Goal: Information Seeking & Learning: Learn about a topic

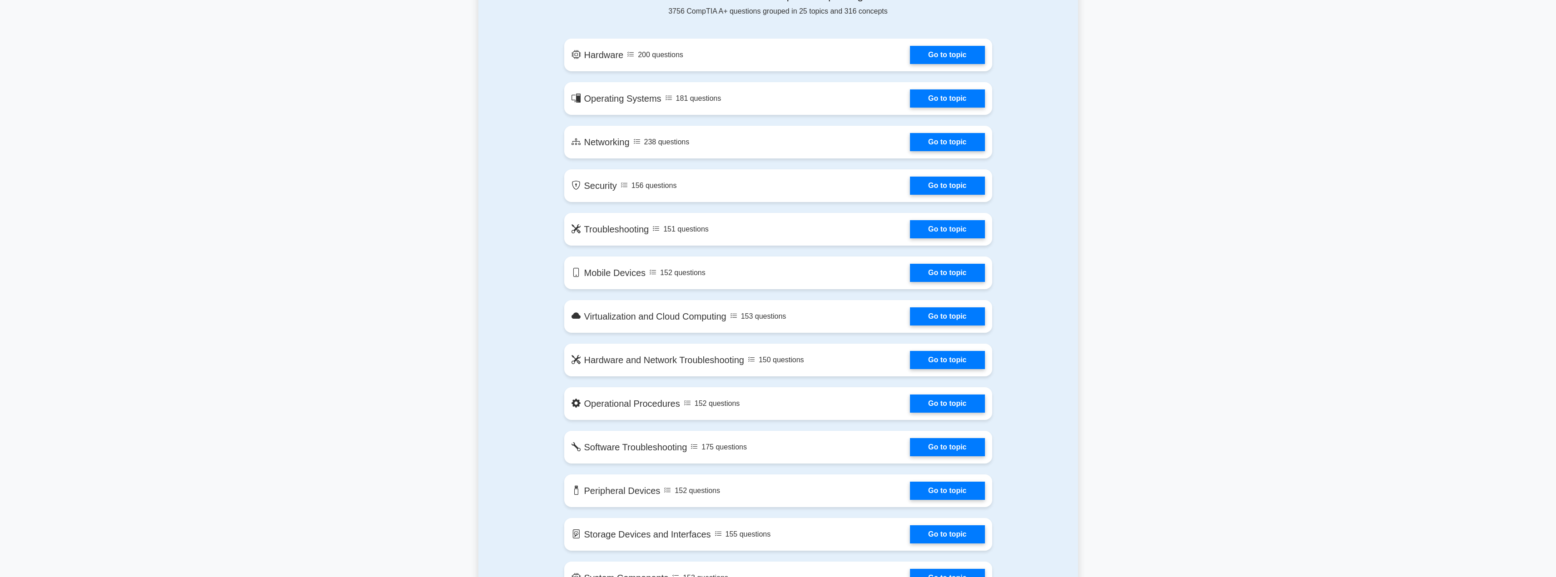
scroll to position [318, 0]
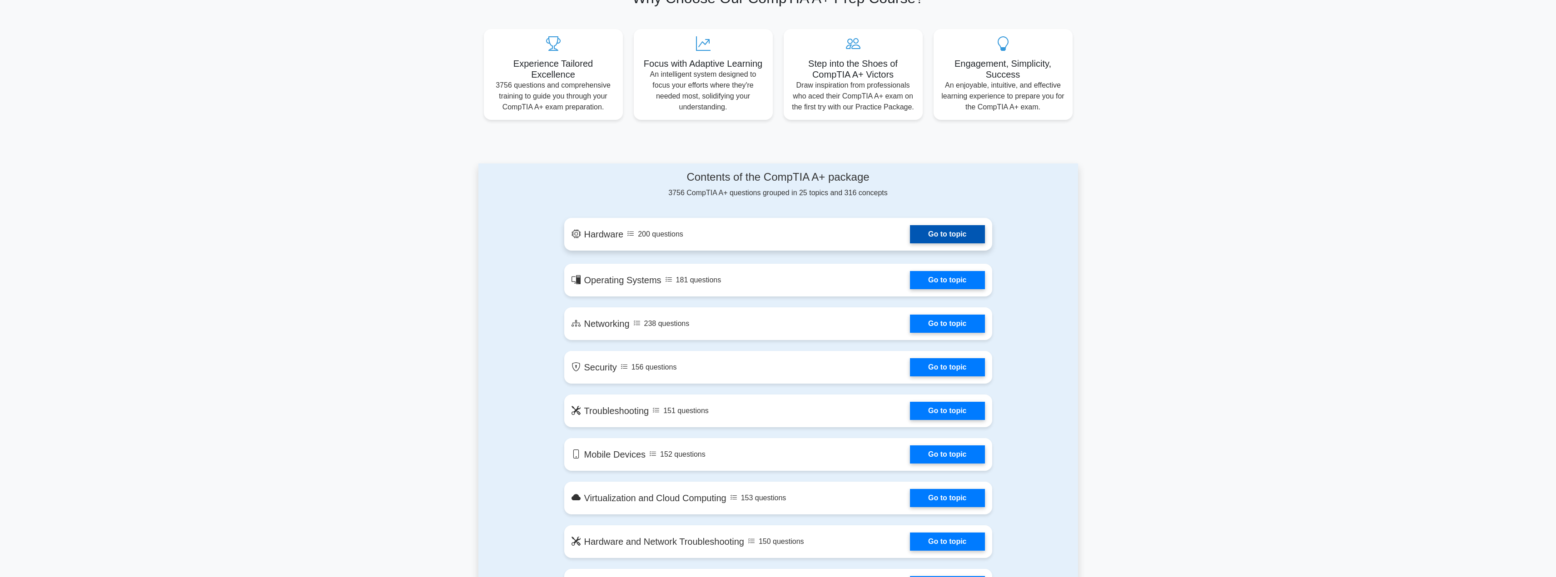
click at [964, 228] on link "Go to topic" at bounding box center [947, 234] width 74 height 18
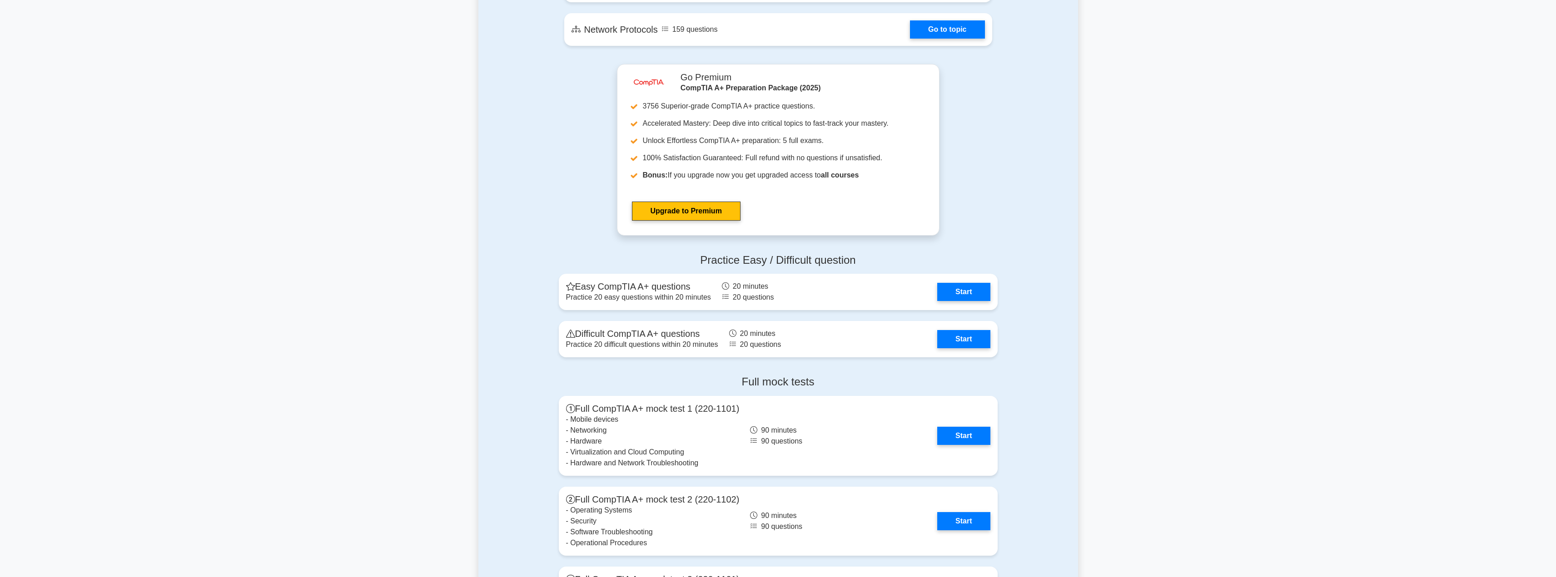
scroll to position [1590, 0]
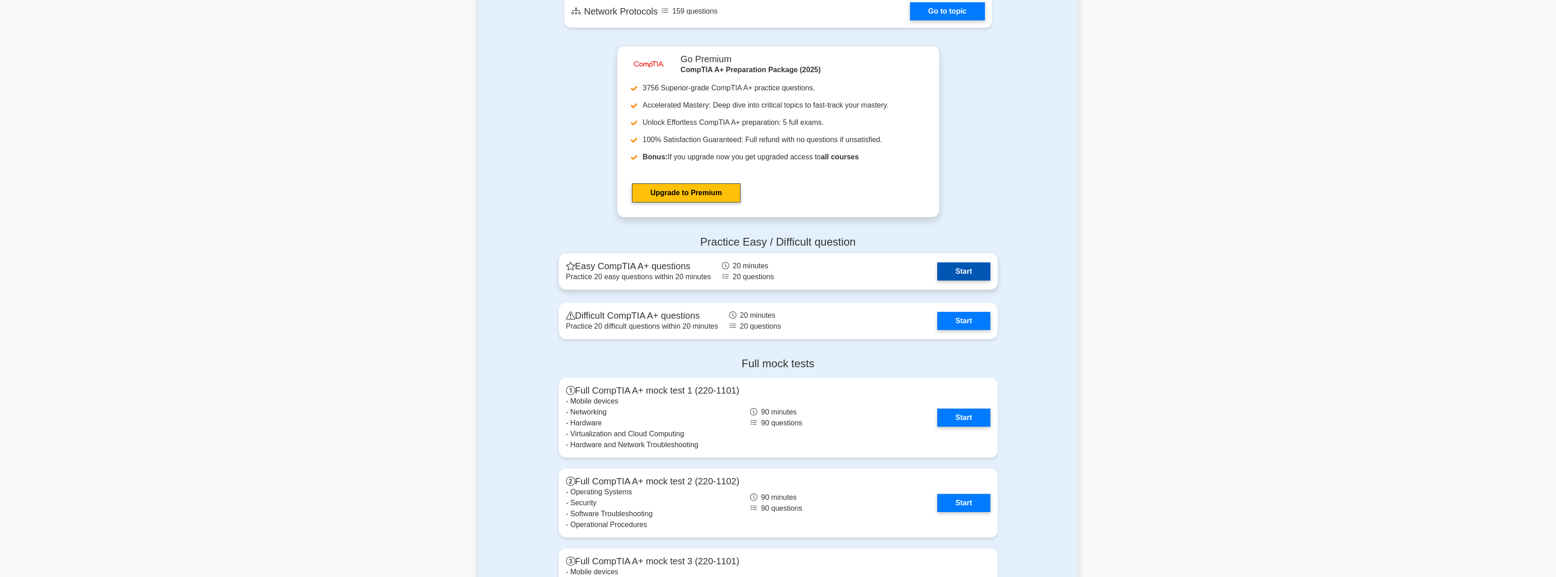
click at [955, 272] on link "Start" at bounding box center [963, 272] width 53 height 18
click at [965, 320] on link "Start" at bounding box center [963, 319] width 53 height 18
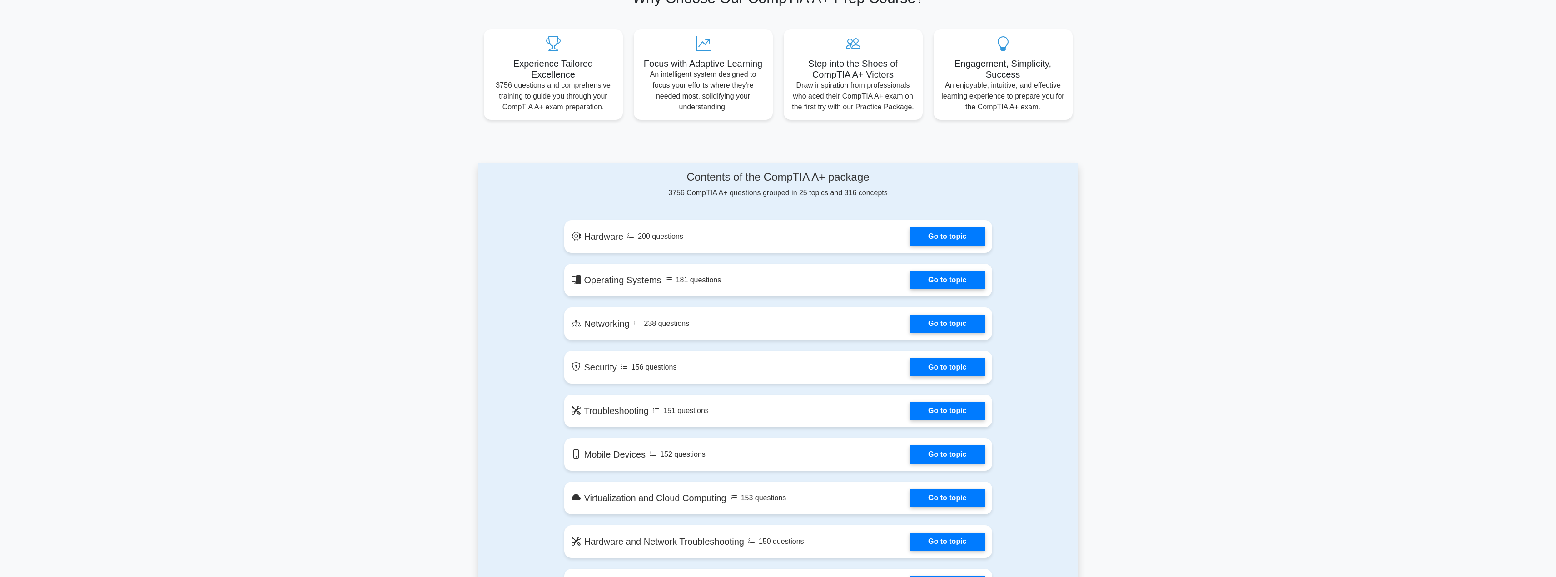
scroll to position [636, 0]
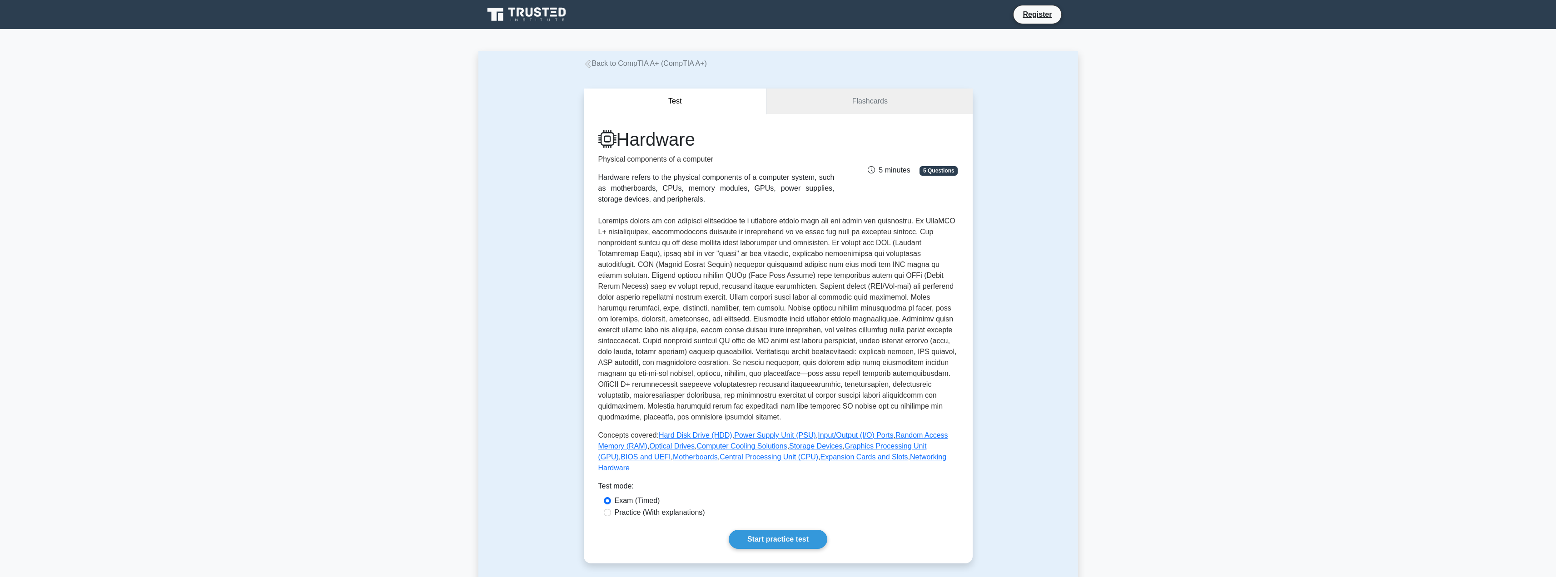
click at [668, 507] on label "Practice (With explanations)" at bounding box center [660, 512] width 90 height 11
click at [611, 509] on input "Practice (With explanations)" at bounding box center [607, 512] width 7 height 7
radio input "true"
click at [767, 530] on link "Start practice test" at bounding box center [778, 539] width 99 height 19
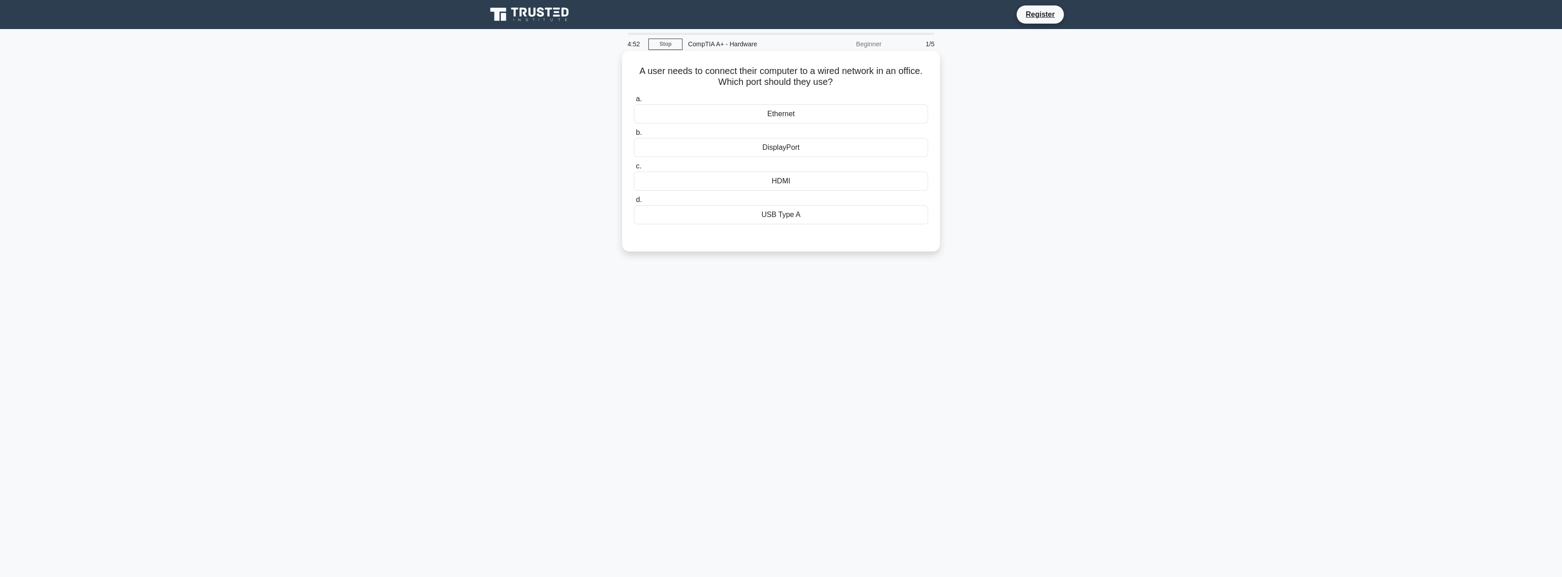
click at [809, 114] on div "Ethernet" at bounding box center [781, 113] width 294 height 19
click at [634, 102] on input "a. Ethernet" at bounding box center [634, 99] width 0 height 6
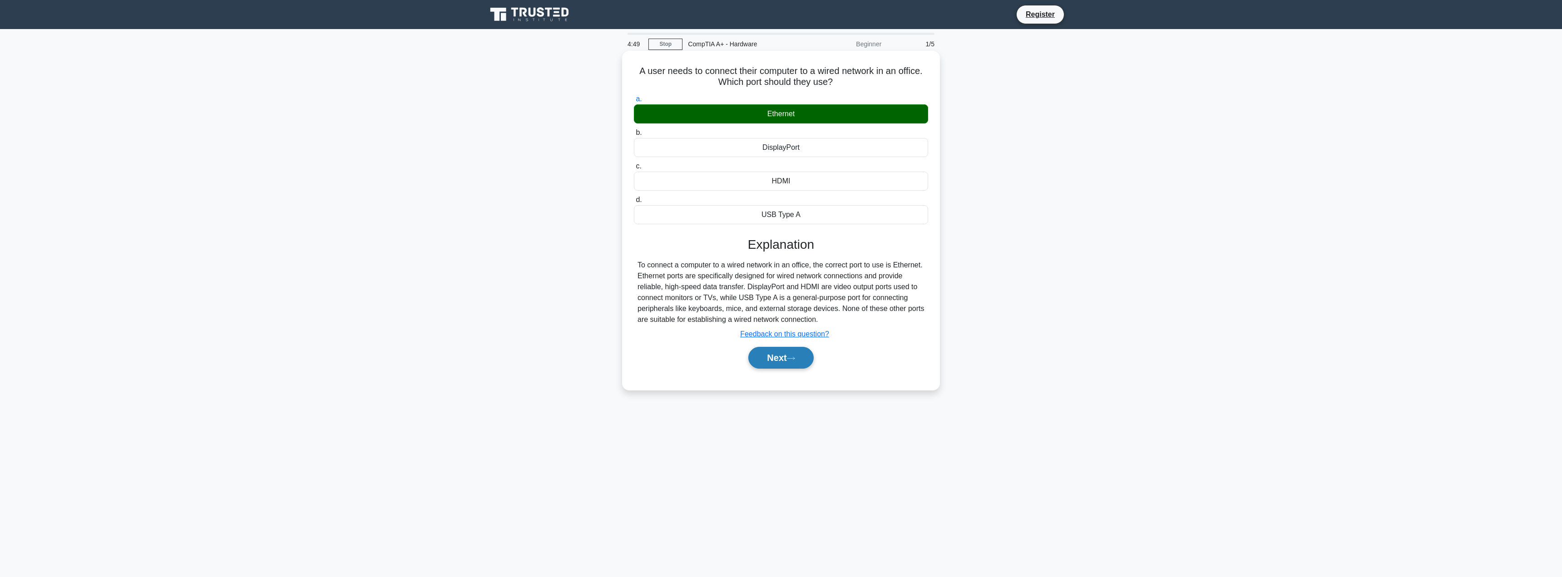
click at [786, 360] on button "Next" at bounding box center [780, 358] width 65 height 22
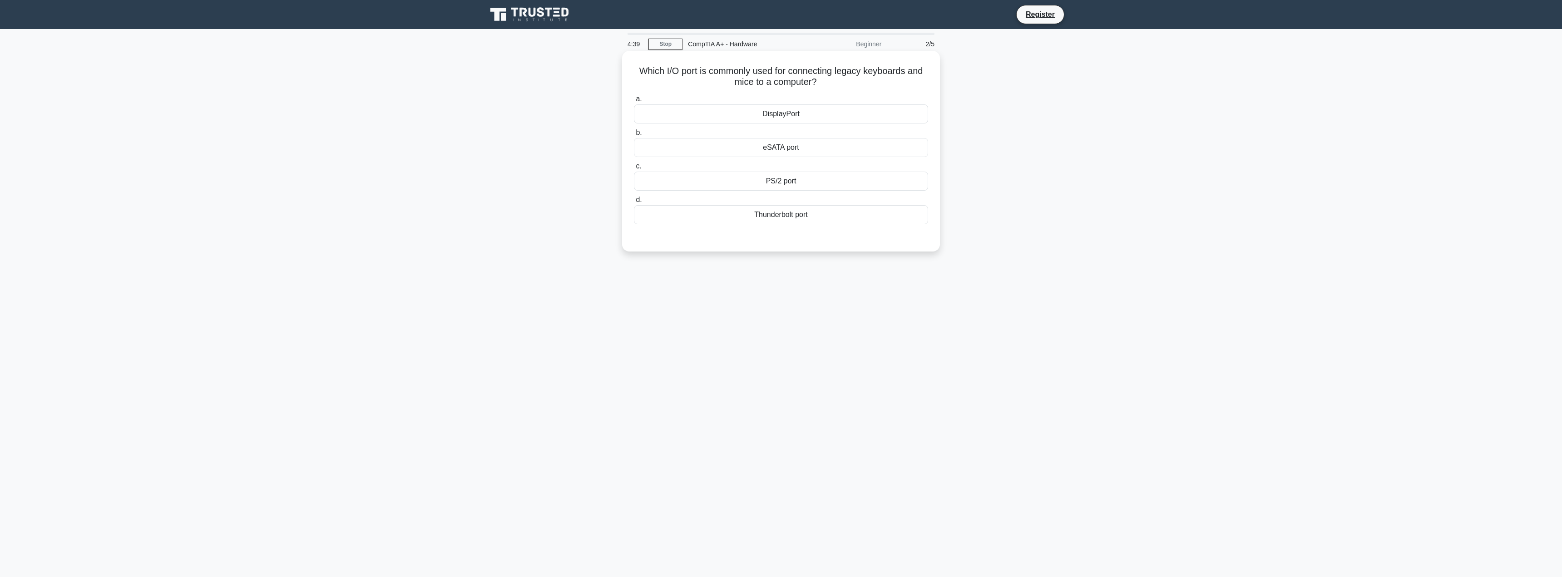
click at [819, 186] on div "PS/2 port" at bounding box center [781, 181] width 294 height 19
click at [634, 169] on input "c. PS/2 port" at bounding box center [634, 167] width 0 height 6
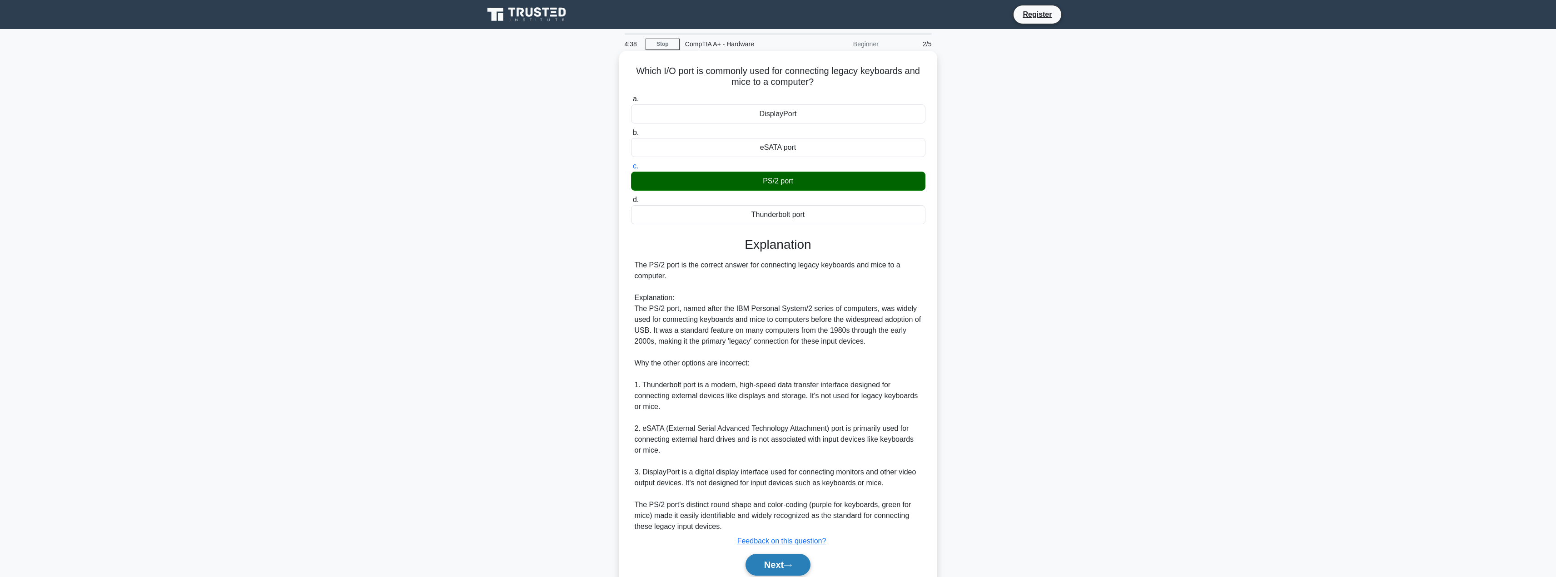
click at [774, 562] on button "Next" at bounding box center [777, 565] width 65 height 22
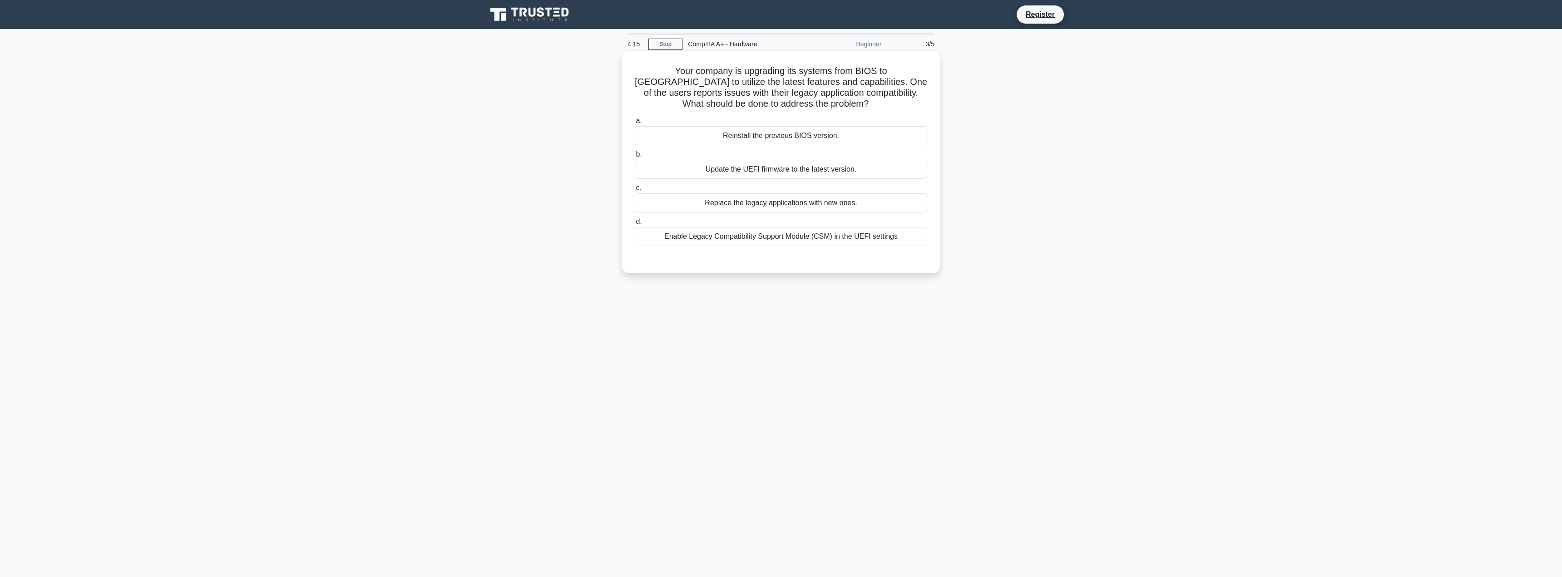
click at [892, 227] on label "d. Enable Legacy Compatibility Support Module (CSM) in the UEFI settings" at bounding box center [781, 231] width 294 height 30
click at [634, 225] on input "d. Enable Legacy Compatibility Support Module (CSM) in the UEFI settings" at bounding box center [634, 222] width 0 height 6
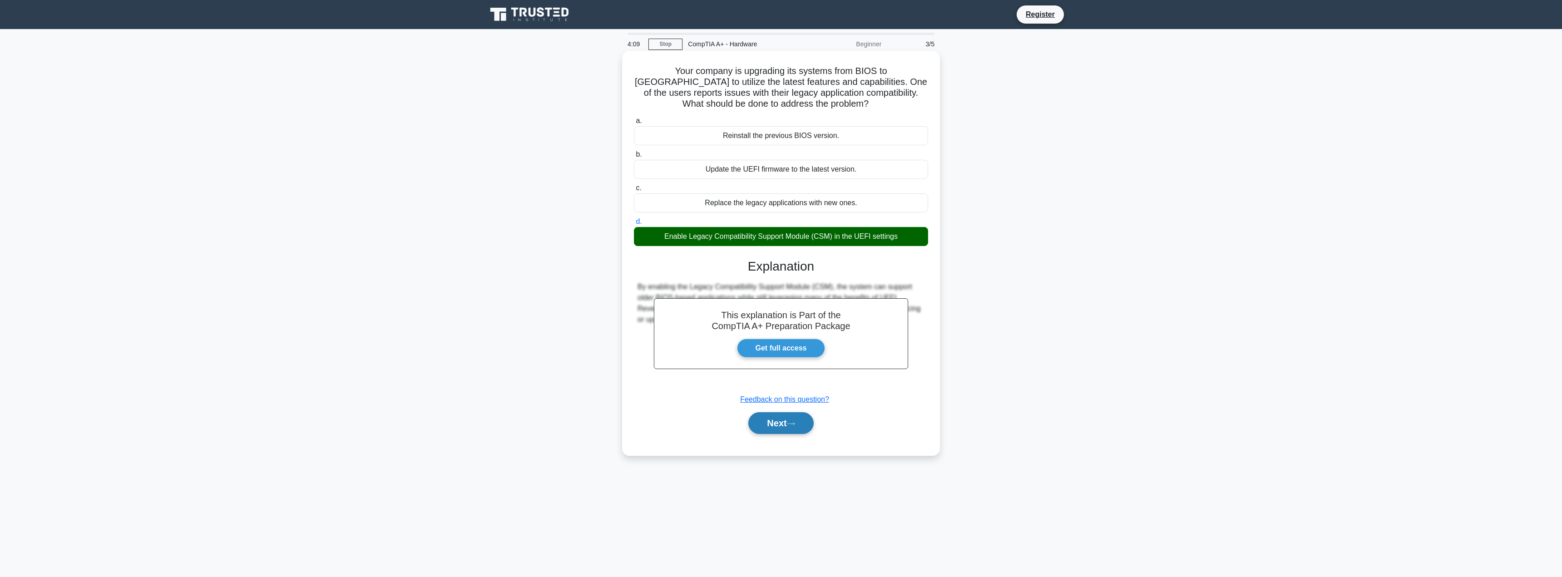
click at [775, 420] on button "Next" at bounding box center [780, 423] width 65 height 22
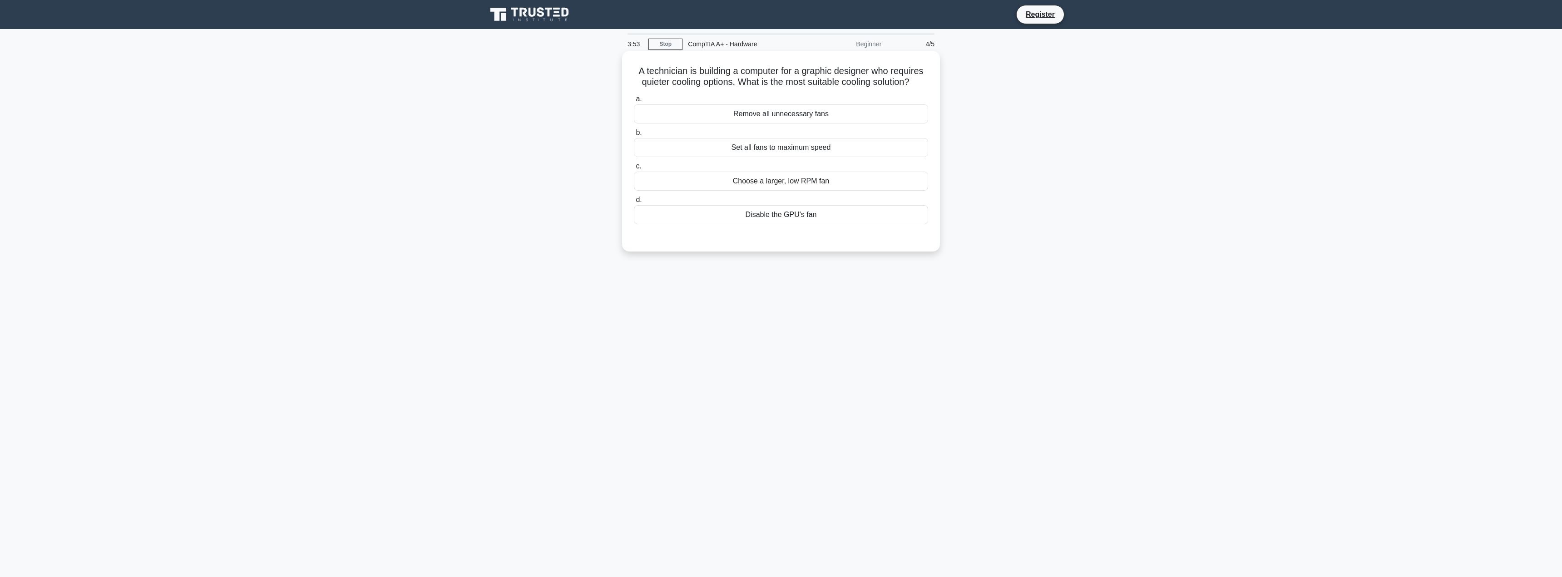
click at [863, 181] on div "Choose a larger, low RPM fan" at bounding box center [781, 181] width 294 height 19
click at [634, 169] on input "c. Choose a larger, low RPM fan" at bounding box center [634, 167] width 0 height 6
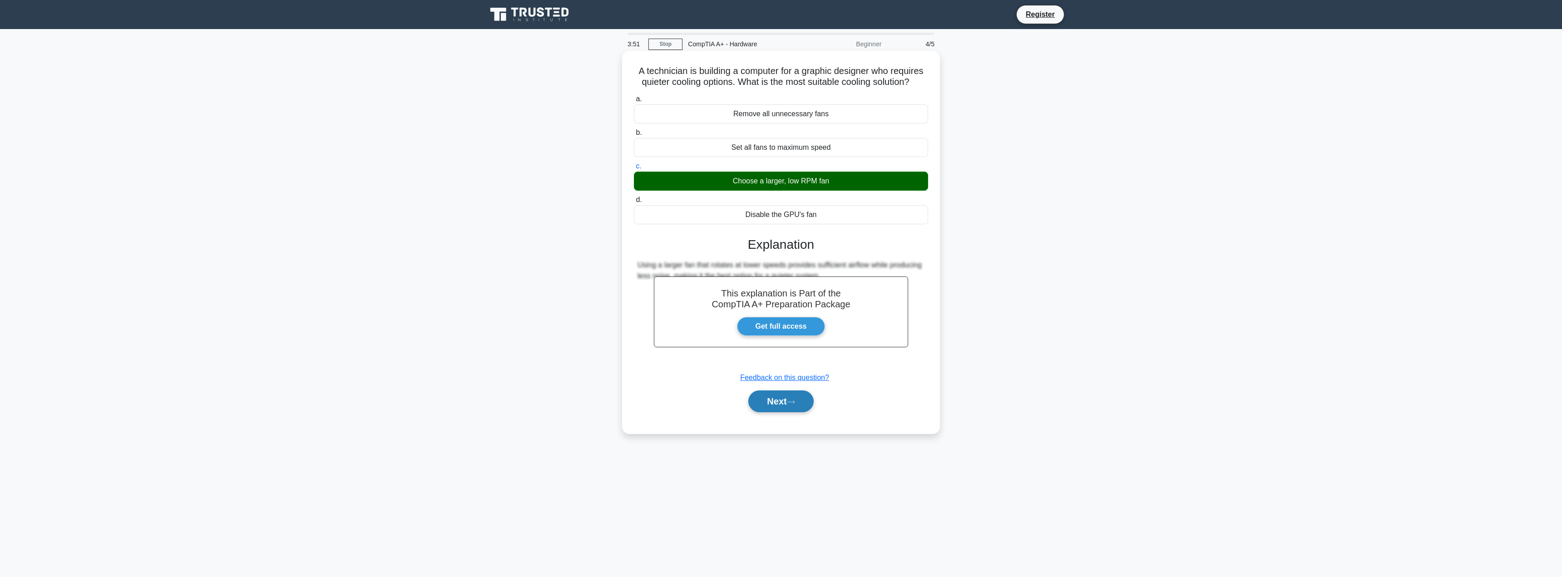
click at [804, 399] on button "Next" at bounding box center [780, 402] width 65 height 22
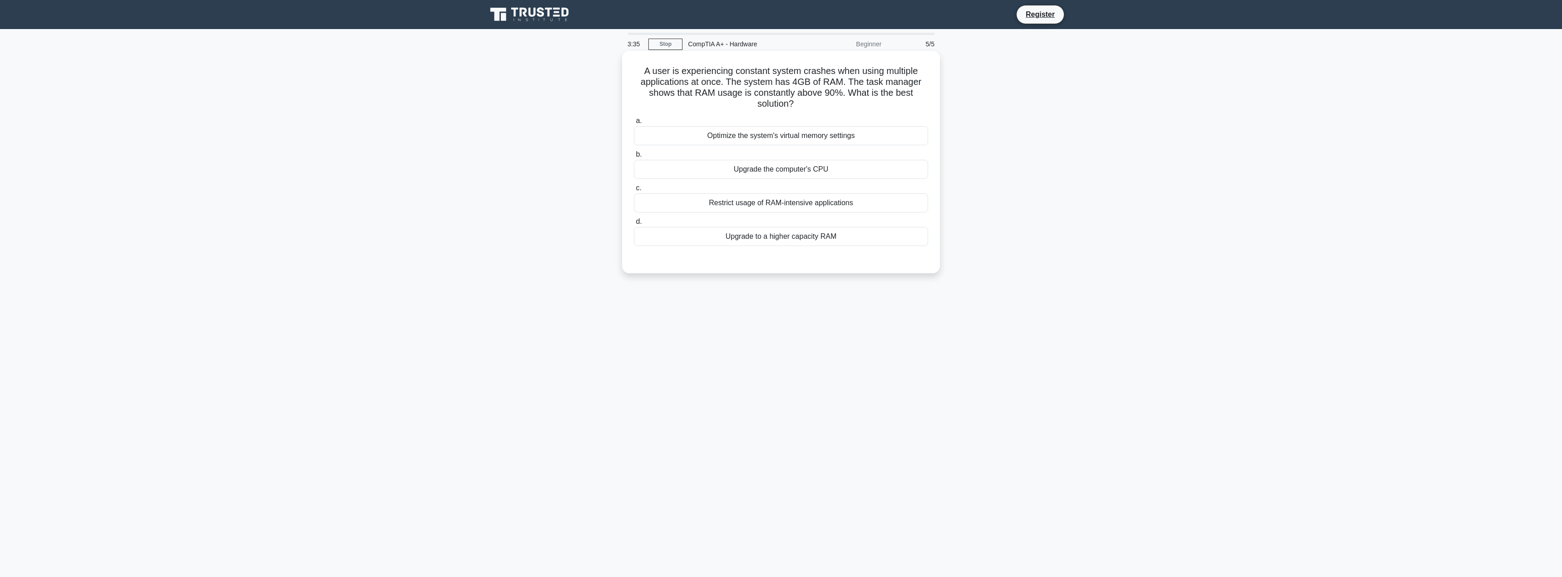
click at [852, 236] on div "Upgrade to a higher capacity RAM" at bounding box center [781, 236] width 294 height 19
click at [634, 225] on input "d. Upgrade to a higher capacity RAM" at bounding box center [634, 222] width 0 height 6
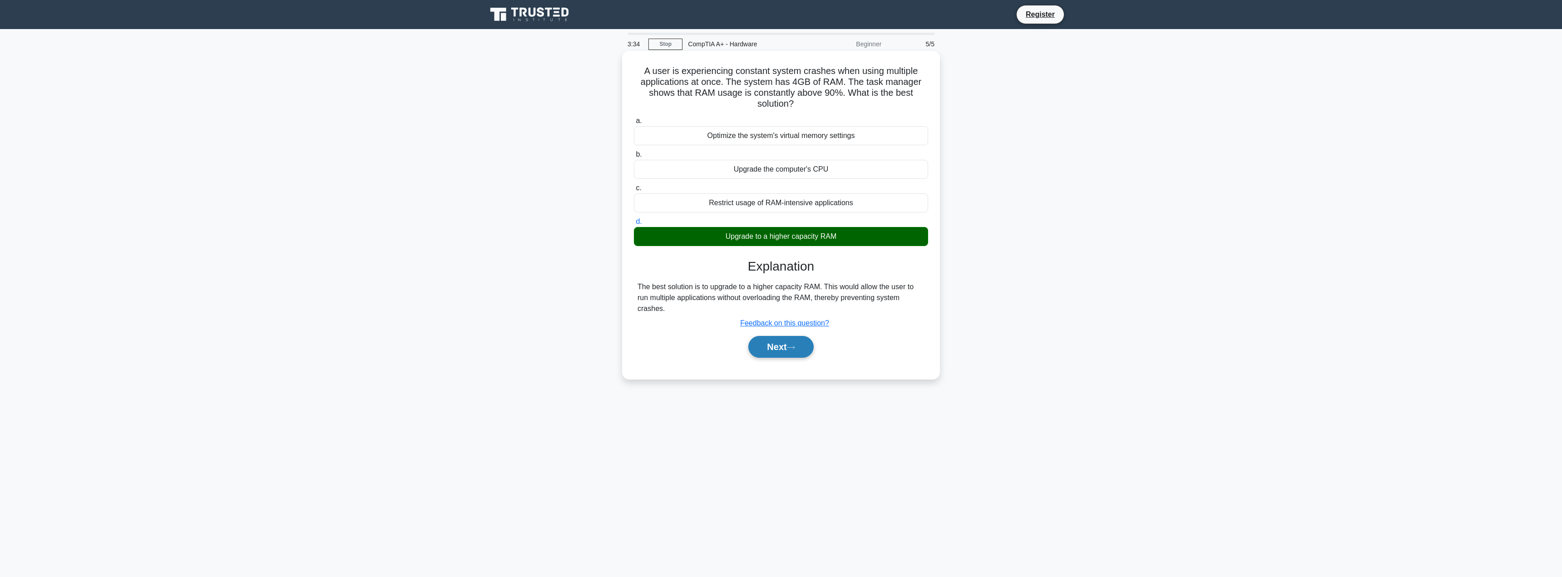
click at [793, 344] on button "Next" at bounding box center [780, 347] width 65 height 22
click at [663, 40] on link "Stop" at bounding box center [666, 44] width 34 height 11
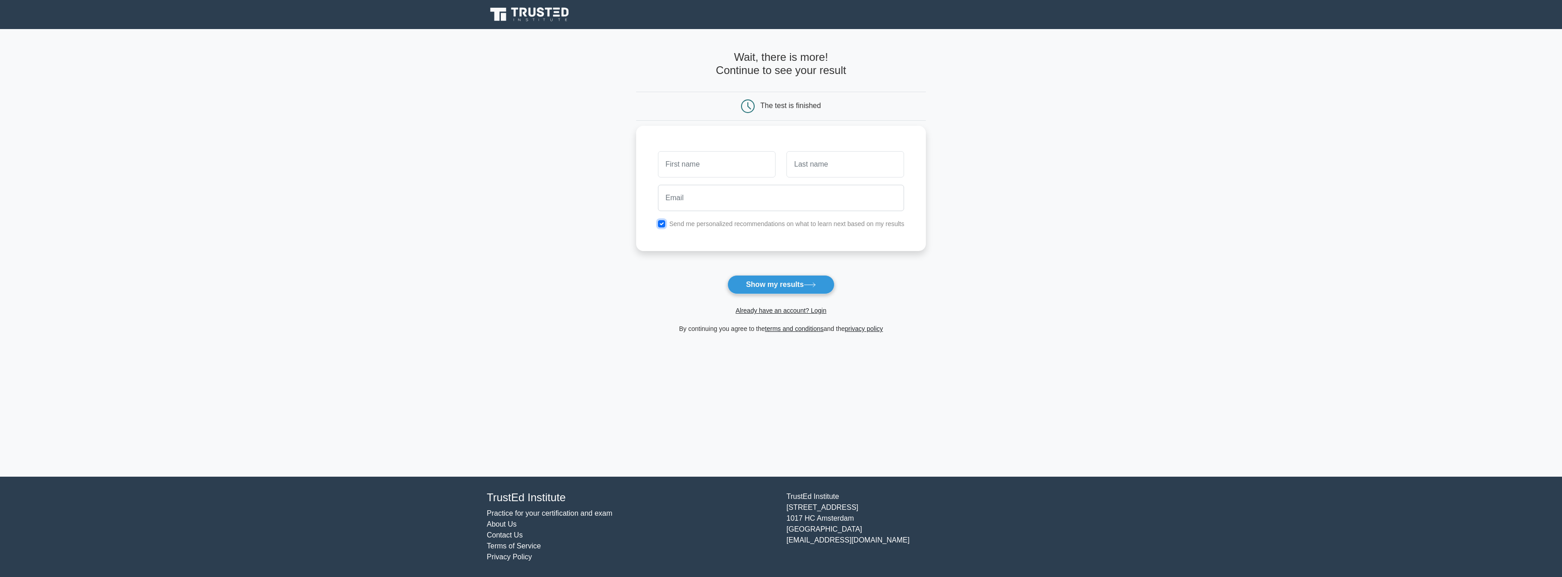
click at [663, 223] on input "checkbox" at bounding box center [661, 223] width 7 height 7
checkbox input "false"
click at [776, 287] on button "Show my results" at bounding box center [781, 284] width 107 height 19
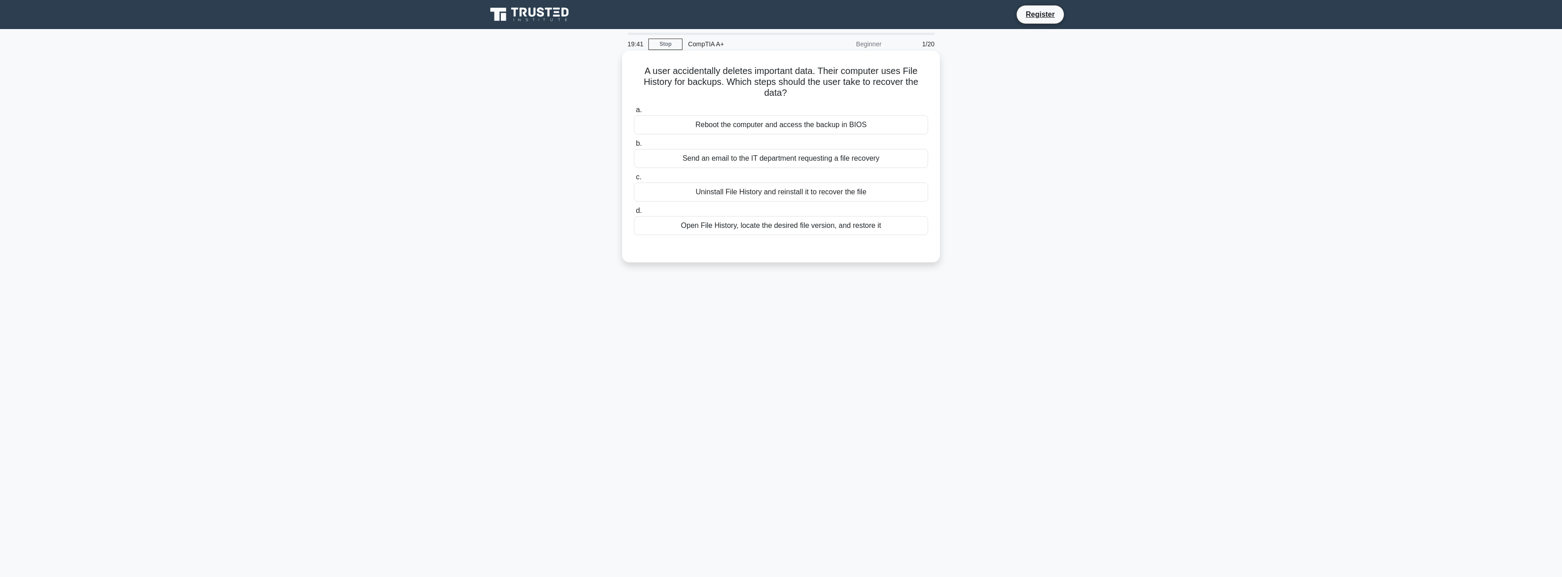
click at [842, 227] on div "Open File History, locate the desired file version, and restore it" at bounding box center [781, 225] width 294 height 19
click at [634, 214] on input "d. Open File History, locate the desired file version, and restore it" at bounding box center [634, 211] width 0 height 6
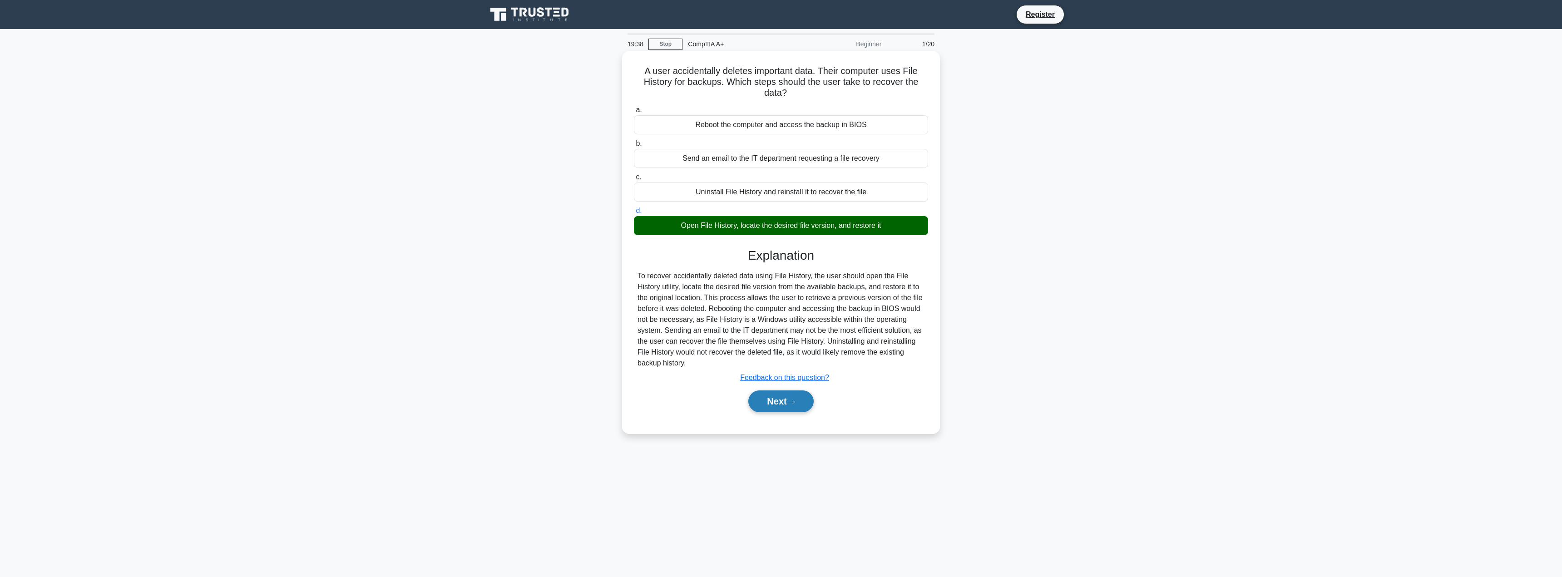
click at [773, 406] on button "Next" at bounding box center [780, 402] width 65 height 22
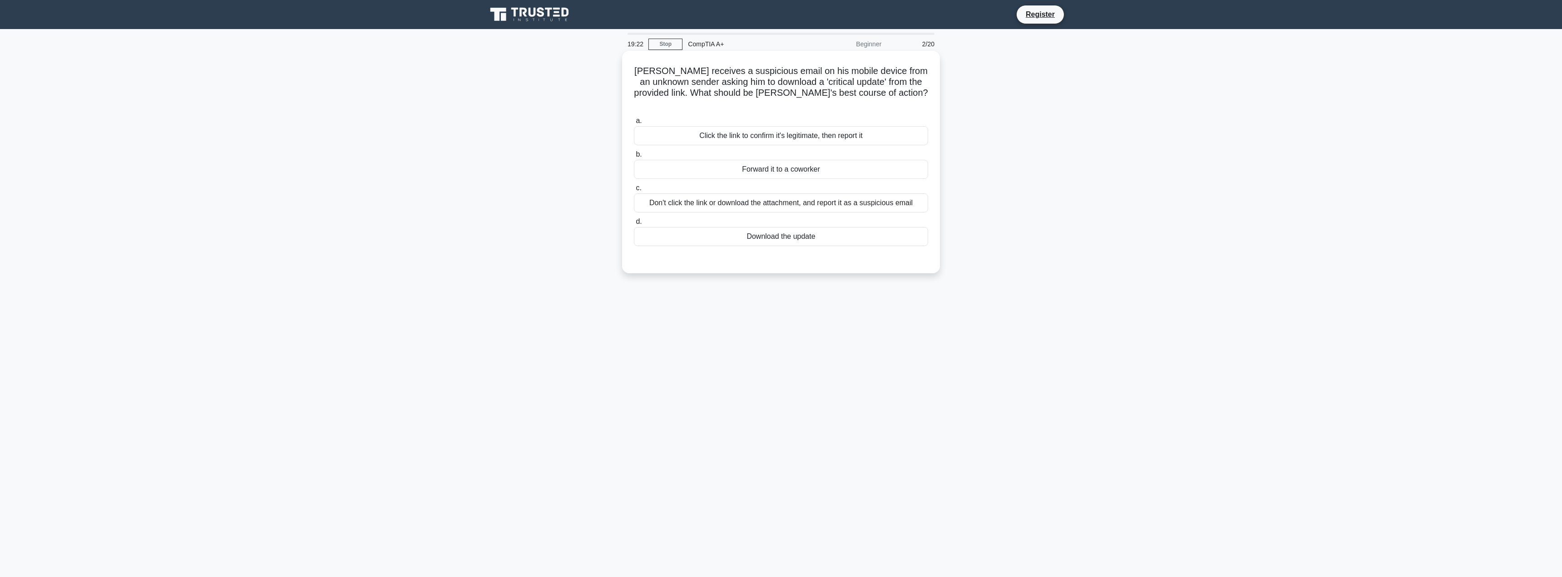
click at [763, 198] on div "Don't click the link or download the attachment, and report it as a suspicious …" at bounding box center [781, 202] width 294 height 19
click at [634, 191] on input "c. Don't click the link or download the attachment, and report it as a suspicio…" at bounding box center [634, 188] width 0 height 6
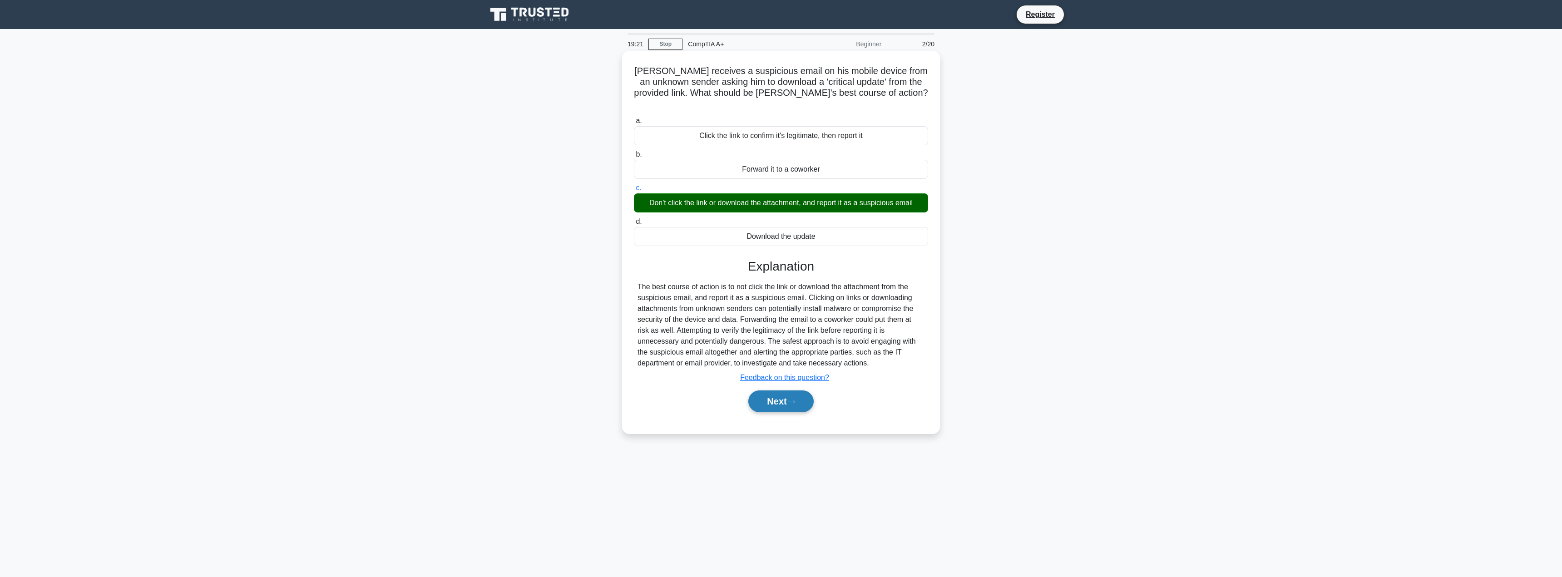
click at [785, 391] on button "Next" at bounding box center [780, 402] width 65 height 22
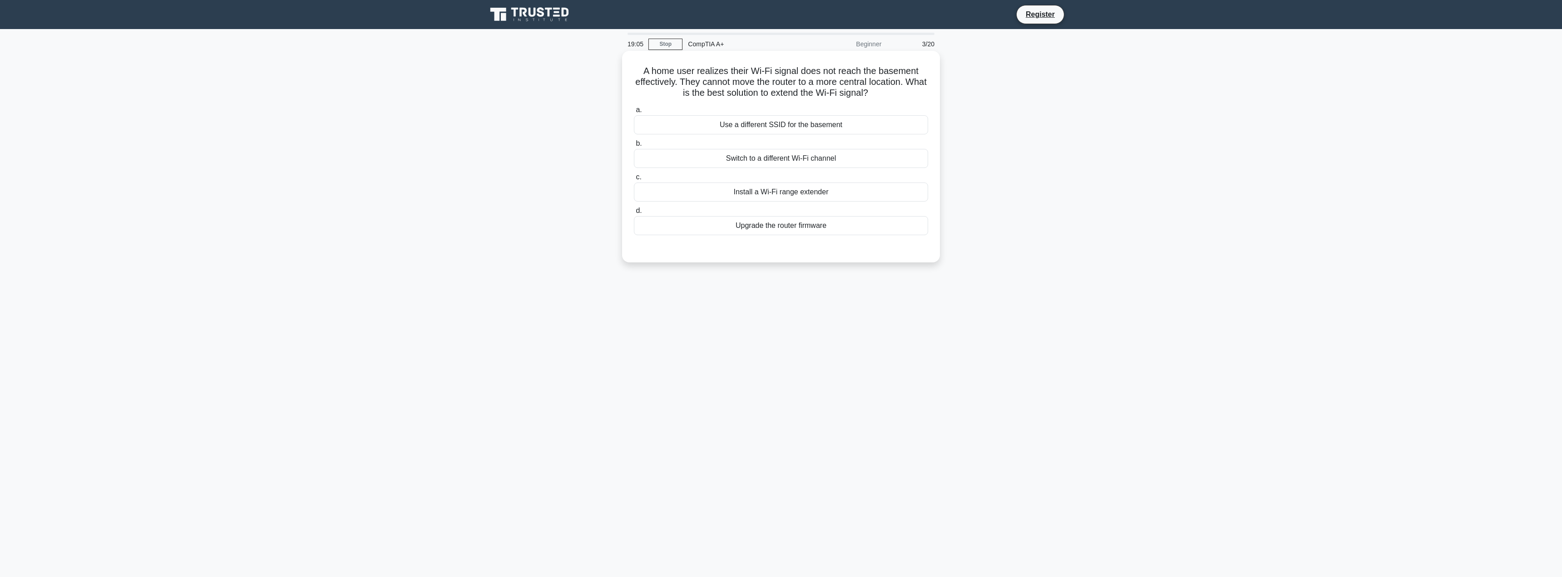
click at [822, 191] on div "Install a Wi-Fi range extender" at bounding box center [781, 192] width 294 height 19
click at [634, 180] on input "c. Install a Wi-Fi range extender" at bounding box center [634, 177] width 0 height 6
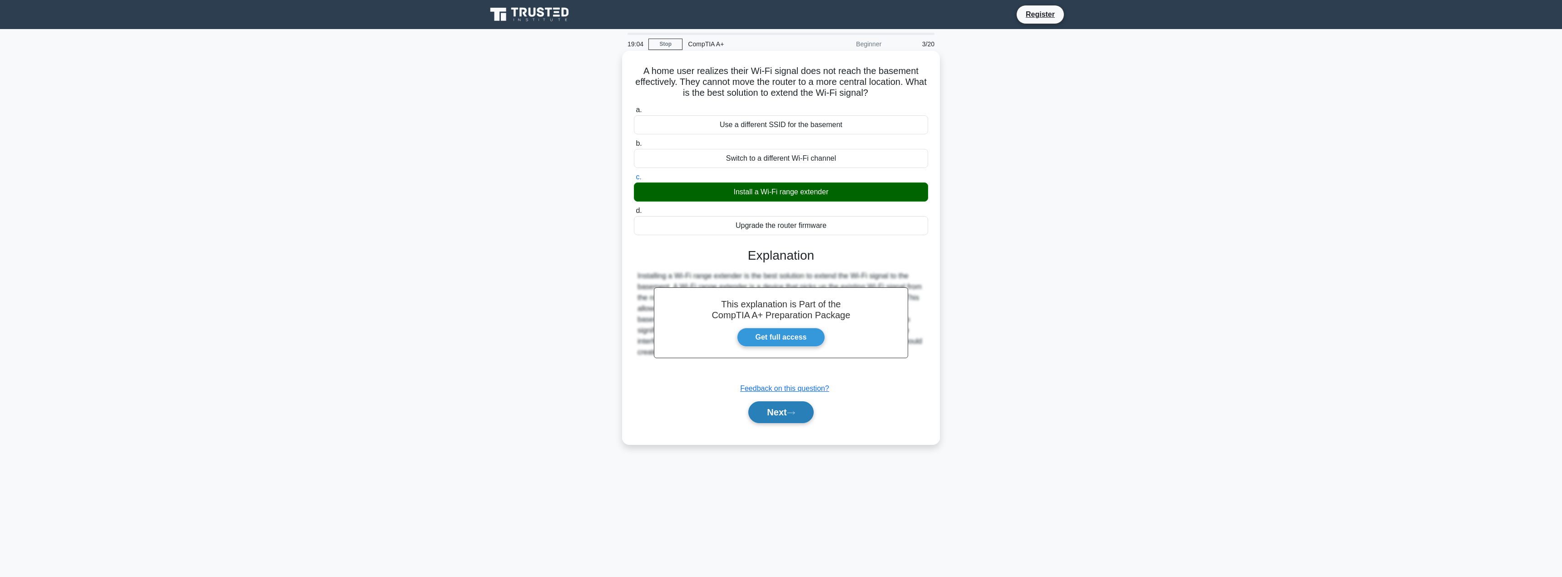
click at [780, 407] on button "Next" at bounding box center [780, 412] width 65 height 22
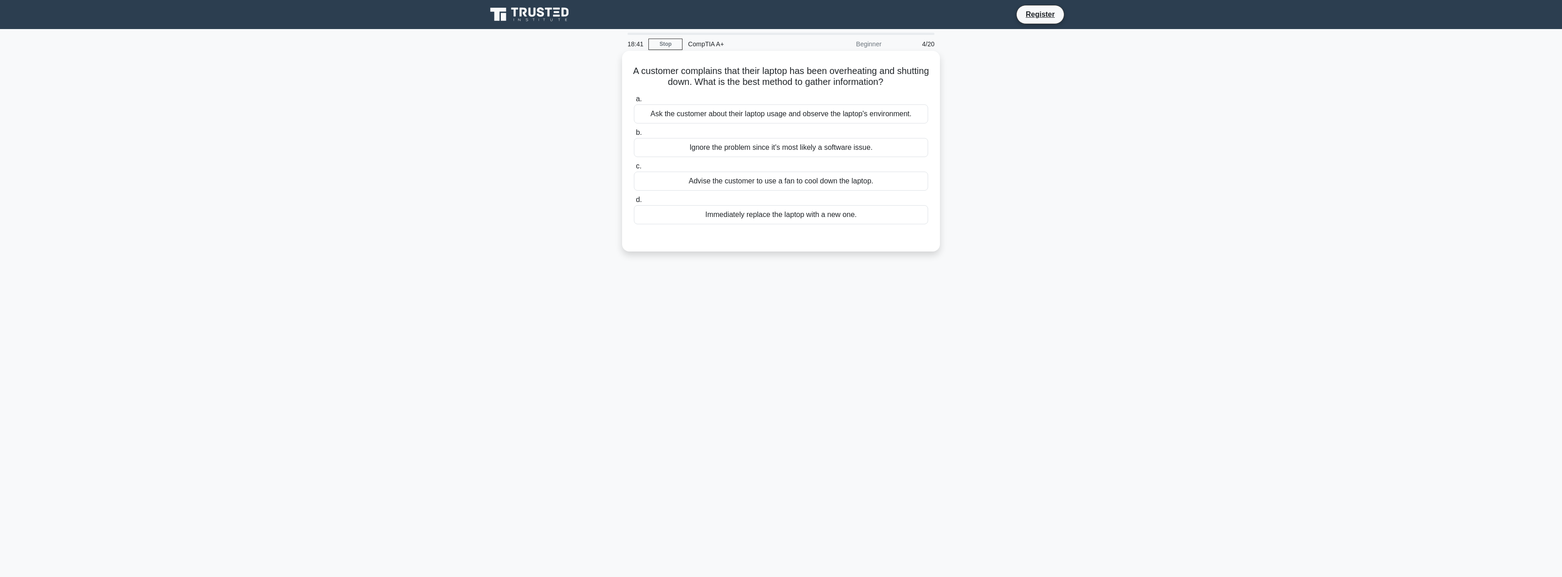
click at [727, 117] on div "Ask the customer about their laptop usage and observe the laptop's environment." at bounding box center [781, 113] width 294 height 19
click at [634, 102] on input "a. Ask the customer about their laptop usage and observe the laptop's environme…" at bounding box center [634, 99] width 0 height 6
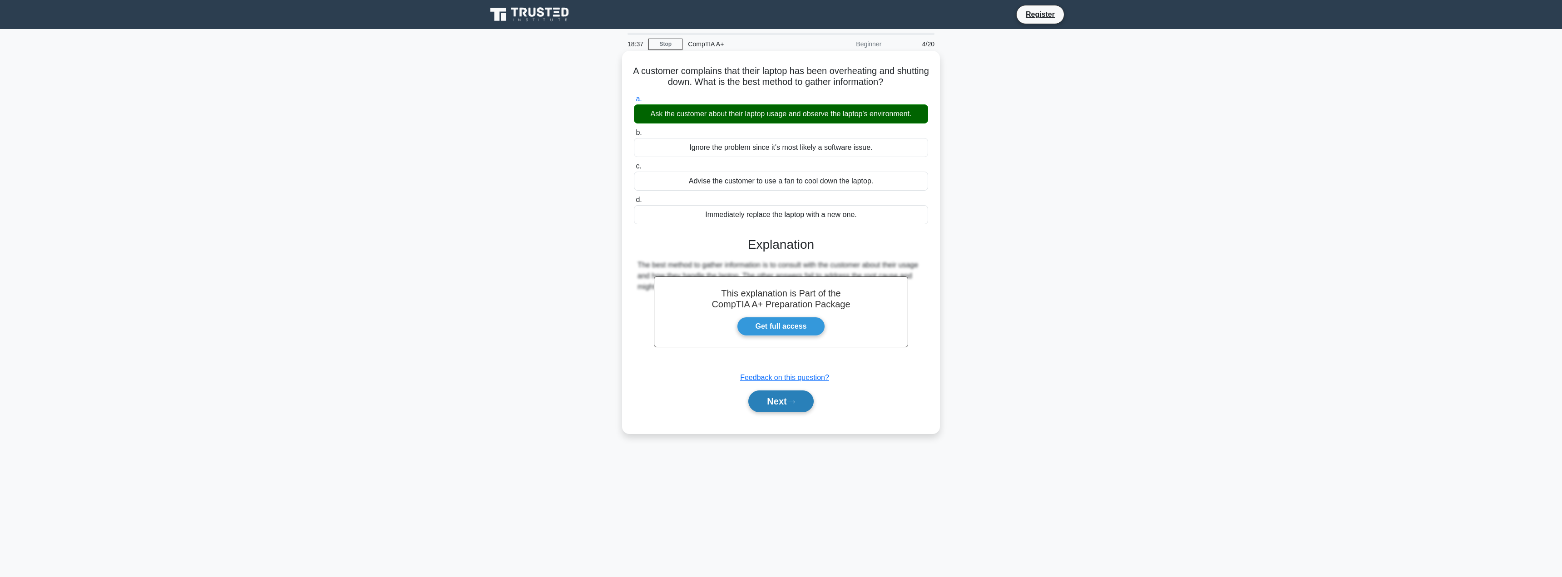
click at [782, 400] on button "Next" at bounding box center [780, 402] width 65 height 22
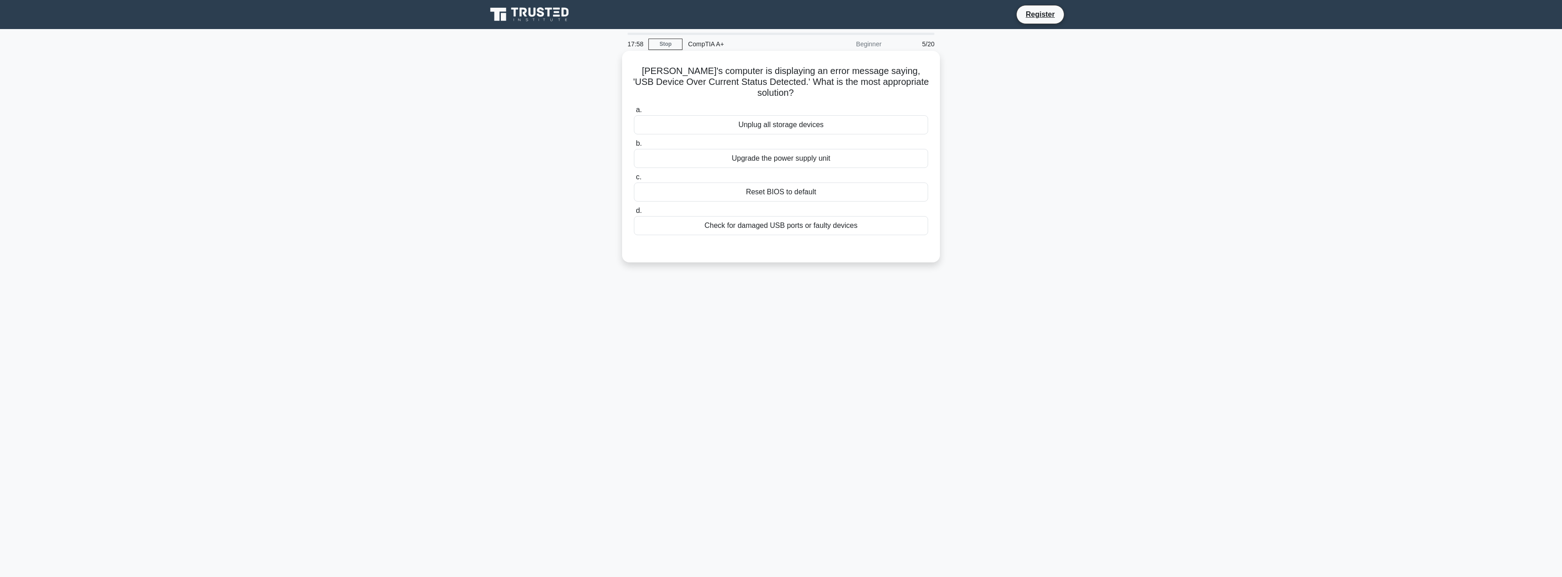
click at [885, 149] on div "Upgrade the power supply unit" at bounding box center [781, 158] width 294 height 19
click at [634, 144] on input "b. Upgrade the power supply unit" at bounding box center [634, 144] width 0 height 6
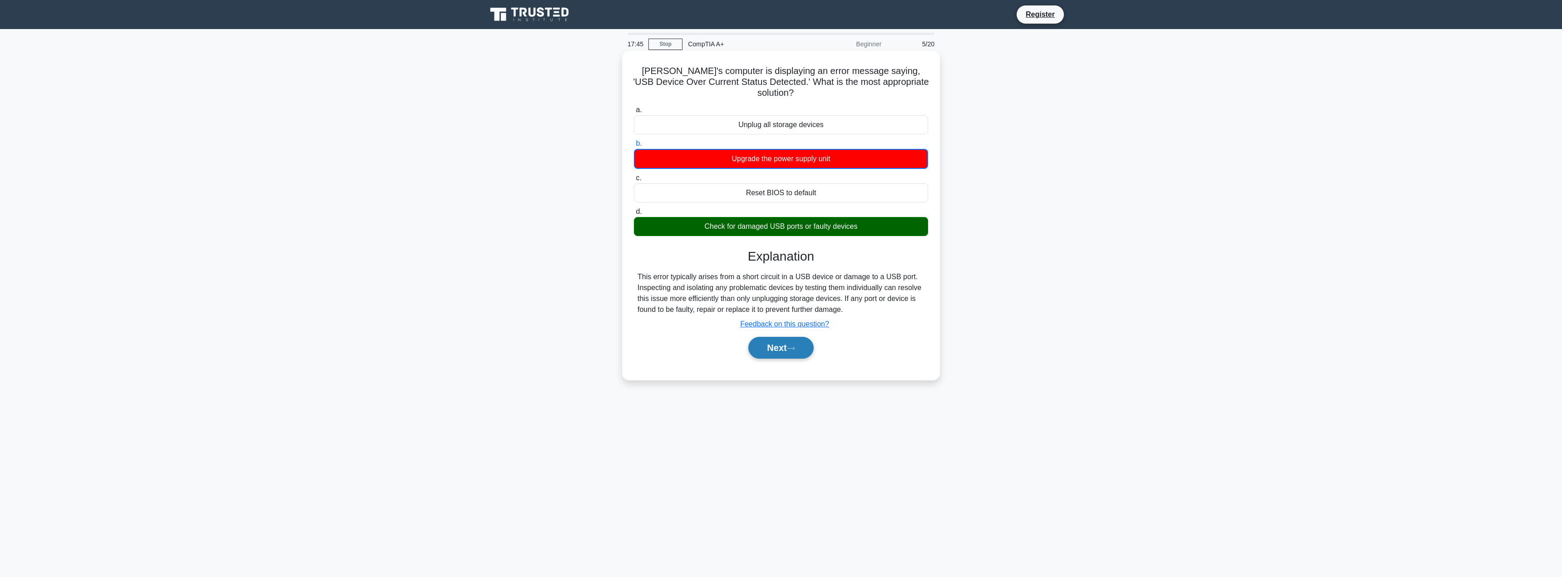
click at [761, 338] on button "Next" at bounding box center [780, 348] width 65 height 22
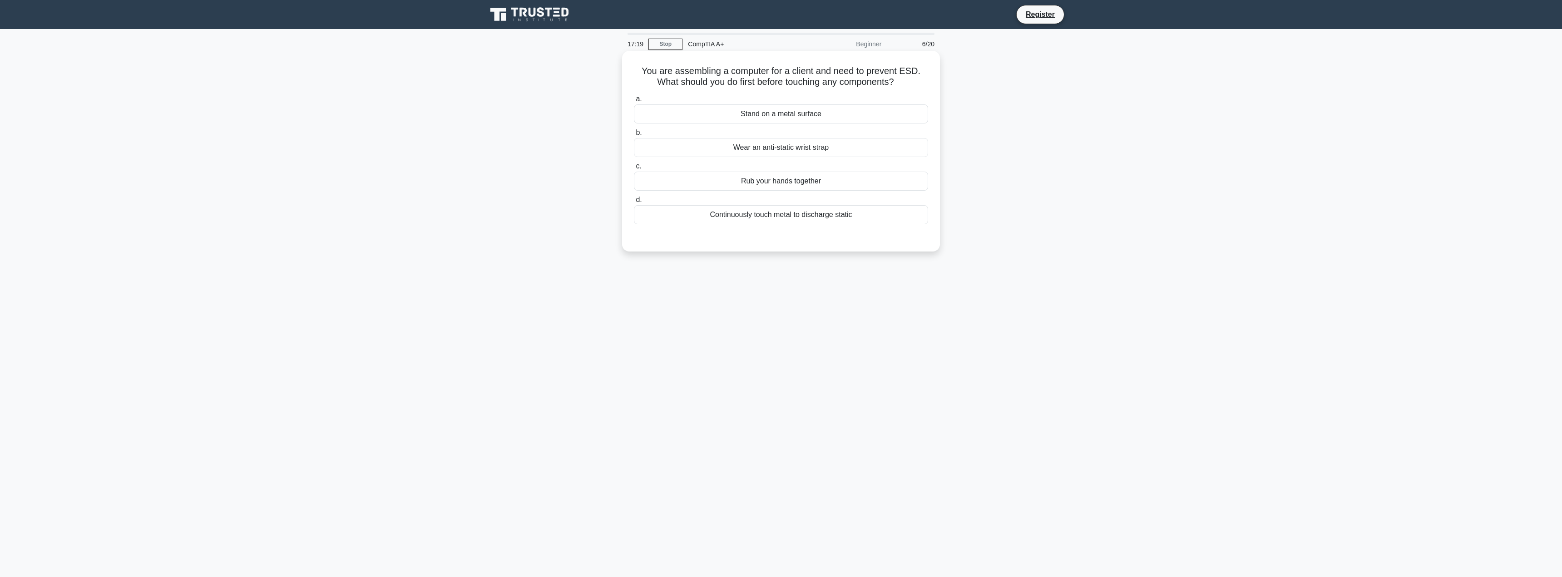
click at [854, 148] on div "Wear an anti-static wrist strap" at bounding box center [781, 147] width 294 height 19
click at [634, 136] on input "b. Wear an anti-static wrist strap" at bounding box center [634, 133] width 0 height 6
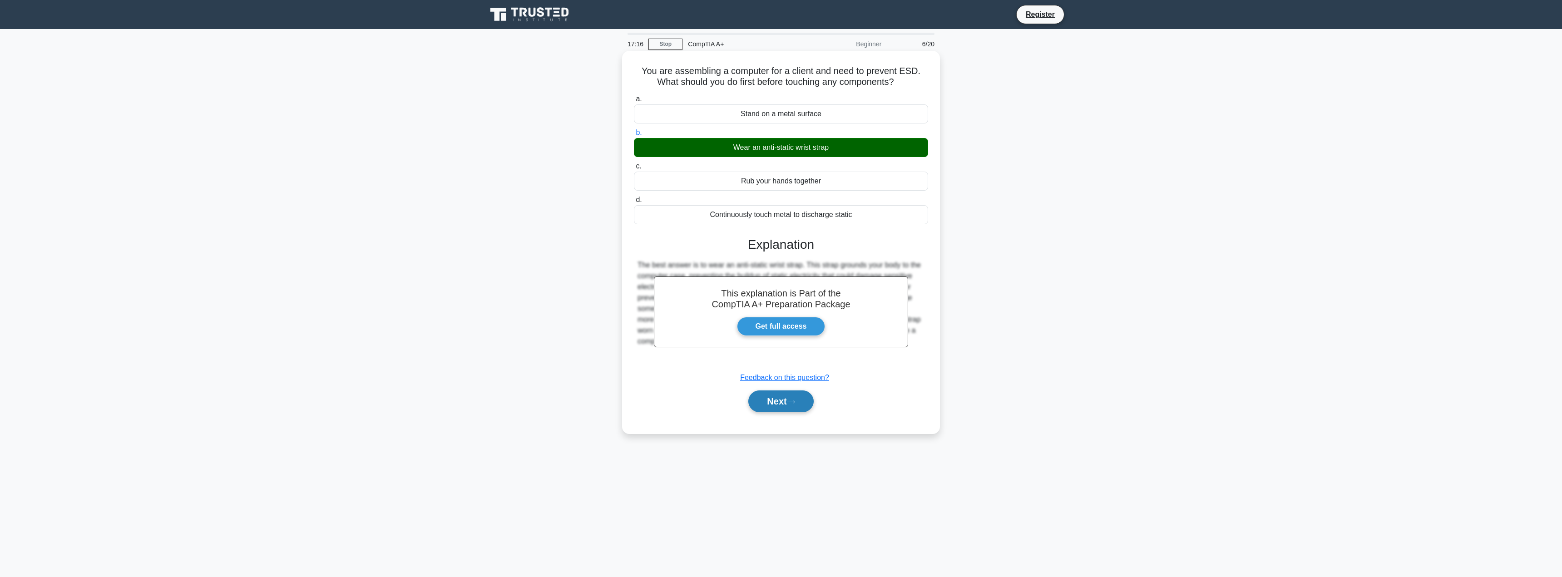
click at [796, 396] on button "Next" at bounding box center [780, 402] width 65 height 22
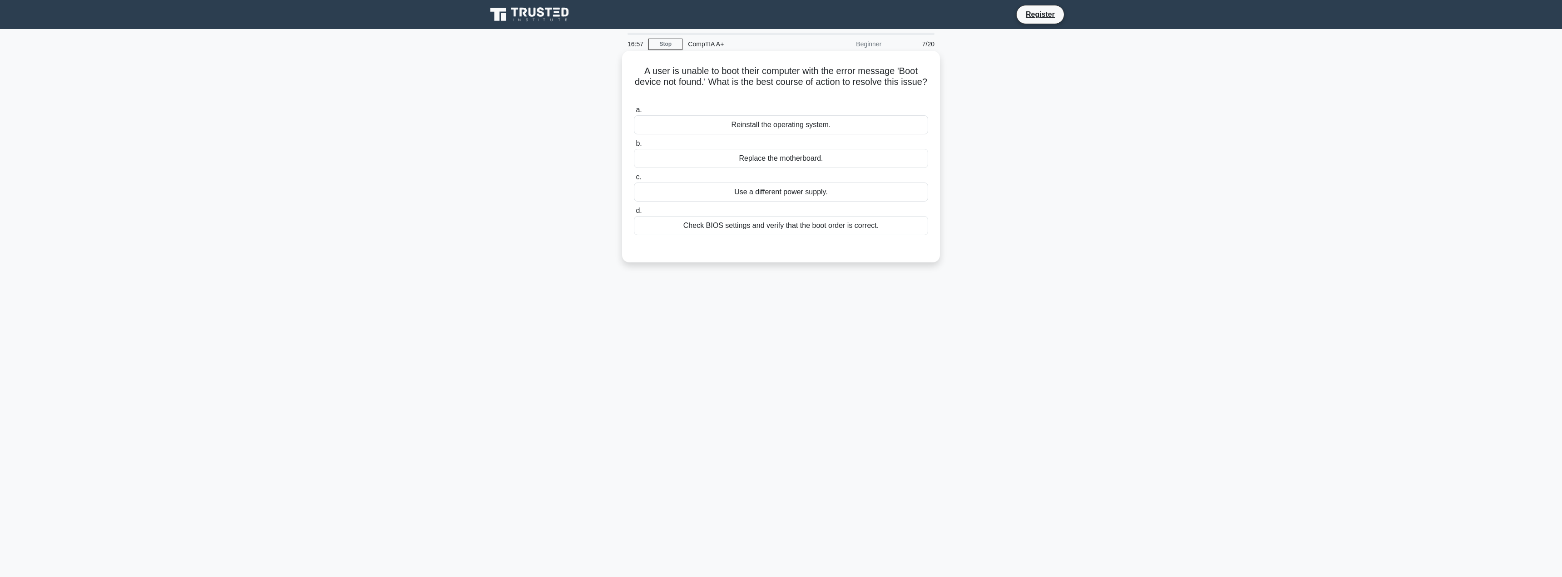
click at [824, 224] on div "Check BIOS settings and verify that the boot order is correct." at bounding box center [781, 225] width 294 height 19
click at [634, 214] on input "d. Check BIOS settings and verify that the boot order is correct." at bounding box center [634, 211] width 0 height 6
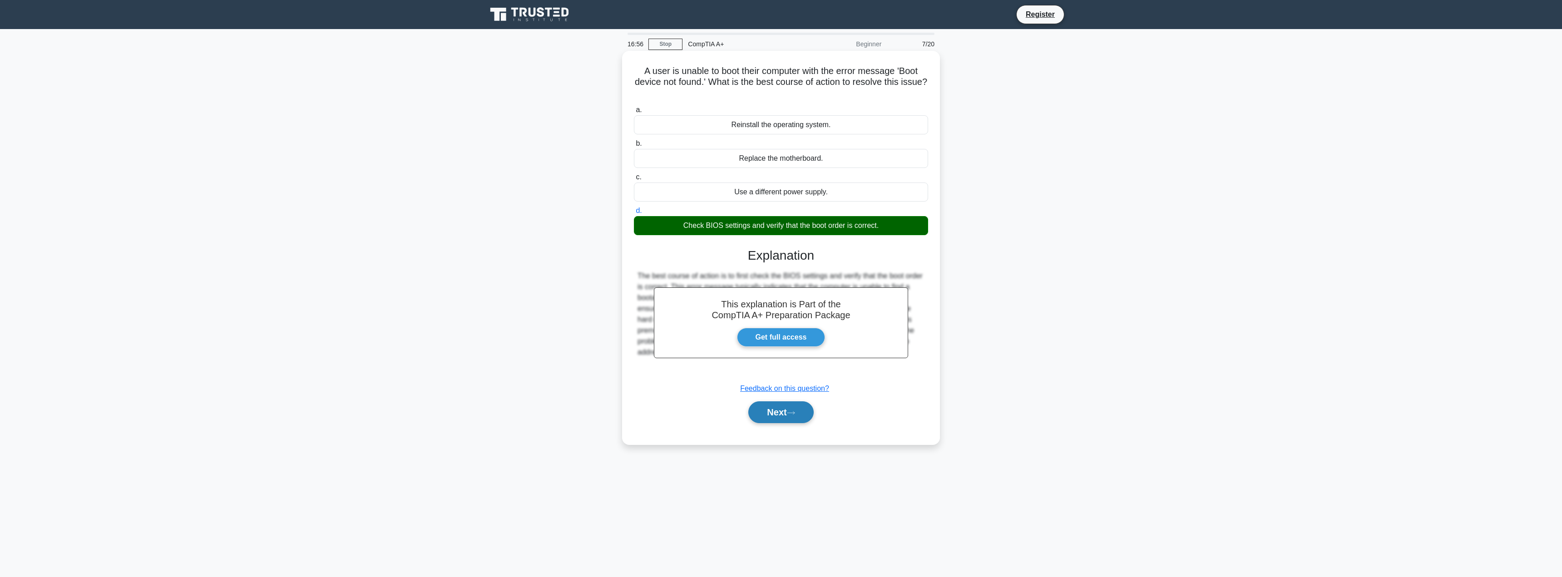
click at [789, 423] on button "Next" at bounding box center [780, 412] width 65 height 22
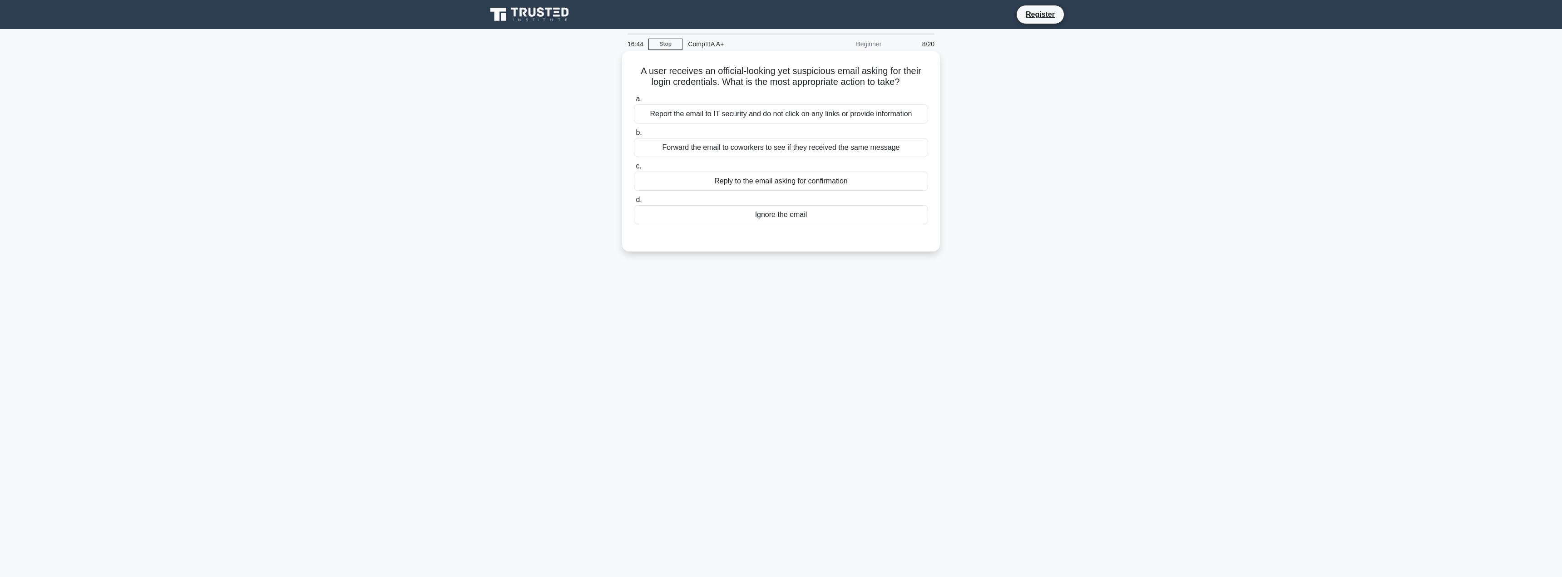
click at [735, 114] on div "Report the email to IT security and do not click on any links or provide inform…" at bounding box center [781, 113] width 294 height 19
click at [634, 102] on input "a. Report the email to IT security and do not click on any links or provide inf…" at bounding box center [634, 99] width 0 height 6
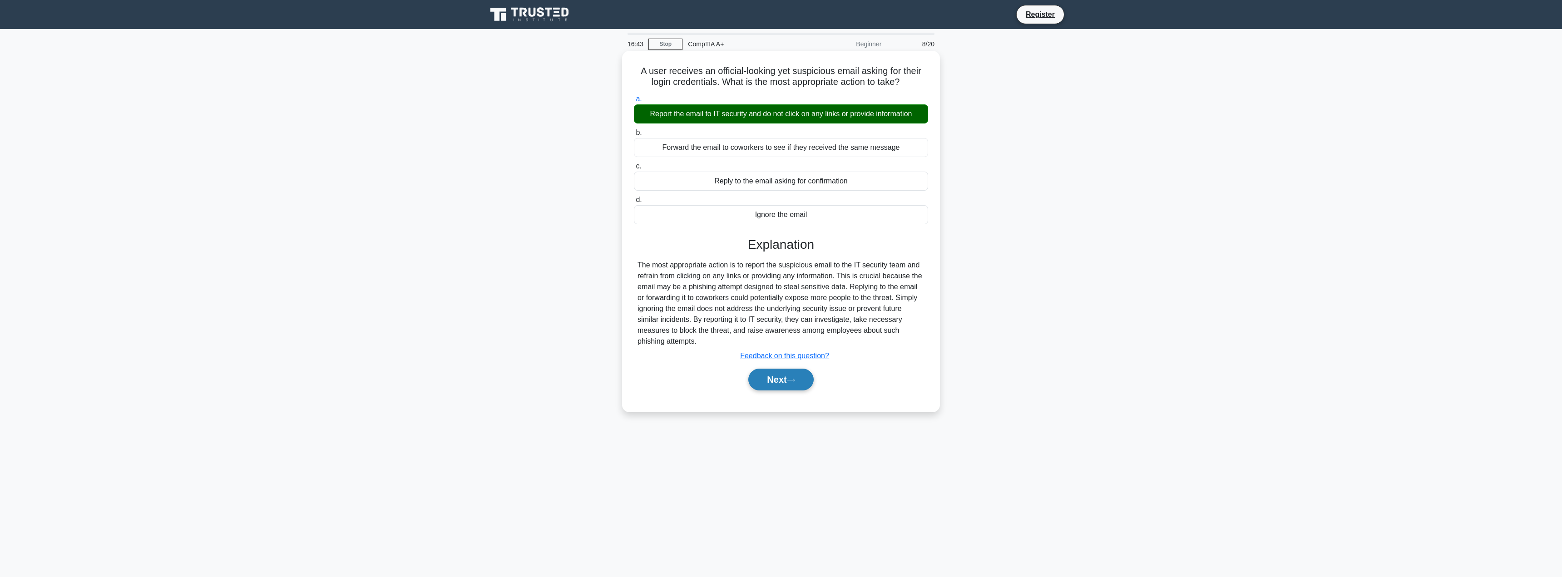
click at [795, 382] on icon at bounding box center [791, 380] width 8 height 5
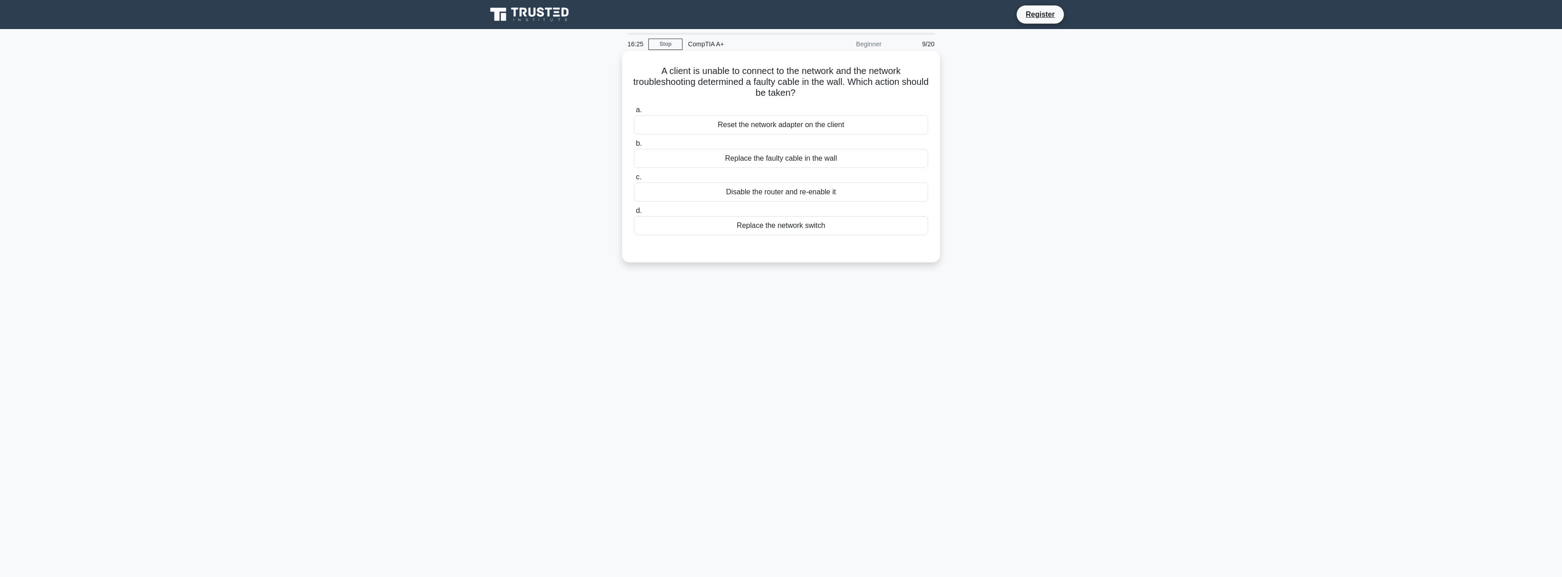
click at [885, 160] on div "Replace the faulty cable in the wall" at bounding box center [781, 158] width 294 height 19
click at [634, 147] on input "b. Replace the faulty cable in the wall" at bounding box center [634, 144] width 0 height 6
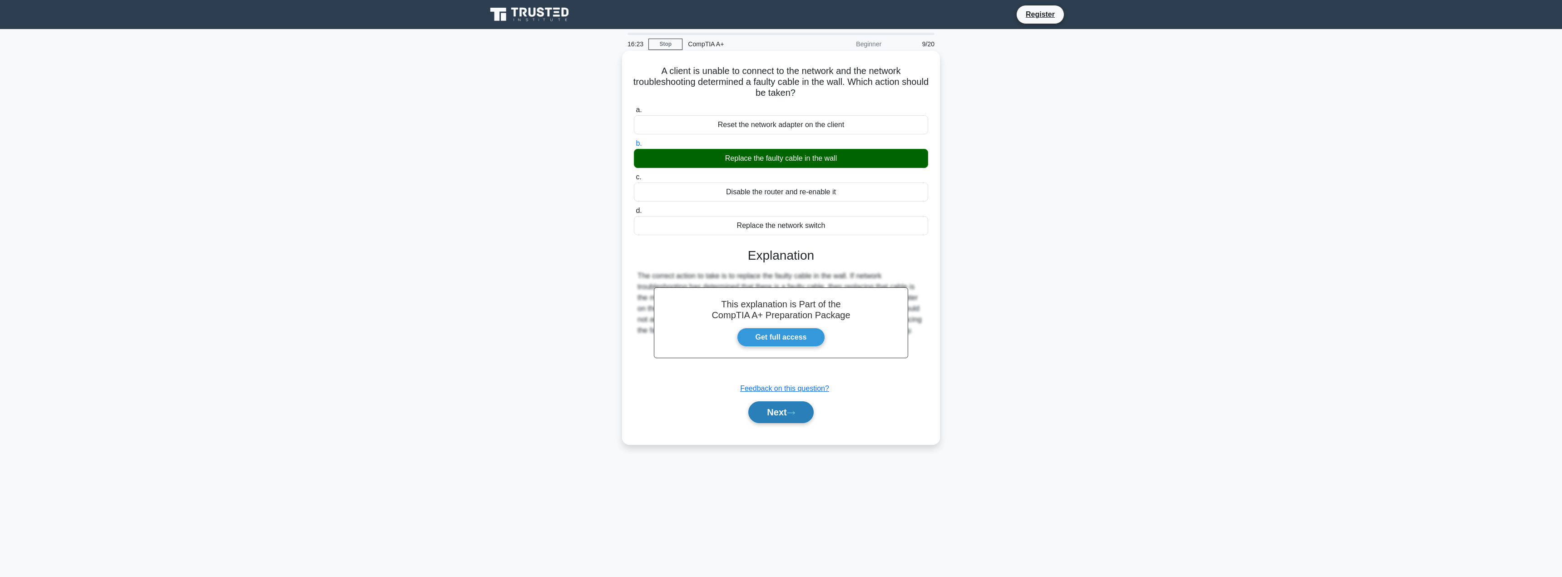
click at [776, 411] on button "Next" at bounding box center [780, 412] width 65 height 22
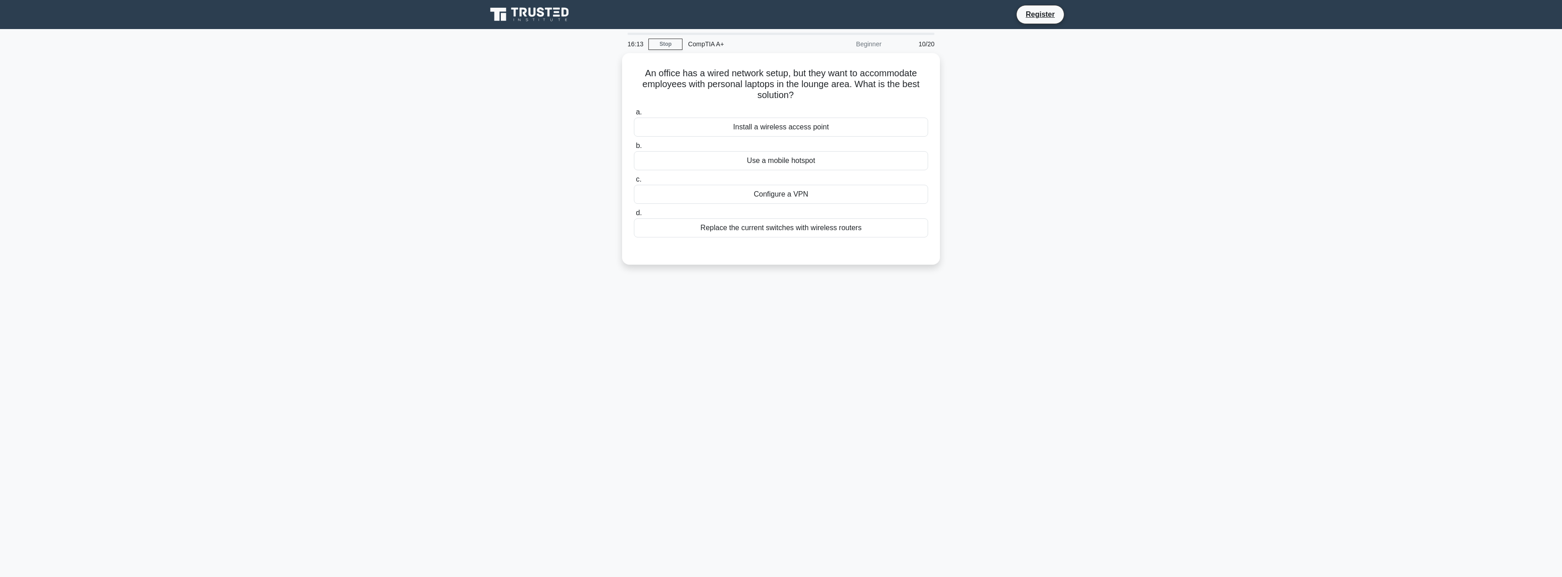
click at [252, 280] on main "16:13 Stop CompTIA A+ Beginner 10/20 An office has a wired network setup, but t…" at bounding box center [781, 303] width 1562 height 548
click at [868, 125] on div "Install a wireless access point" at bounding box center [781, 124] width 294 height 19
click at [634, 113] on input "a. Install a wireless access point" at bounding box center [634, 110] width 0 height 6
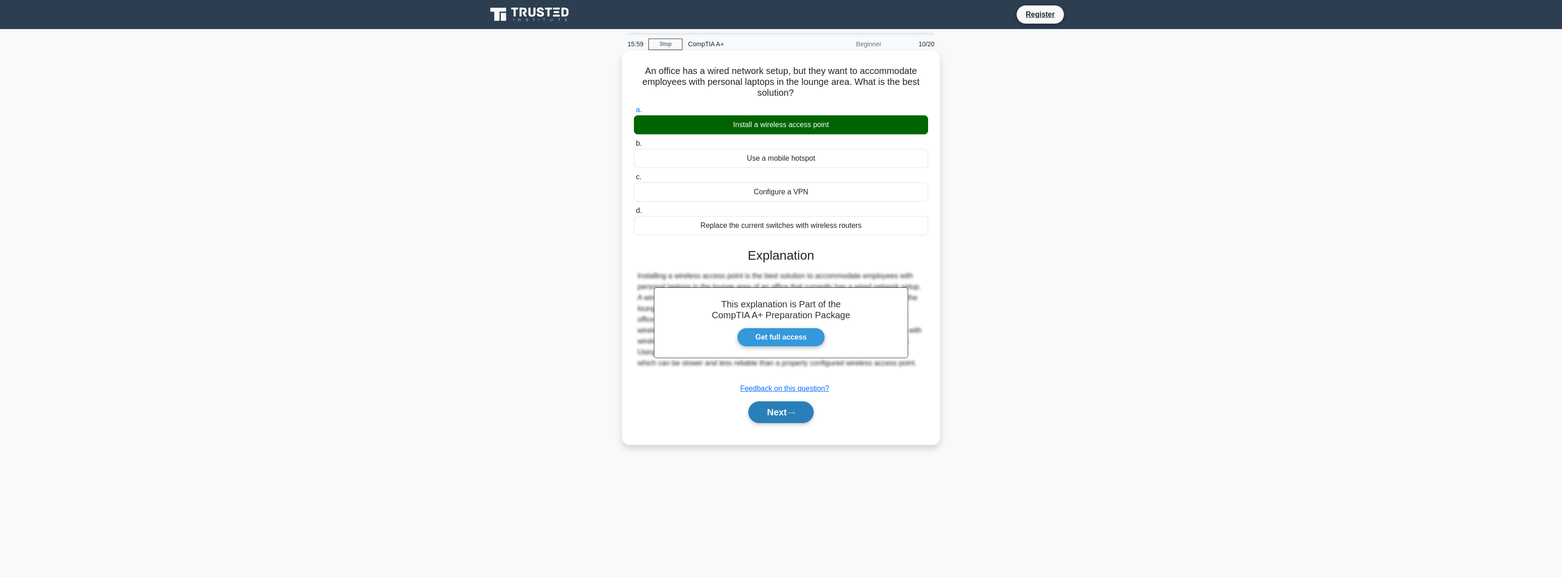
click at [767, 410] on button "Next" at bounding box center [780, 412] width 65 height 22
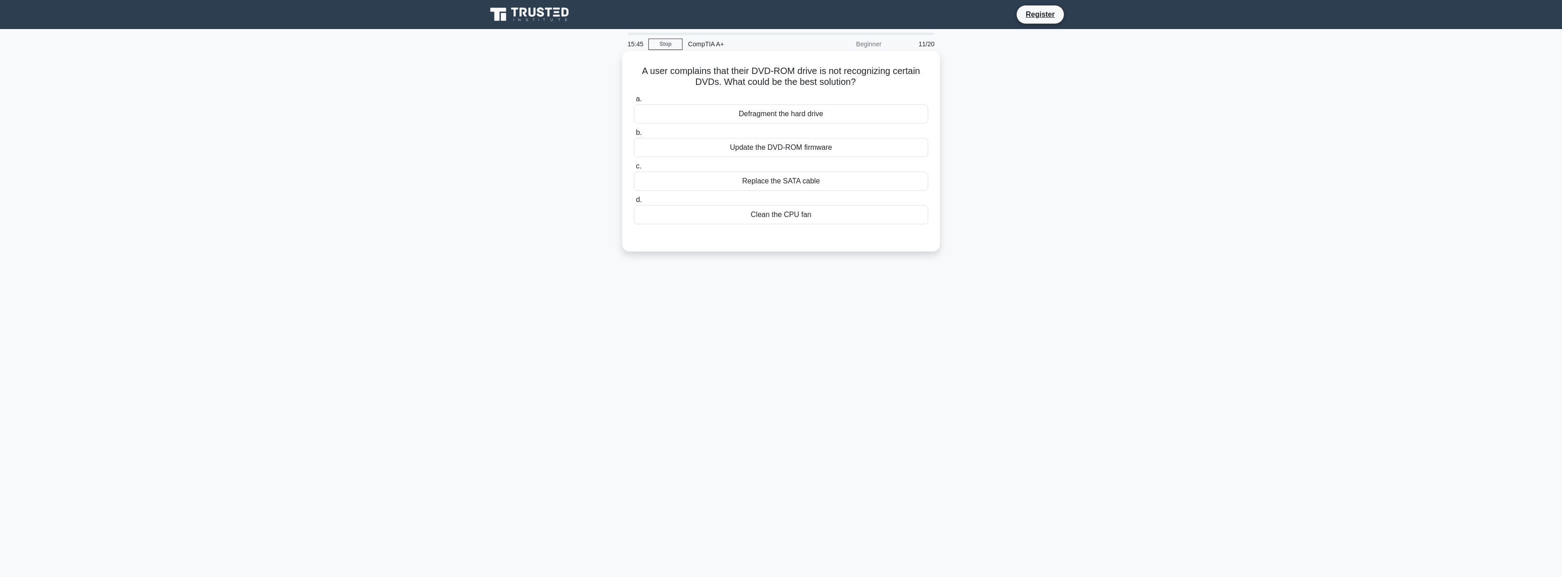
click at [850, 147] on div "Update the DVD-ROM firmware" at bounding box center [781, 147] width 294 height 19
click at [634, 136] on input "b. Update the DVD-ROM firmware" at bounding box center [634, 133] width 0 height 6
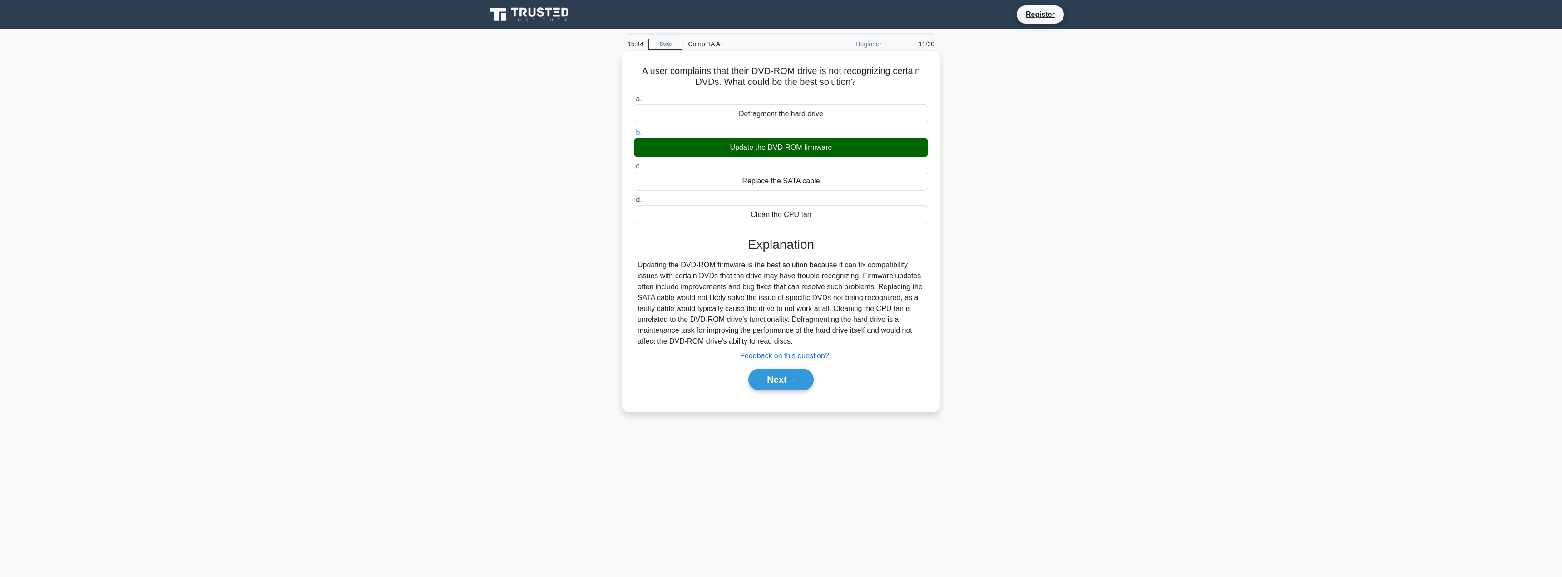
click at [813, 367] on div "Next" at bounding box center [781, 379] width 294 height 29
click at [806, 373] on button "Next" at bounding box center [780, 380] width 65 height 22
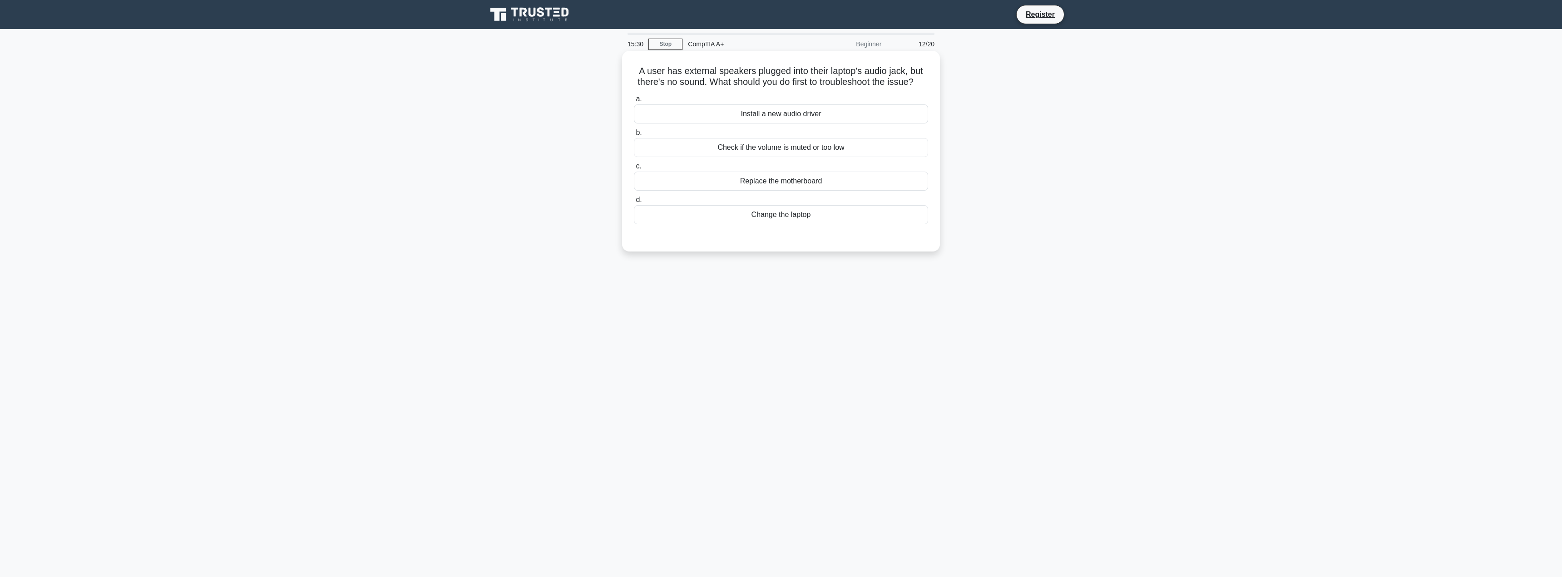
click at [872, 157] on div "Check if the volume is muted or too low" at bounding box center [781, 147] width 294 height 19
click at [634, 136] on input "b. Check if the volume is muted or too low" at bounding box center [634, 133] width 0 height 6
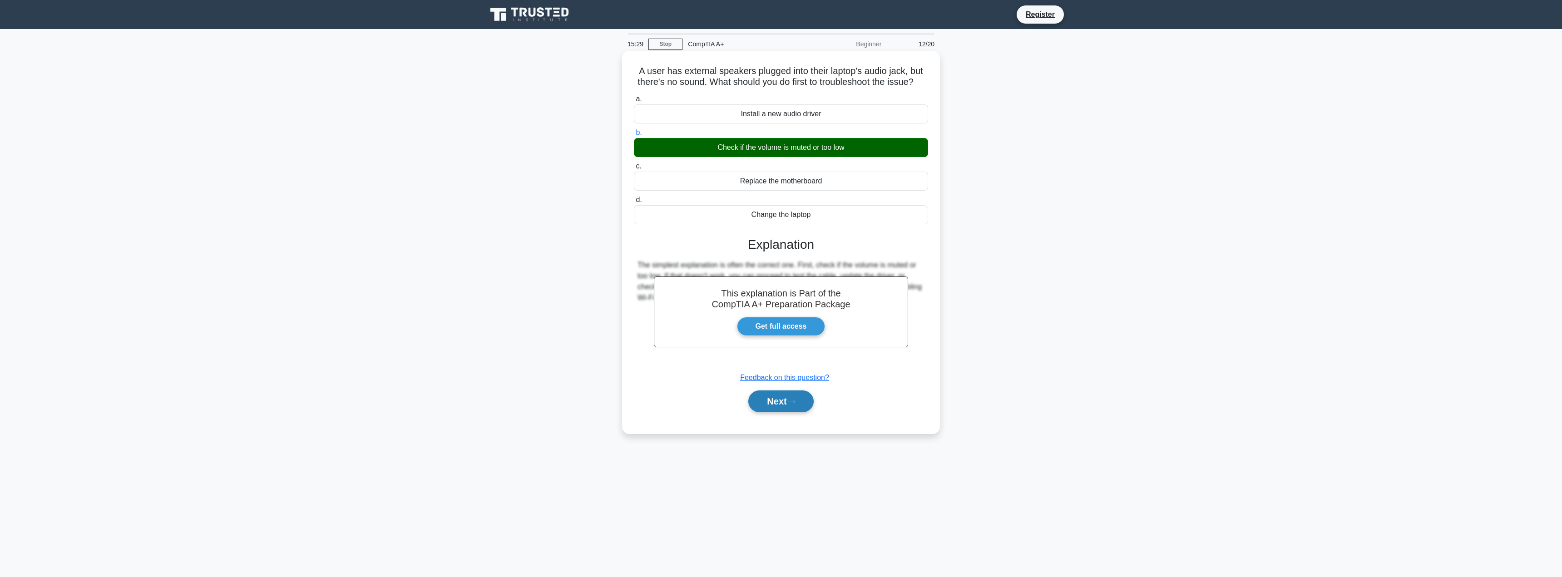
click at [799, 412] on button "Next" at bounding box center [780, 402] width 65 height 22
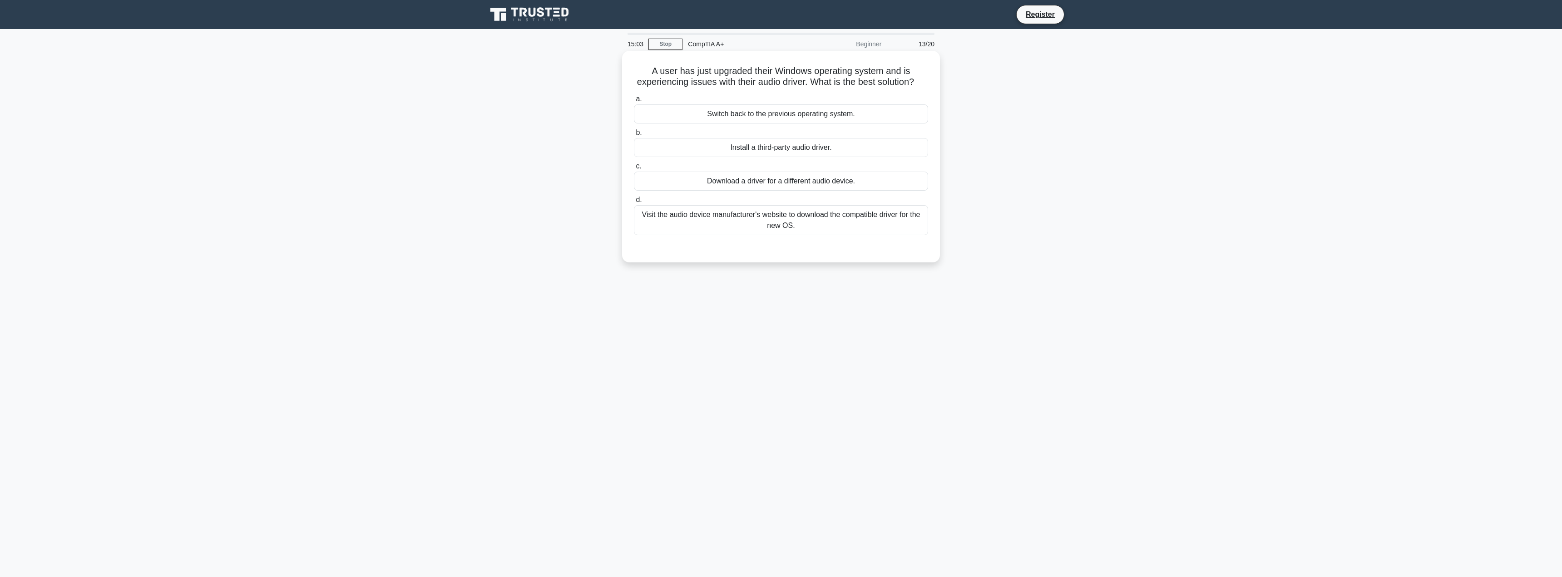
click at [821, 235] on div "Visit the audio device manufacturer's website to download the compatible driver…" at bounding box center [781, 220] width 294 height 30
click at [634, 203] on input "d. Visit the audio device manufacturer's website to download the compatible dri…" at bounding box center [634, 200] width 0 height 6
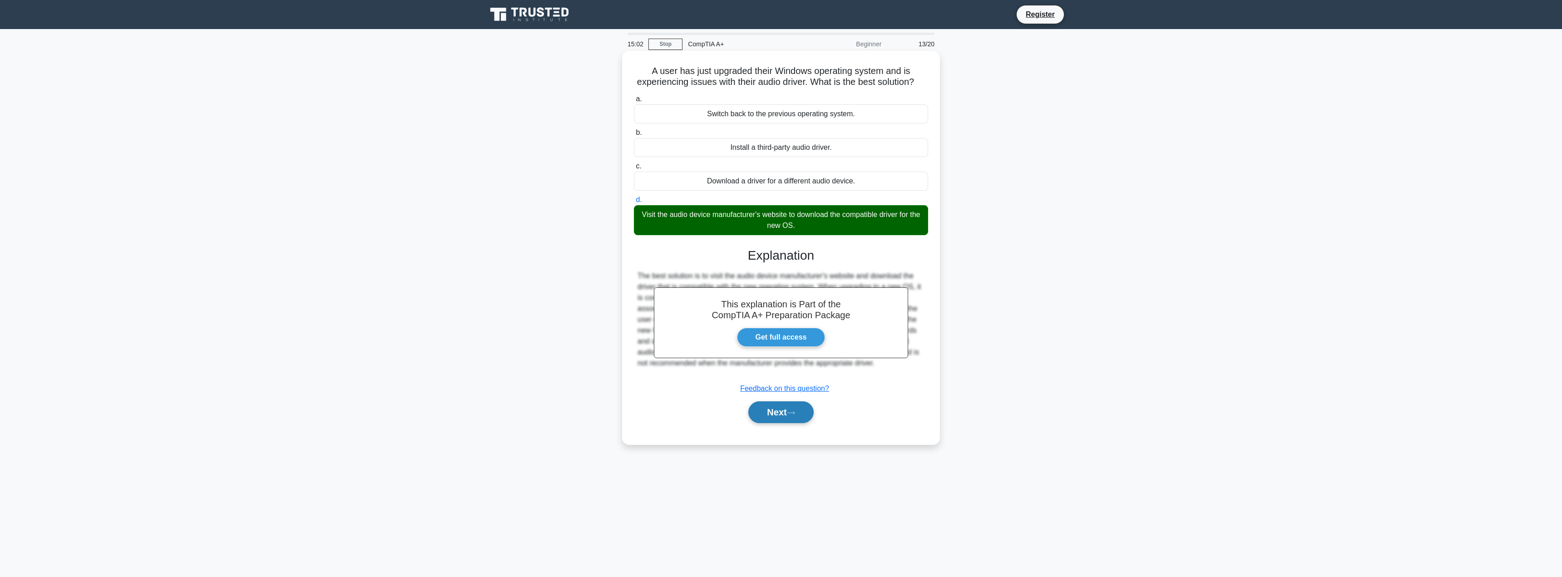
click at [770, 423] on button "Next" at bounding box center [780, 412] width 65 height 22
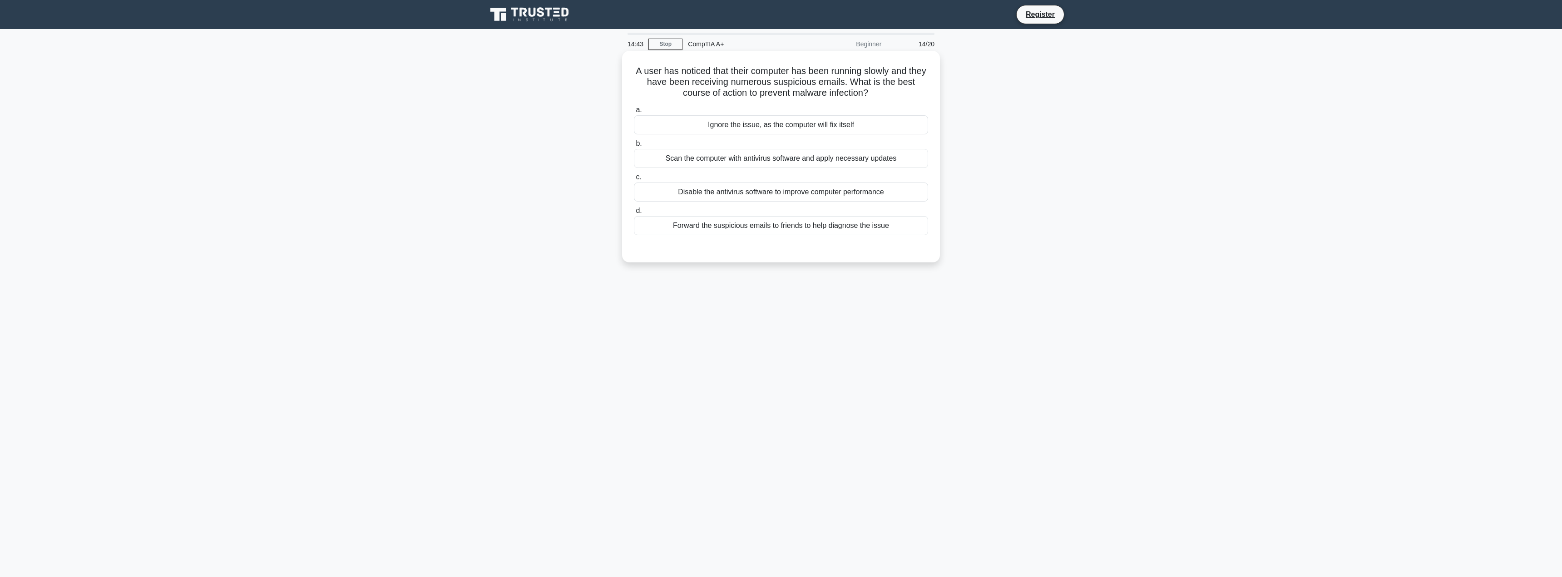
click at [891, 162] on div "Scan the computer with antivirus software and apply necessary updates" at bounding box center [781, 158] width 294 height 19
click at [634, 147] on input "b. Scan the computer with antivirus software and apply necessary updates" at bounding box center [634, 144] width 0 height 6
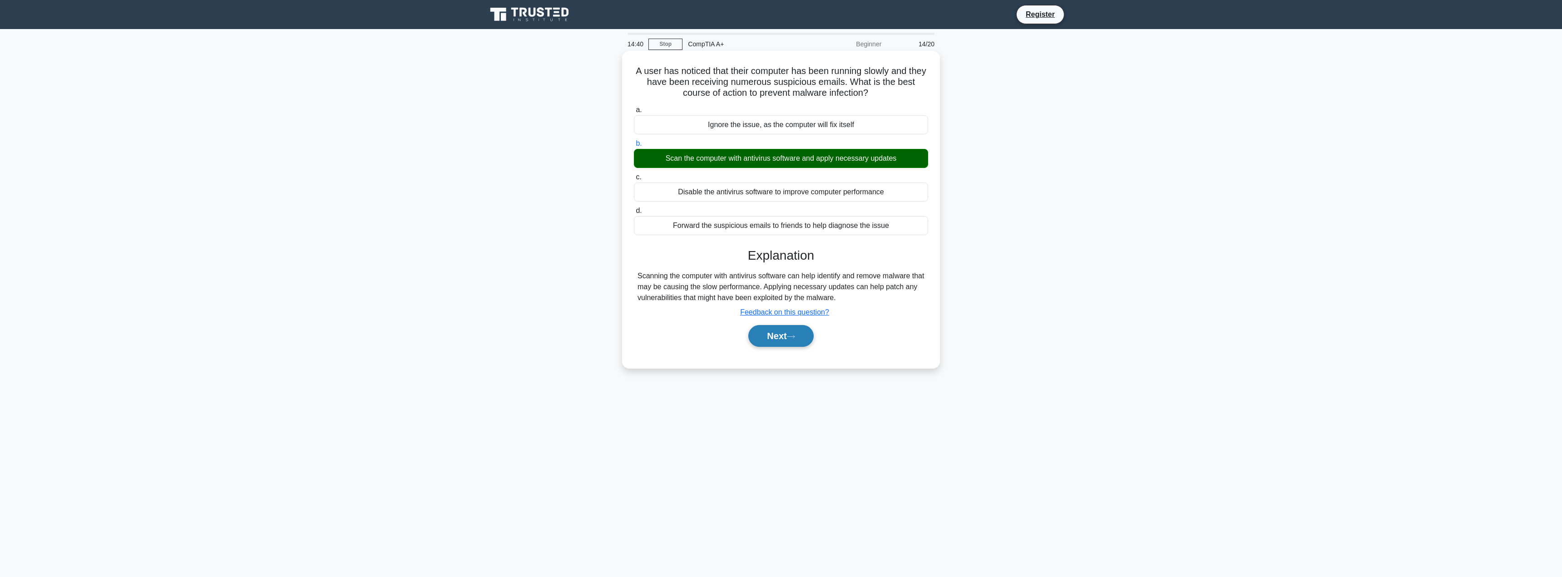
click at [792, 338] on icon at bounding box center [791, 336] width 8 height 5
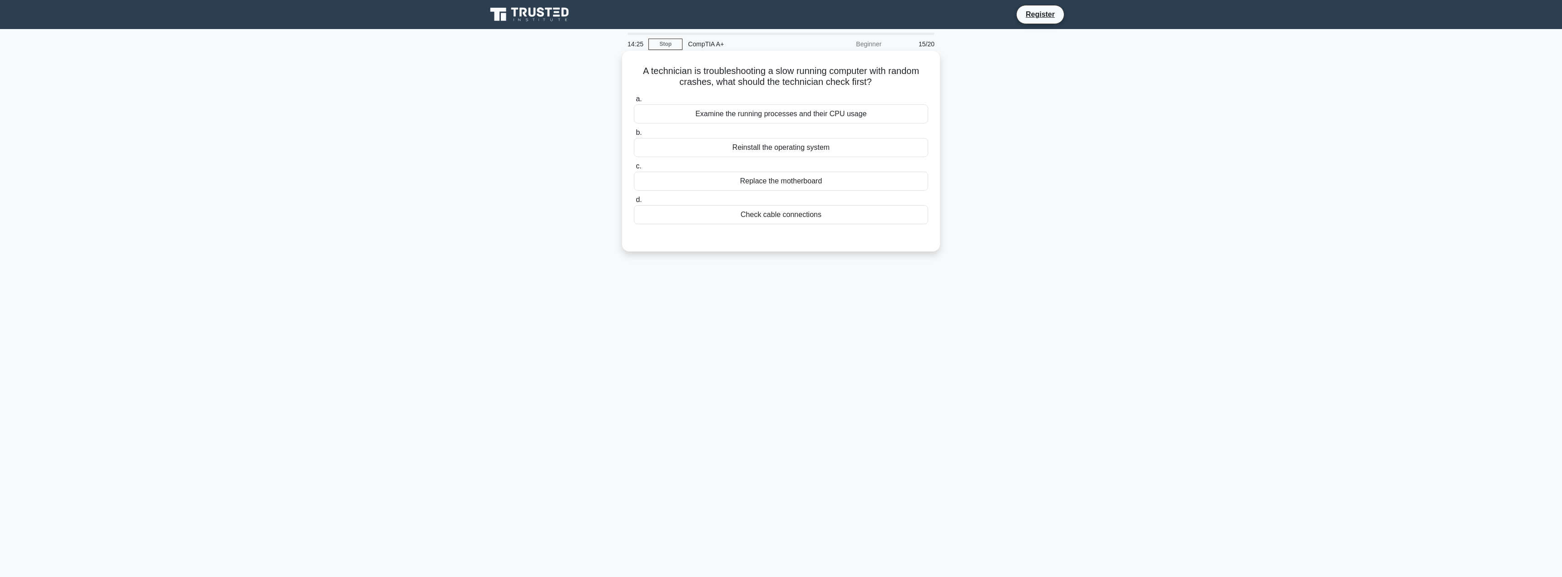
click at [852, 111] on div "Examine the running processes and their CPU usage" at bounding box center [781, 113] width 294 height 19
click at [634, 102] on input "a. Examine the running processes and their CPU usage" at bounding box center [634, 99] width 0 height 6
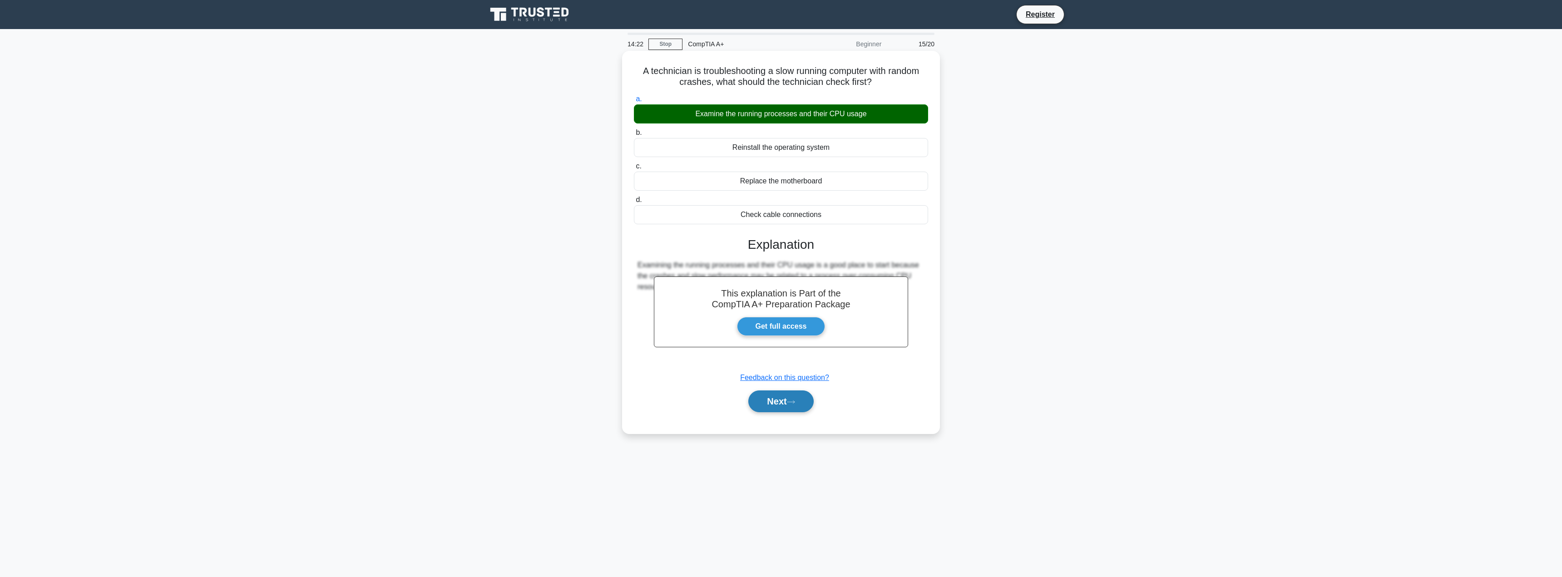
click at [791, 402] on icon at bounding box center [791, 402] width 8 height 5
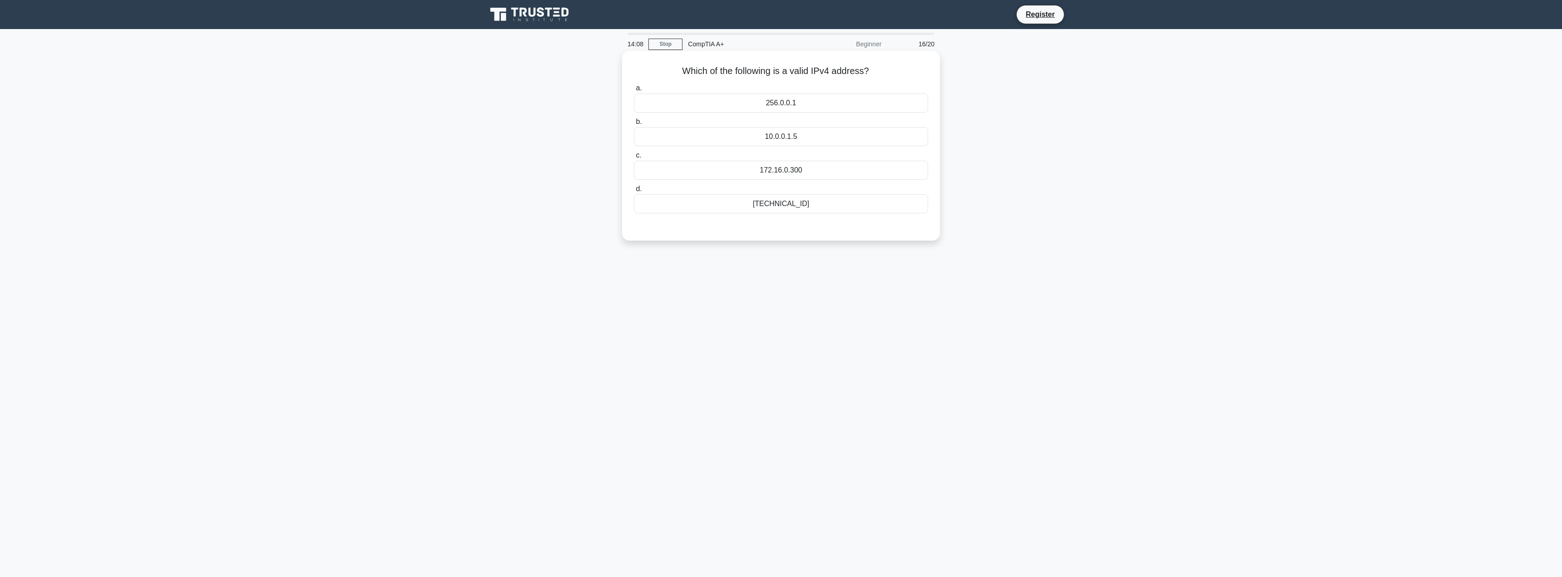
click at [826, 203] on div "192.168.0.1" at bounding box center [781, 203] width 294 height 19
click at [634, 192] on input "d. 192.168.0.1" at bounding box center [634, 189] width 0 height 6
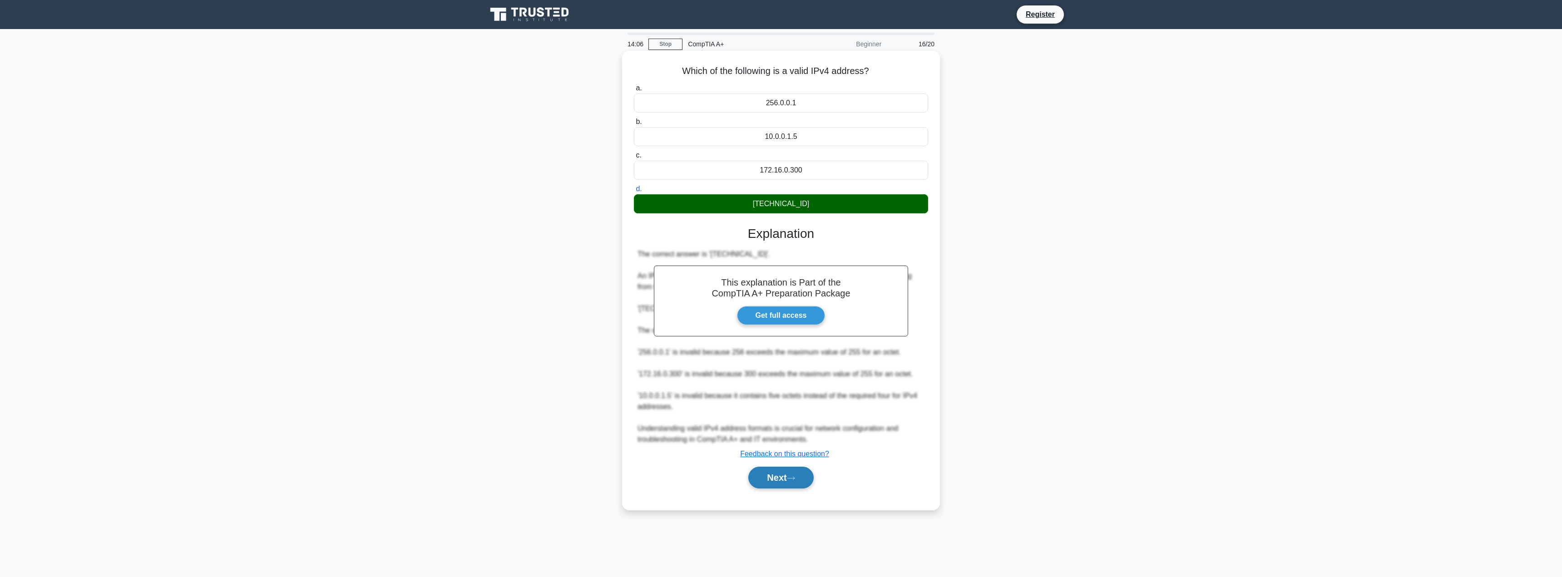
click at [778, 472] on button "Next" at bounding box center [780, 478] width 65 height 22
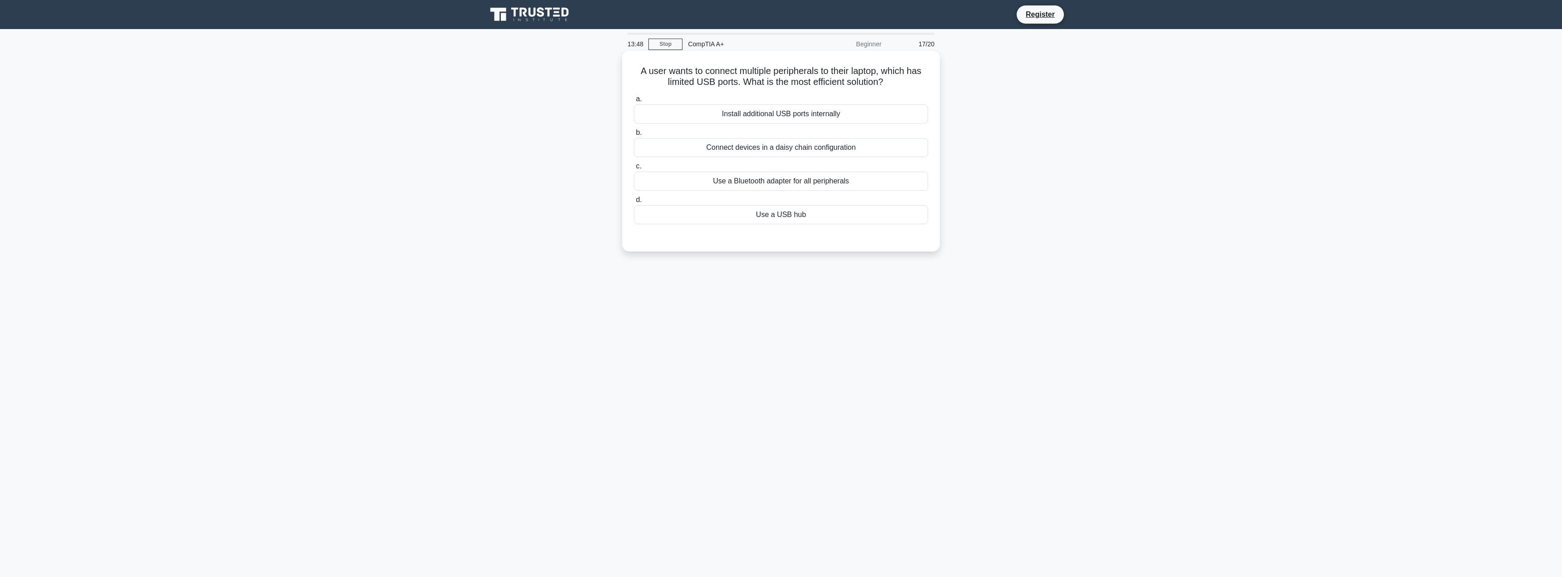
click at [754, 213] on div "Use a USB hub" at bounding box center [781, 214] width 294 height 19
click at [634, 203] on input "d. Use a USB hub" at bounding box center [634, 200] width 0 height 6
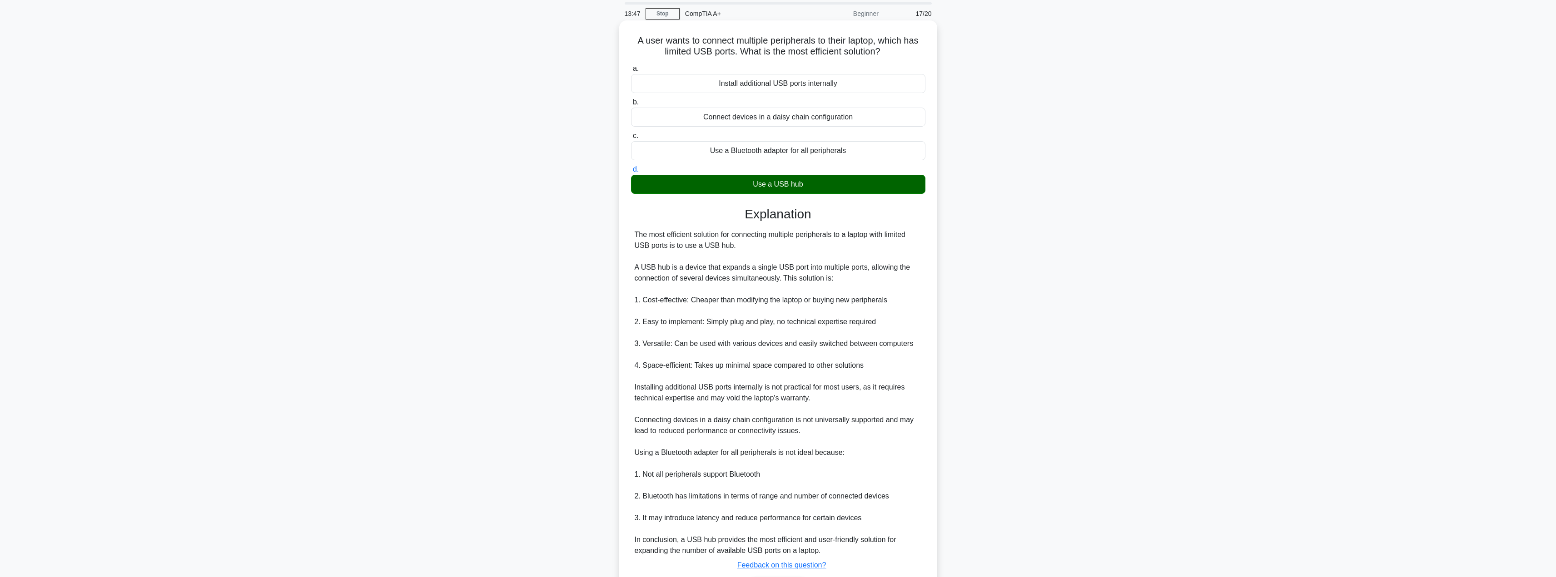
scroll to position [92, 0]
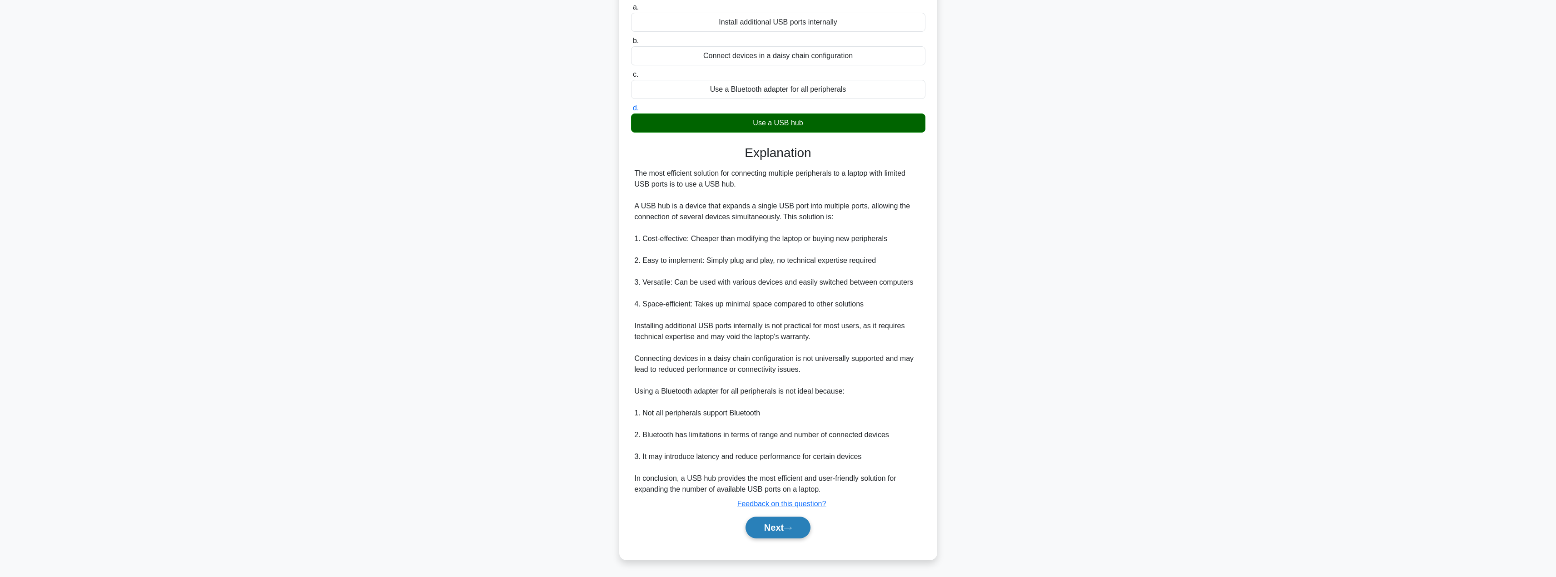
click at [784, 535] on button "Next" at bounding box center [777, 528] width 65 height 22
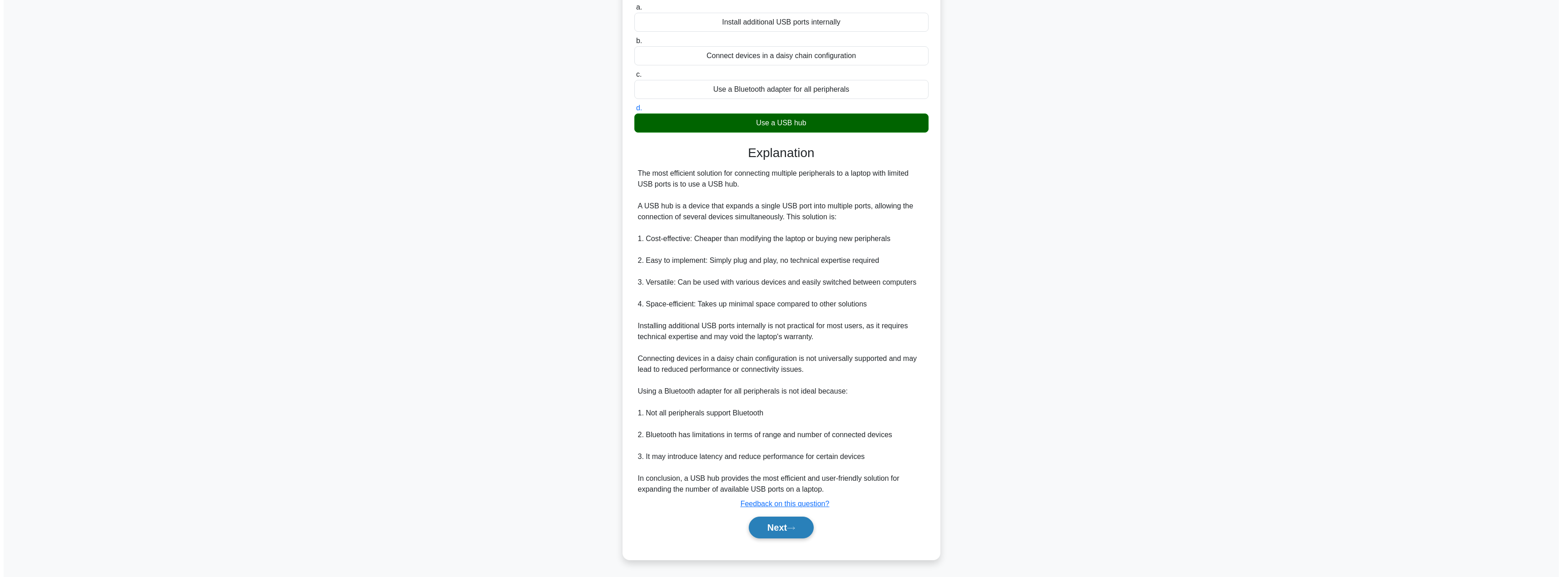
scroll to position [0, 0]
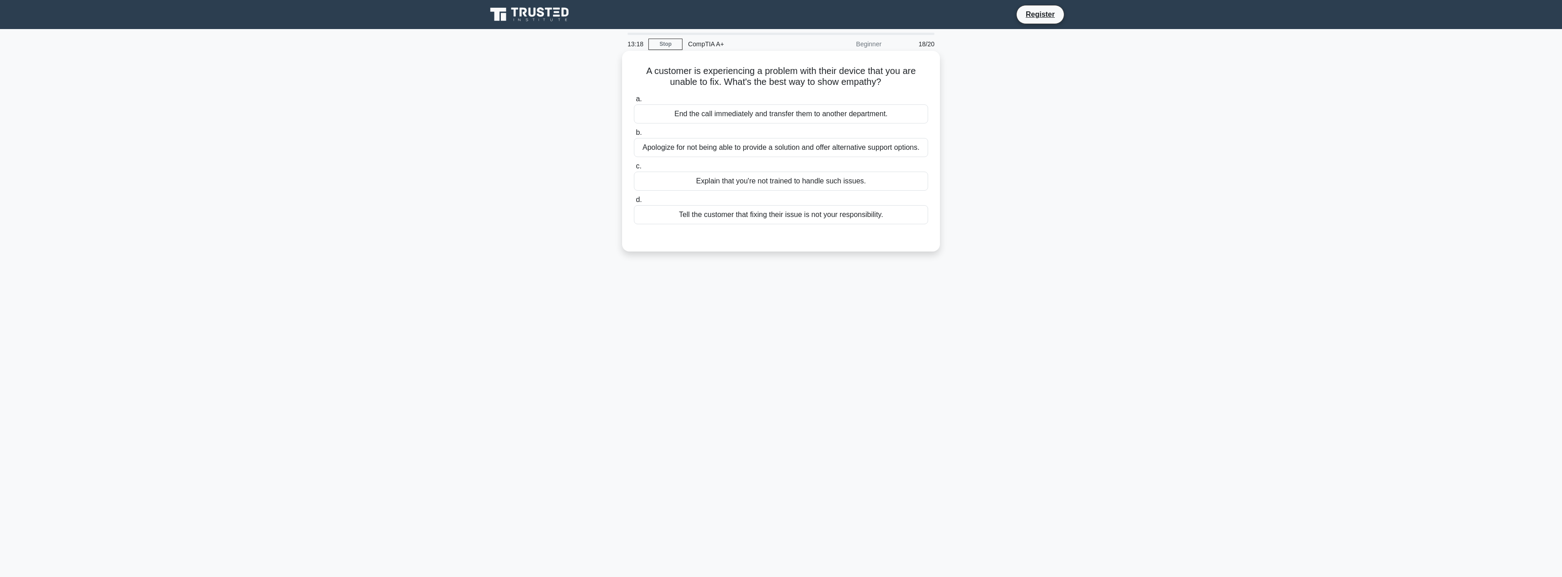
click at [789, 147] on div "Apologize for not being able to provide a solution and offer alternative suppor…" at bounding box center [781, 147] width 294 height 19
click at [634, 136] on input "b. Apologize for not being able to provide a solution and offer alternative sup…" at bounding box center [634, 133] width 0 height 6
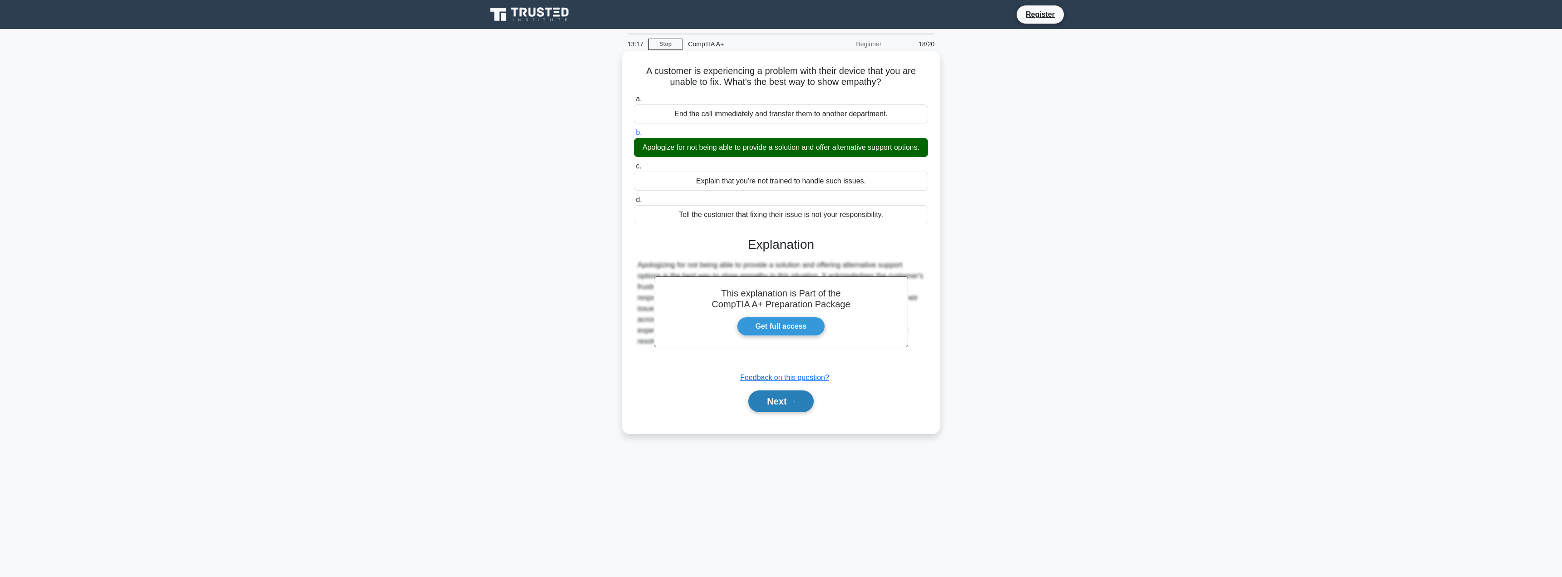
click at [777, 412] on button "Next" at bounding box center [780, 402] width 65 height 22
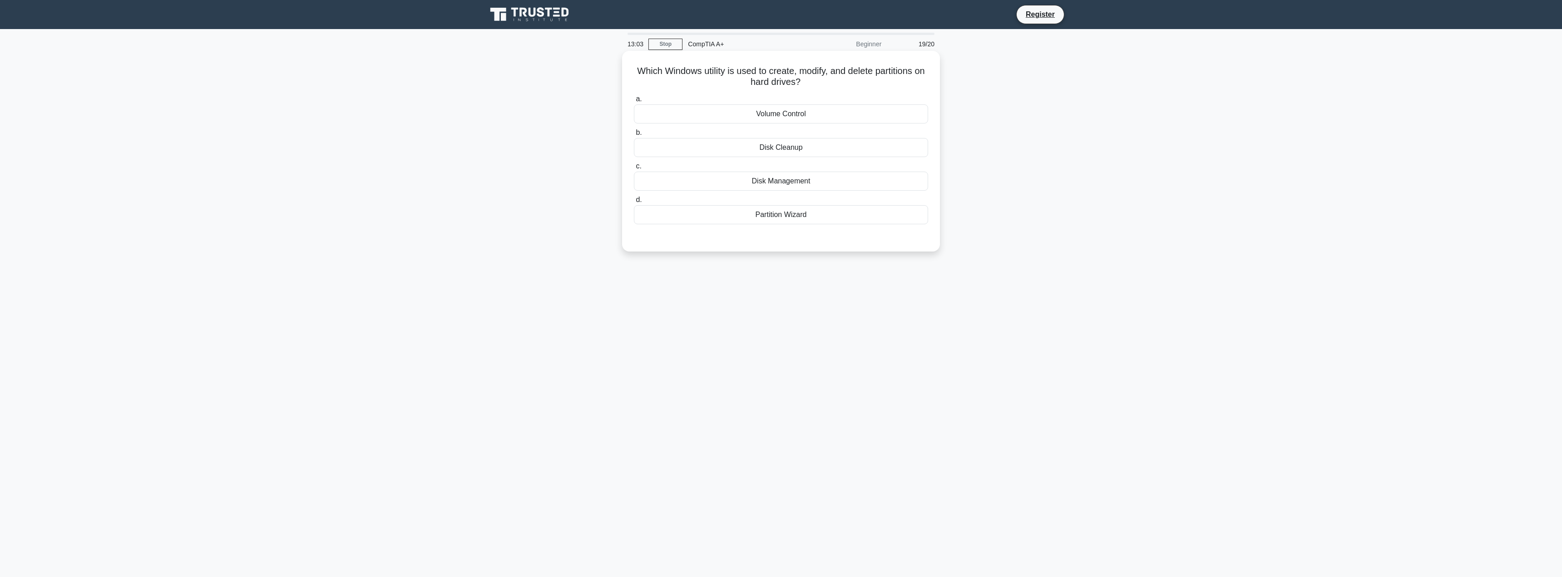
click at [833, 219] on div "Partition Wizard" at bounding box center [781, 214] width 294 height 19
click at [634, 203] on input "d. Partition Wizard" at bounding box center [634, 200] width 0 height 6
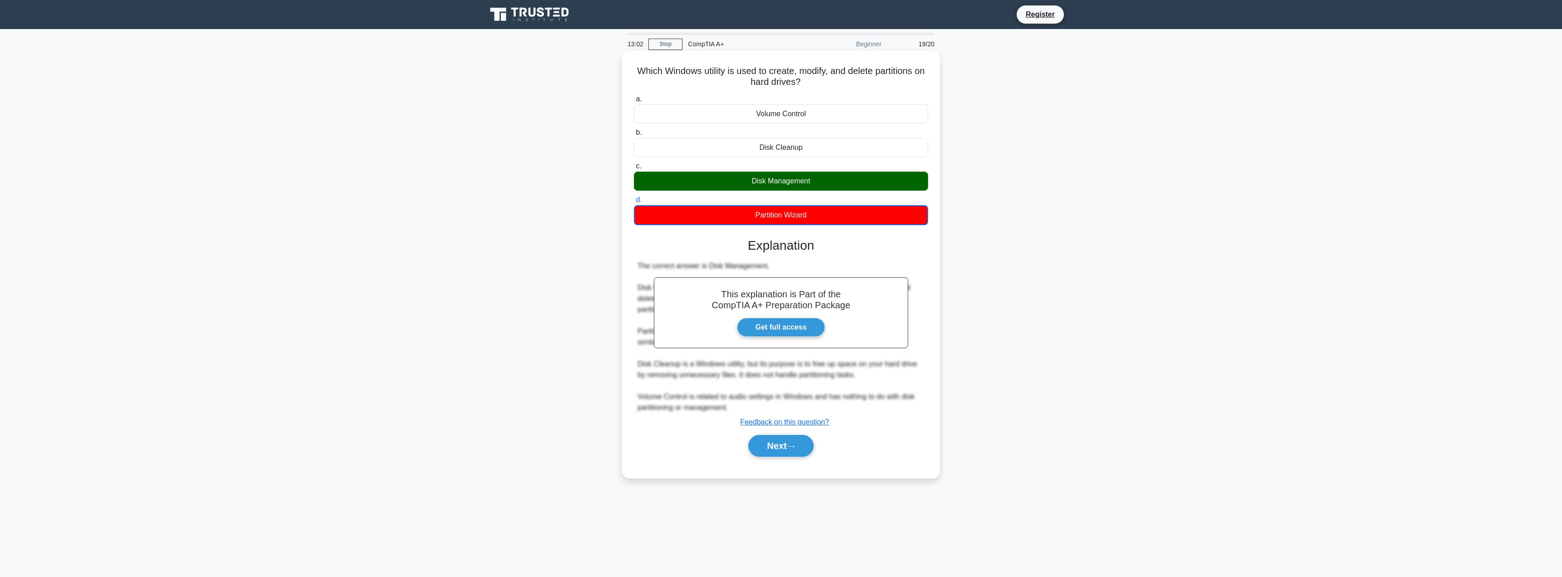
click at [847, 181] on div "Disk Management" at bounding box center [781, 181] width 294 height 19
click at [634, 169] on input "c. Disk Management" at bounding box center [634, 167] width 0 height 6
click at [801, 449] on button "Next" at bounding box center [780, 445] width 65 height 22
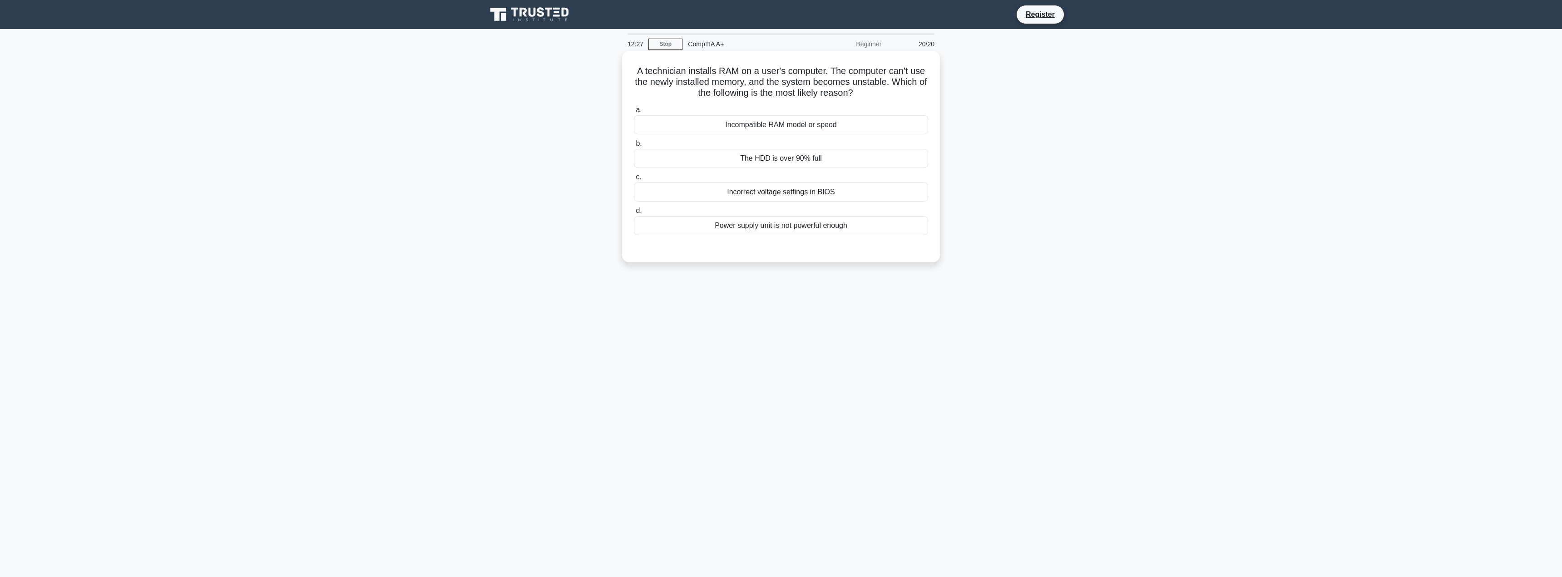
click at [883, 123] on div "Incompatible RAM model or speed" at bounding box center [781, 124] width 294 height 19
click at [634, 113] on input "a. Incompatible RAM model or speed" at bounding box center [634, 110] width 0 height 6
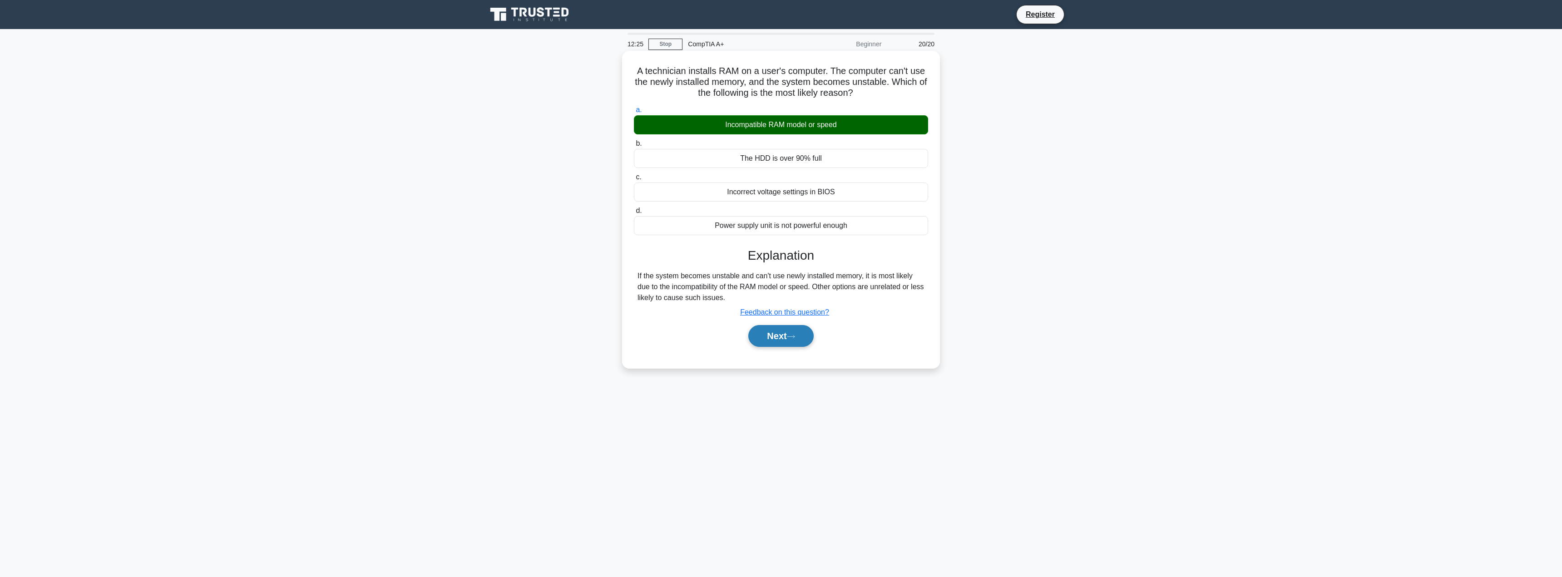
click at [804, 337] on button "Next" at bounding box center [780, 336] width 65 height 22
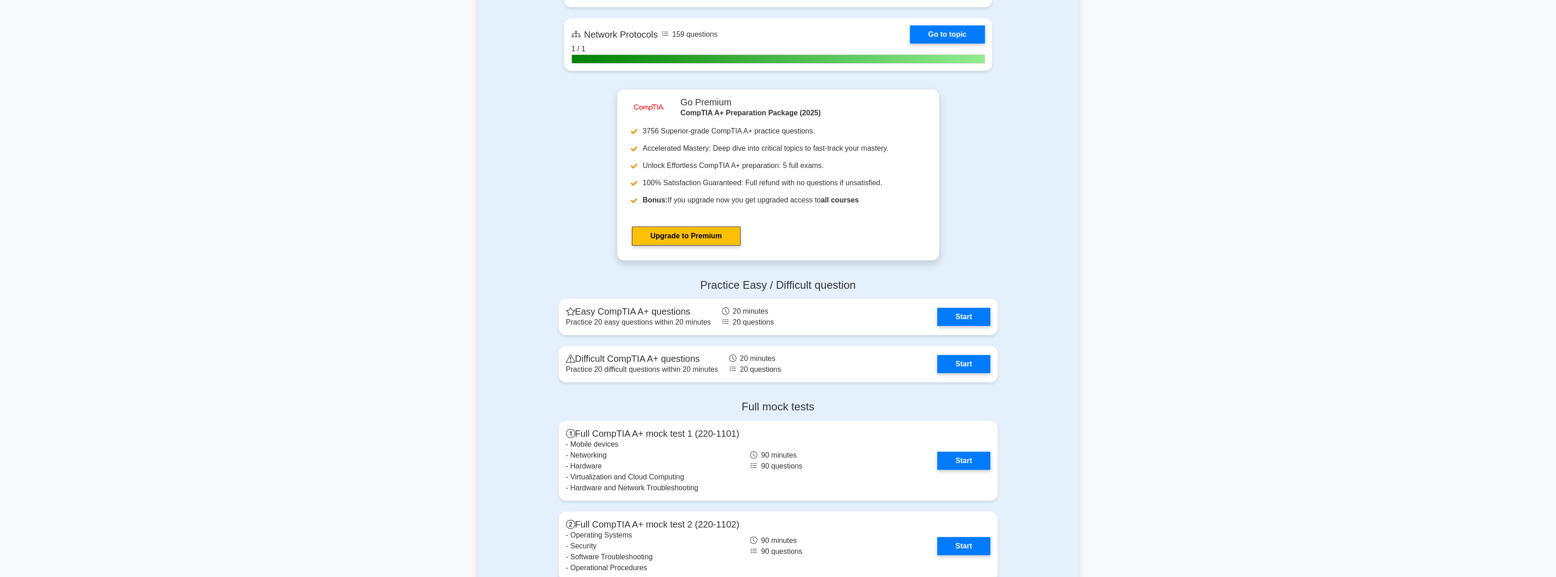
scroll to position [1811, 0]
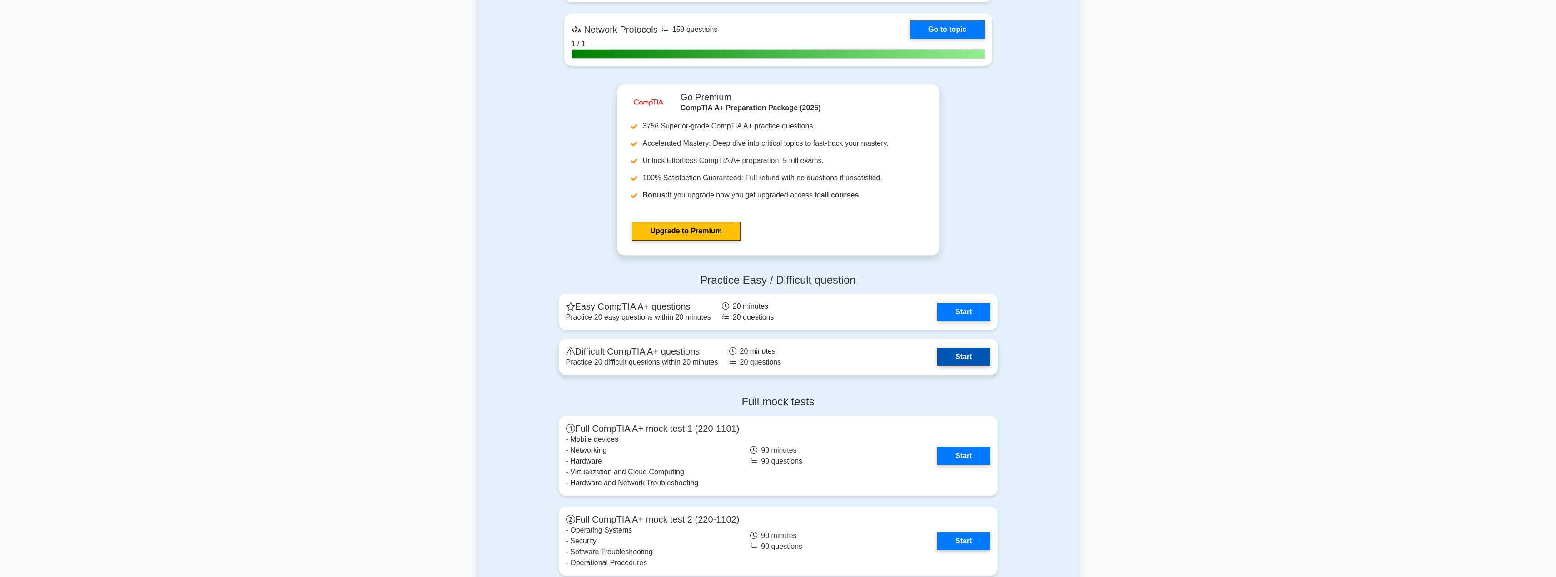
click at [965, 361] on link "Start" at bounding box center [963, 357] width 53 height 18
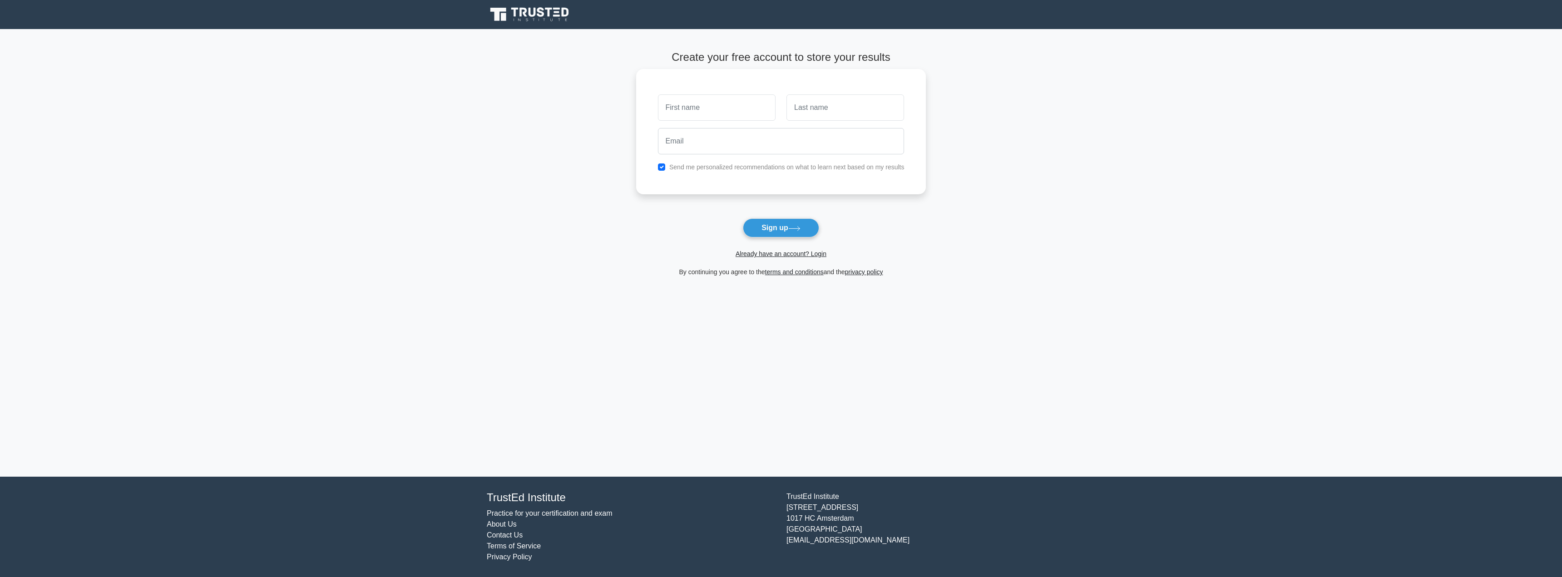
click at [698, 168] on label "Send me personalized recommendations on what to learn next based on my results" at bounding box center [786, 167] width 235 height 7
click at [659, 170] on input "checkbox" at bounding box center [661, 167] width 7 height 7
checkbox input "false"
click at [700, 99] on input "text" at bounding box center [717, 107] width 118 height 26
type input "[PERSON_NAME]"
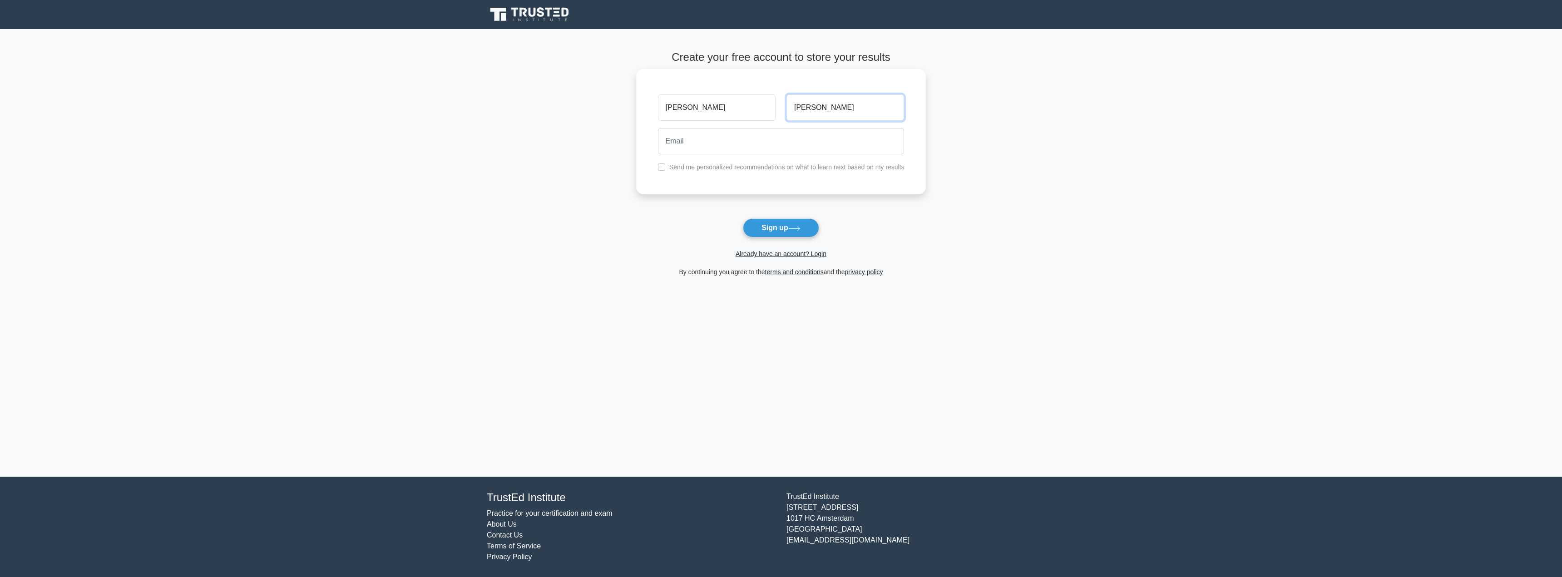
type input "Bergmann"
type input "nick.bergmann@protonmail.com"
click at [783, 231] on button "Sign up" at bounding box center [781, 227] width 76 height 19
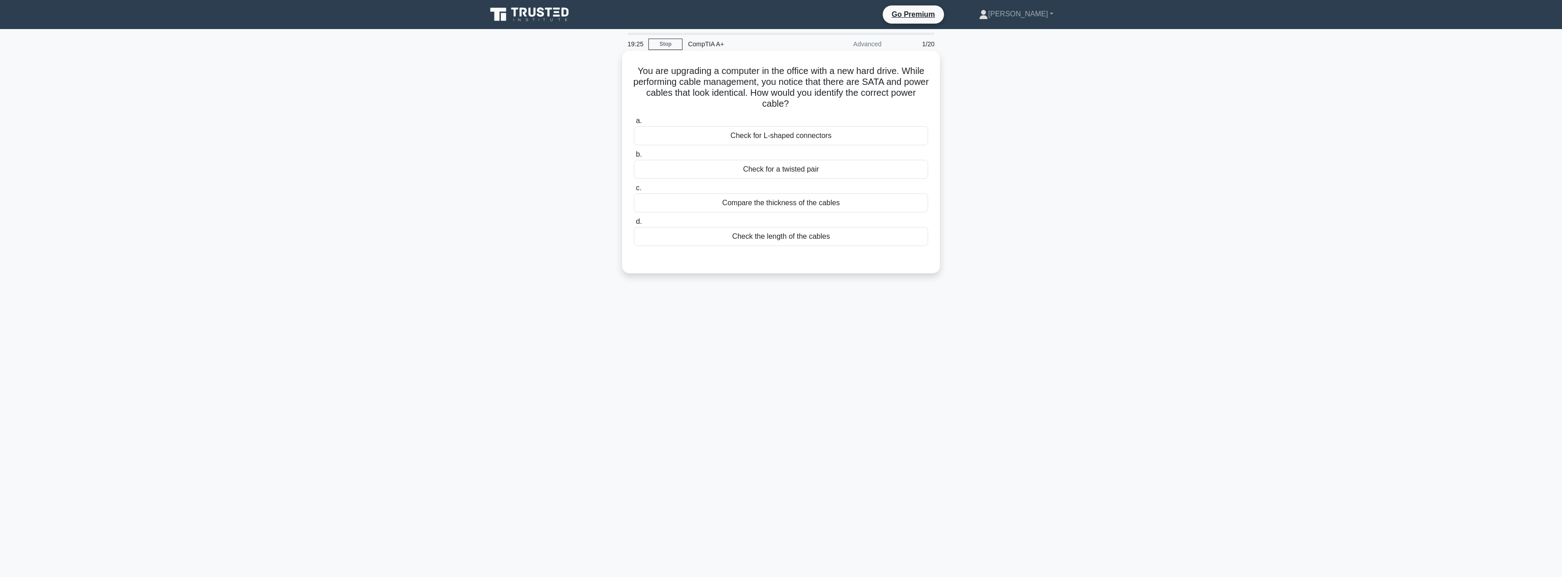
click at [808, 137] on div "Check for L-shaped connectors" at bounding box center [781, 135] width 294 height 19
click at [634, 124] on input "a. Check for L-shaped connectors" at bounding box center [634, 121] width 0 height 6
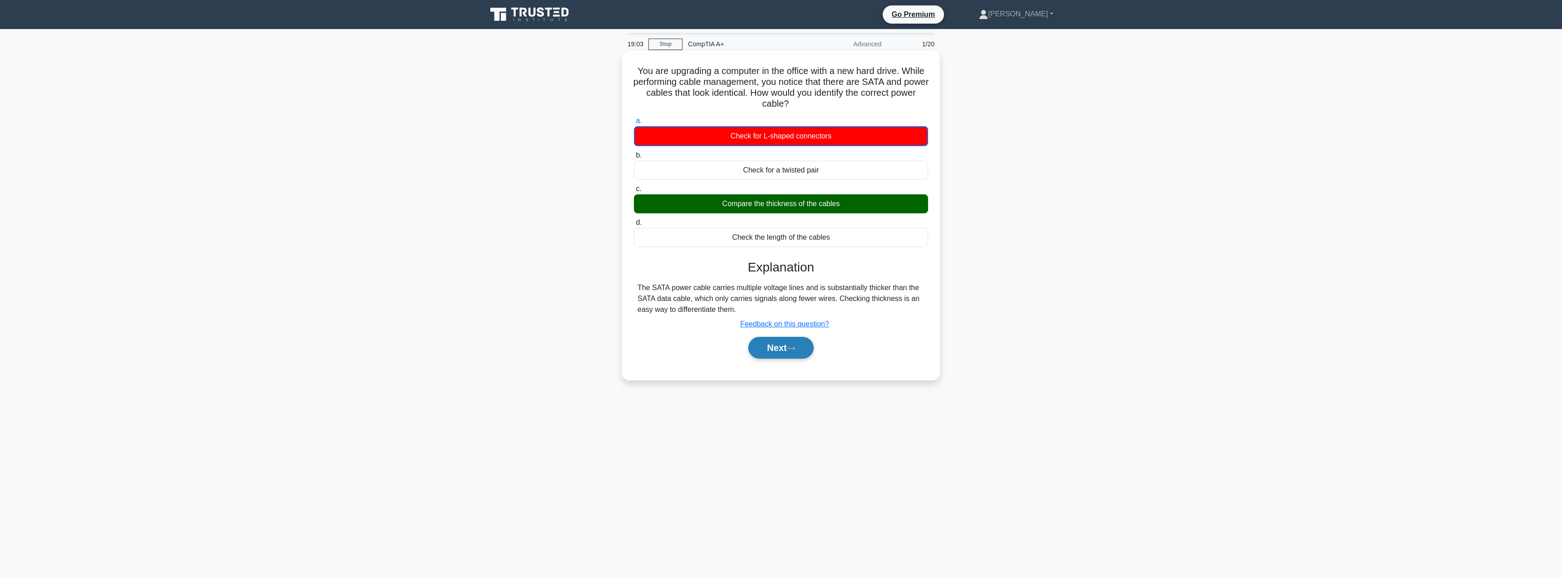
click at [774, 353] on button "Next" at bounding box center [780, 348] width 65 height 22
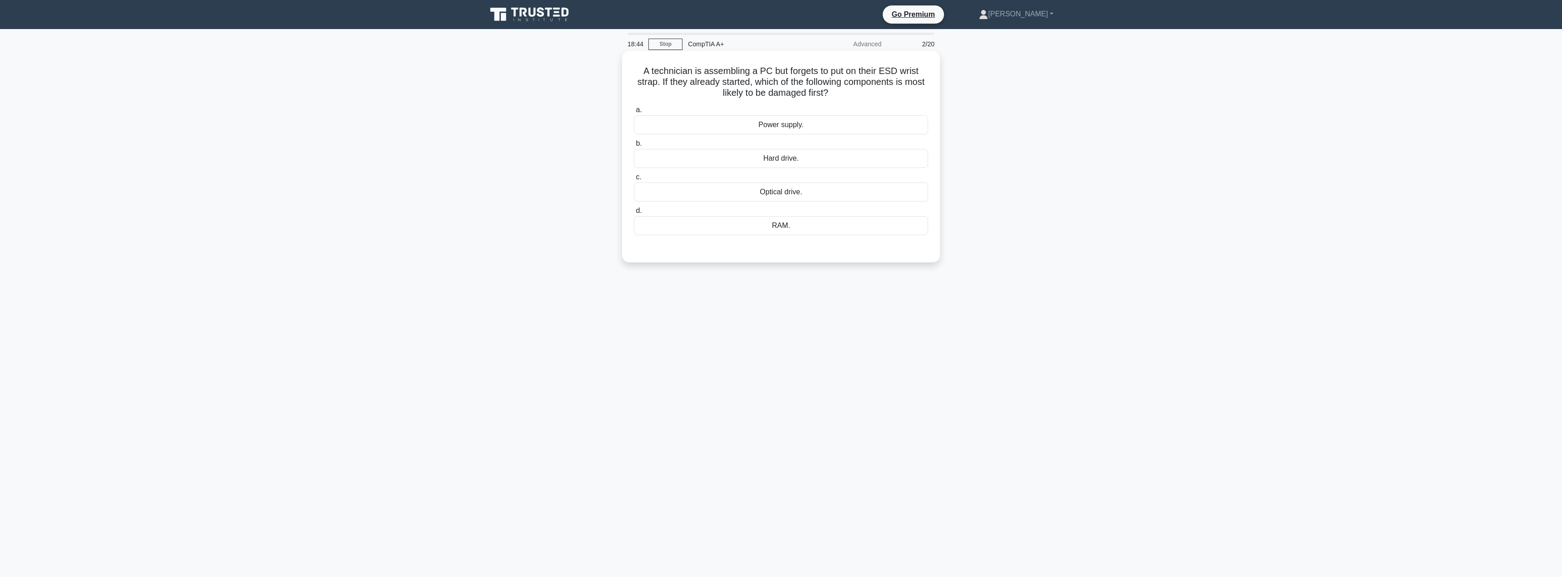
click at [808, 228] on div "RAM." at bounding box center [781, 225] width 294 height 19
click at [634, 214] on input "d. RAM." at bounding box center [634, 211] width 0 height 6
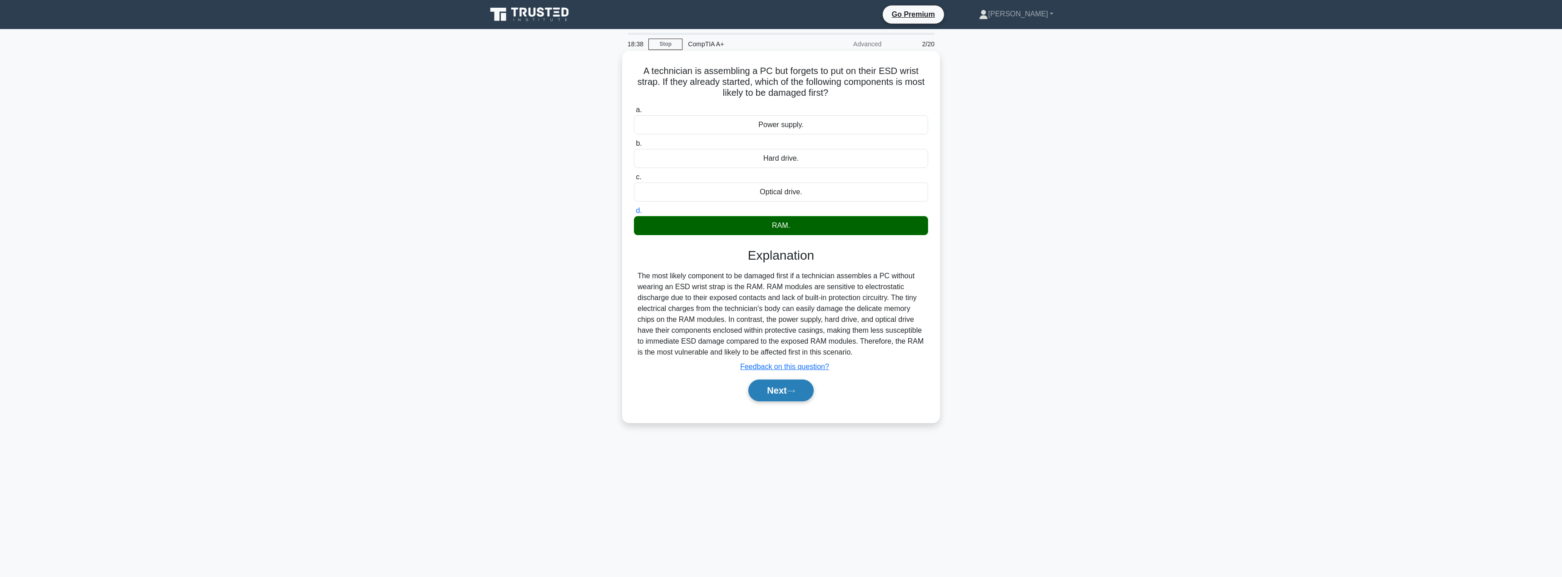
click at [793, 400] on button "Next" at bounding box center [780, 391] width 65 height 22
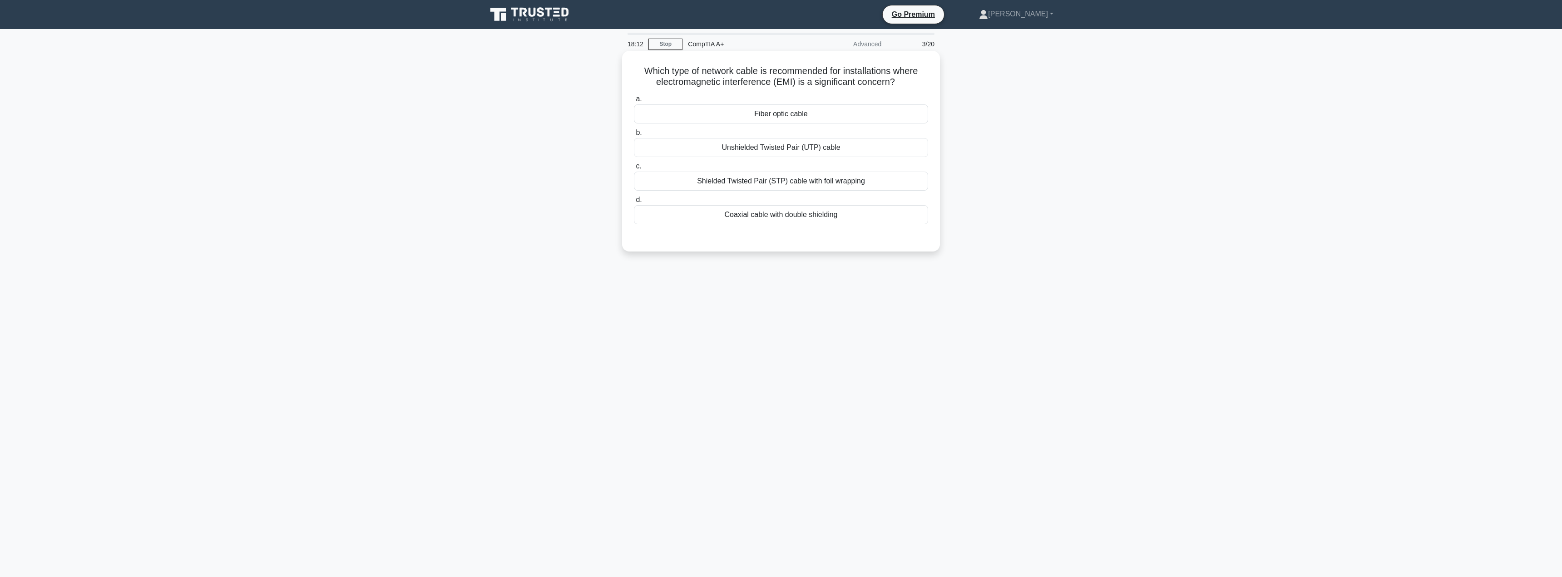
click at [841, 113] on div "Fiber optic cable" at bounding box center [781, 113] width 294 height 19
click at [634, 102] on input "a. Fiber optic cable" at bounding box center [634, 99] width 0 height 6
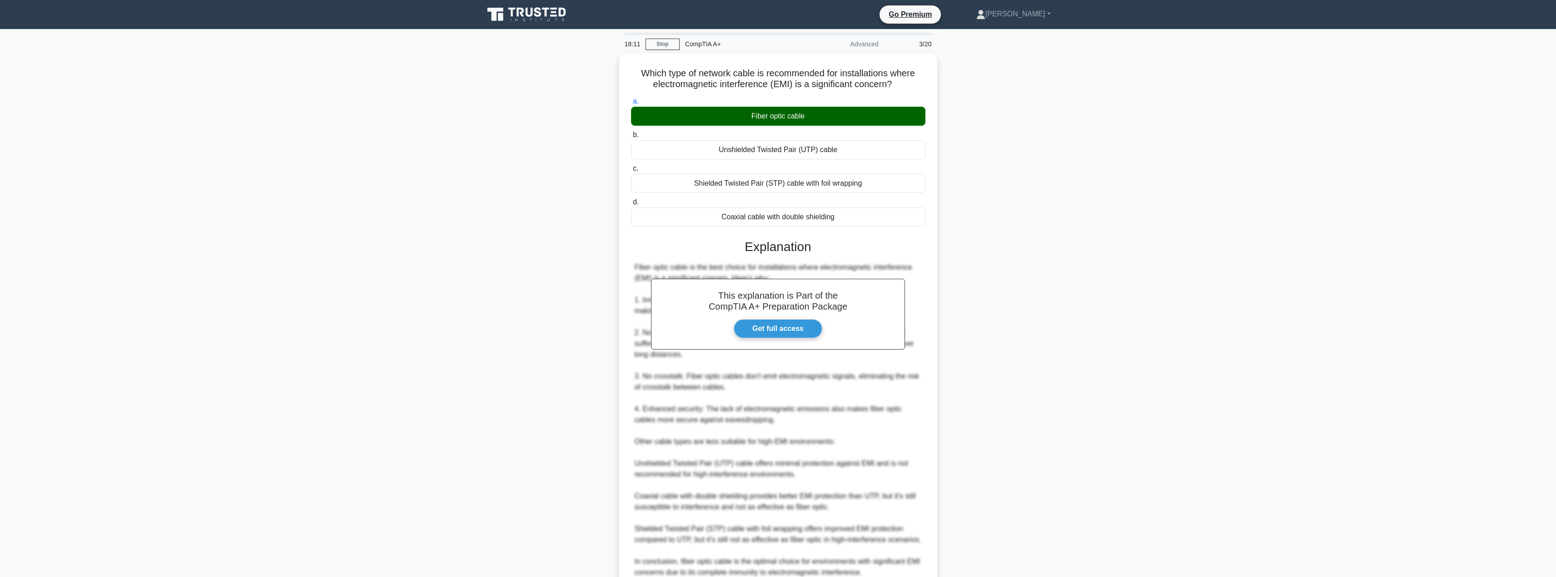
scroll to position [81, 0]
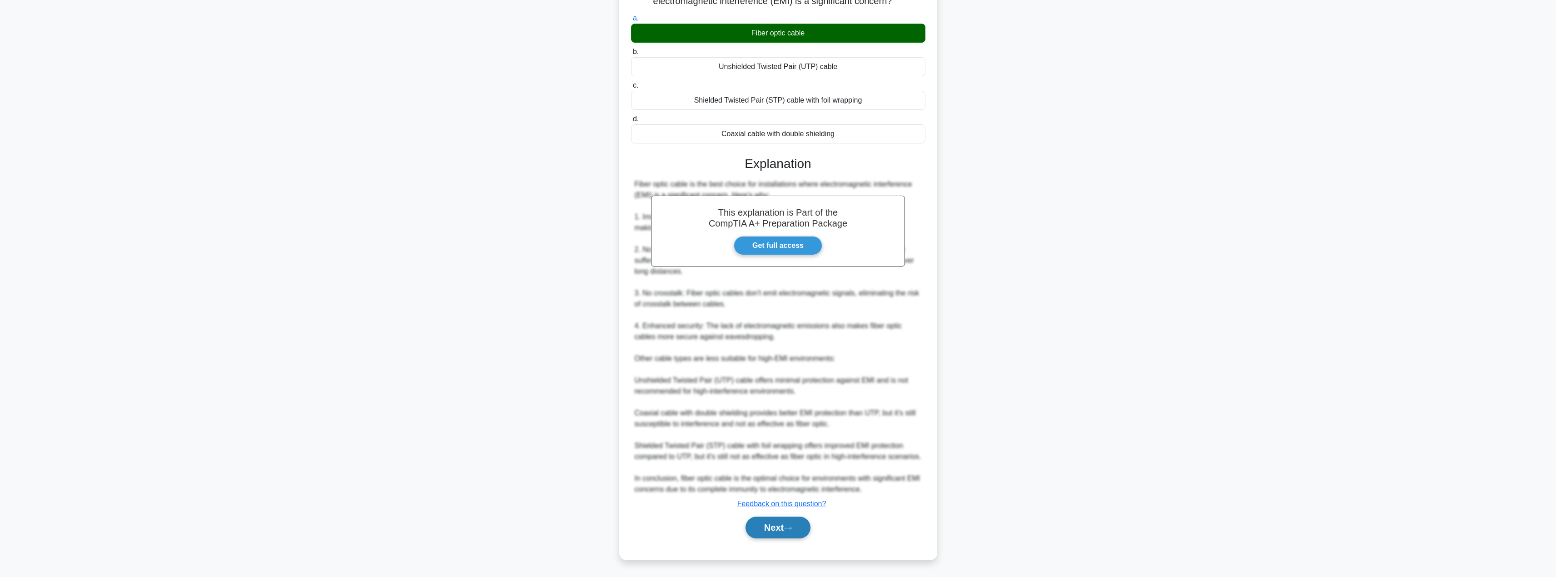
click at [771, 526] on button "Next" at bounding box center [777, 528] width 65 height 22
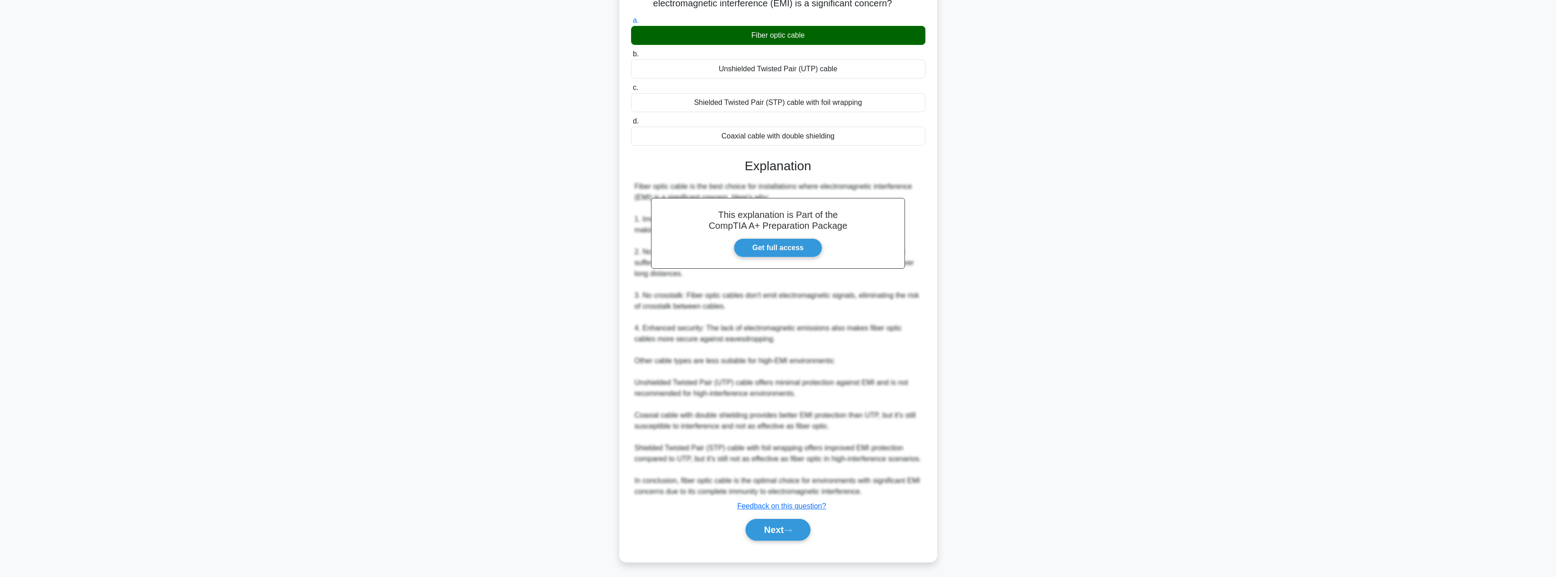
scroll to position [0, 0]
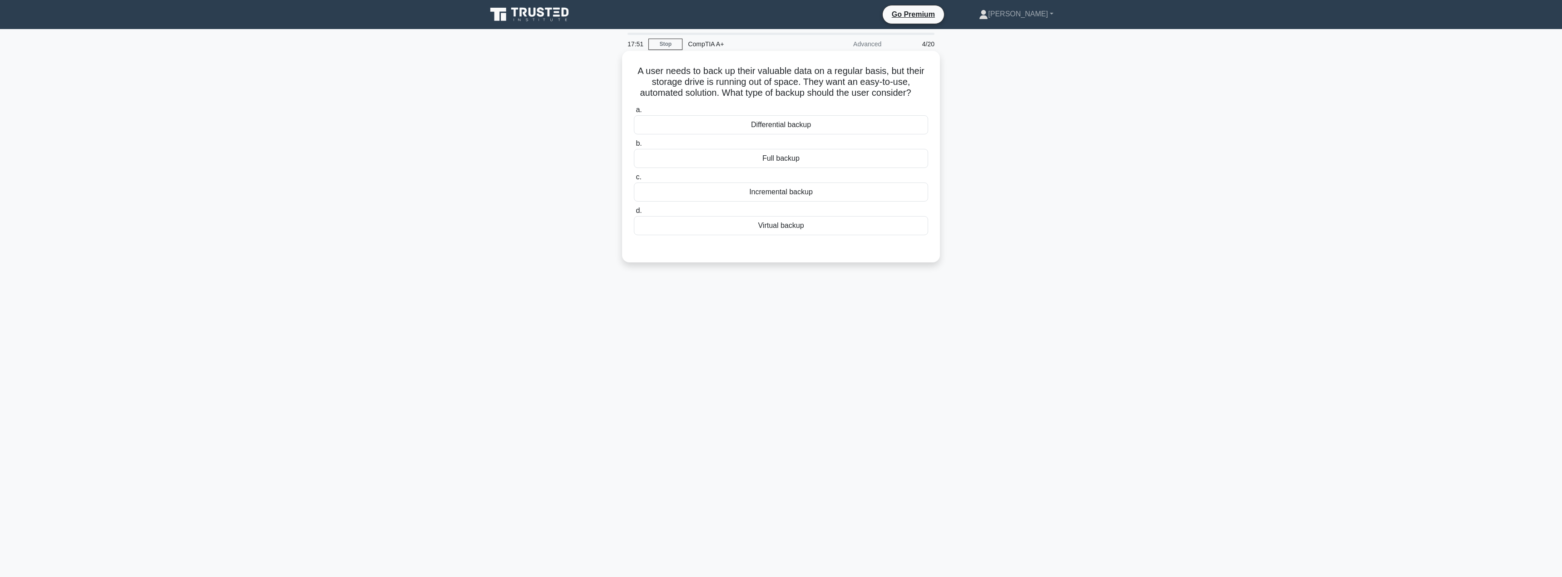
click at [895, 126] on div "Differential backup" at bounding box center [781, 124] width 294 height 19
click at [634, 113] on input "a. Differential backup" at bounding box center [634, 110] width 0 height 6
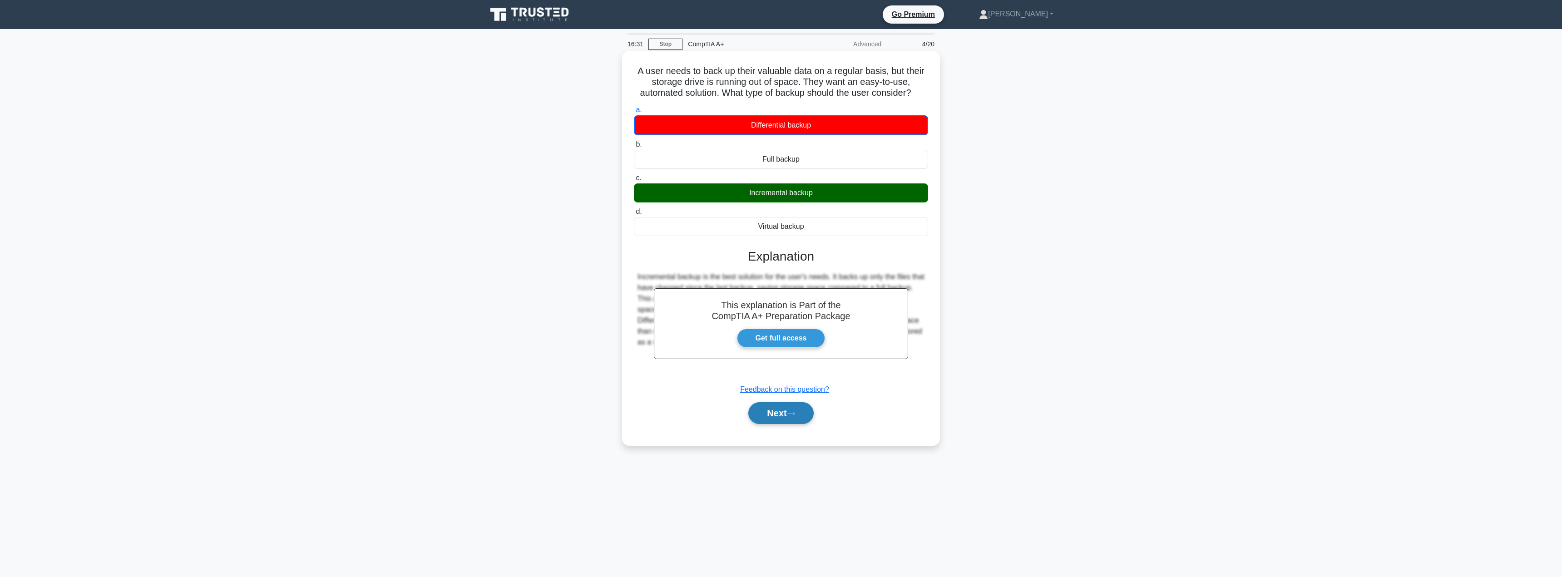
click at [763, 410] on button "Next" at bounding box center [780, 413] width 65 height 22
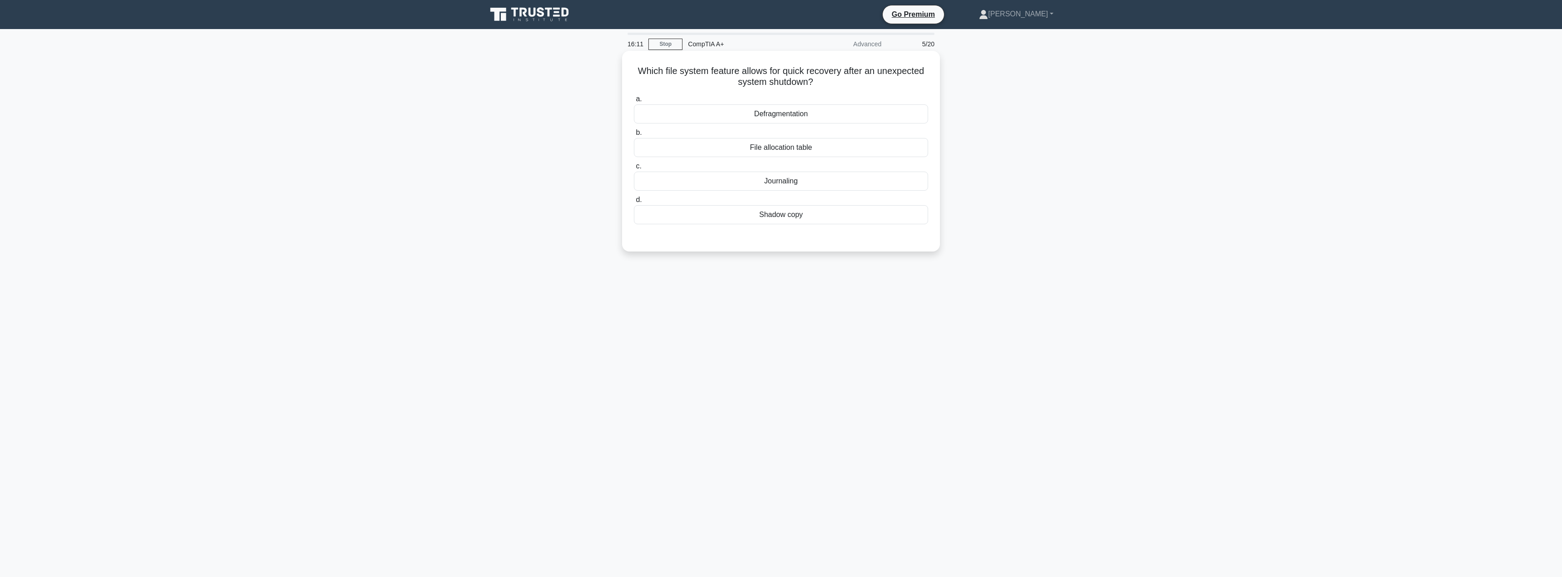
click at [880, 150] on div "File allocation table" at bounding box center [781, 147] width 294 height 19
click at [634, 136] on input "b. File allocation table" at bounding box center [634, 133] width 0 height 6
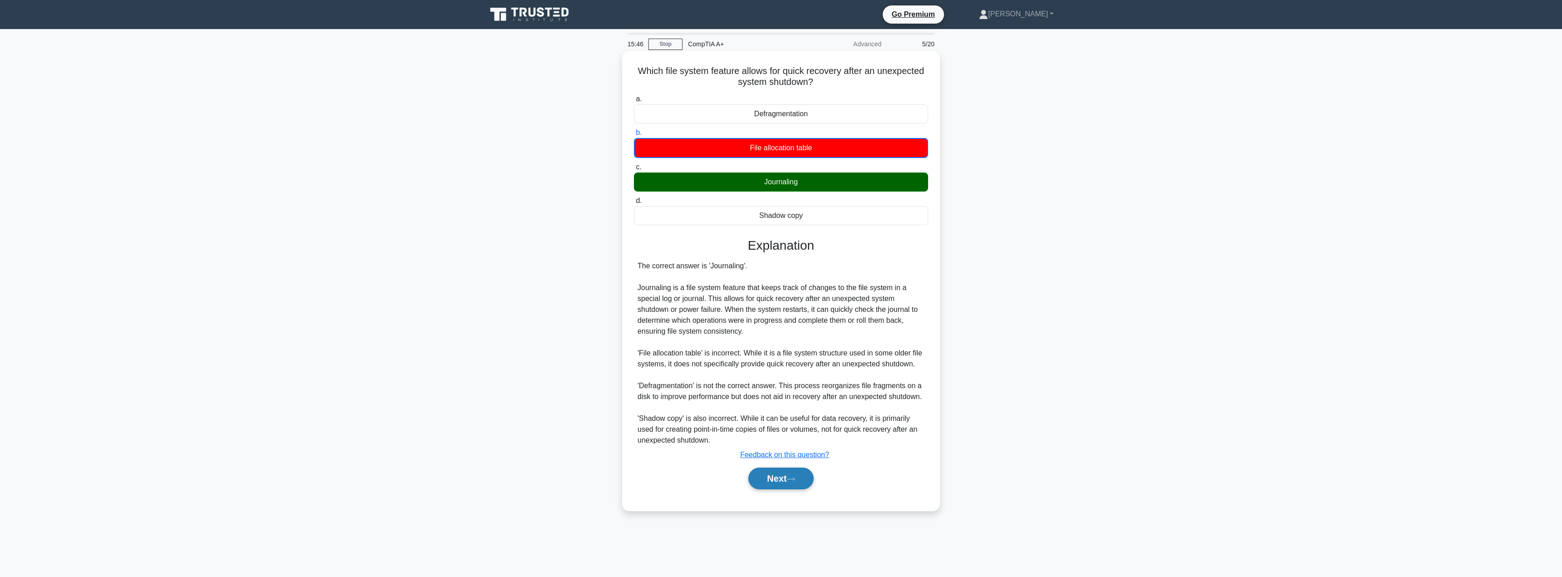
click at [788, 479] on button "Next" at bounding box center [780, 479] width 65 height 22
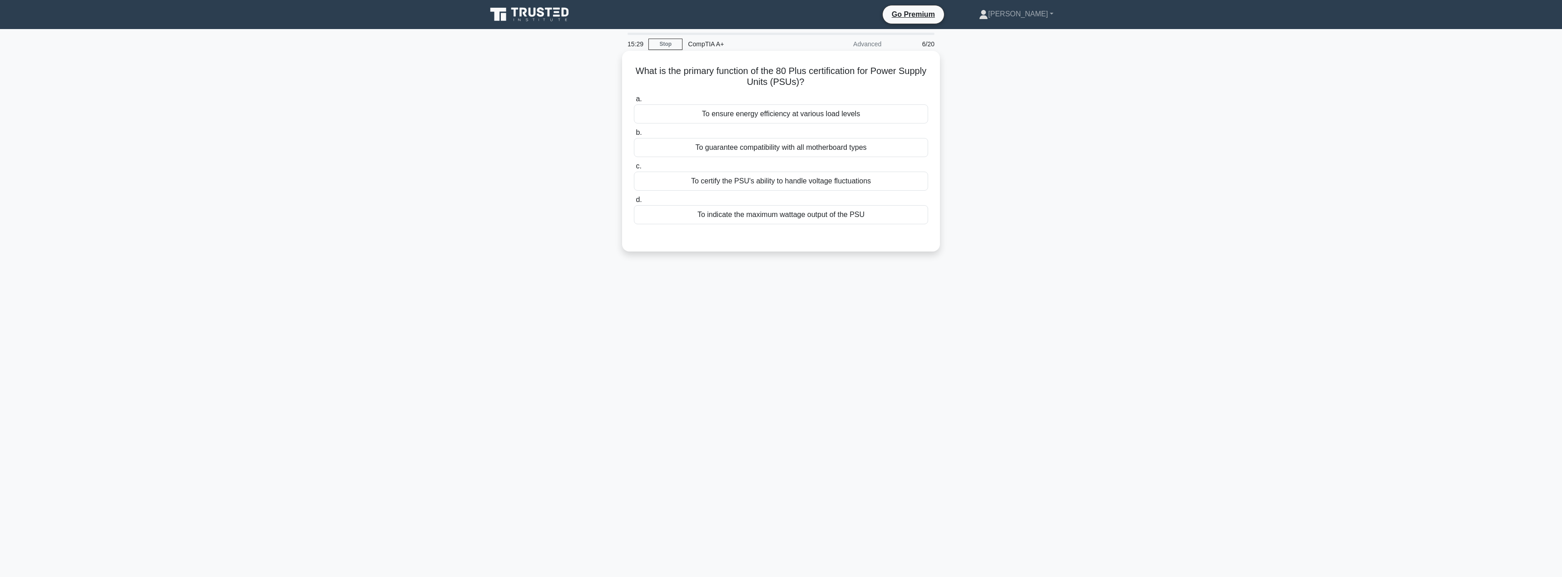
click at [914, 116] on div "To ensure energy efficiency at various load levels" at bounding box center [781, 113] width 294 height 19
click at [634, 102] on input "a. To ensure energy efficiency at various load levels" at bounding box center [634, 99] width 0 height 6
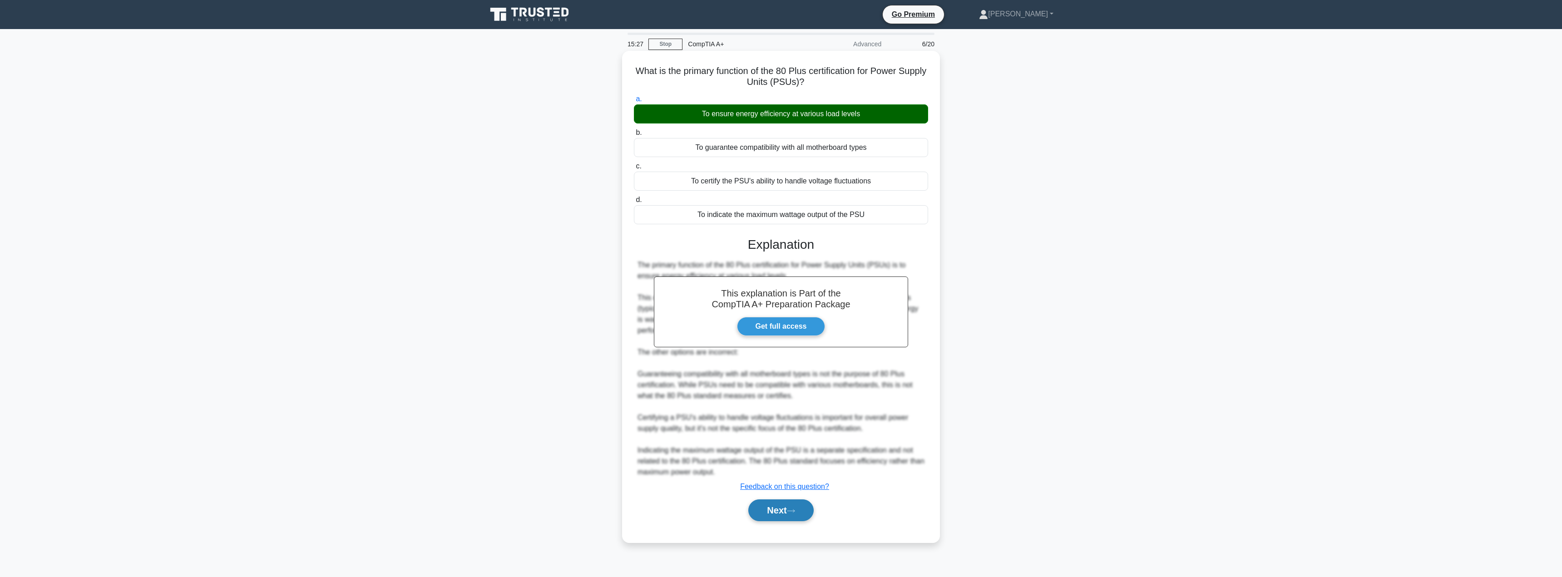
click at [799, 518] on button "Next" at bounding box center [780, 511] width 65 height 22
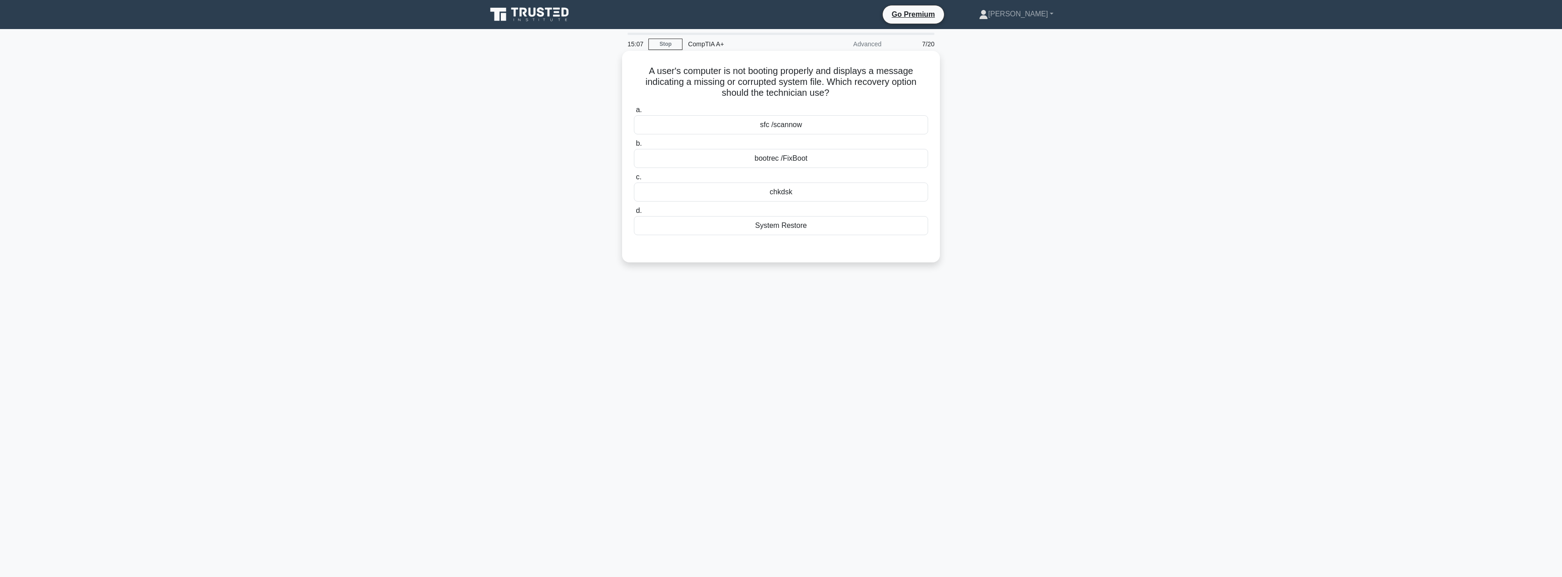
click at [836, 228] on div "System Restore" at bounding box center [781, 225] width 294 height 19
click at [634, 214] on input "d. System Restore" at bounding box center [634, 211] width 0 height 6
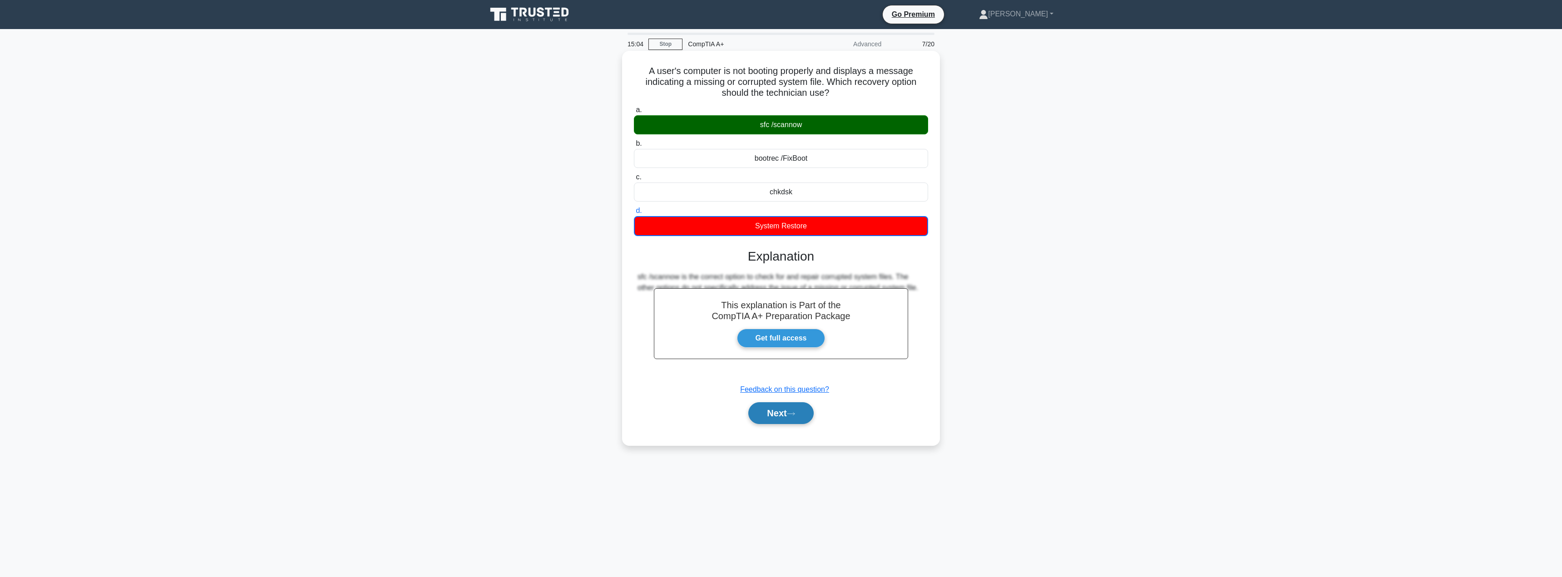
click at [783, 410] on button "Next" at bounding box center [780, 413] width 65 height 22
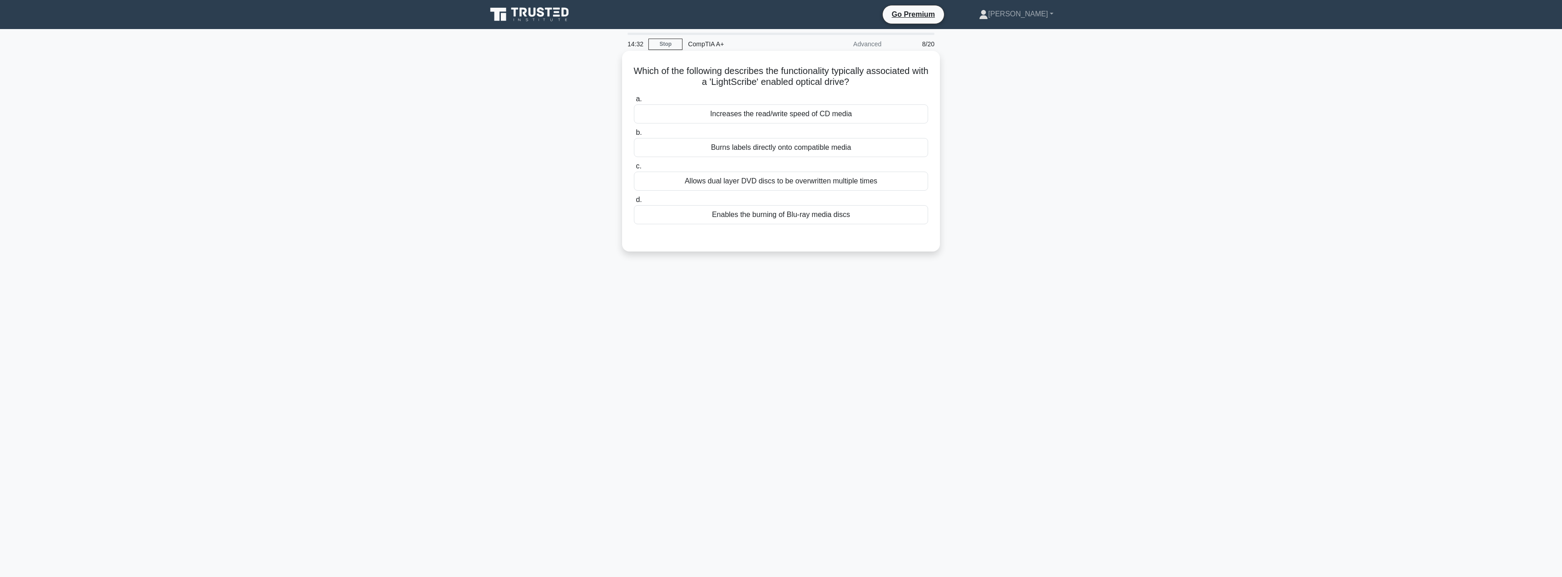
click at [909, 145] on div "Burns labels directly onto compatible media" at bounding box center [781, 147] width 294 height 19
click at [634, 136] on input "b. Burns labels directly onto compatible media" at bounding box center [634, 133] width 0 height 6
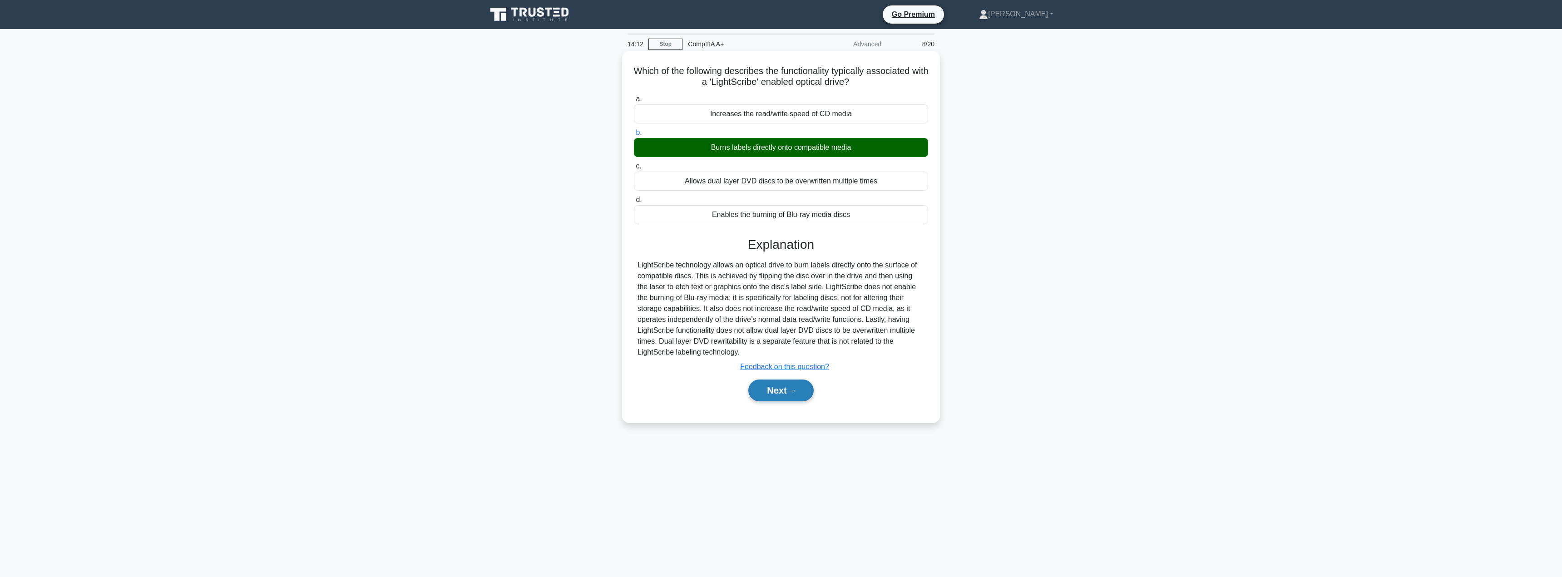
click at [793, 394] on icon at bounding box center [791, 391] width 8 height 5
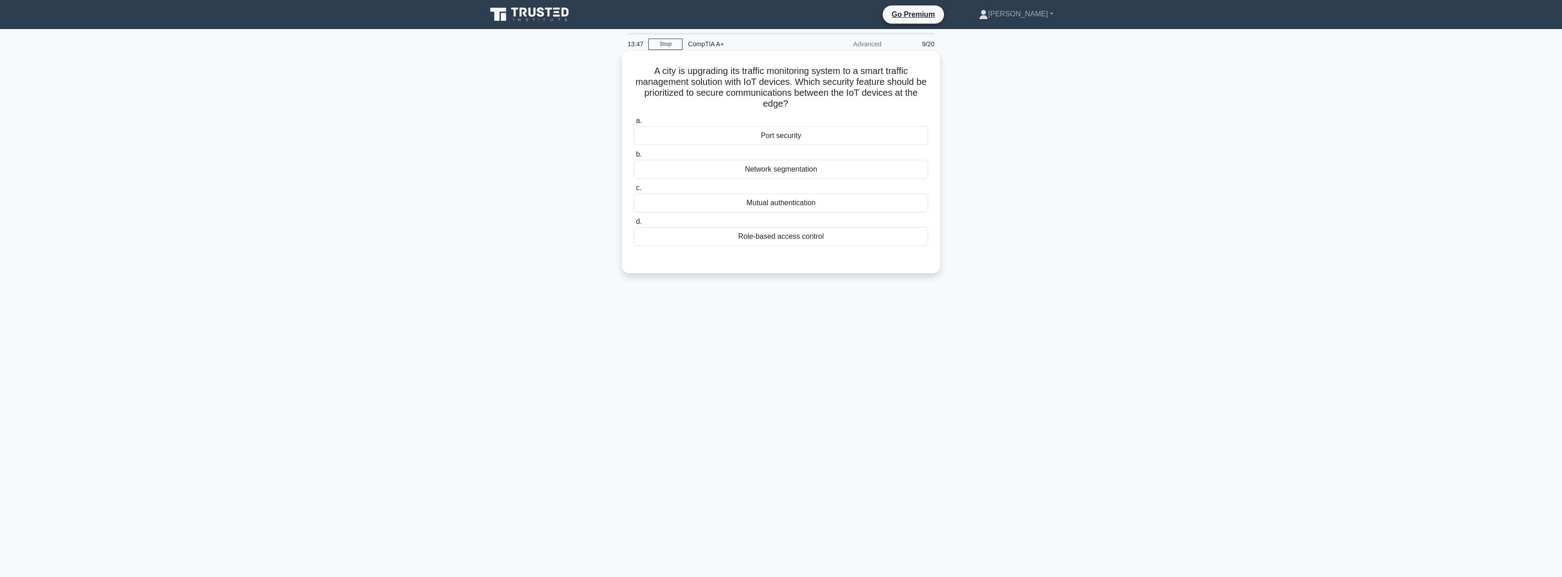
click at [811, 238] on div "Role-based access control" at bounding box center [781, 236] width 294 height 19
click at [634, 225] on input "d. Role-based access control" at bounding box center [634, 222] width 0 height 6
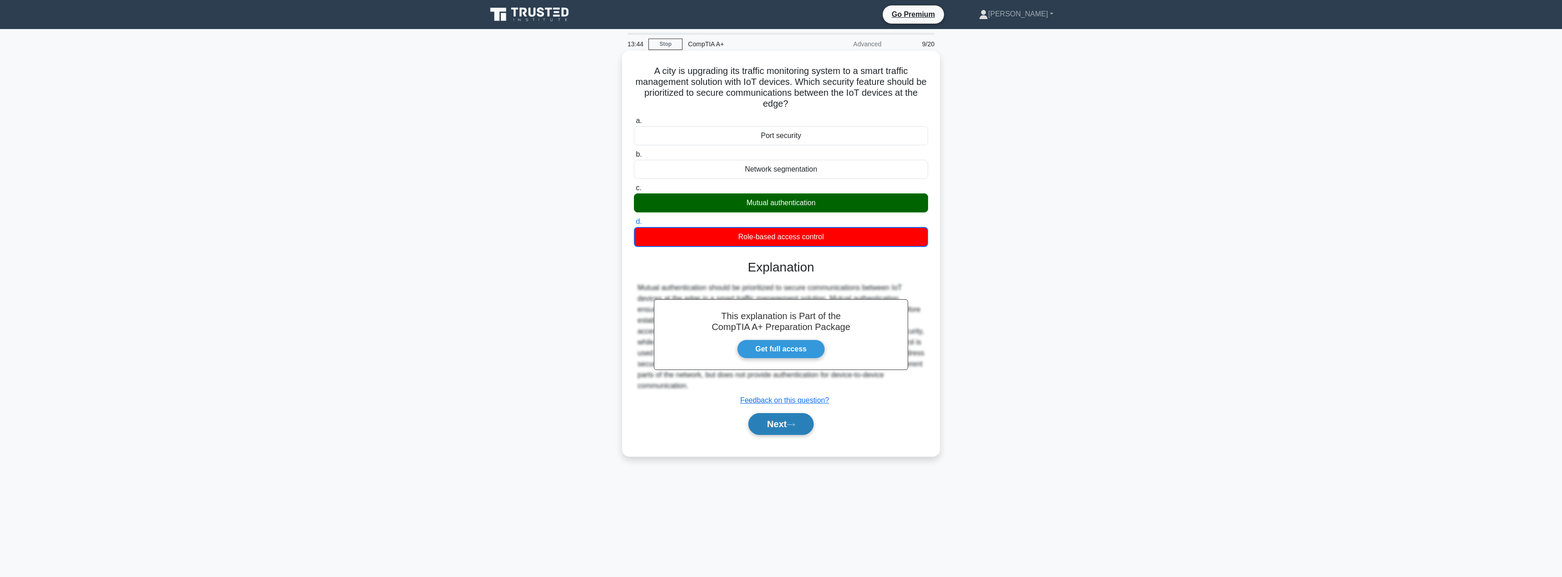
click at [799, 431] on button "Next" at bounding box center [780, 424] width 65 height 22
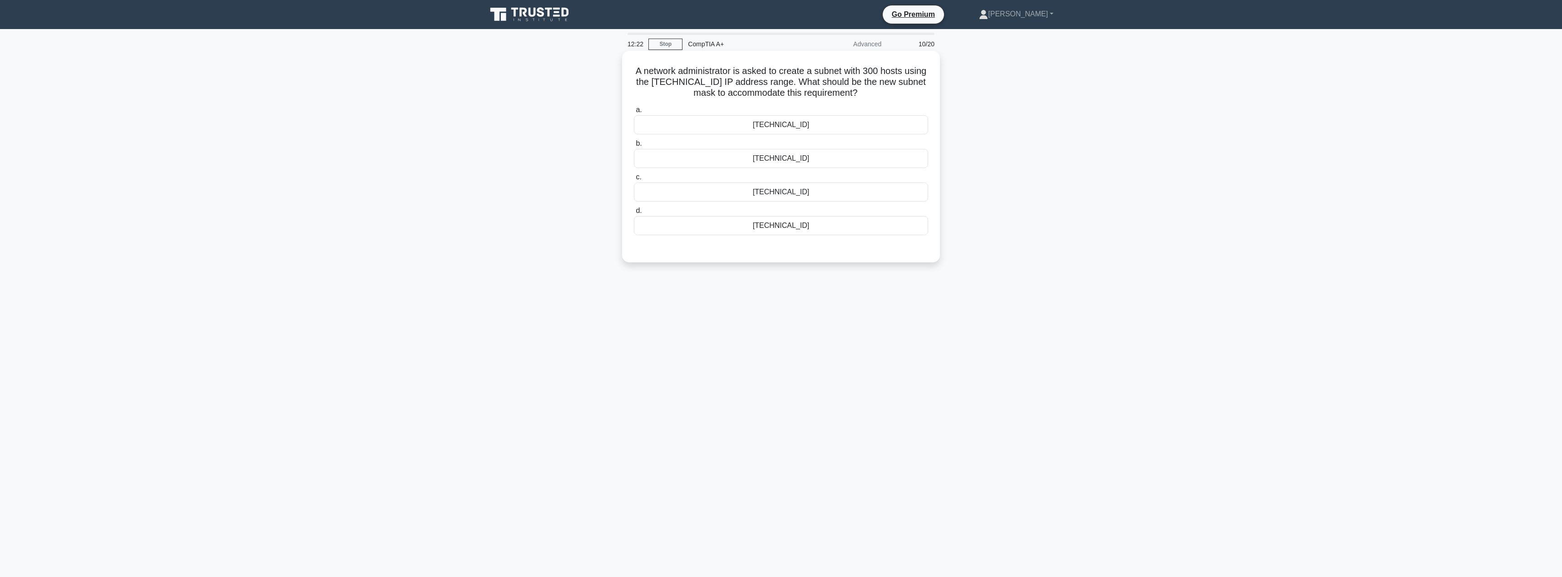
click at [884, 158] on div "255.255.254.0" at bounding box center [781, 158] width 294 height 19
click at [634, 147] on input "b. 255.255.254.0" at bounding box center [634, 144] width 0 height 6
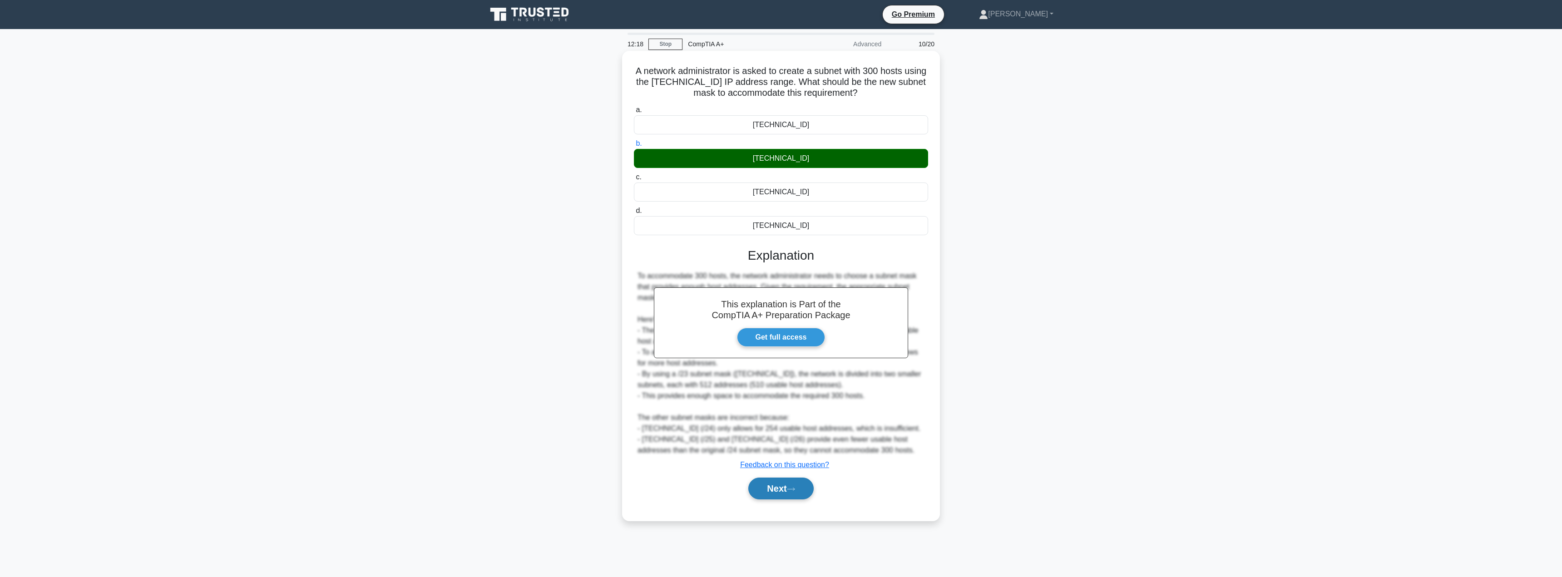
click at [806, 489] on button "Next" at bounding box center [780, 489] width 65 height 22
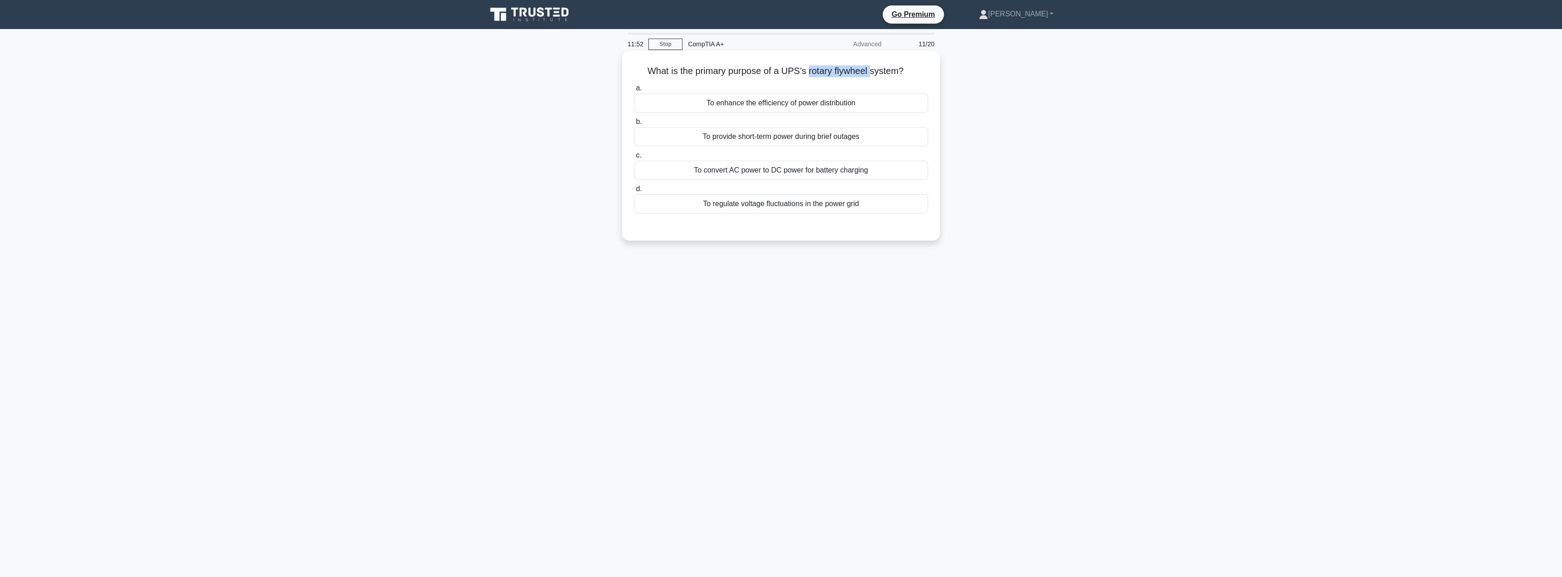
drag, startPoint x: 808, startPoint y: 70, endPoint x: 871, endPoint y: 75, distance: 62.9
click at [871, 75] on h5 "What is the primary purpose of a UPS's rotary flywheel system? .spinner_0XTQ{tr…" at bounding box center [781, 71] width 296 height 12
copy h5 "rotary flywheel"
click at [1002, 256] on div "11:31 Stop CompTIA A+ Advanced 11/20 What is the primary purpose of a UPS's rot…" at bounding box center [781, 260] width 600 height 454
click at [903, 108] on div "To enhance the efficiency of power distribution" at bounding box center [781, 103] width 294 height 19
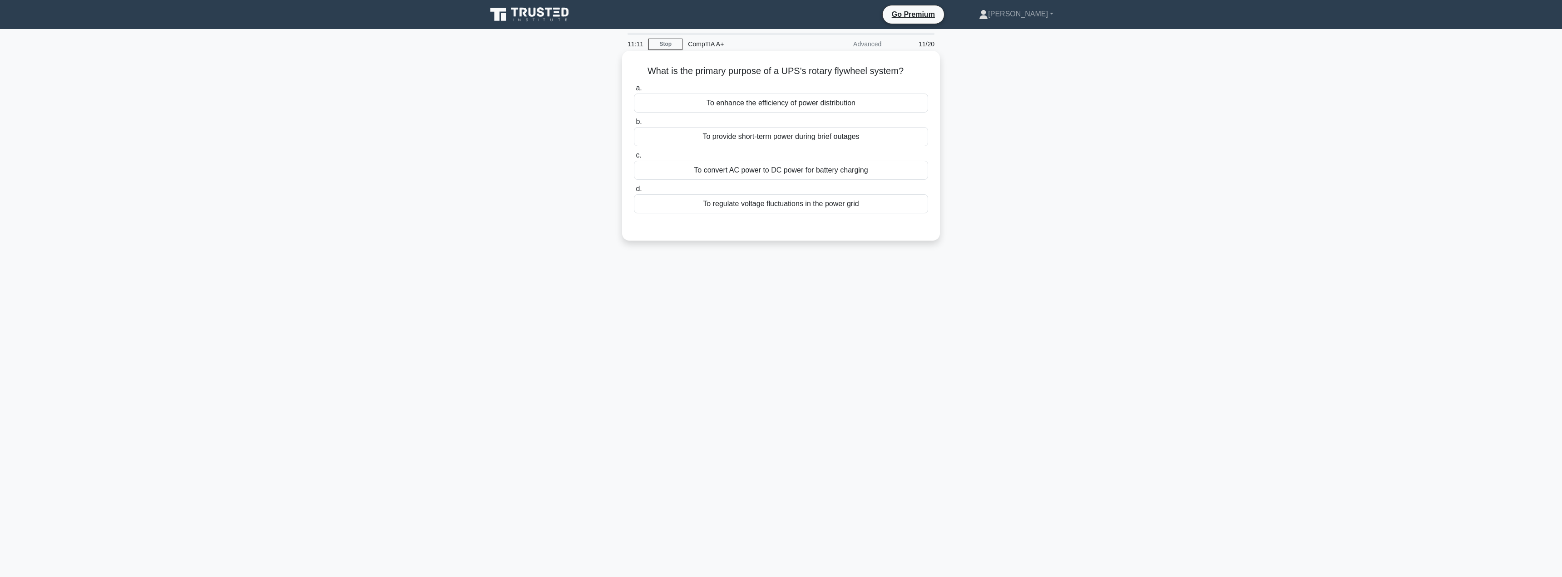
click at [634, 91] on input "a. To enhance the efficiency of power distribution" at bounding box center [634, 88] width 0 height 6
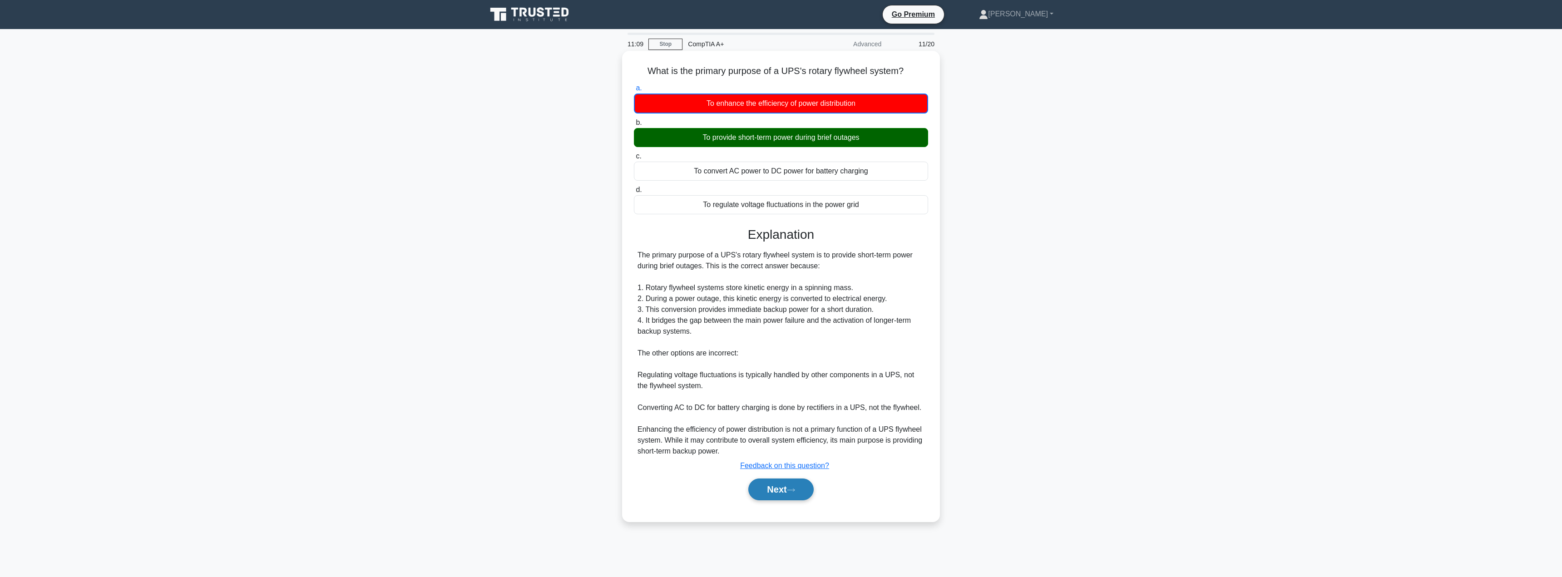
click at [768, 486] on button "Next" at bounding box center [780, 490] width 65 height 22
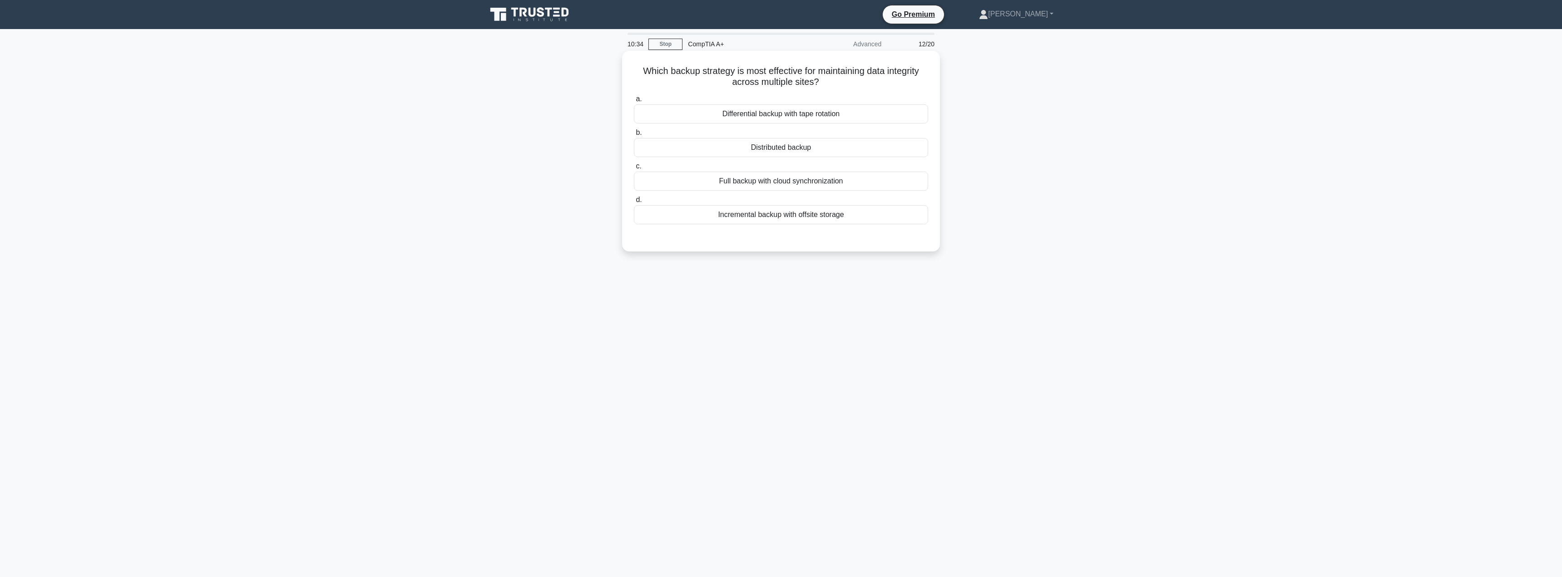
click at [884, 147] on div "Distributed backup" at bounding box center [781, 147] width 294 height 19
click at [634, 136] on input "b. Distributed backup" at bounding box center [634, 133] width 0 height 6
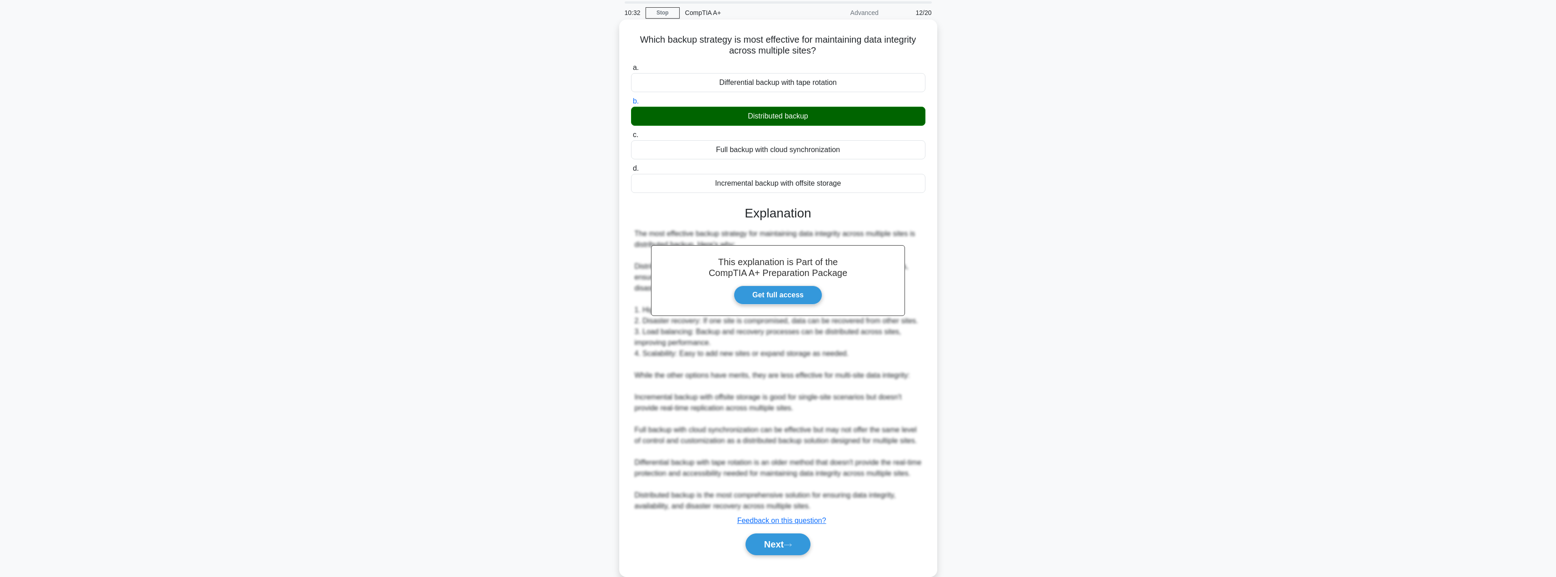
scroll to position [59, 0]
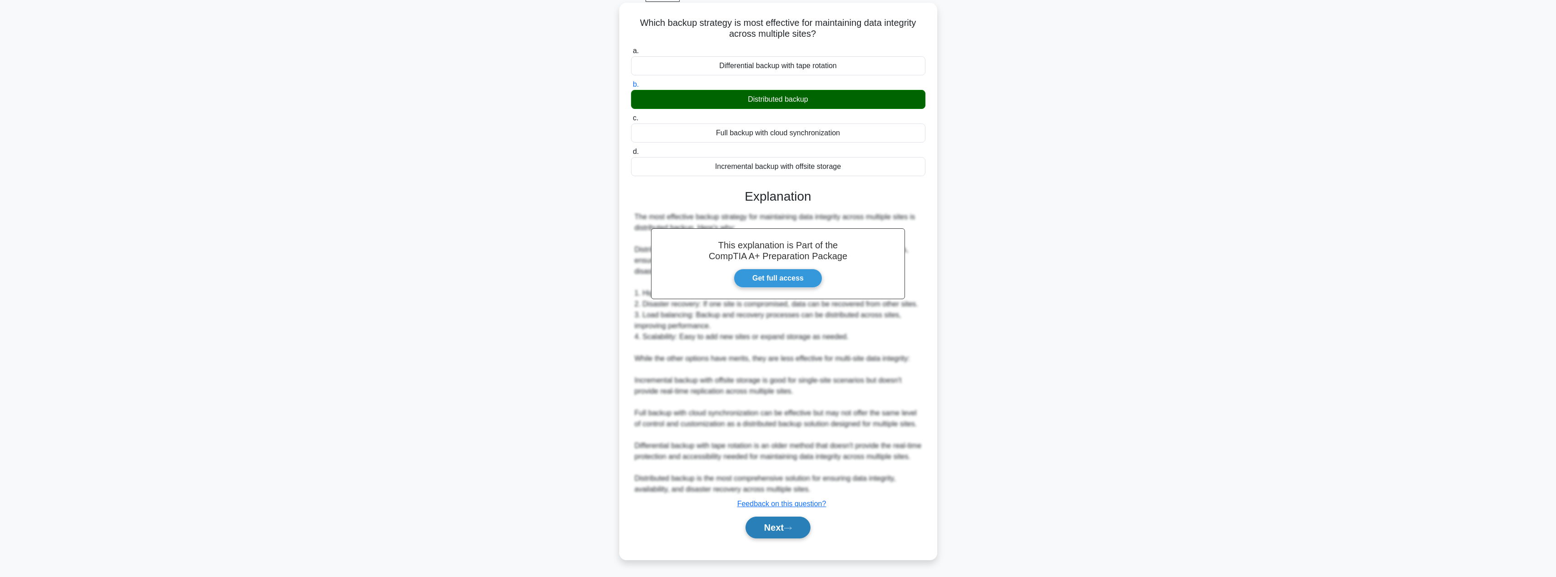
click at [782, 529] on button "Next" at bounding box center [777, 528] width 65 height 22
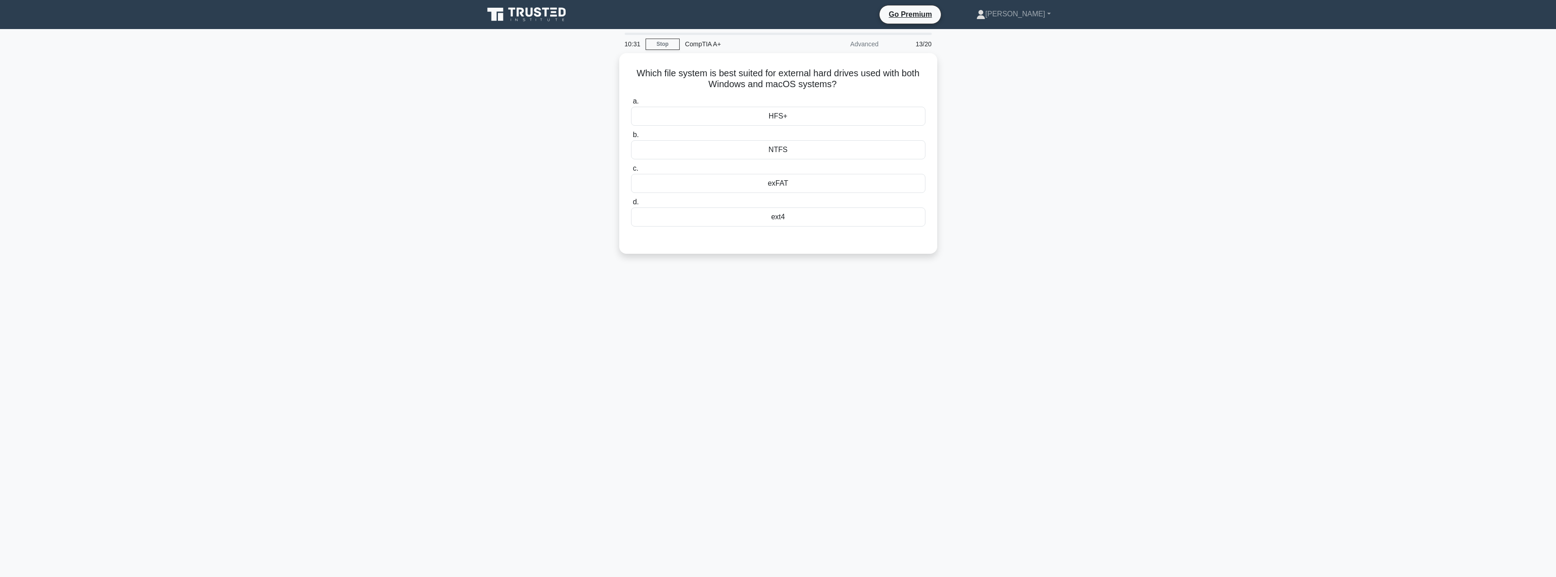
scroll to position [0, 0]
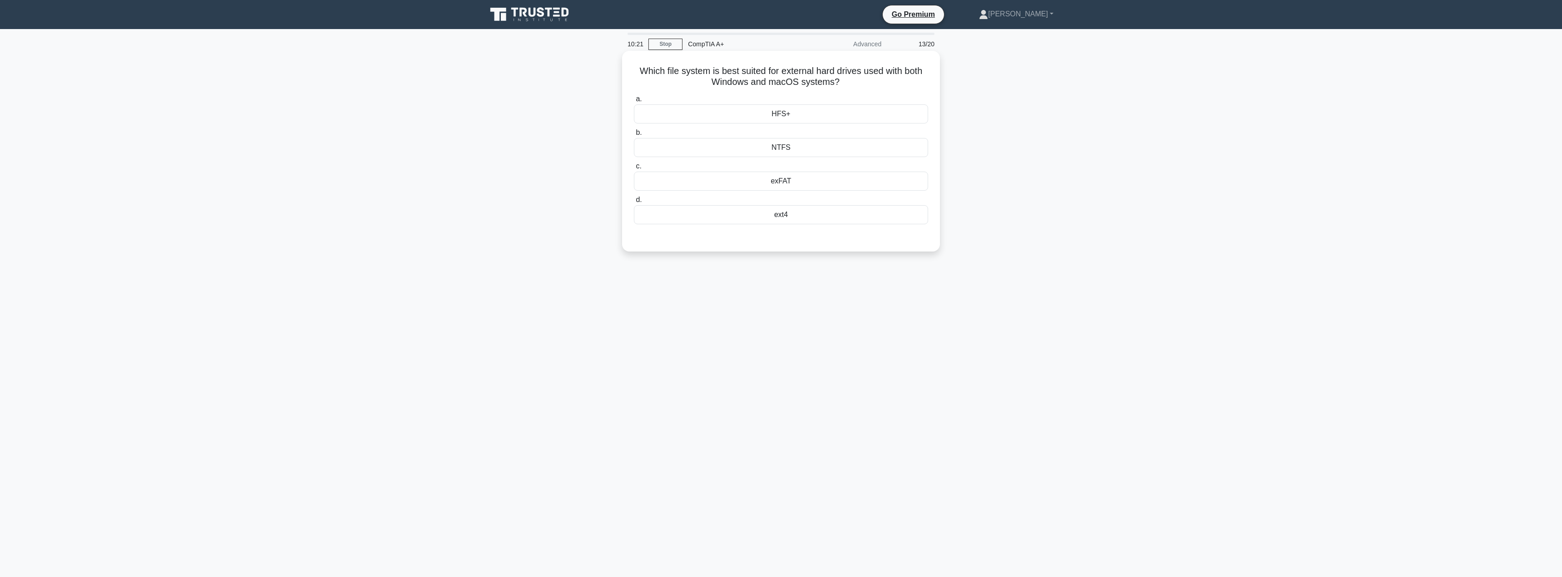
click at [844, 186] on div "exFAT" at bounding box center [781, 181] width 294 height 19
click at [634, 169] on input "c. exFAT" at bounding box center [634, 167] width 0 height 6
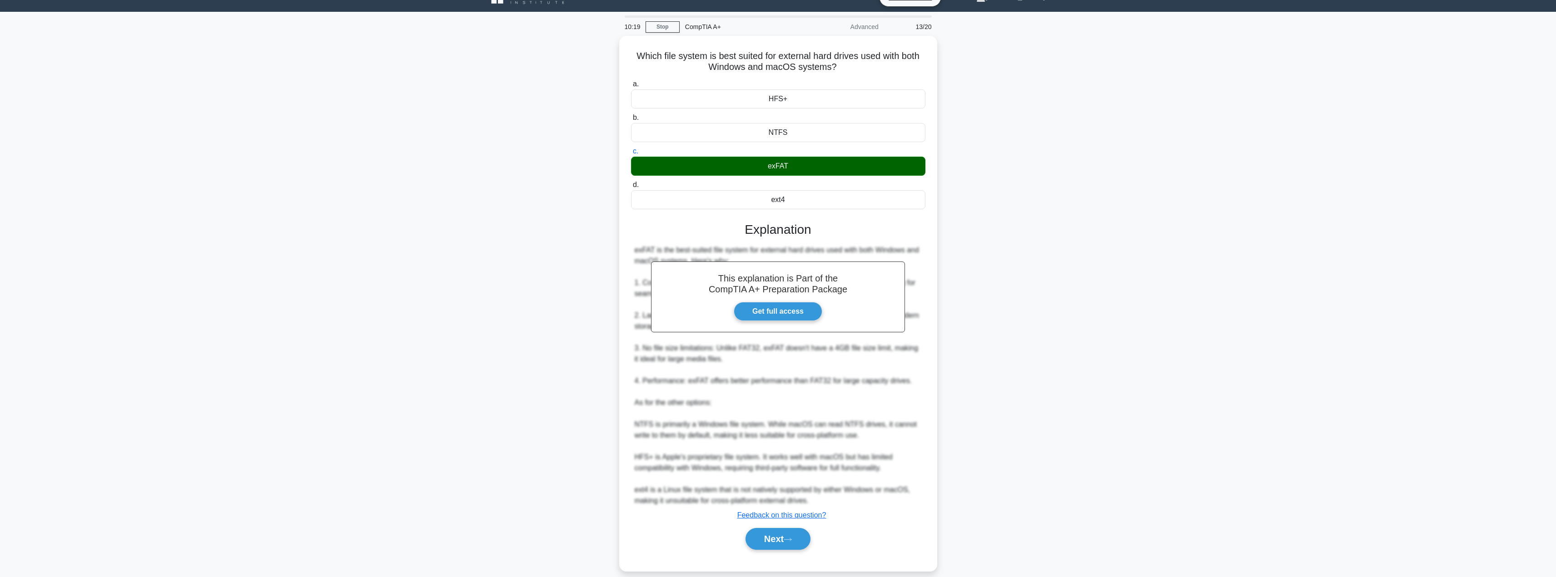
scroll to position [27, 0]
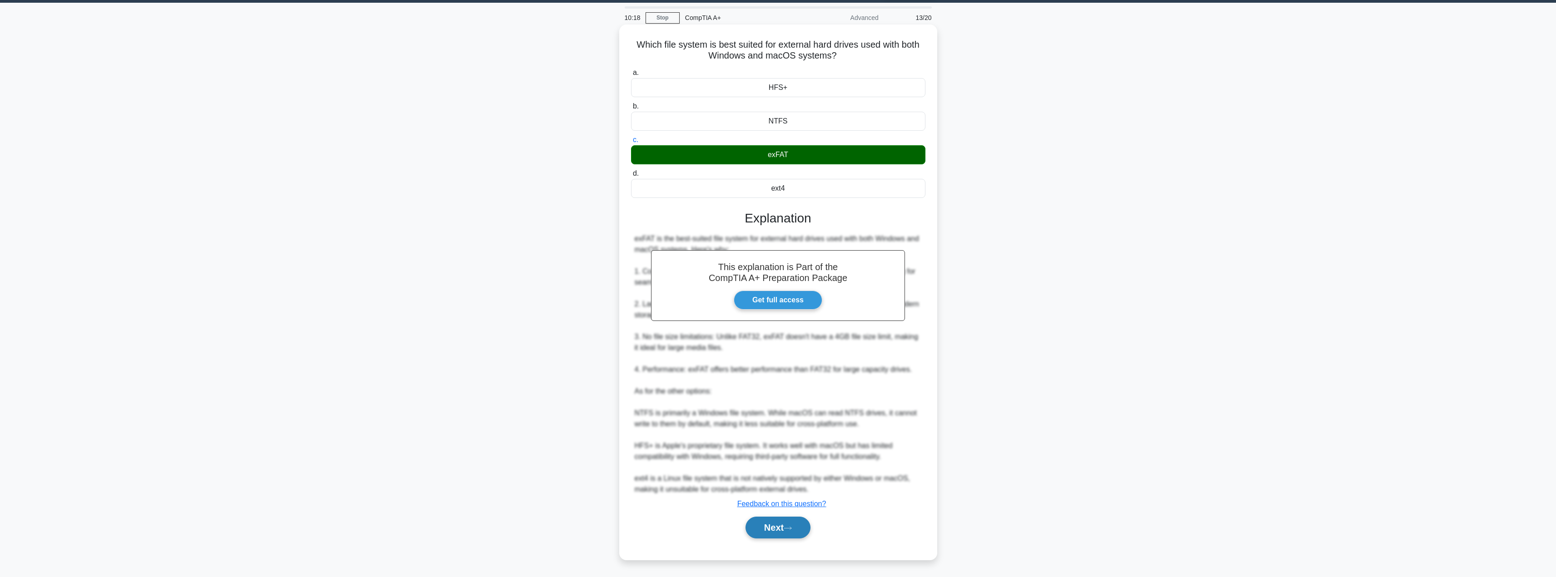
click at [781, 534] on button "Next" at bounding box center [777, 528] width 65 height 22
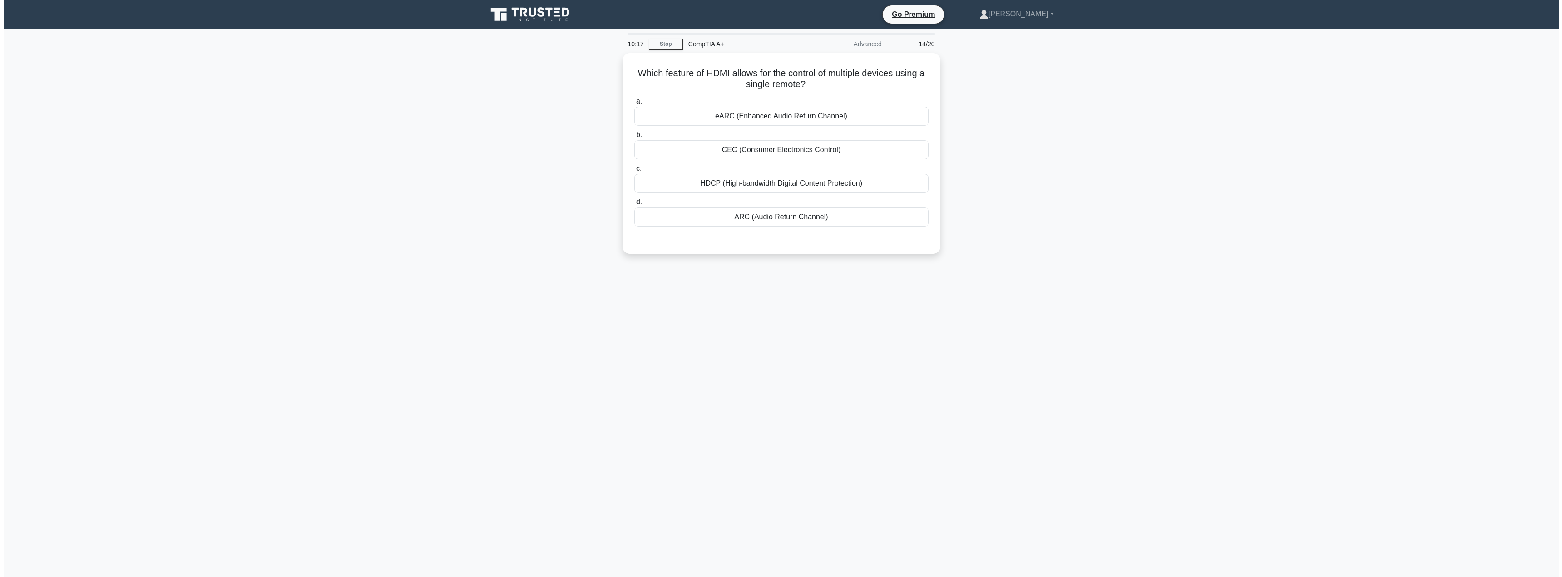
scroll to position [0, 0]
click at [1031, 223] on div "Which feature of HDMI allows for the control of multiple devices using a single…" at bounding box center [781, 159] width 600 height 212
click at [887, 139] on div "CEC (Consumer Electronics Control)" at bounding box center [781, 147] width 294 height 19
click at [634, 136] on input "b. CEC (Consumer Electronics Control)" at bounding box center [634, 133] width 0 height 6
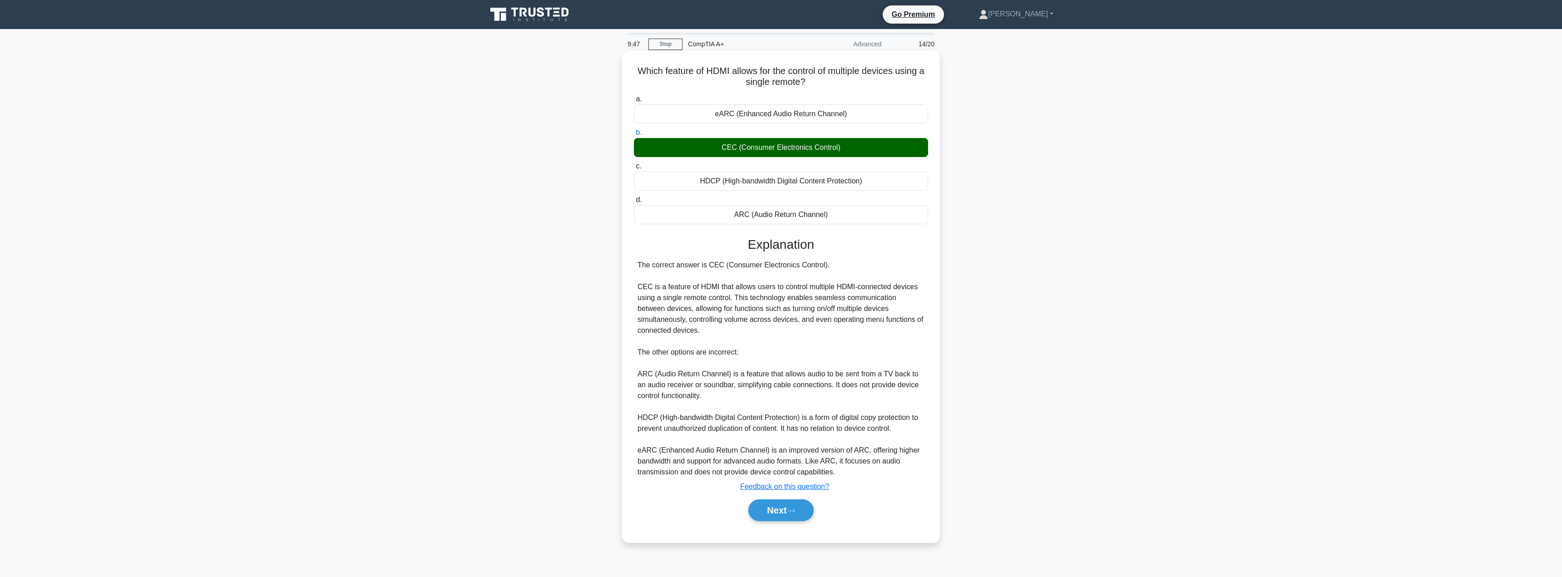
click at [768, 536] on div "Which feature of HDMI allows for the control of multiple devices using a single…" at bounding box center [781, 297] width 311 height 485
click at [772, 528] on div "a. eARC (Enhanced Audio Return Channel) b. CEC (Consumer Electronics Control) c." at bounding box center [781, 312] width 296 height 441
click at [774, 523] on div "Next" at bounding box center [781, 510] width 294 height 29
click at [781, 505] on button "Next" at bounding box center [780, 511] width 65 height 22
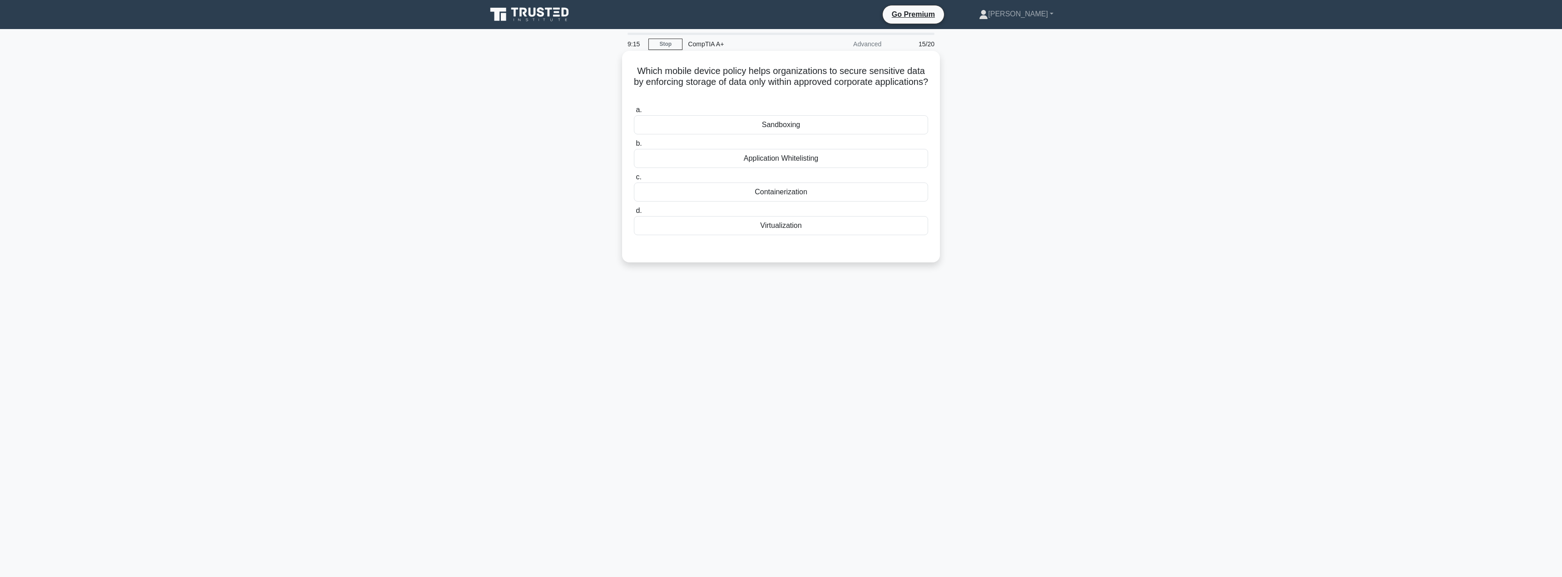
click at [823, 155] on div "Application Whitelisting" at bounding box center [781, 158] width 294 height 19
click at [634, 147] on input "b. Application Whitelisting" at bounding box center [634, 144] width 0 height 6
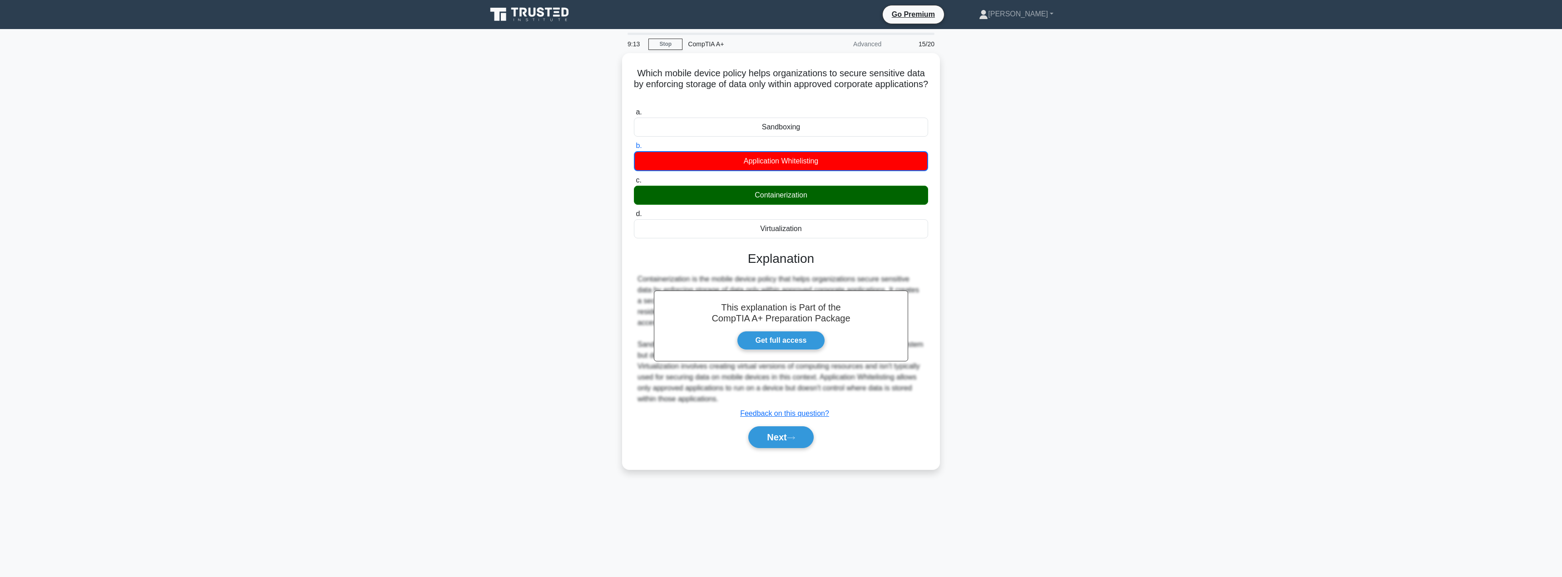
click at [1181, 256] on main "9:13 Stop CompTIA A+ Advanced 15/20 Which mobile device policy helps organizati…" at bounding box center [781, 303] width 1562 height 548
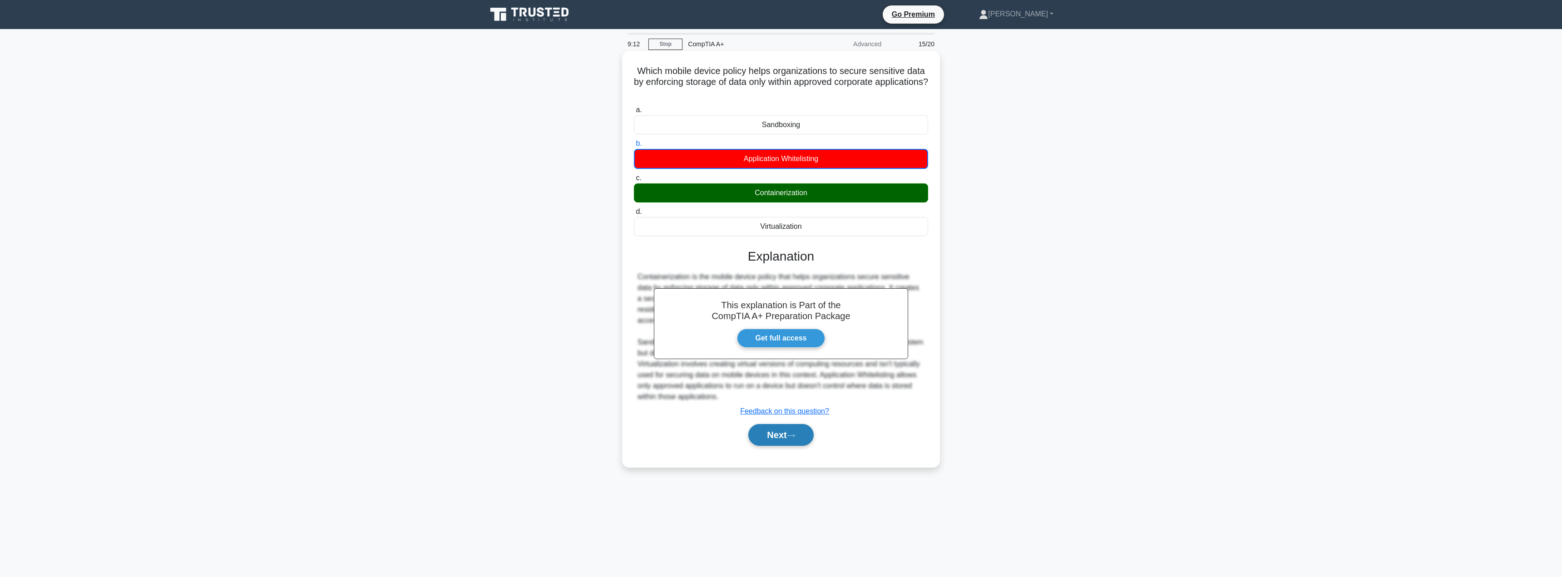
click at [783, 436] on button "Next" at bounding box center [780, 435] width 65 height 22
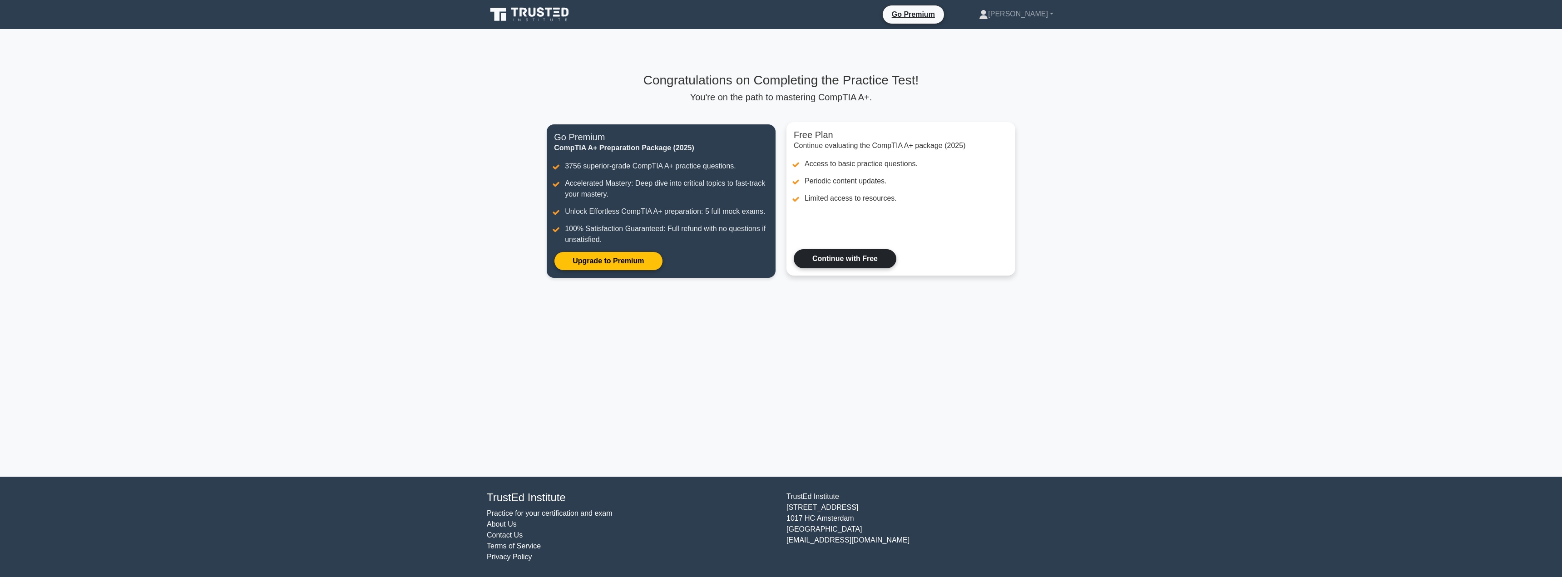
click at [845, 263] on link "Continue with Free" at bounding box center [845, 258] width 103 height 19
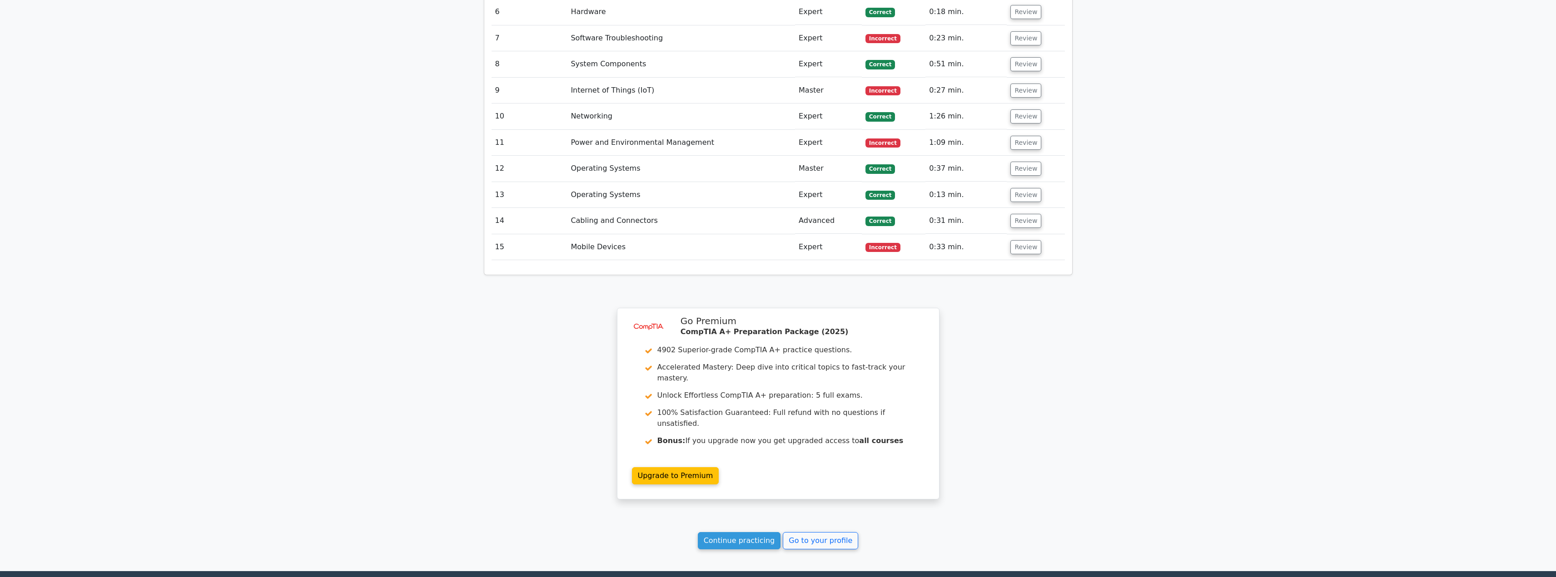
scroll to position [1300, 0]
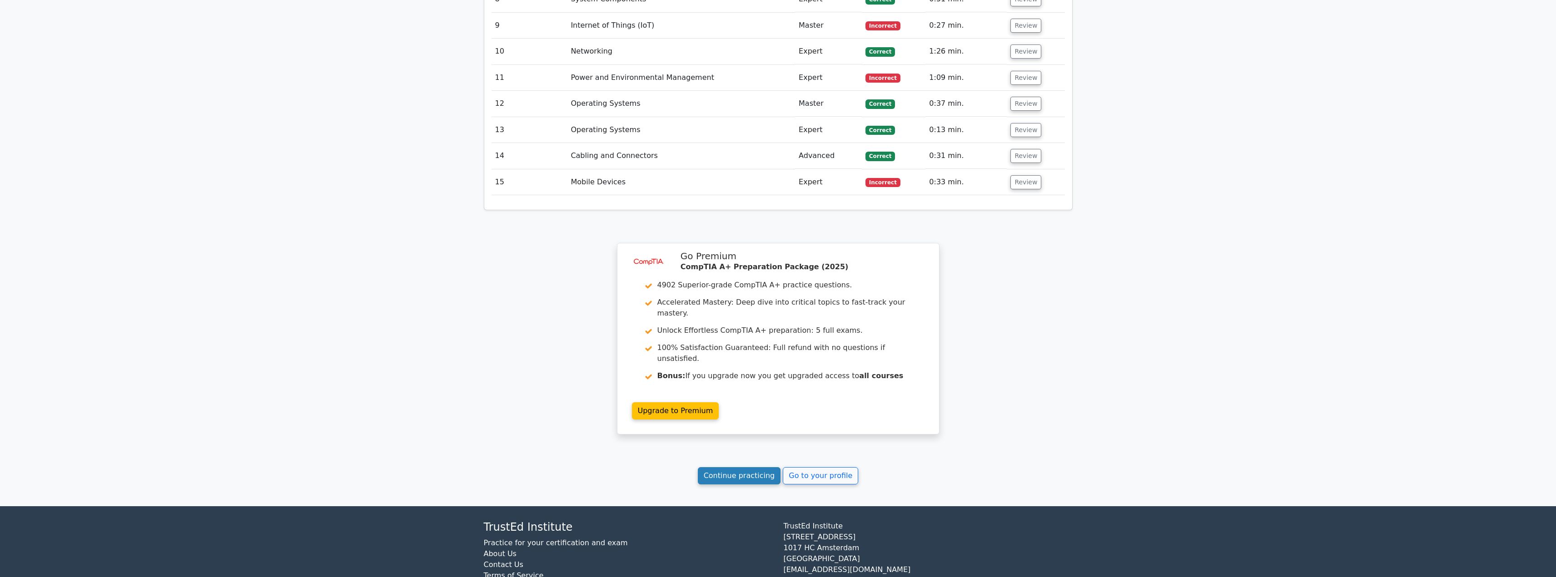
click at [754, 467] on link "Continue practicing" at bounding box center [739, 475] width 83 height 17
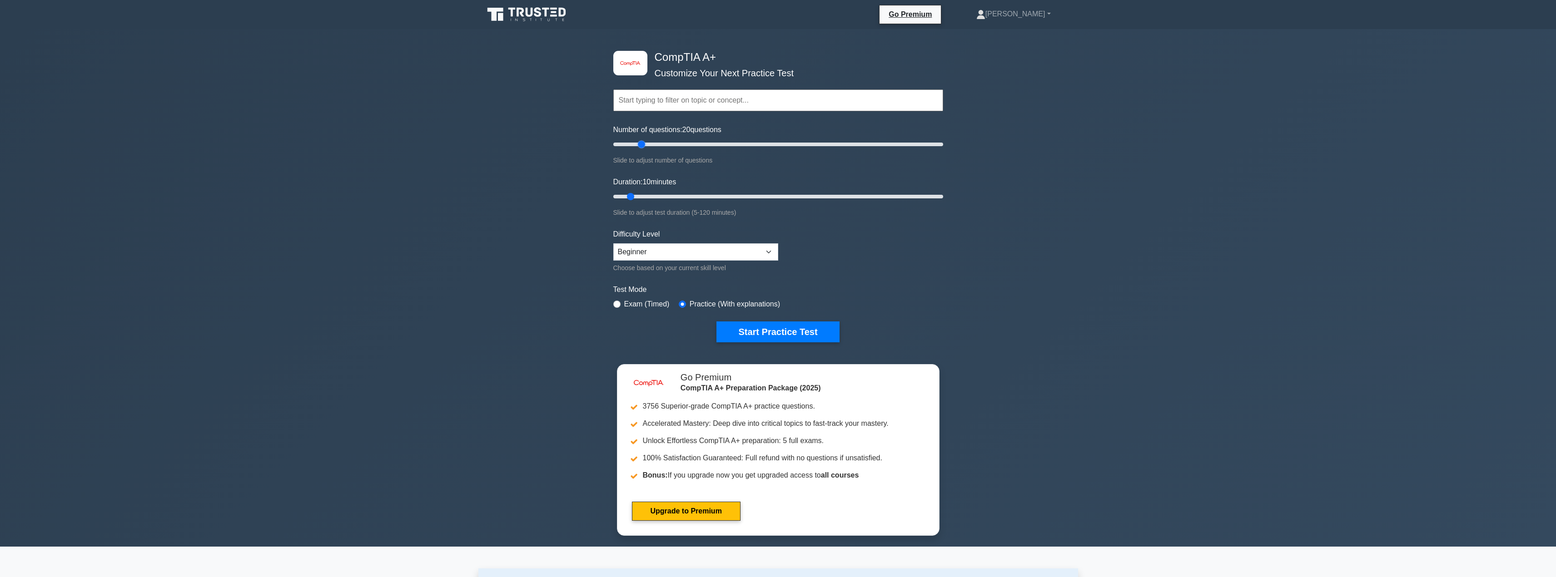
drag, startPoint x: 627, startPoint y: 144, endPoint x: 640, endPoint y: 146, distance: 12.8
type input "20"
click at [640, 146] on input "Number of questions: 20 questions" at bounding box center [778, 144] width 330 height 11
drag, startPoint x: 631, startPoint y: 194, endPoint x: 653, endPoint y: 194, distance: 21.3
type input "20"
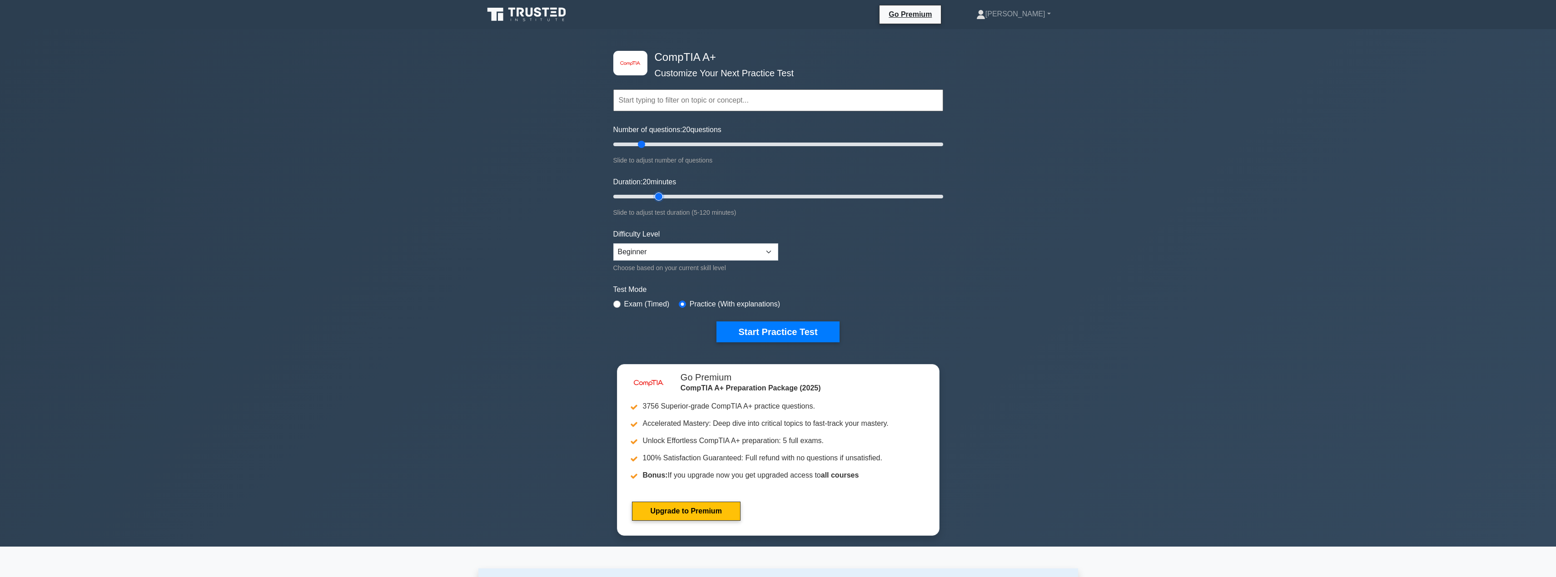
click at [653, 194] on input "Duration: 20 minutes" at bounding box center [778, 196] width 330 height 11
click at [768, 253] on select "Beginner Intermediate Expert" at bounding box center [695, 251] width 165 height 17
click at [749, 247] on select "Beginner Intermediate Expert" at bounding box center [695, 251] width 165 height 17
select select "intermediate"
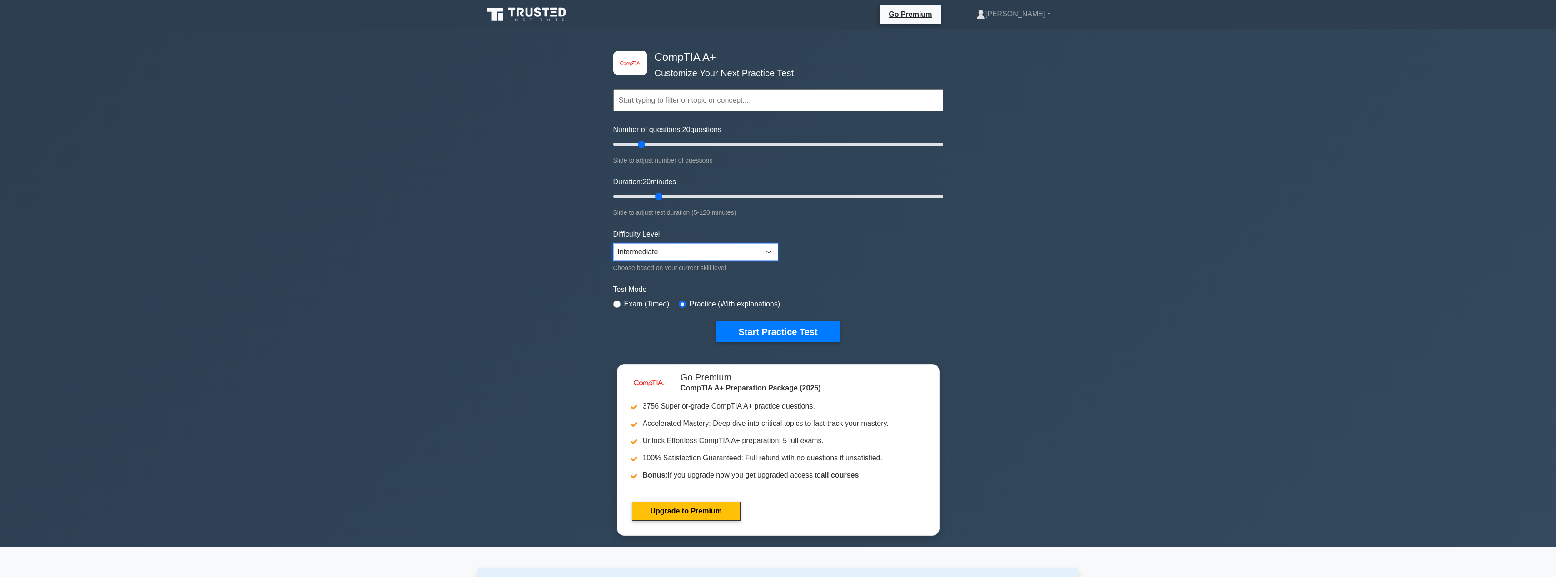
click at [613, 243] on select "Beginner Intermediate Expert" at bounding box center [695, 251] width 165 height 17
click at [769, 337] on button "Start Practice Test" at bounding box center [777, 332] width 123 height 21
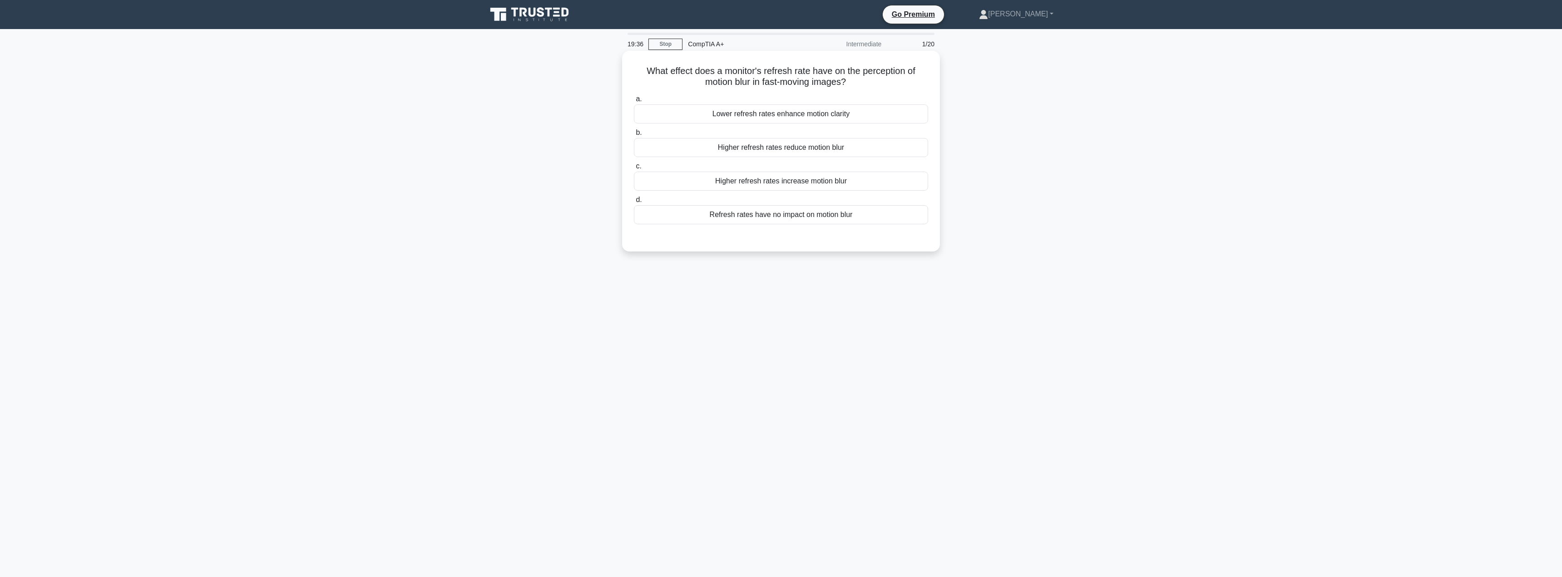
click at [897, 145] on div "Higher refresh rates reduce motion blur" at bounding box center [781, 147] width 294 height 19
click at [634, 136] on input "b. Higher refresh rates reduce motion blur" at bounding box center [634, 133] width 0 height 6
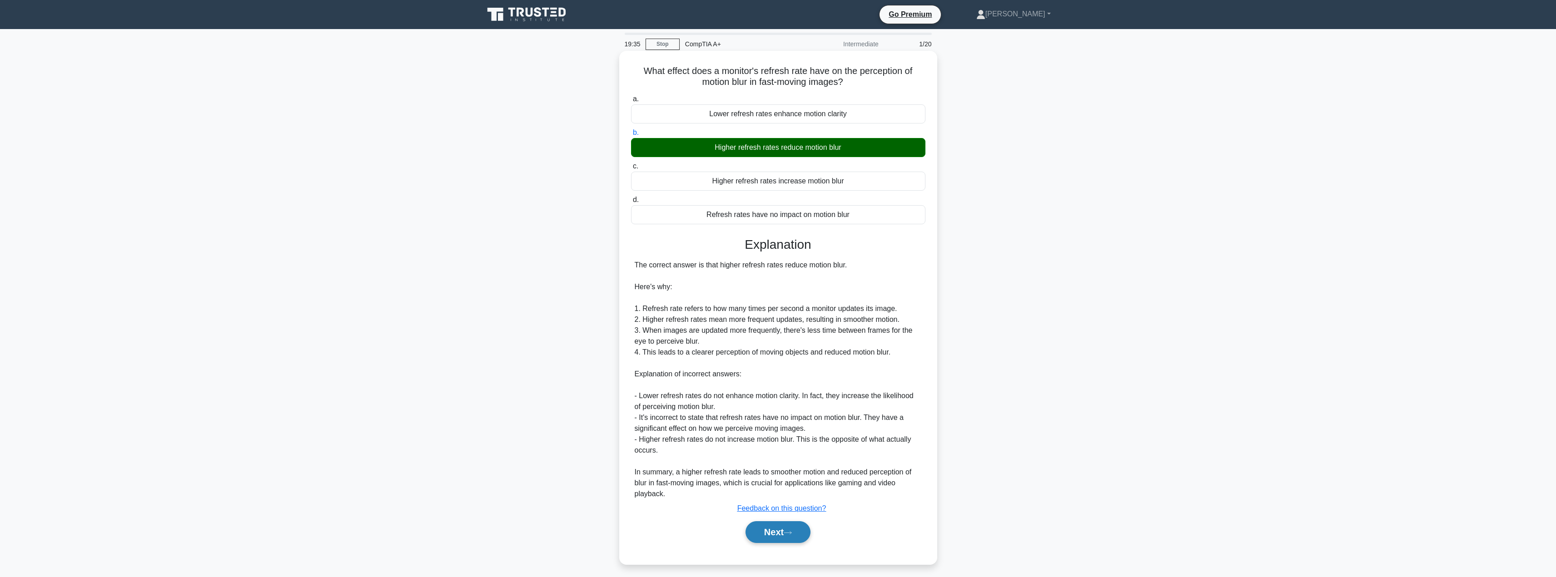
click at [804, 530] on button "Next" at bounding box center [777, 532] width 65 height 22
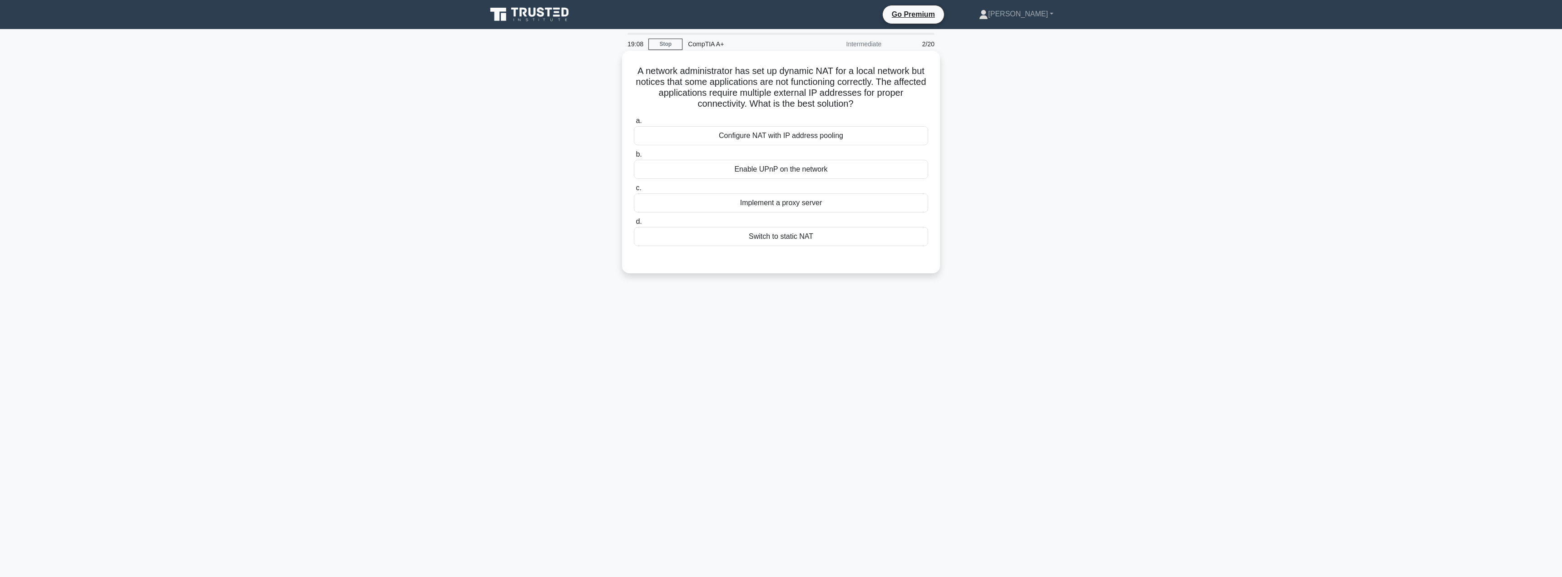
click at [853, 137] on div "Configure NAT with IP address pooling" at bounding box center [781, 135] width 294 height 19
click at [634, 124] on input "a. Configure NAT with IP address pooling" at bounding box center [634, 121] width 0 height 6
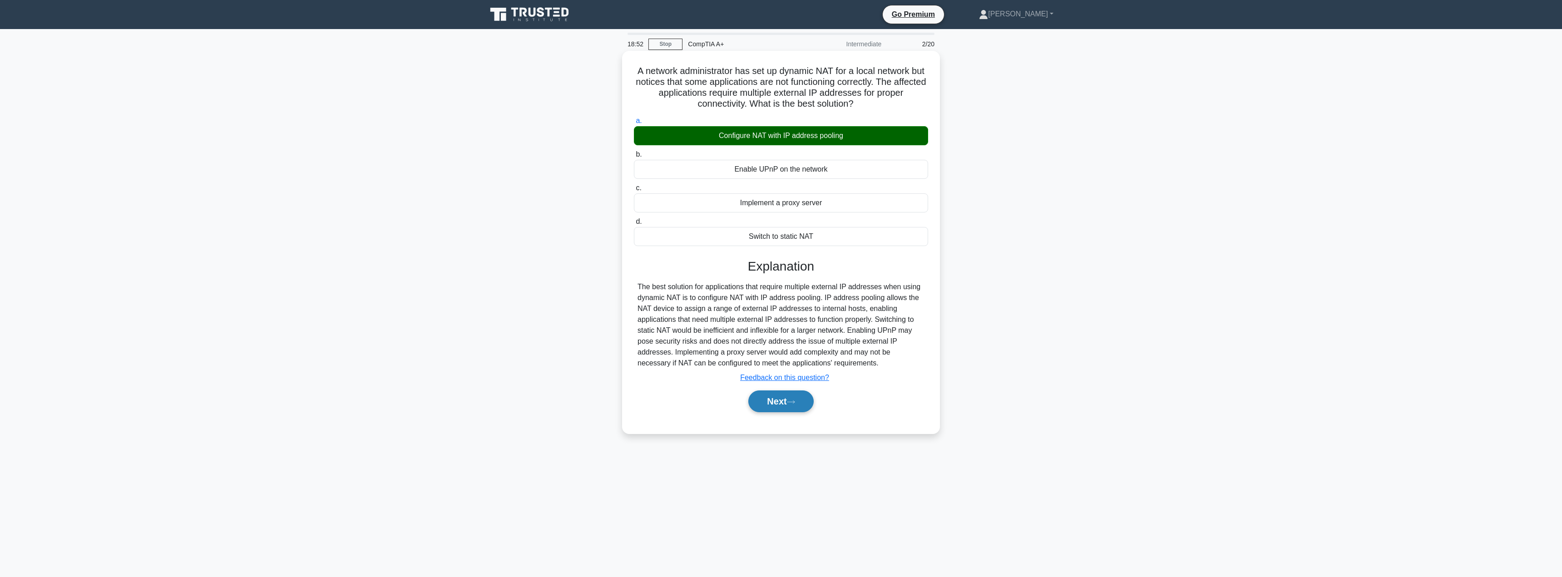
click at [770, 406] on button "Next" at bounding box center [780, 402] width 65 height 22
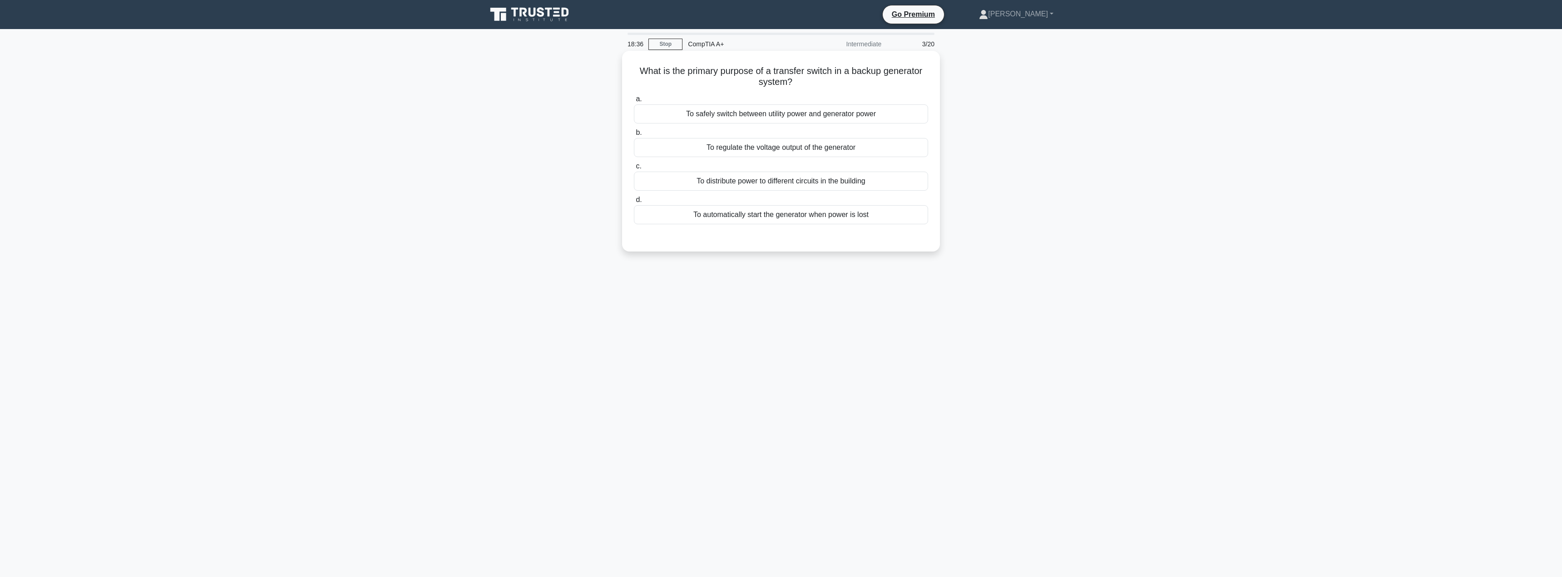
click at [880, 117] on div "To safely switch between utility power and generator power" at bounding box center [781, 113] width 294 height 19
click at [634, 102] on input "a. To safely switch between utility power and generator power" at bounding box center [634, 99] width 0 height 6
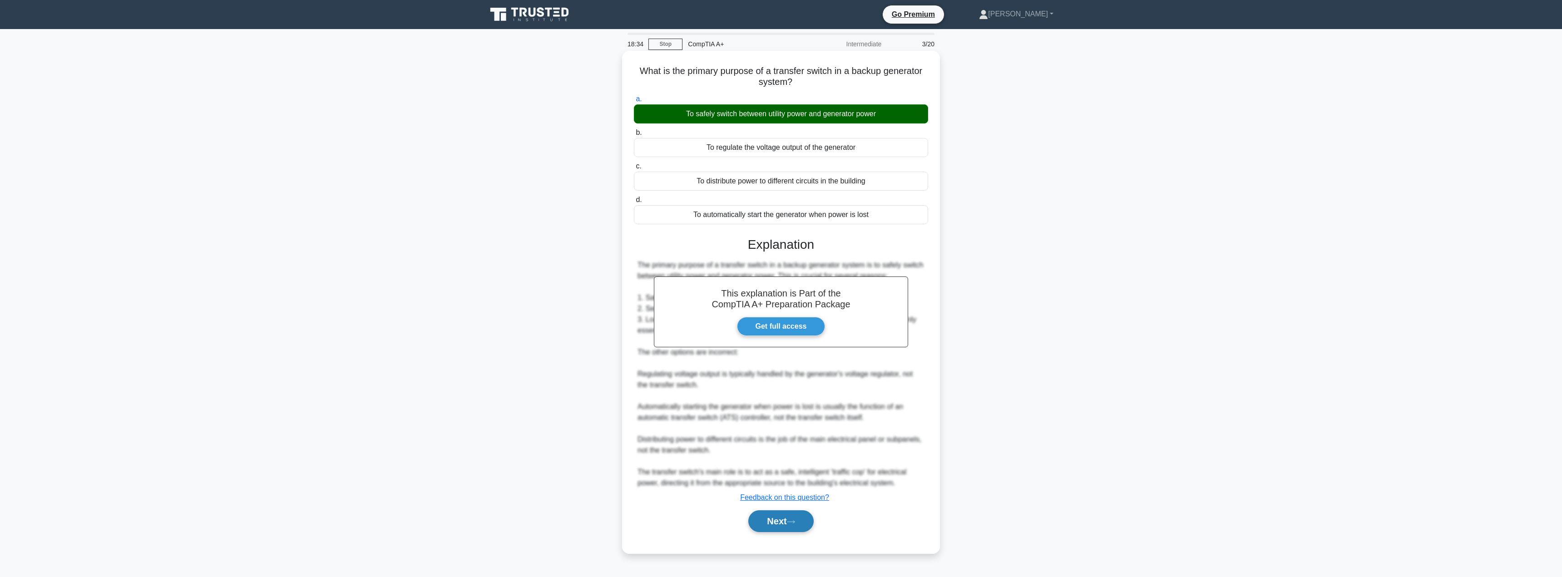
click at [799, 531] on button "Next" at bounding box center [780, 521] width 65 height 22
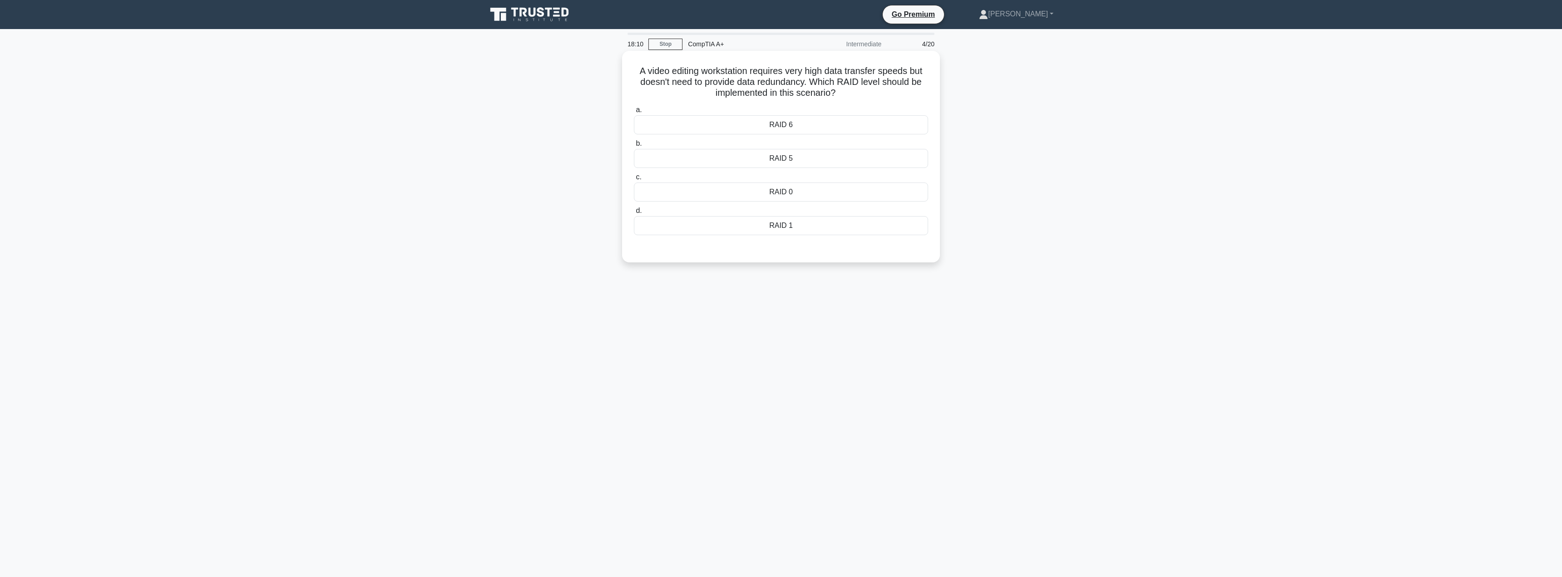
click at [831, 196] on div "RAID 0" at bounding box center [781, 192] width 294 height 19
click at [634, 180] on input "c. RAID 0" at bounding box center [634, 177] width 0 height 6
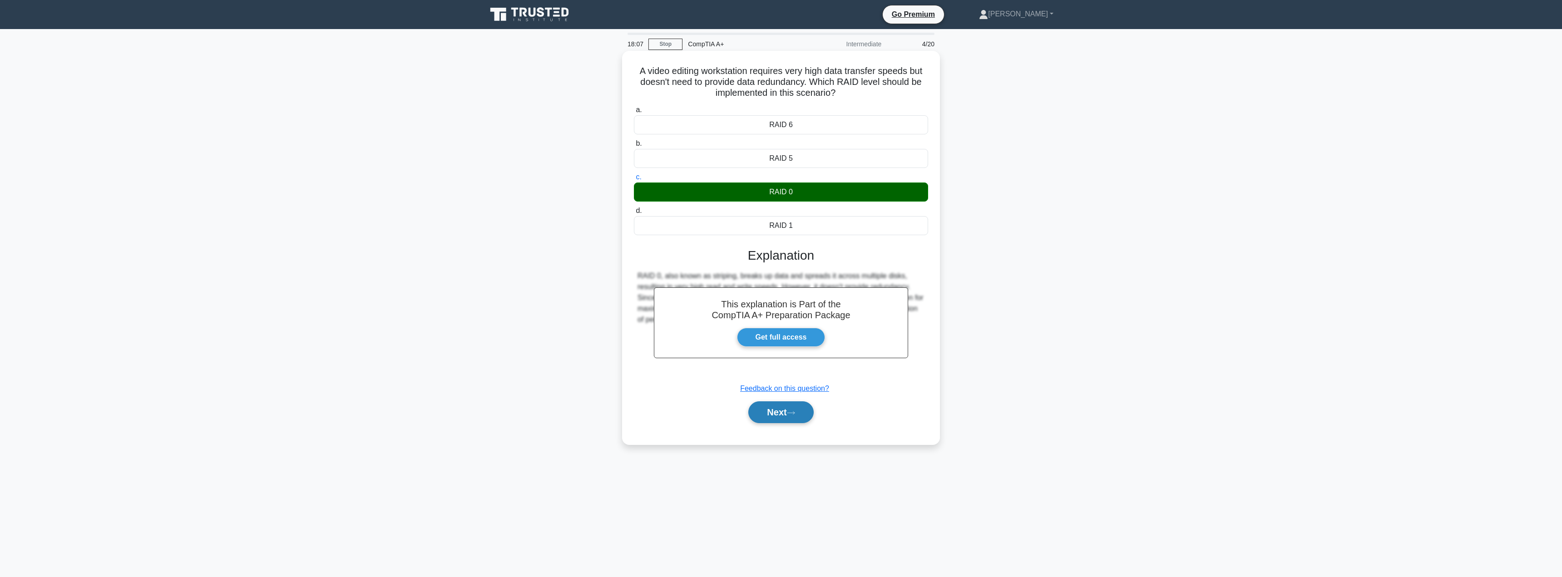
click at [778, 411] on button "Next" at bounding box center [780, 412] width 65 height 22
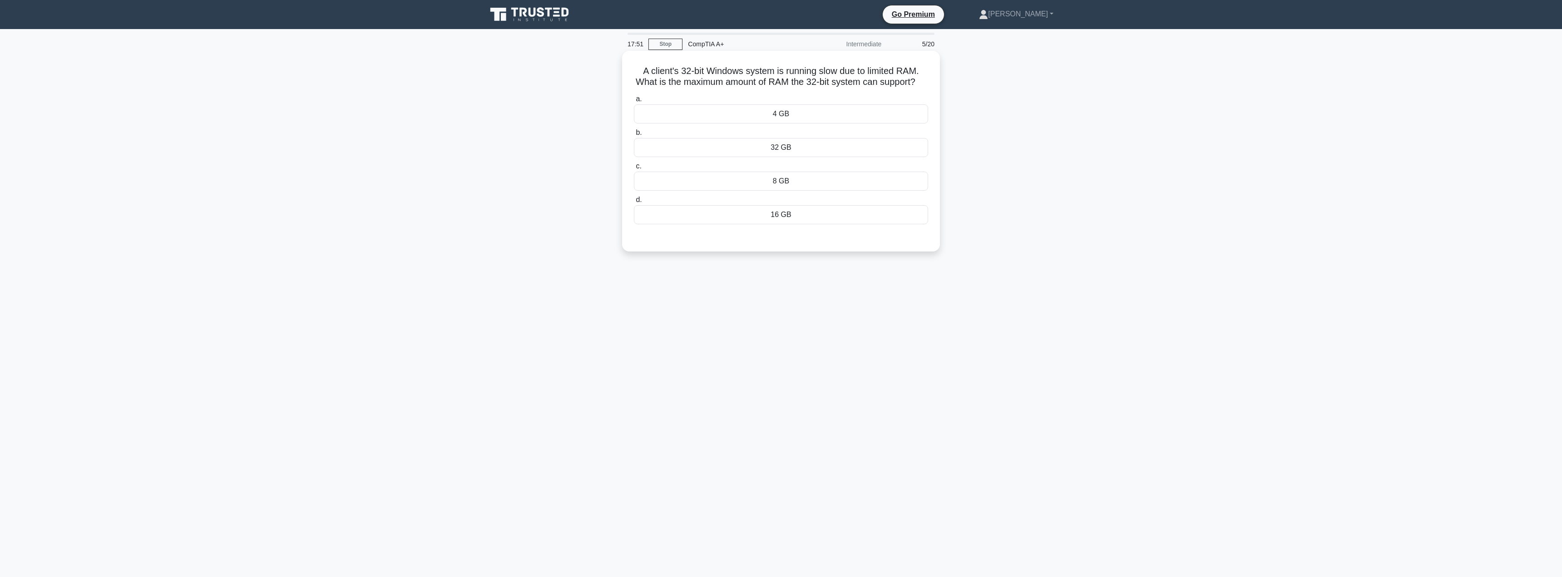
click at [870, 187] on div "8 GB" at bounding box center [781, 181] width 294 height 19
click at [634, 169] on input "c. 8 GB" at bounding box center [634, 167] width 0 height 6
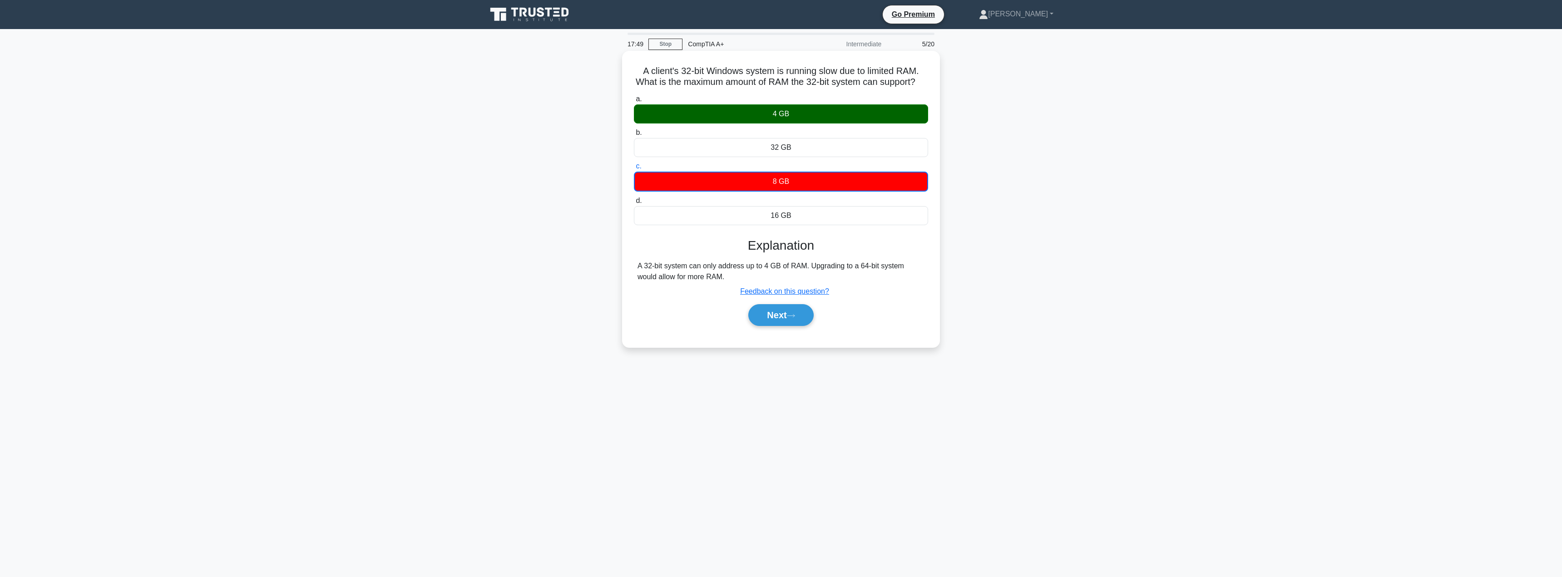
click at [897, 124] on div "4 GB" at bounding box center [781, 113] width 294 height 19
click at [634, 102] on input "a. 4 GB" at bounding box center [634, 99] width 0 height 6
click at [762, 325] on button "Next" at bounding box center [780, 314] width 65 height 22
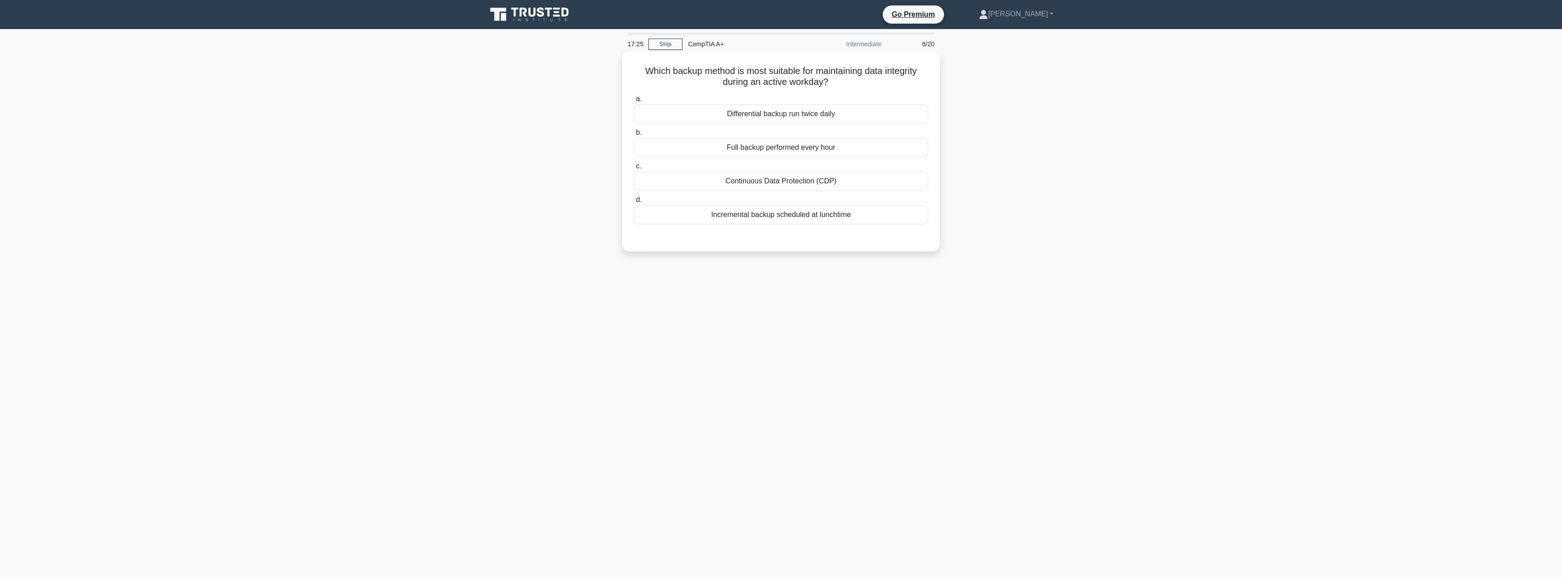
click at [872, 216] on div "Incremental backup scheduled at lunchtime" at bounding box center [781, 214] width 294 height 19
click at [634, 203] on input "d. Incremental backup scheduled at lunchtime" at bounding box center [634, 200] width 0 height 6
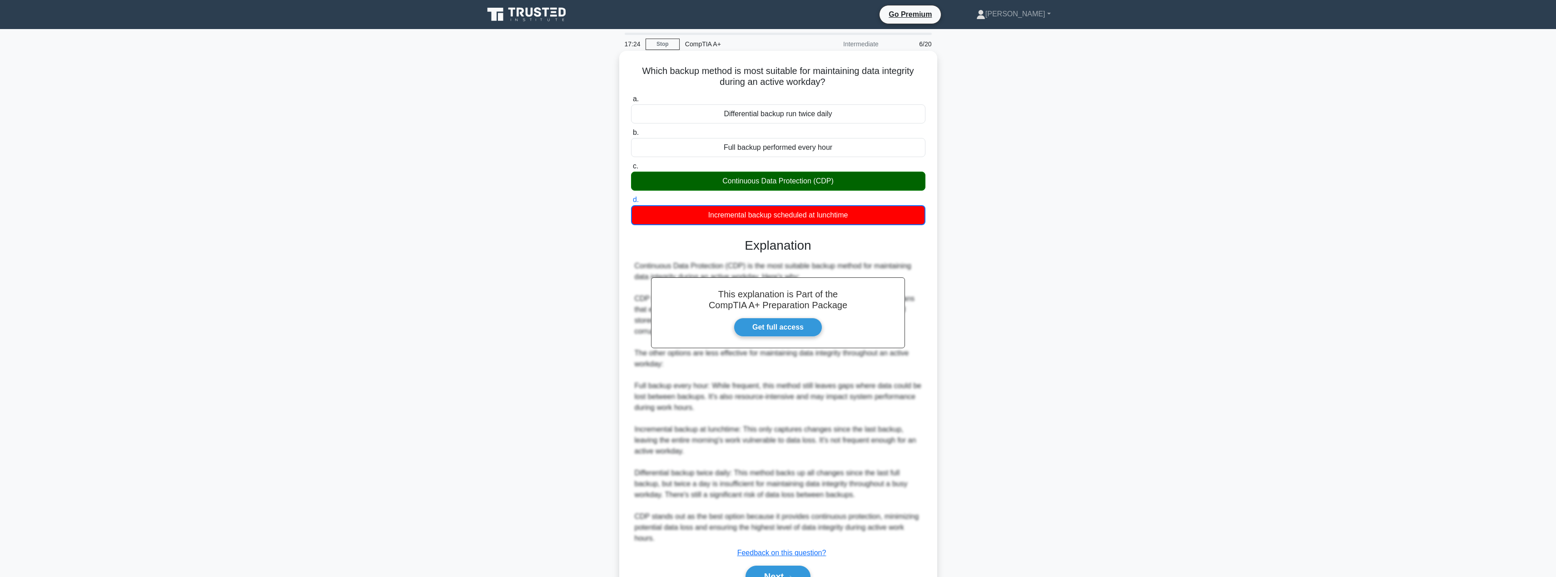
click at [888, 187] on div "Continuous Data Protection (CDP)" at bounding box center [778, 181] width 294 height 19
click at [631, 169] on input "c. Continuous Data Protection (CDP)" at bounding box center [631, 167] width 0 height 6
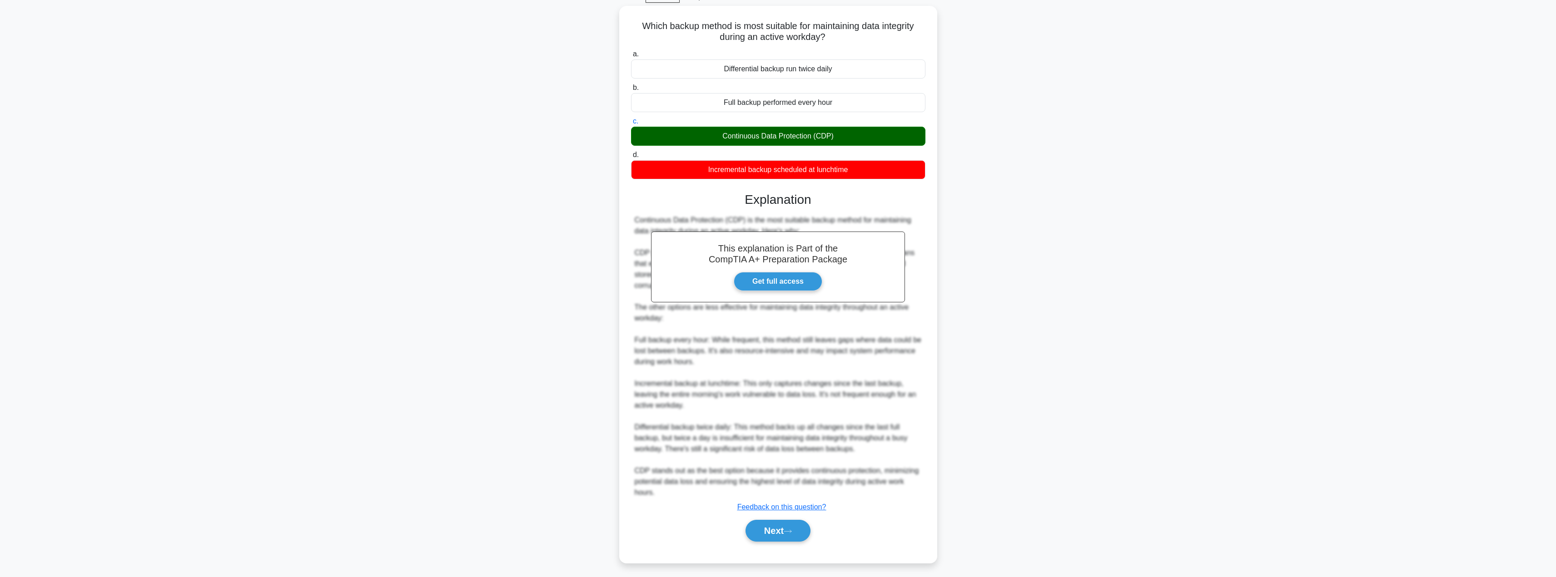
scroll to position [49, 0]
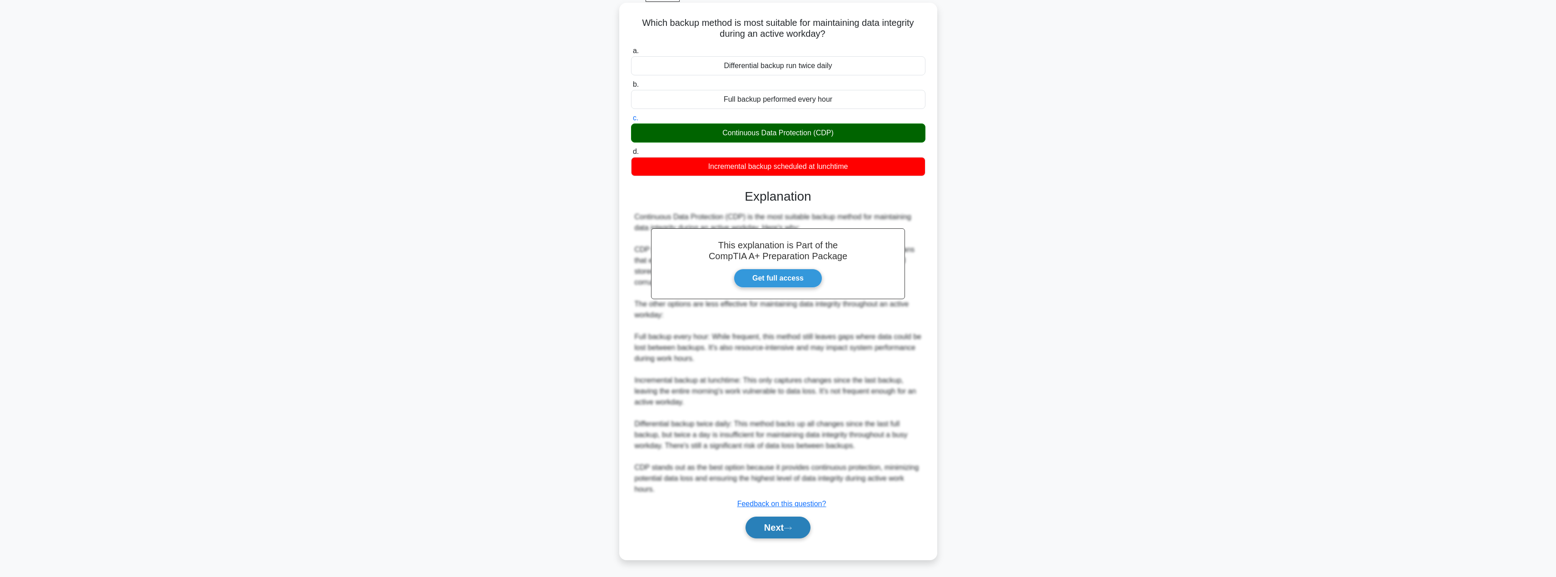
click at [778, 528] on button "Next" at bounding box center [777, 528] width 65 height 22
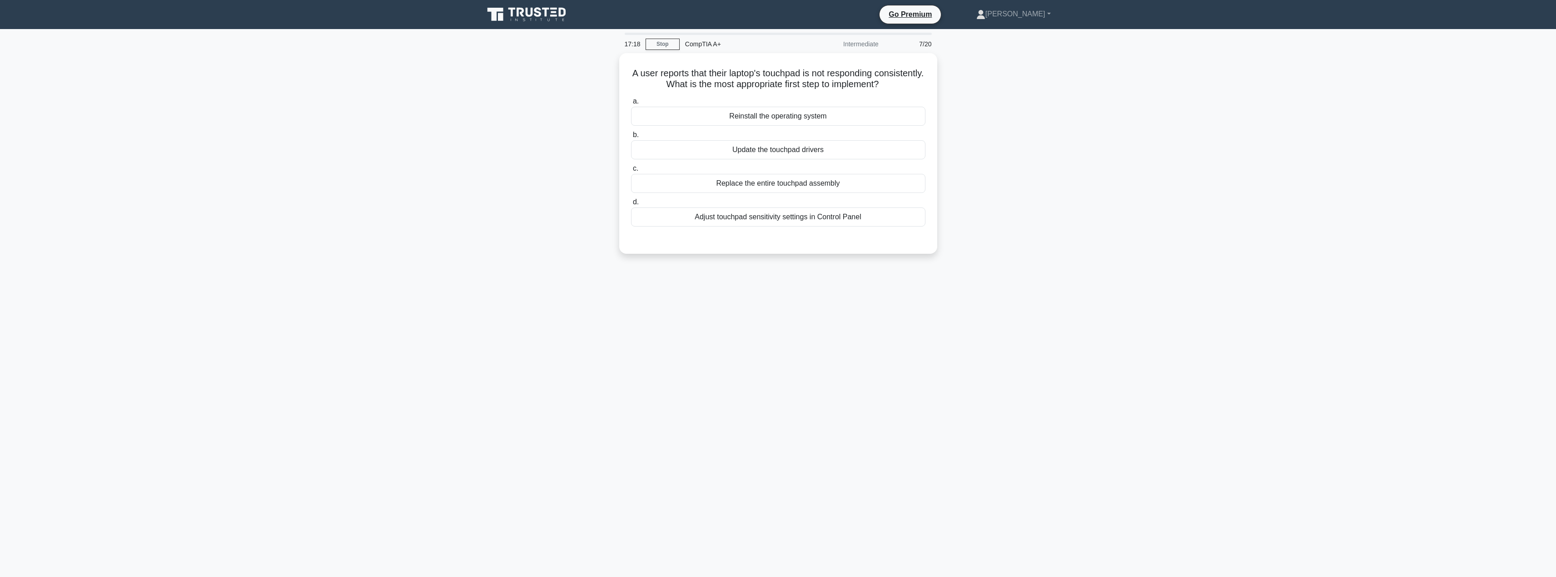
scroll to position [0, 0]
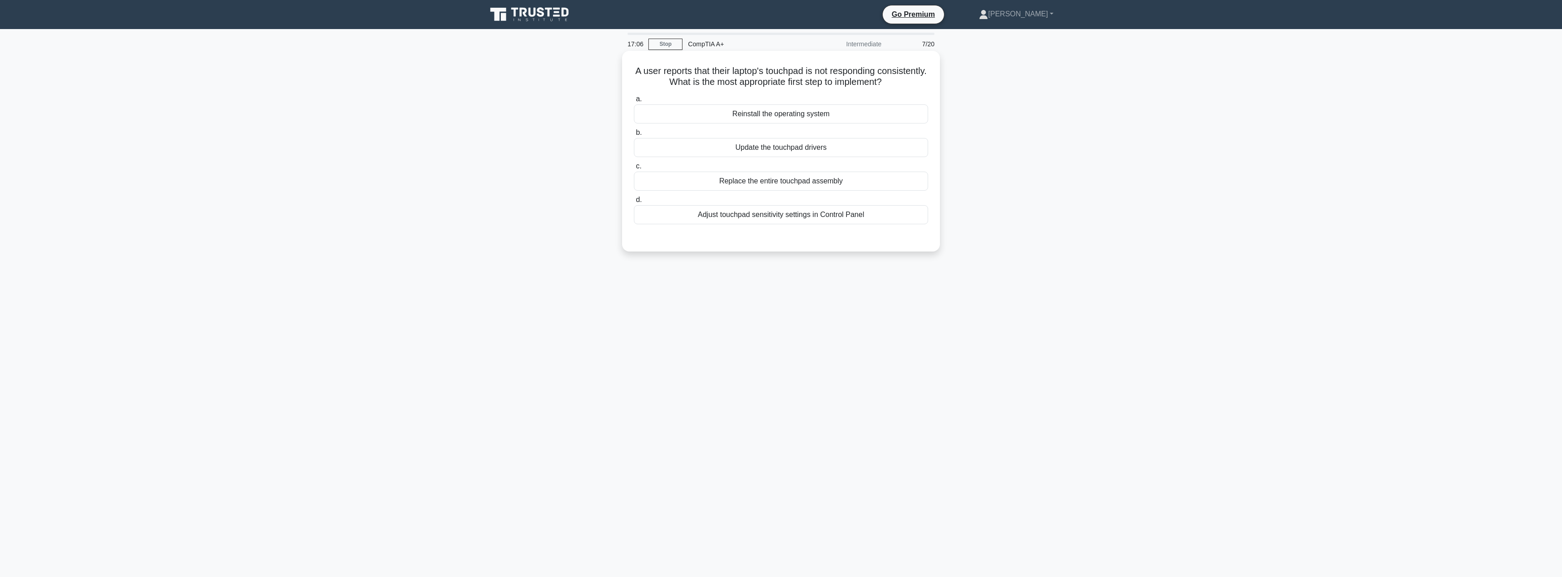
click at [902, 213] on div "Adjust touchpad sensitivity settings in Control Panel" at bounding box center [781, 214] width 294 height 19
click at [634, 203] on input "d. Adjust touchpad sensitivity settings in Control Panel" at bounding box center [634, 200] width 0 height 6
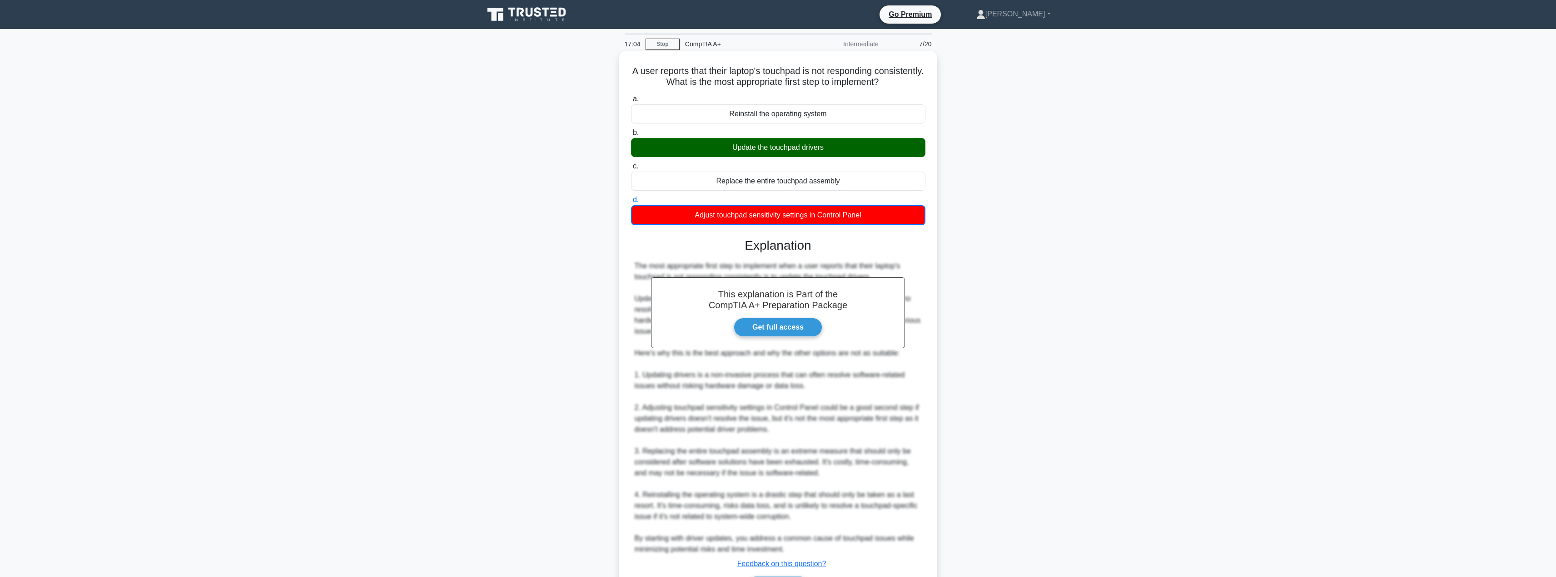
click at [864, 144] on div "Update the touchpad drivers" at bounding box center [778, 147] width 294 height 19
click at [631, 136] on input "b. Update the touchpad drivers" at bounding box center [631, 133] width 0 height 6
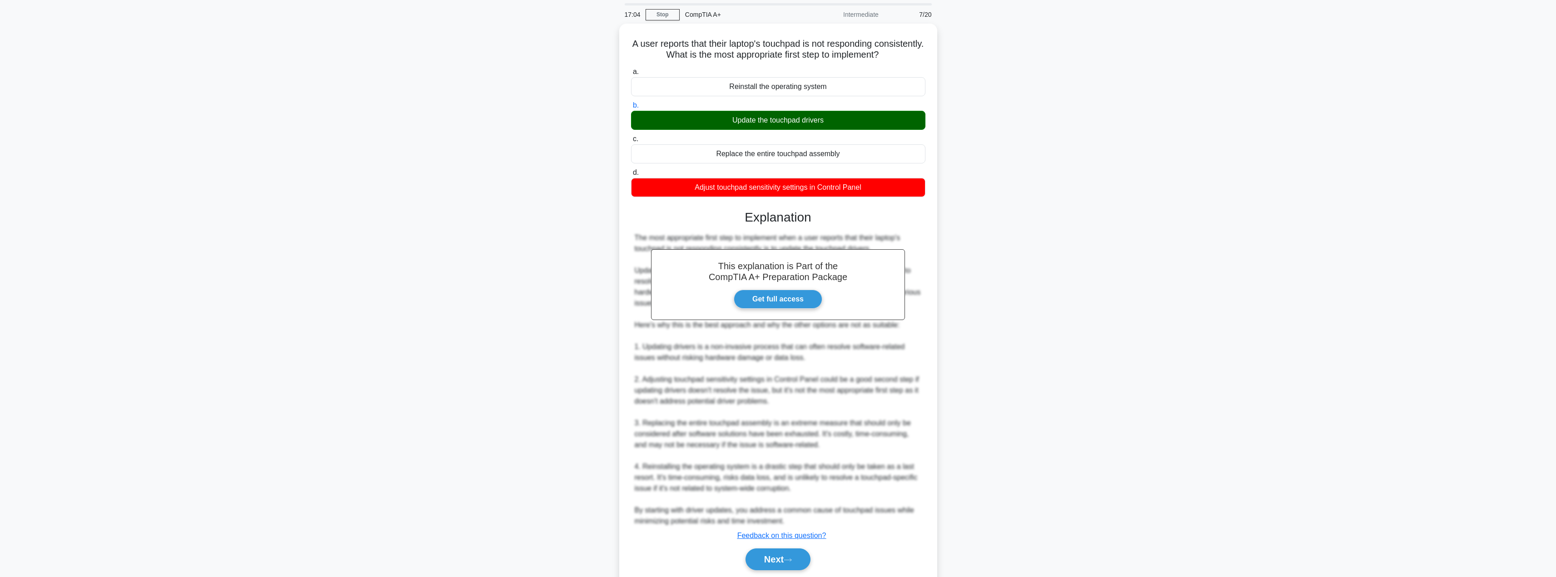
scroll to position [59, 0]
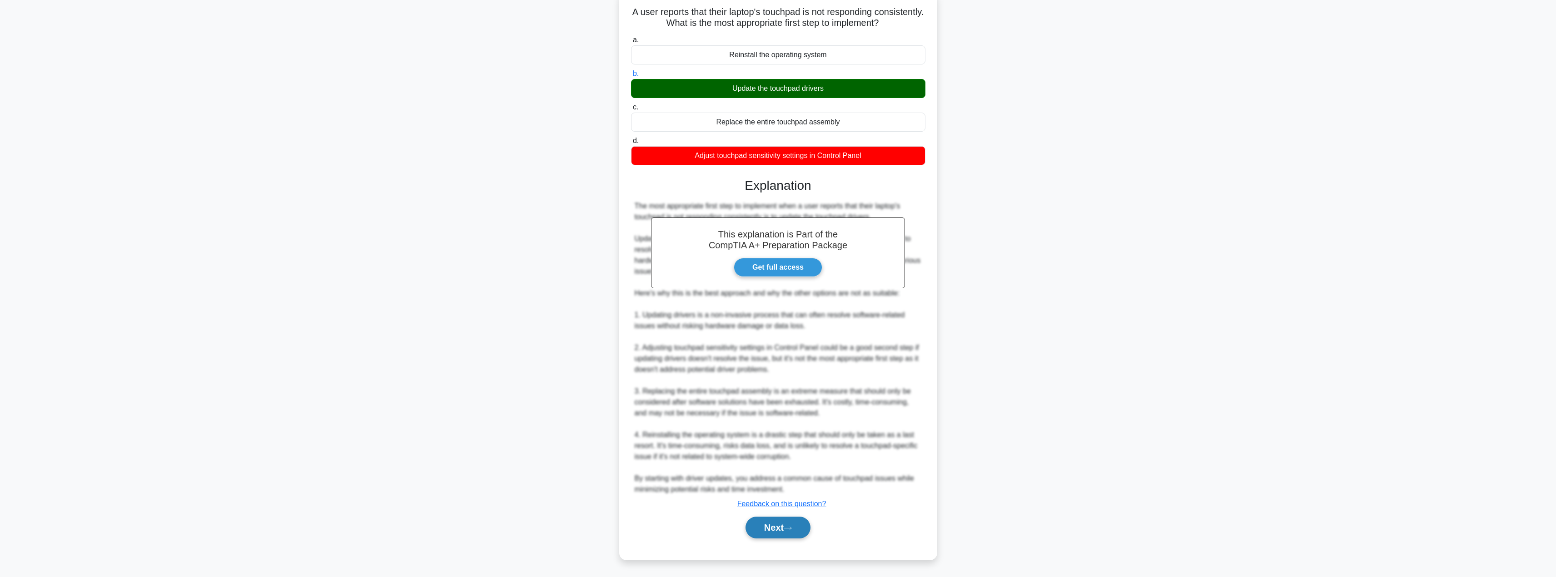
click at [767, 527] on button "Next" at bounding box center [777, 528] width 65 height 22
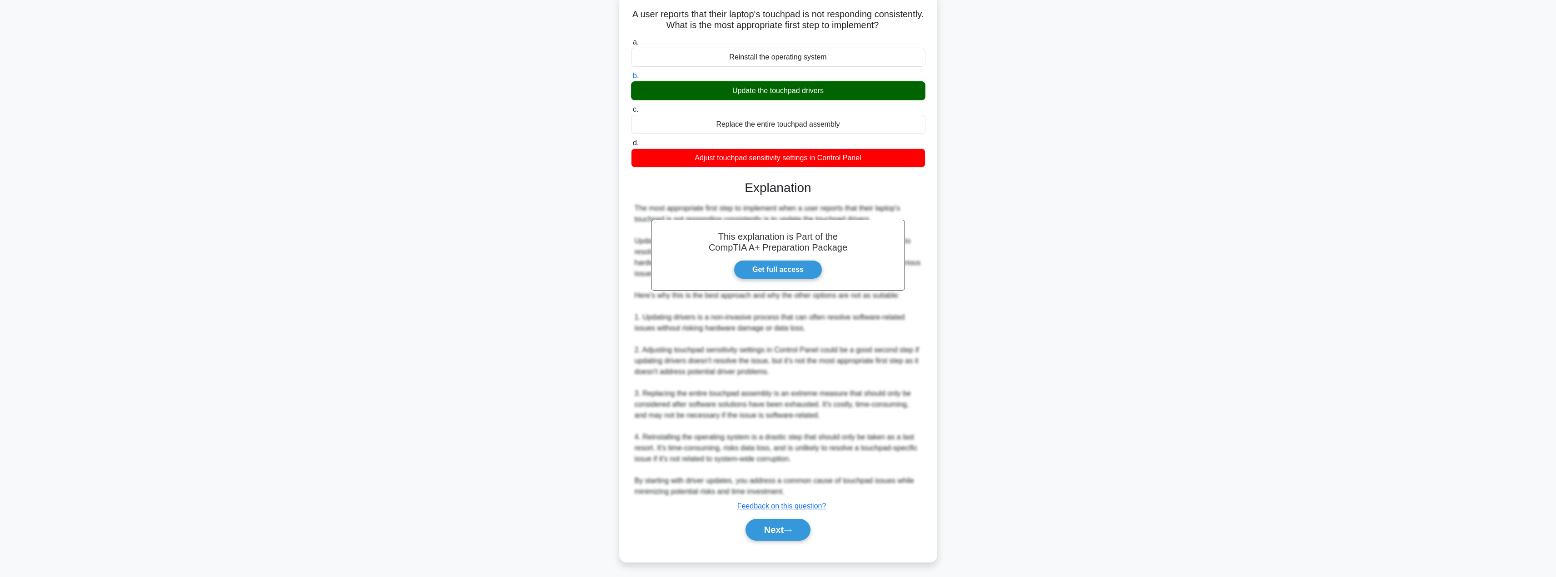
scroll to position [0, 0]
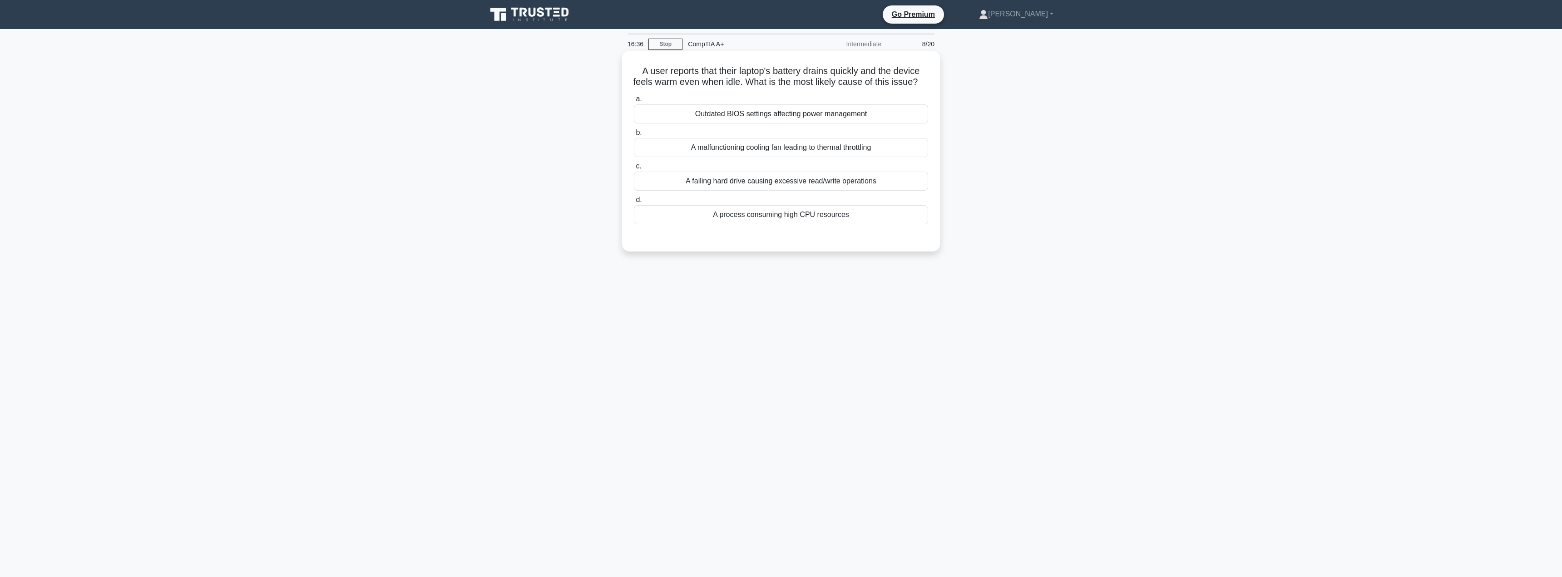
click at [891, 157] on div "A malfunctioning cooling fan leading to thermal throttling" at bounding box center [781, 147] width 294 height 19
click at [634, 136] on input "b. A malfunctioning cooling fan leading to thermal throttling" at bounding box center [634, 133] width 0 height 6
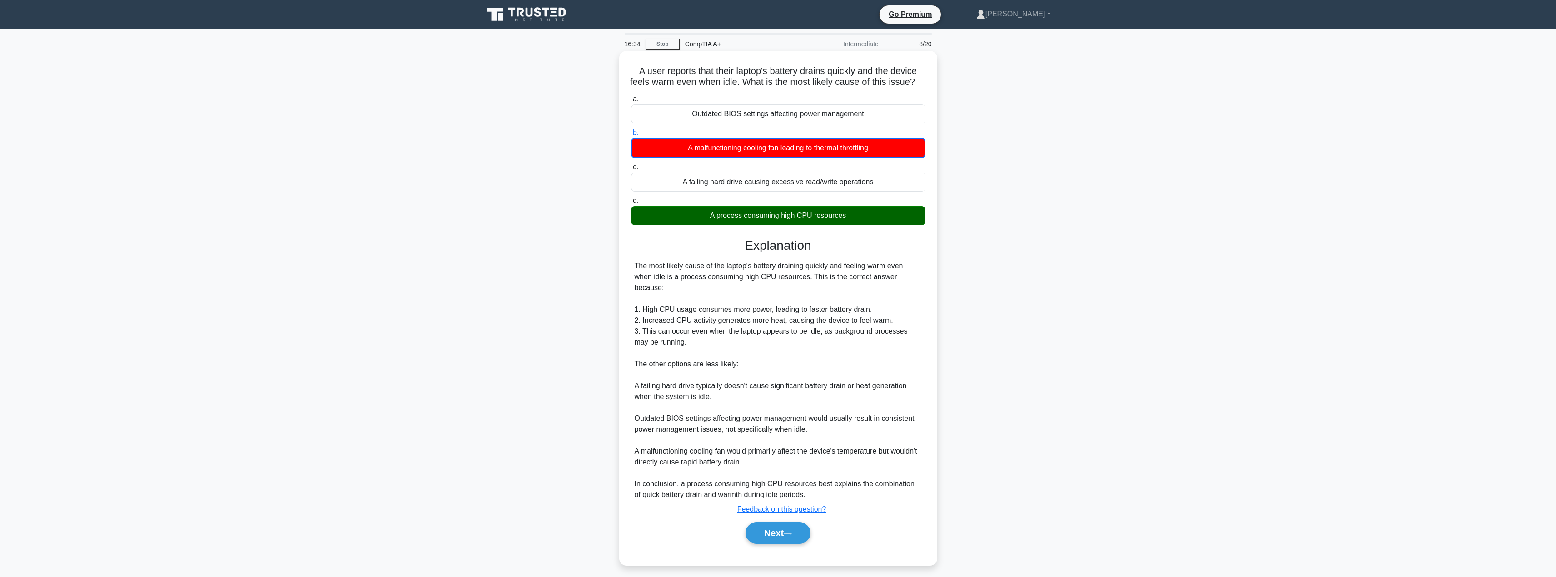
click at [858, 225] on div "A process consuming high CPU resources" at bounding box center [778, 215] width 294 height 19
click at [631, 204] on input "d. A process consuming high CPU resources" at bounding box center [631, 201] width 0 height 6
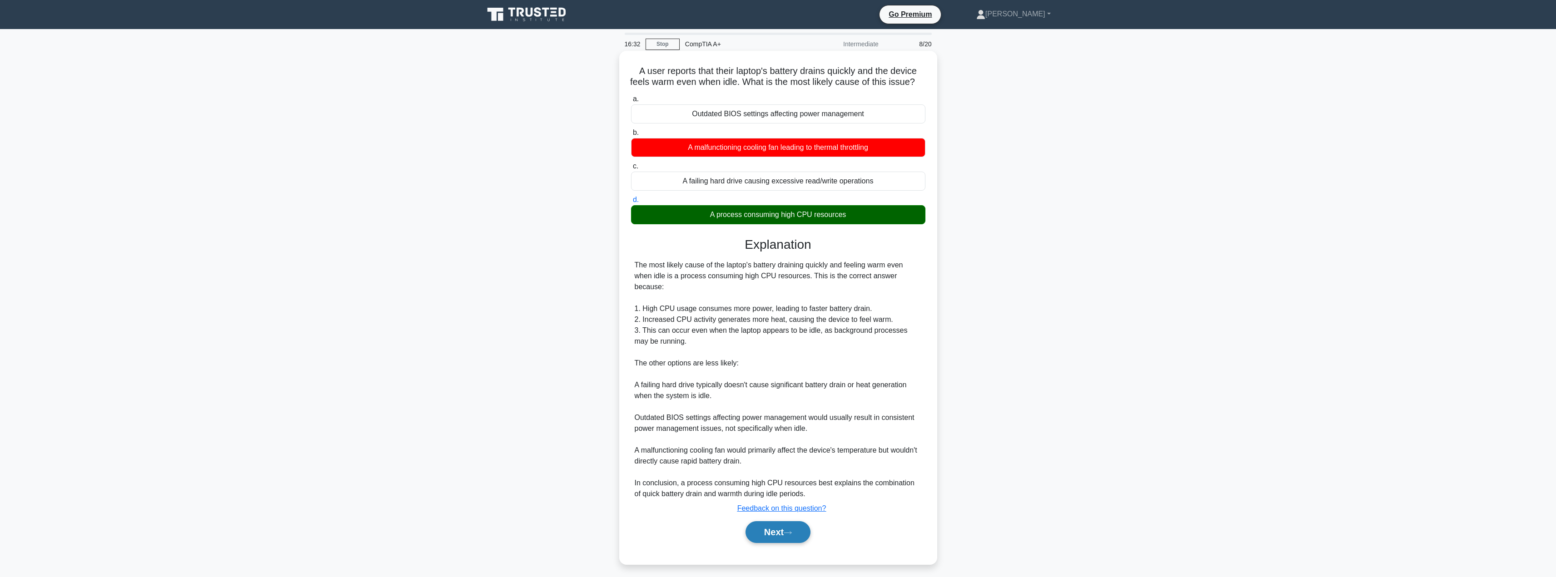
click at [781, 530] on button "Next" at bounding box center [777, 532] width 65 height 22
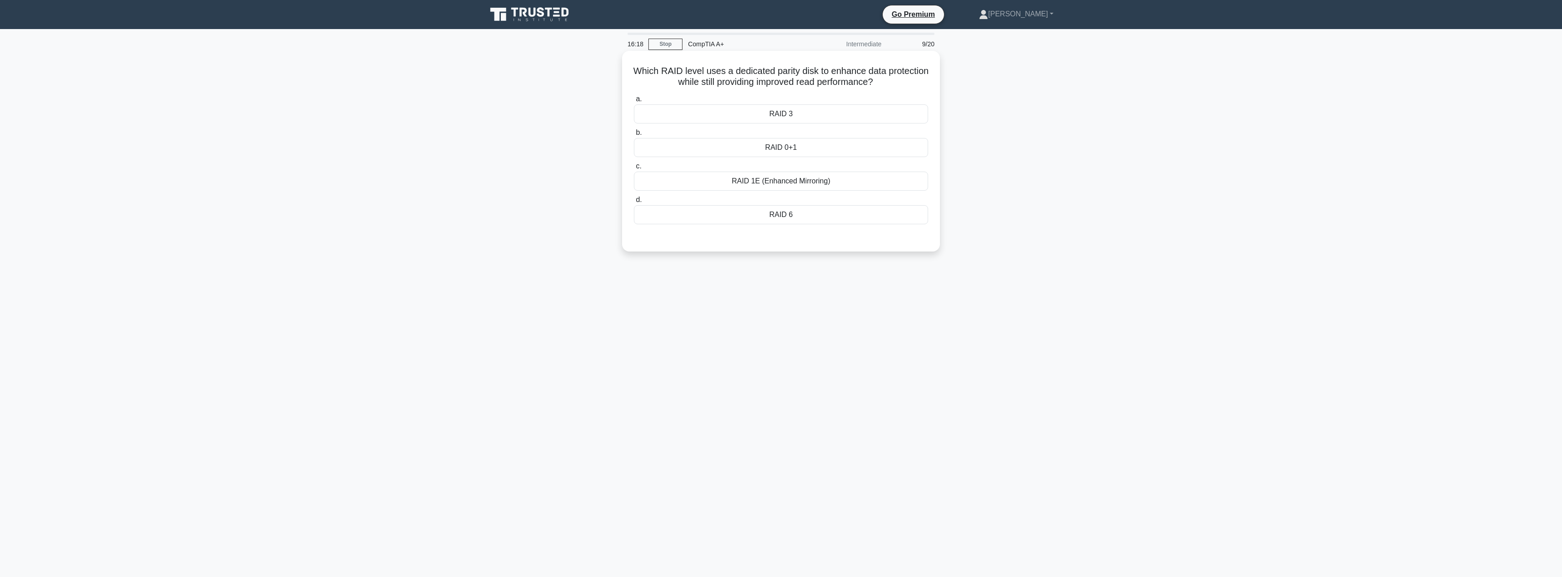
click at [803, 144] on div "RAID 0+1" at bounding box center [781, 147] width 294 height 19
click at [634, 136] on input "b. RAID 0+1" at bounding box center [634, 133] width 0 height 6
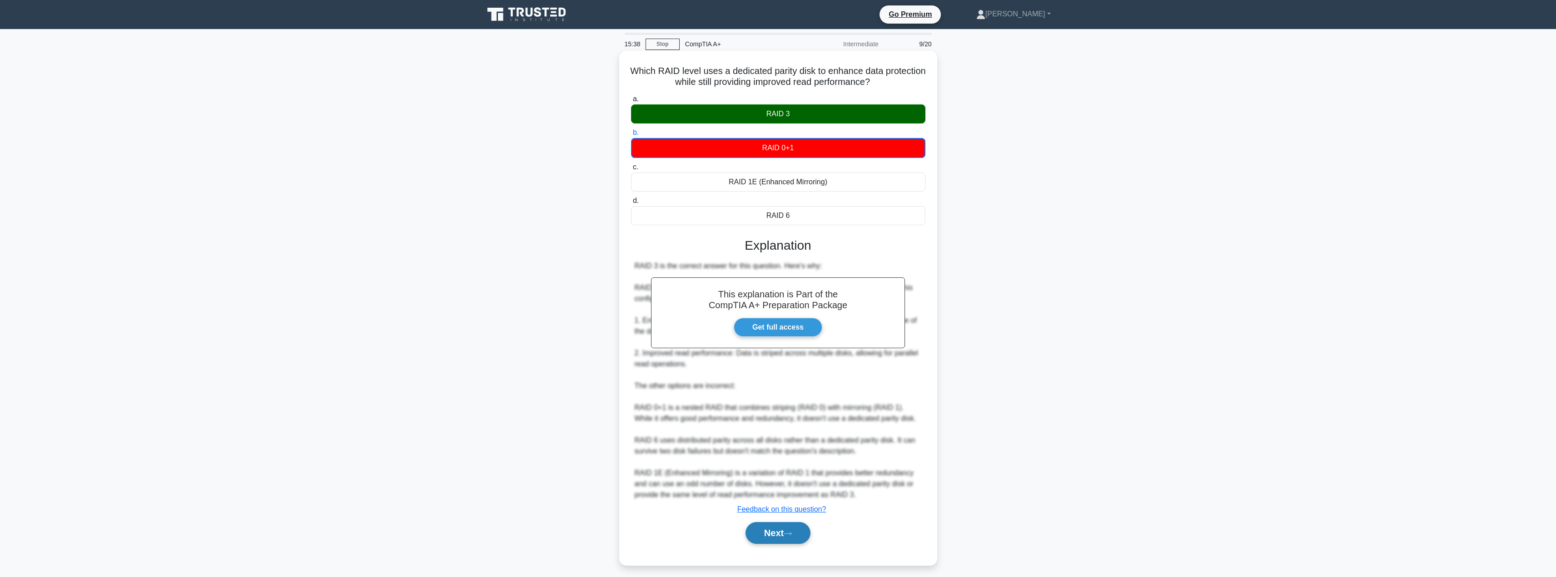
click at [775, 543] on button "Next" at bounding box center [777, 533] width 65 height 22
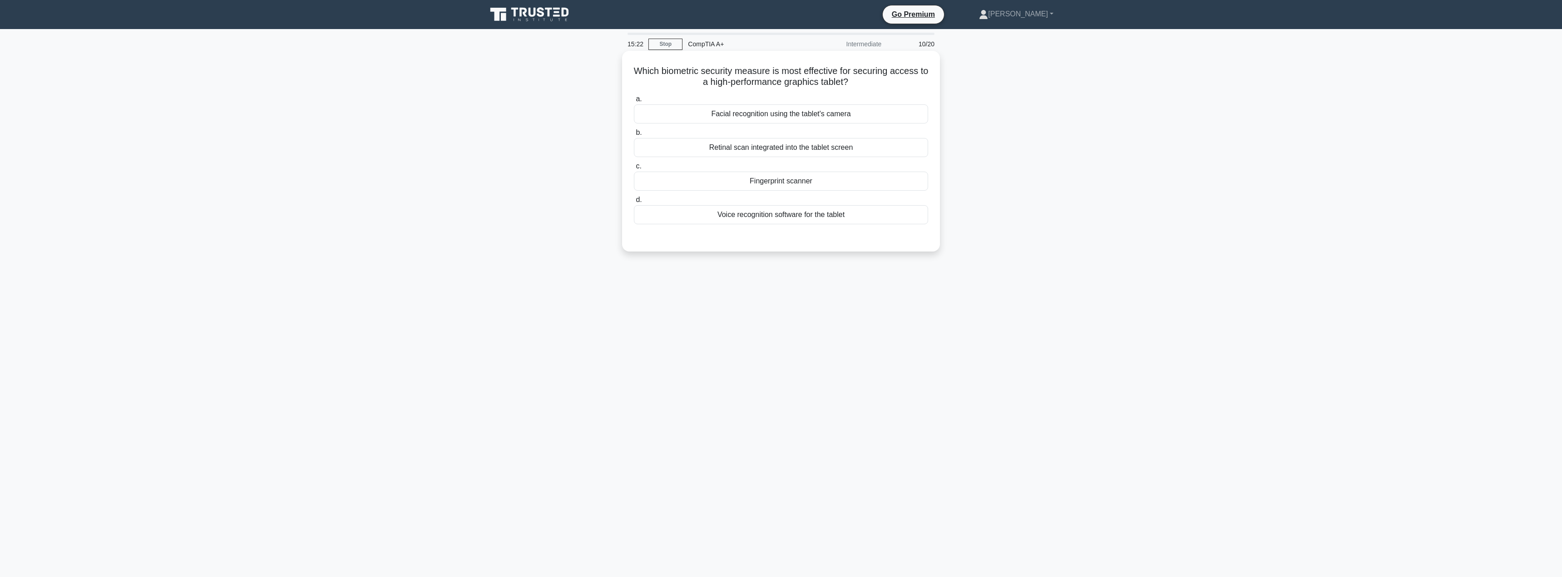
click at [904, 114] on div "Facial recognition using the tablet's camera" at bounding box center [781, 113] width 294 height 19
click at [634, 102] on input "a. Facial recognition using the tablet's camera" at bounding box center [634, 99] width 0 height 6
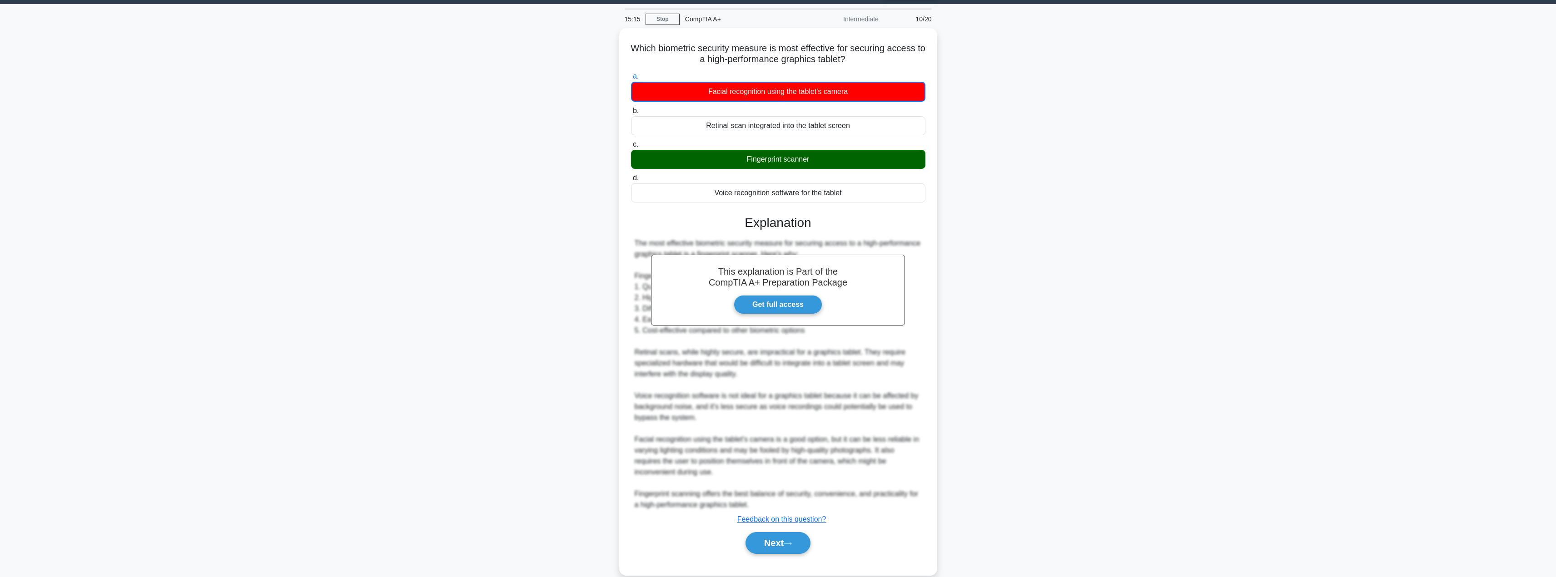
scroll to position [39, 0]
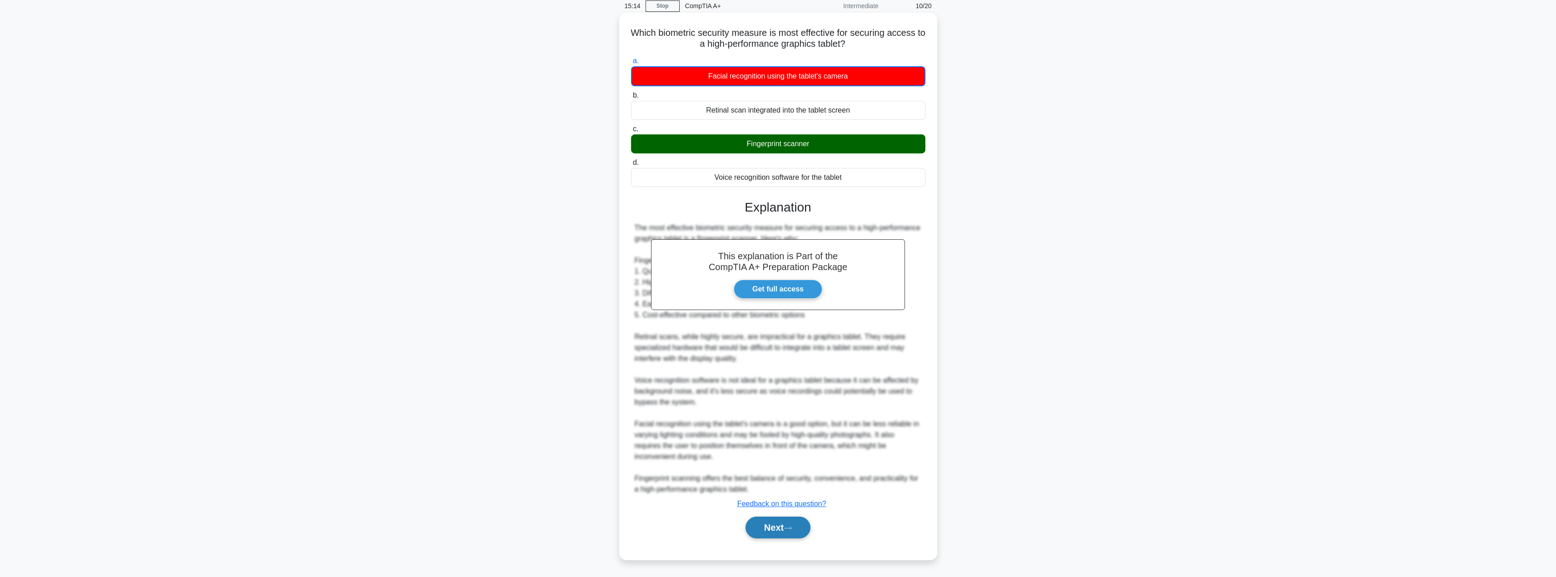
click at [764, 529] on button "Next" at bounding box center [777, 528] width 65 height 22
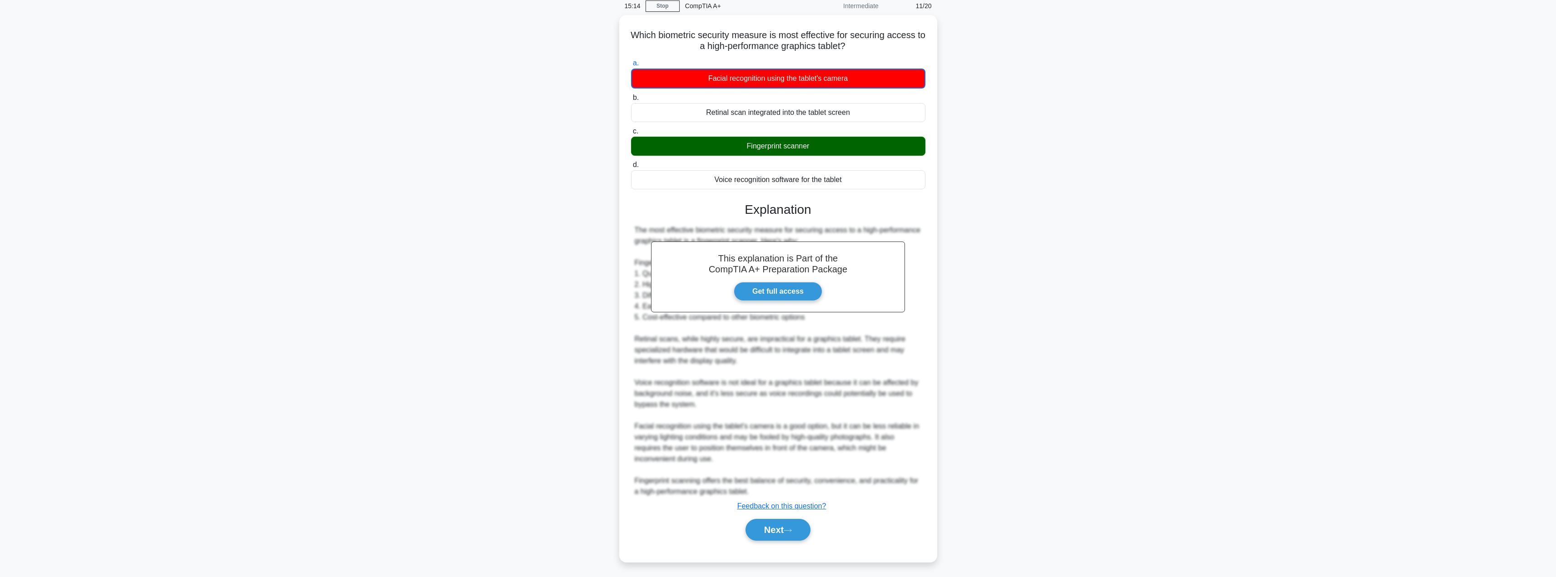
scroll to position [0, 0]
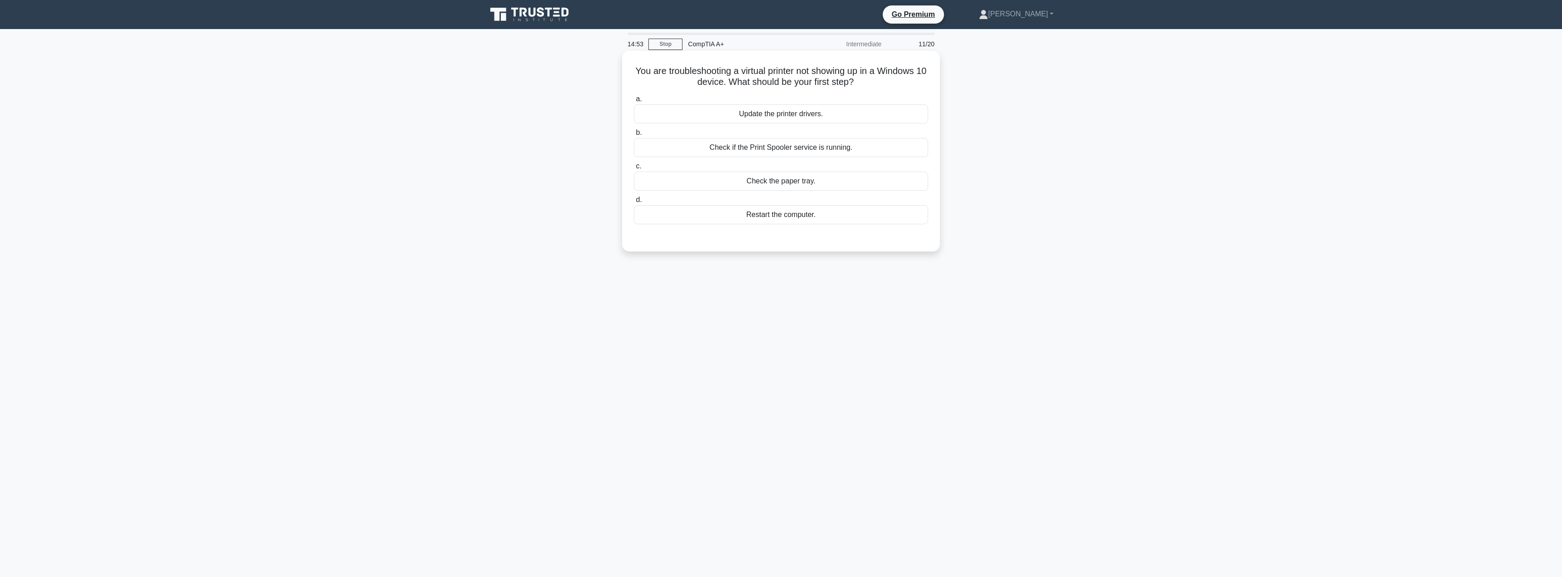
click at [866, 149] on div "Check if the Print Spooler service is running." at bounding box center [781, 147] width 294 height 19
click at [634, 136] on input "b. Check if the Print Spooler service is running." at bounding box center [634, 133] width 0 height 6
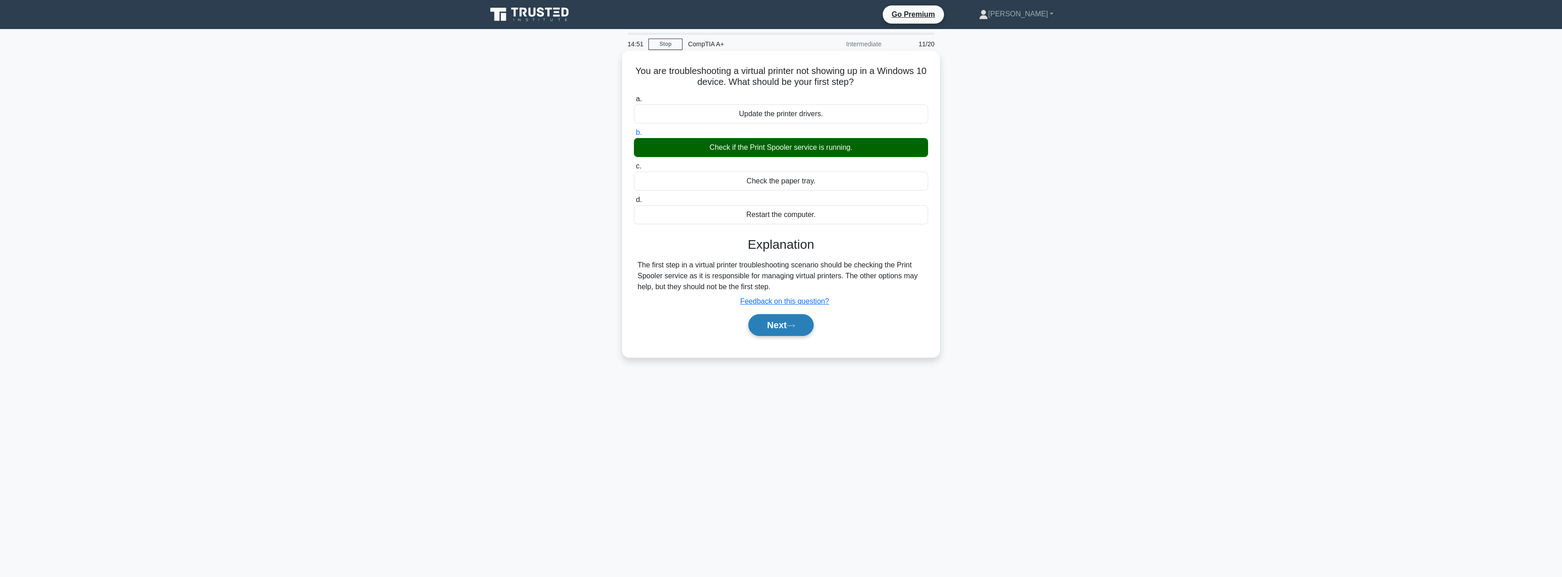
drag, startPoint x: 808, startPoint y: 329, endPoint x: 818, endPoint y: 334, distance: 11.8
click at [808, 329] on button "Next" at bounding box center [780, 325] width 65 height 22
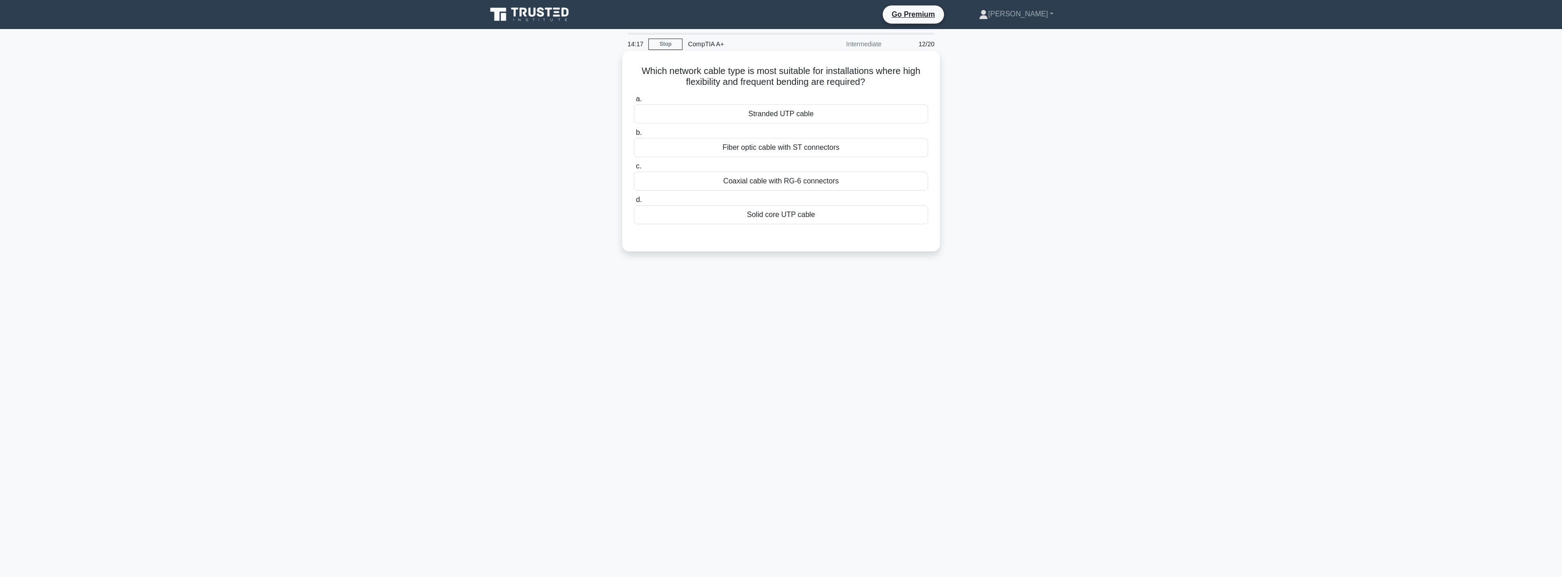
click at [888, 99] on label "a. Stranded UTP cable" at bounding box center [781, 109] width 294 height 30
click at [634, 99] on input "a. Stranded UTP cable" at bounding box center [634, 99] width 0 height 6
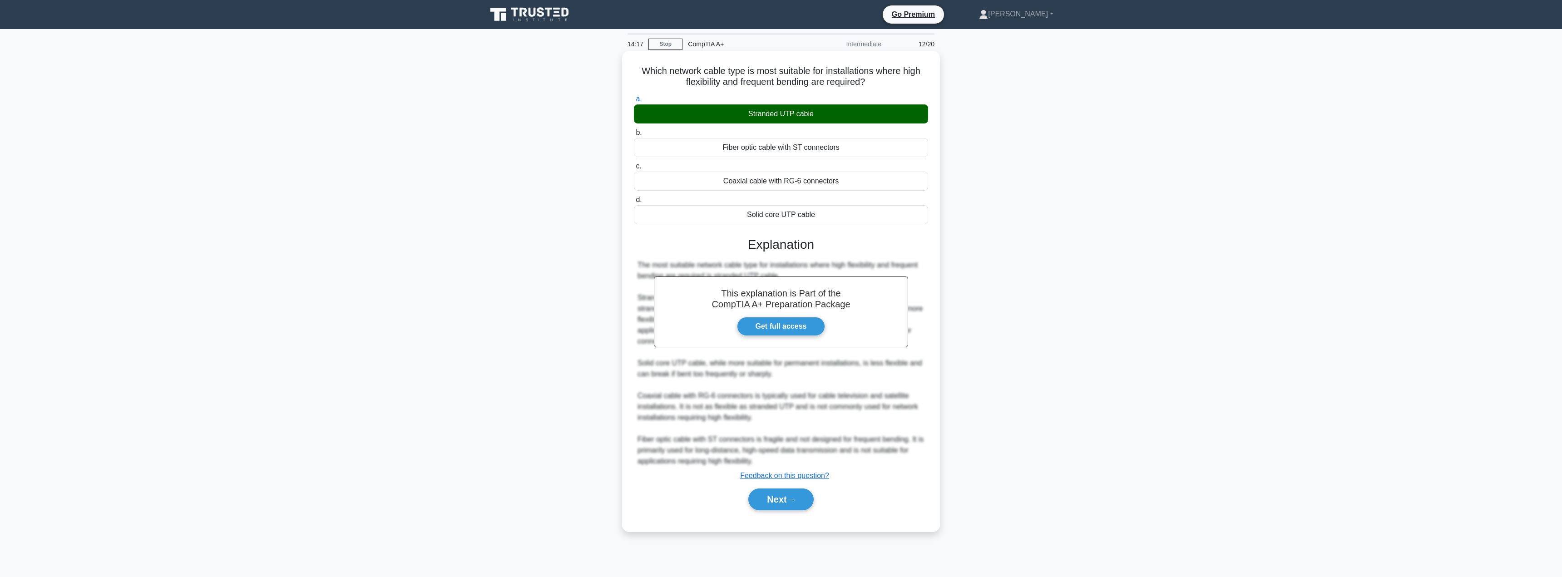
click at [893, 111] on div "Stranded UTP cable" at bounding box center [781, 113] width 294 height 19
click at [634, 102] on input "a. Stranded UTP cable" at bounding box center [634, 99] width 0 height 6
click at [797, 504] on button "Next" at bounding box center [780, 500] width 65 height 22
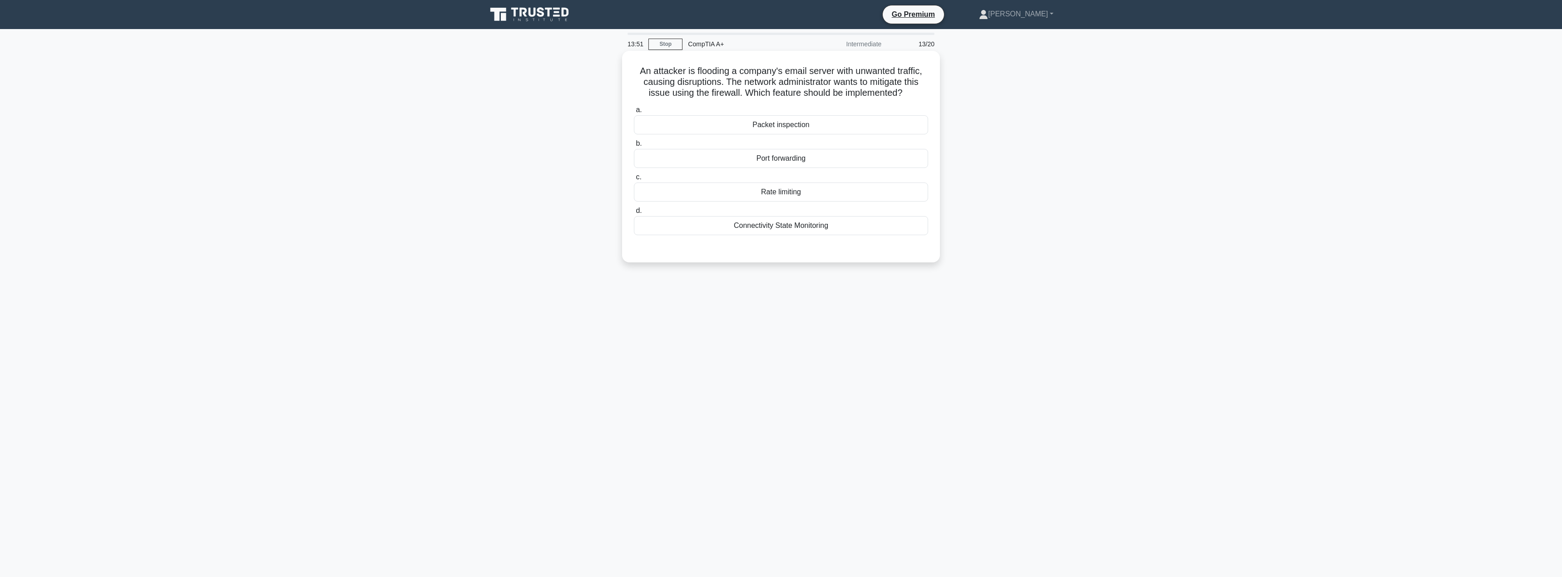
click at [908, 188] on div "Rate limiting" at bounding box center [781, 192] width 294 height 19
click at [634, 180] on input "c. Rate limiting" at bounding box center [634, 177] width 0 height 6
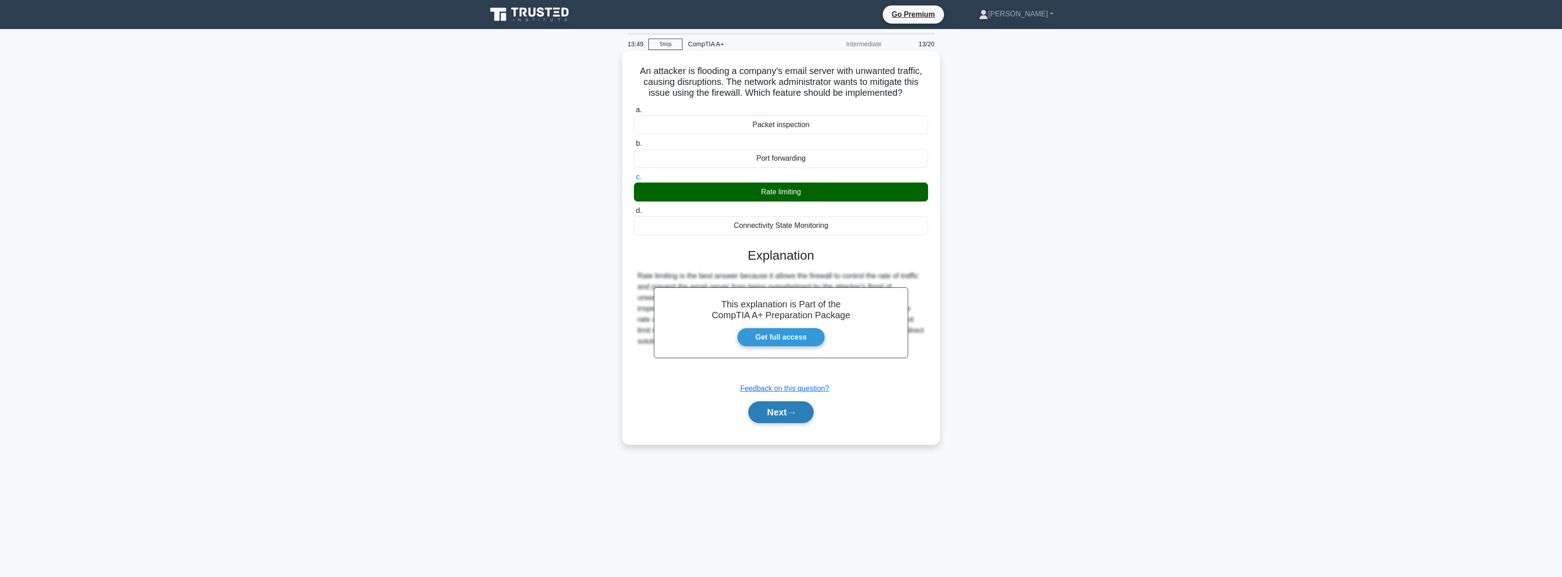
click at [797, 409] on button "Next" at bounding box center [780, 412] width 65 height 22
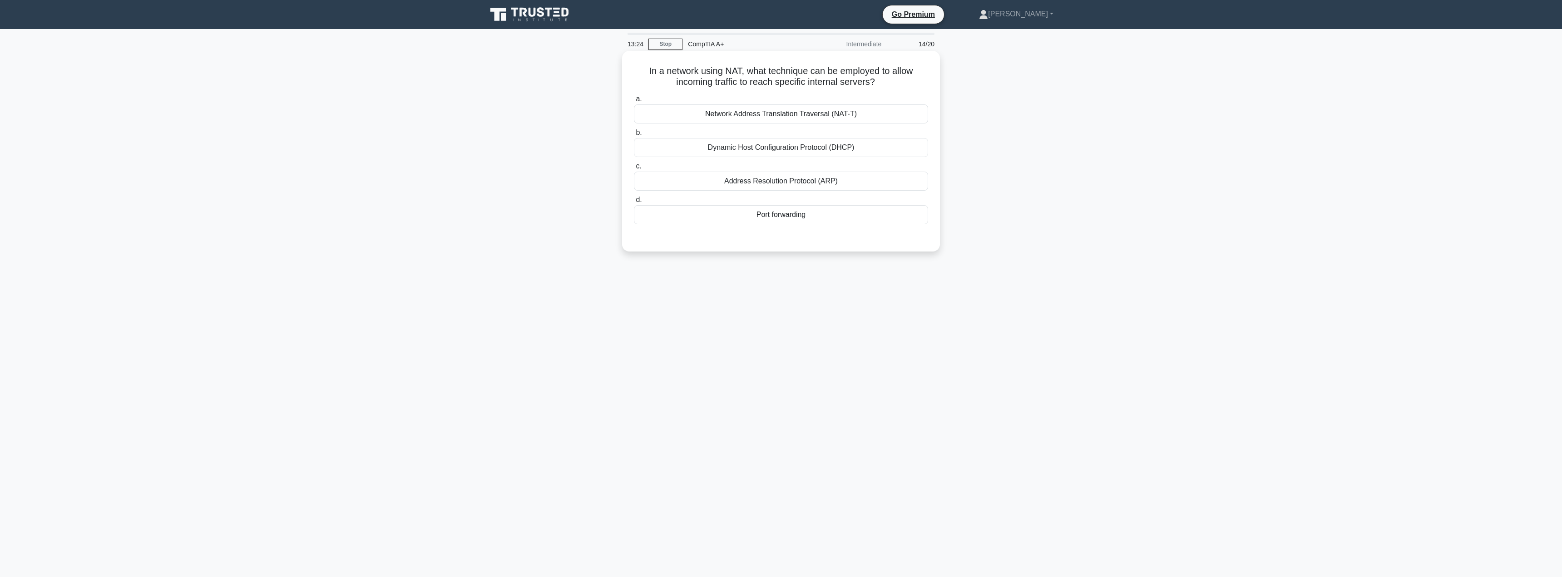
click at [901, 222] on div "Port forwarding" at bounding box center [781, 214] width 294 height 19
click at [634, 203] on input "d. Port forwarding" at bounding box center [634, 200] width 0 height 6
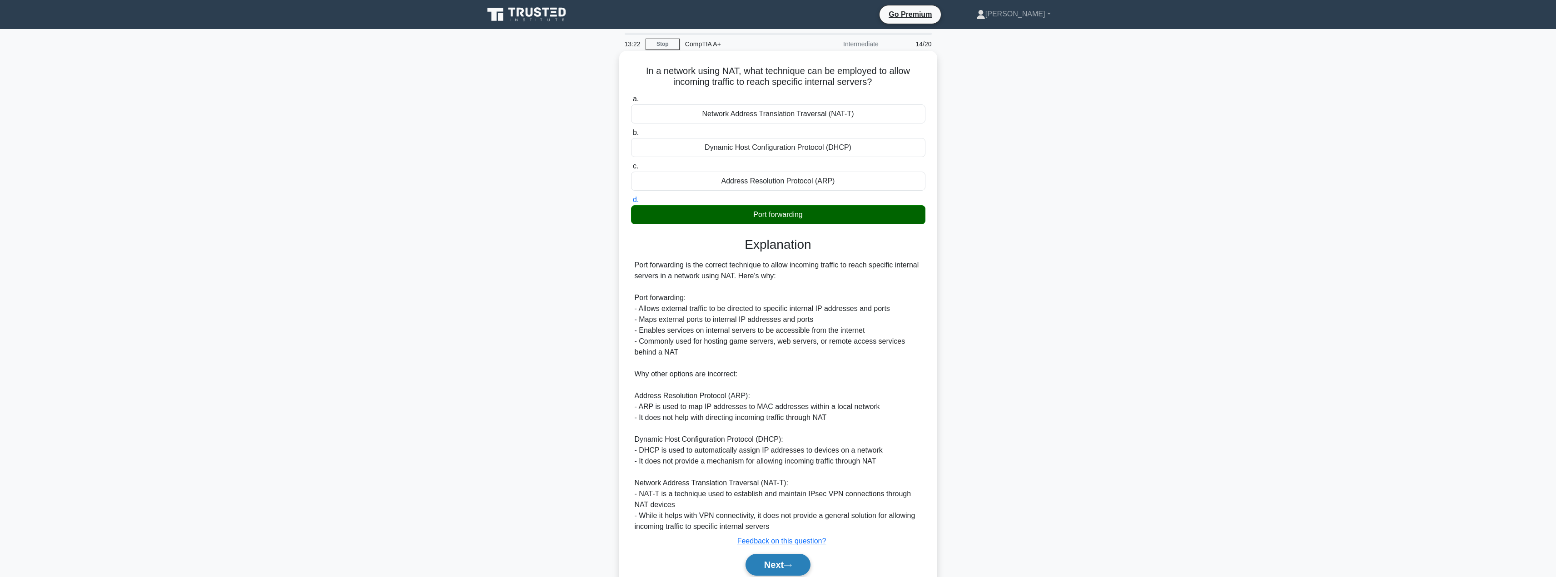
click at [780, 566] on button "Next" at bounding box center [777, 565] width 65 height 22
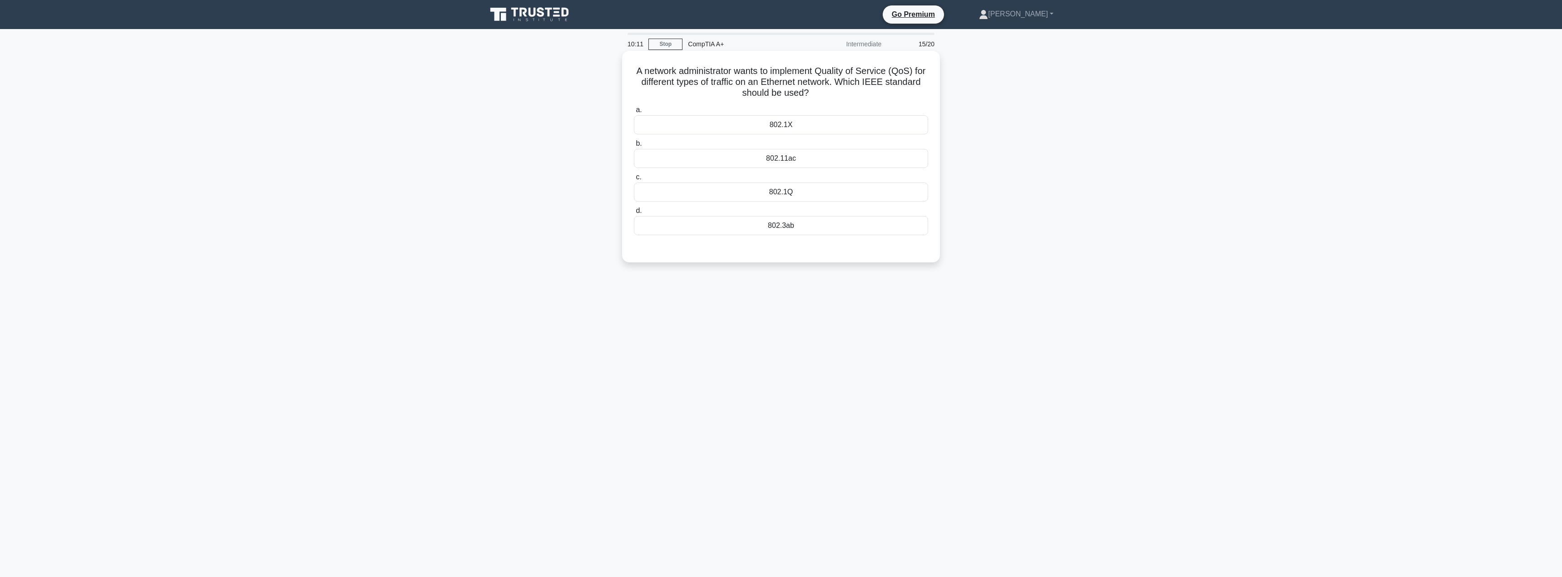
click at [824, 194] on div "802.1Q" at bounding box center [781, 192] width 294 height 19
click at [634, 180] on input "c. 802.1Q" at bounding box center [634, 177] width 0 height 6
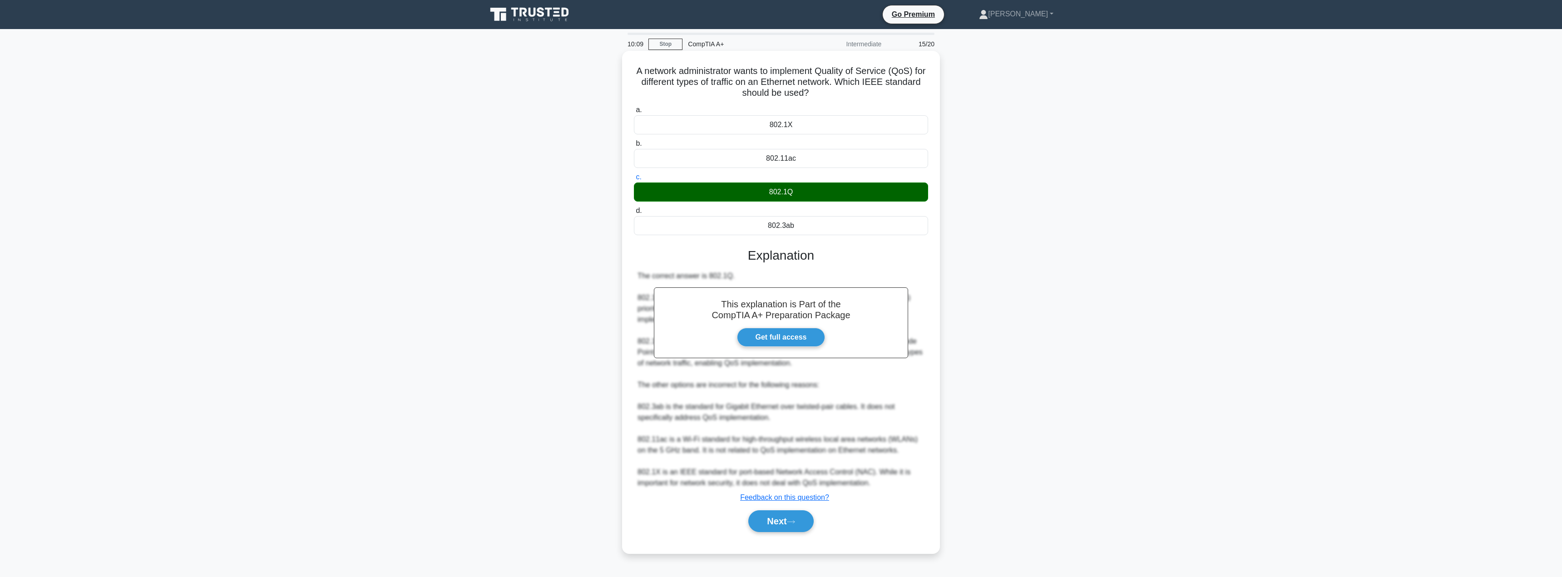
click at [791, 537] on div "a. 802.1X b. 802.11ac c. d." at bounding box center [781, 323] width 296 height 441
click at [785, 524] on button "Next" at bounding box center [780, 521] width 65 height 22
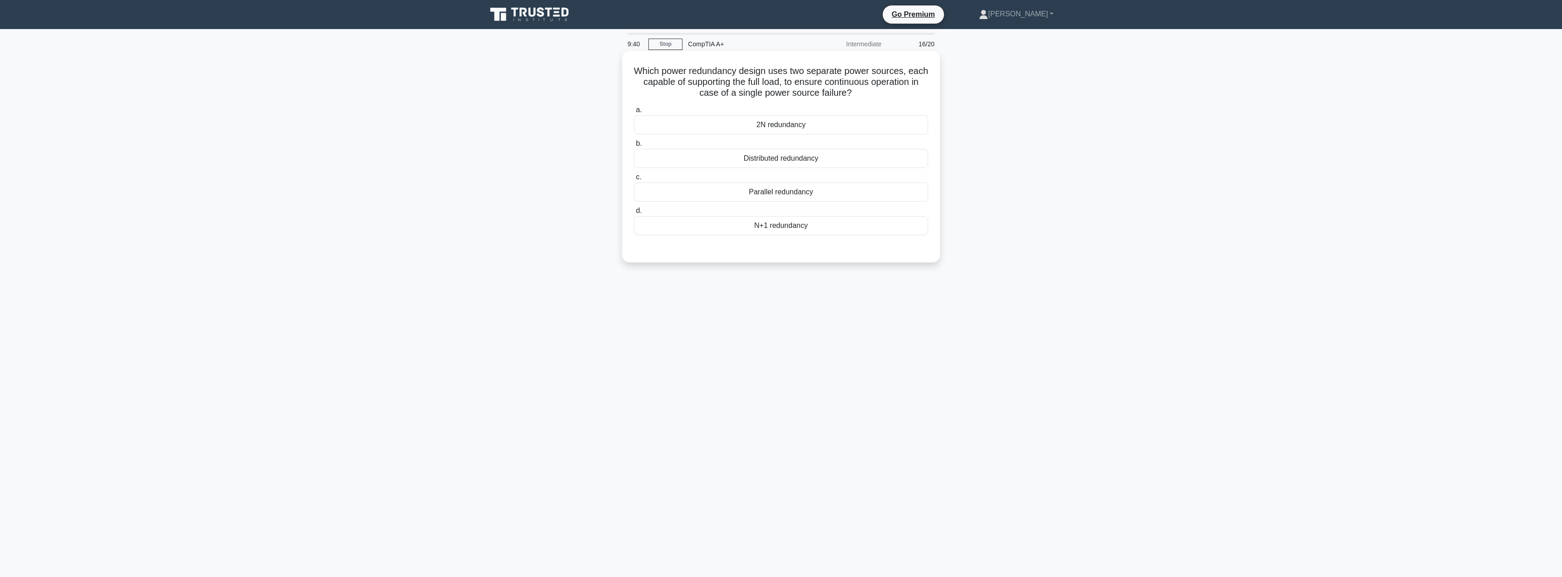
click at [898, 188] on div "Parallel redundancy" at bounding box center [781, 192] width 294 height 19
click at [634, 180] on input "c. Parallel redundancy" at bounding box center [634, 177] width 0 height 6
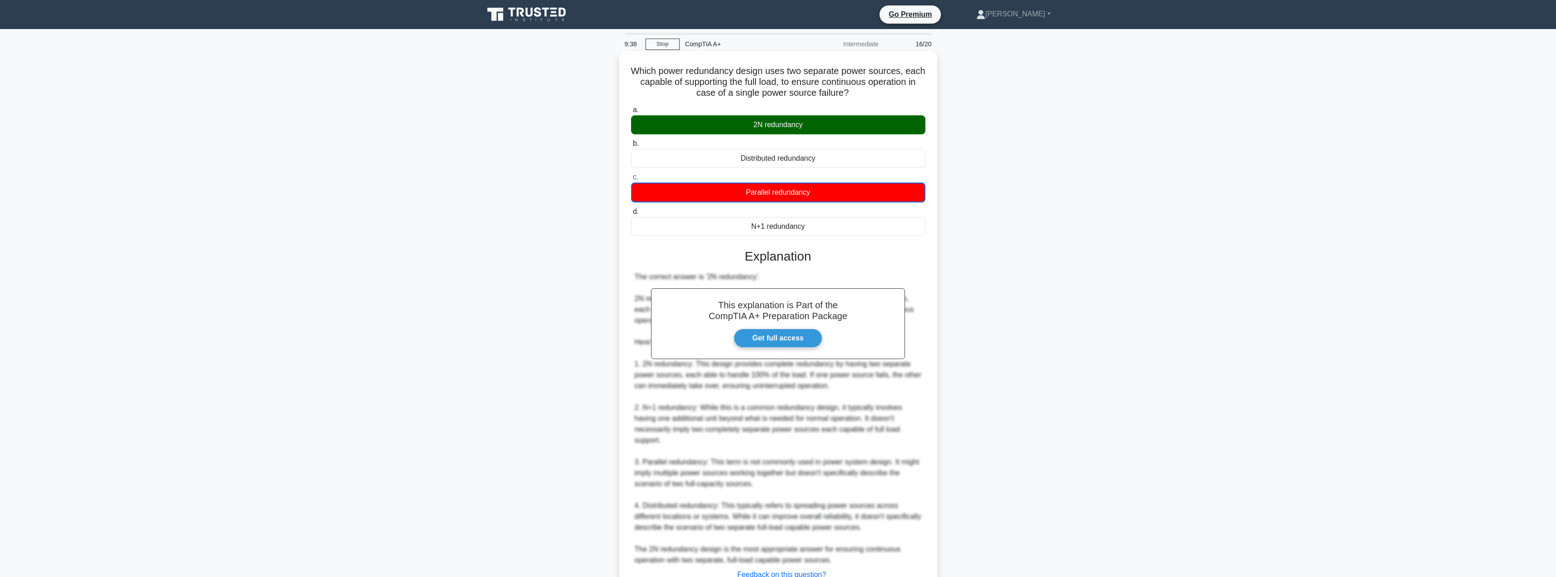
click at [881, 129] on div "2N redundancy" at bounding box center [778, 124] width 294 height 19
click at [631, 113] on input "a. 2N redundancy" at bounding box center [631, 110] width 0 height 6
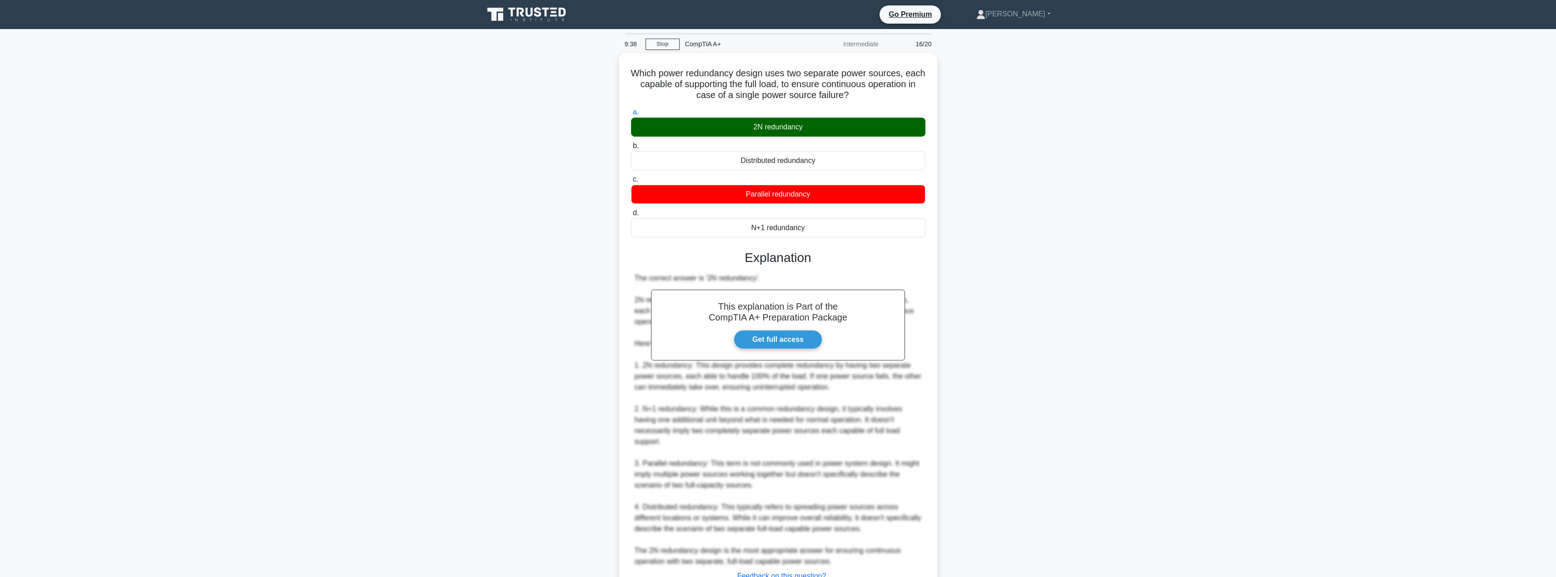
scroll to position [70, 0]
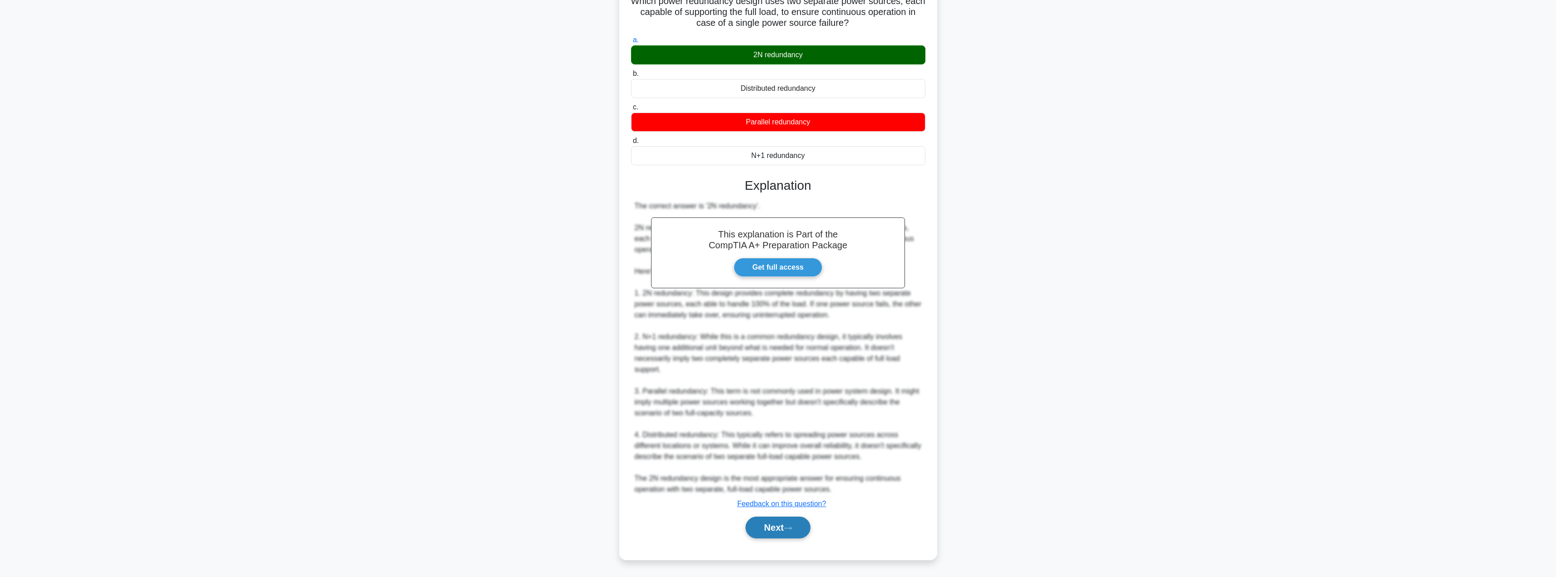
click at [767, 529] on button "Next" at bounding box center [777, 528] width 65 height 22
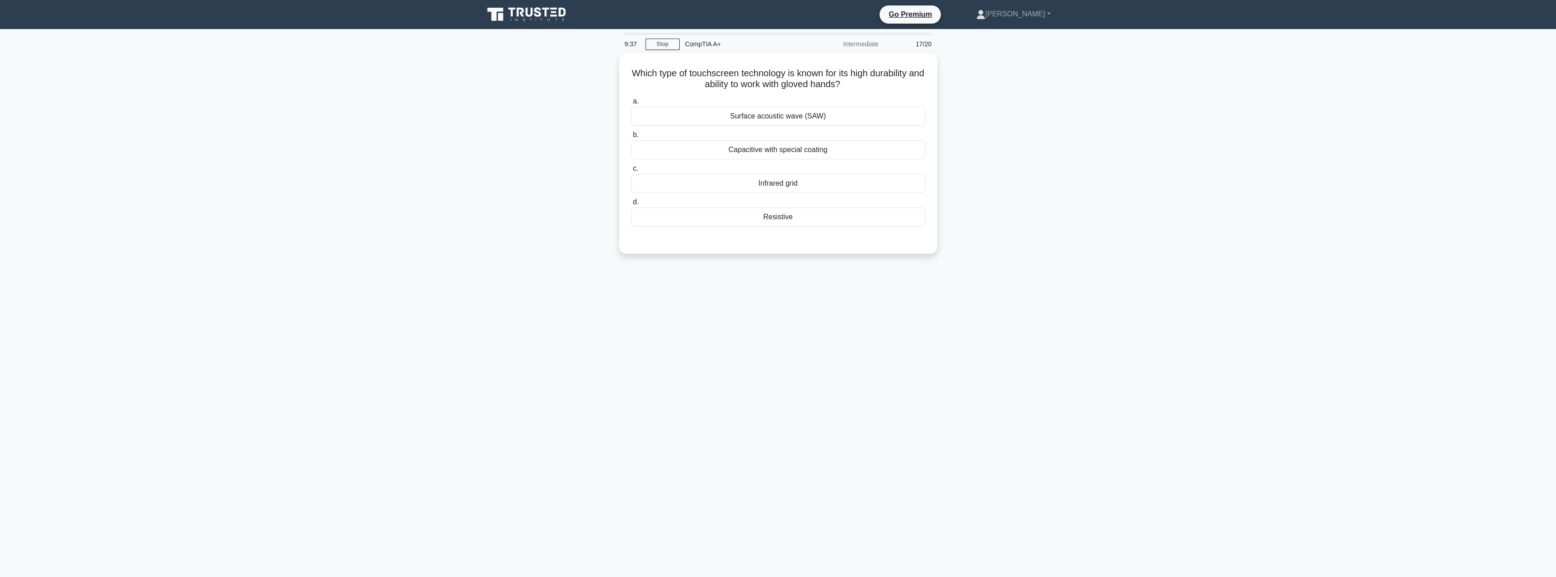
scroll to position [0, 0]
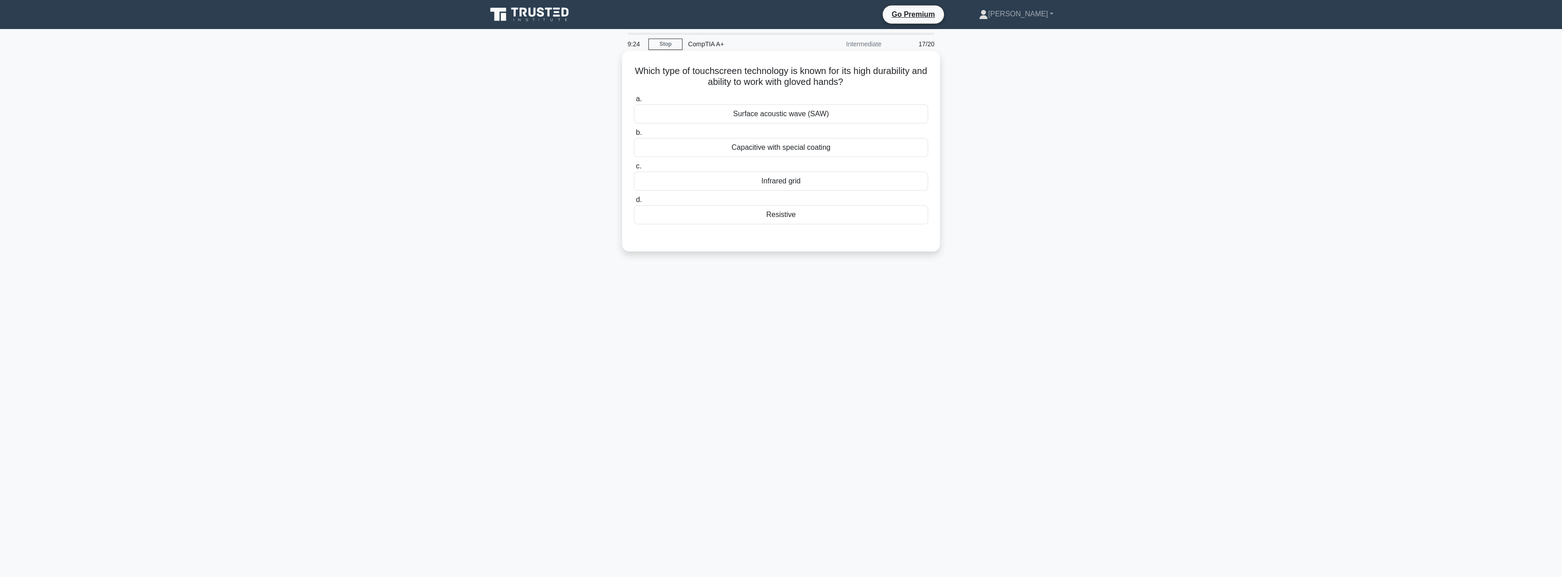
click at [746, 226] on div "a. Surface acoustic wave (SAW) b. Capacitive with special coating c. d." at bounding box center [781, 159] width 305 height 134
click at [751, 221] on div "Resistive" at bounding box center [781, 214] width 294 height 19
click at [634, 203] on input "d. Resistive" at bounding box center [634, 200] width 0 height 6
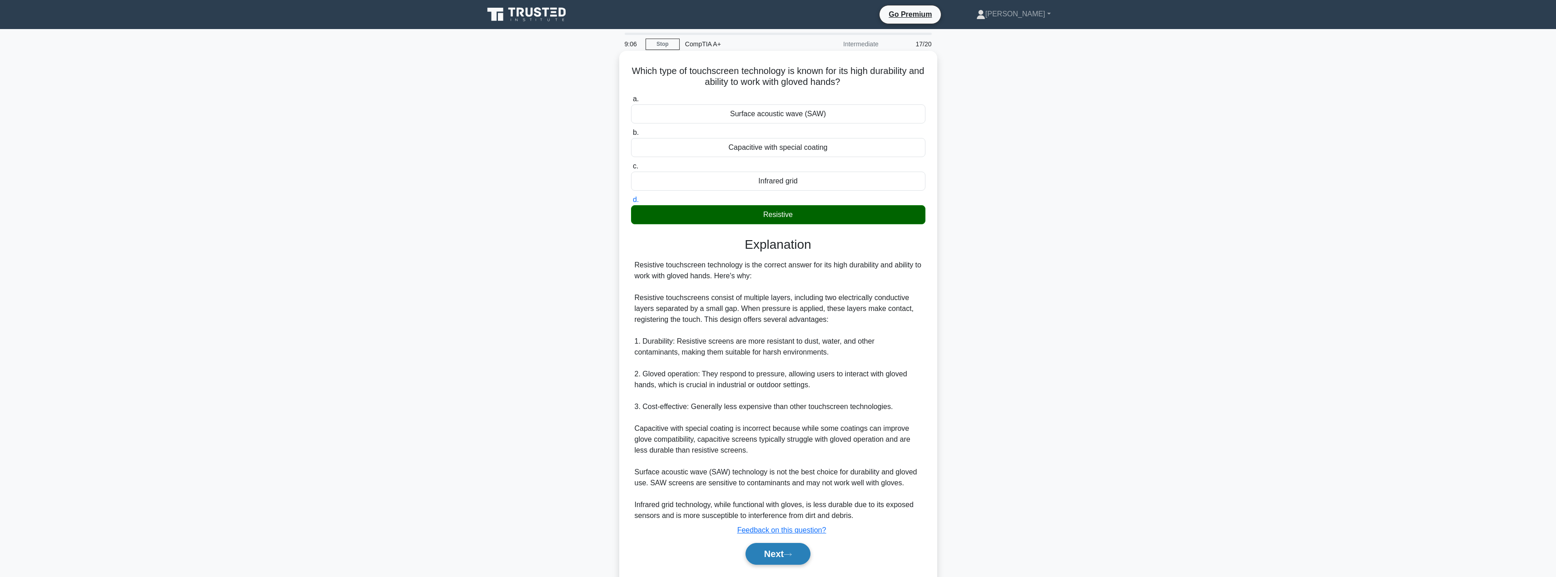
click at [768, 556] on button "Next" at bounding box center [777, 554] width 65 height 22
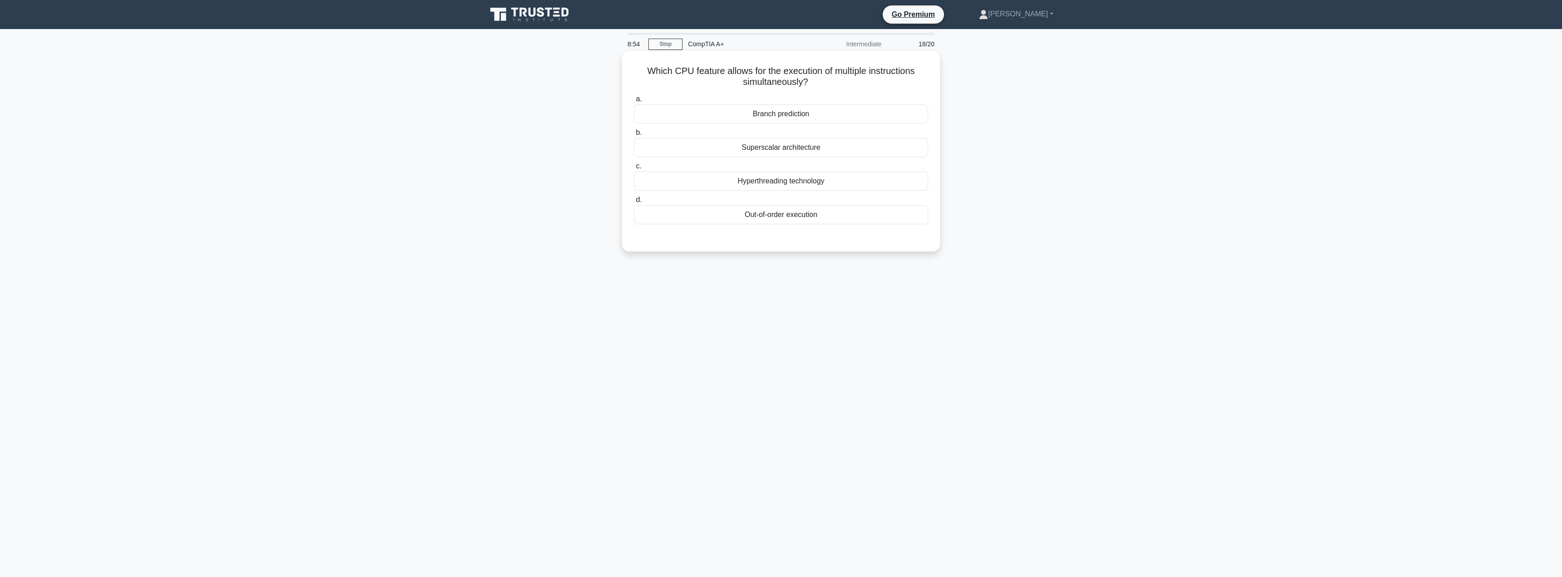
click at [884, 173] on div "Hyperthreading technology" at bounding box center [781, 181] width 294 height 19
click at [634, 169] on input "c. Hyperthreading technology" at bounding box center [634, 167] width 0 height 6
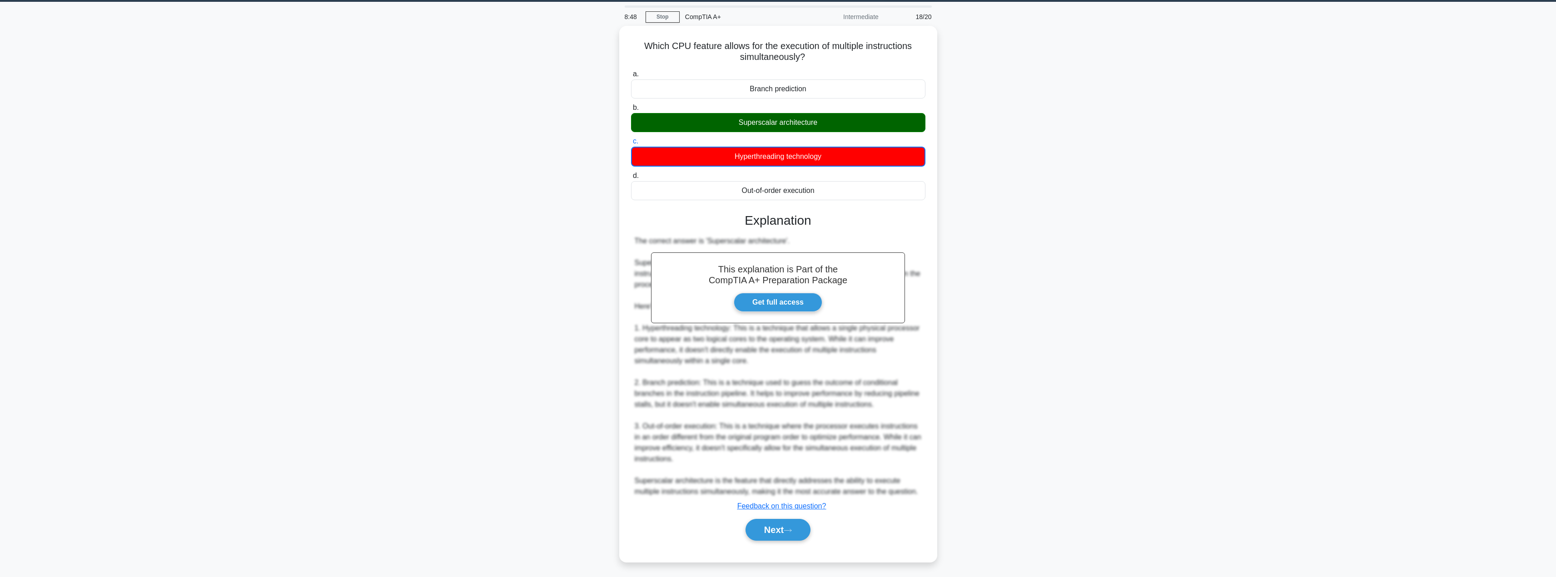
scroll to position [28, 0]
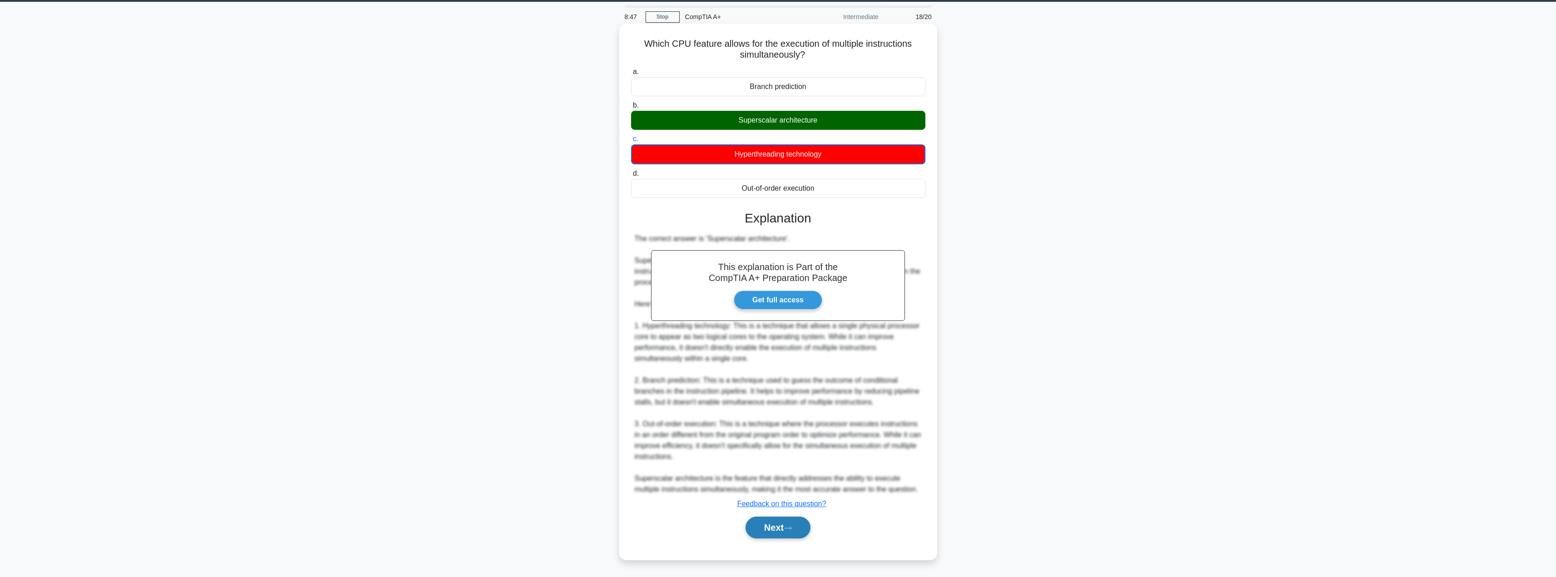
click at [776, 532] on button "Next" at bounding box center [777, 528] width 65 height 22
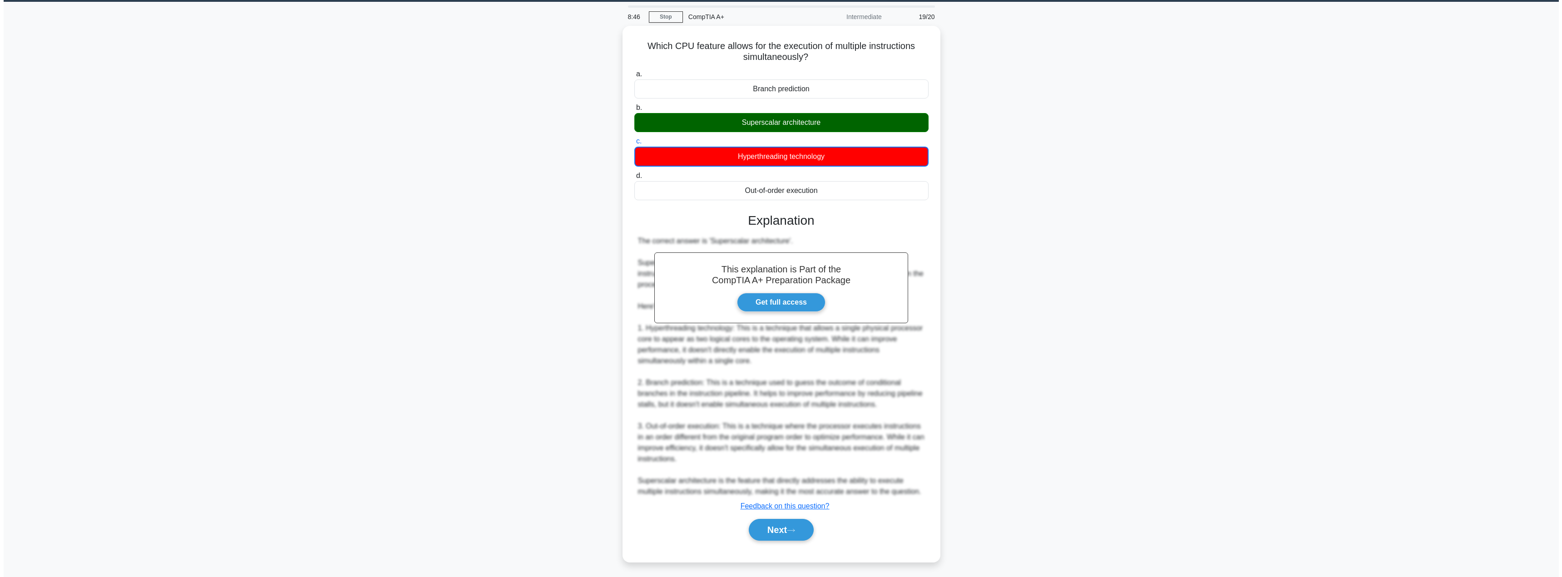
scroll to position [0, 0]
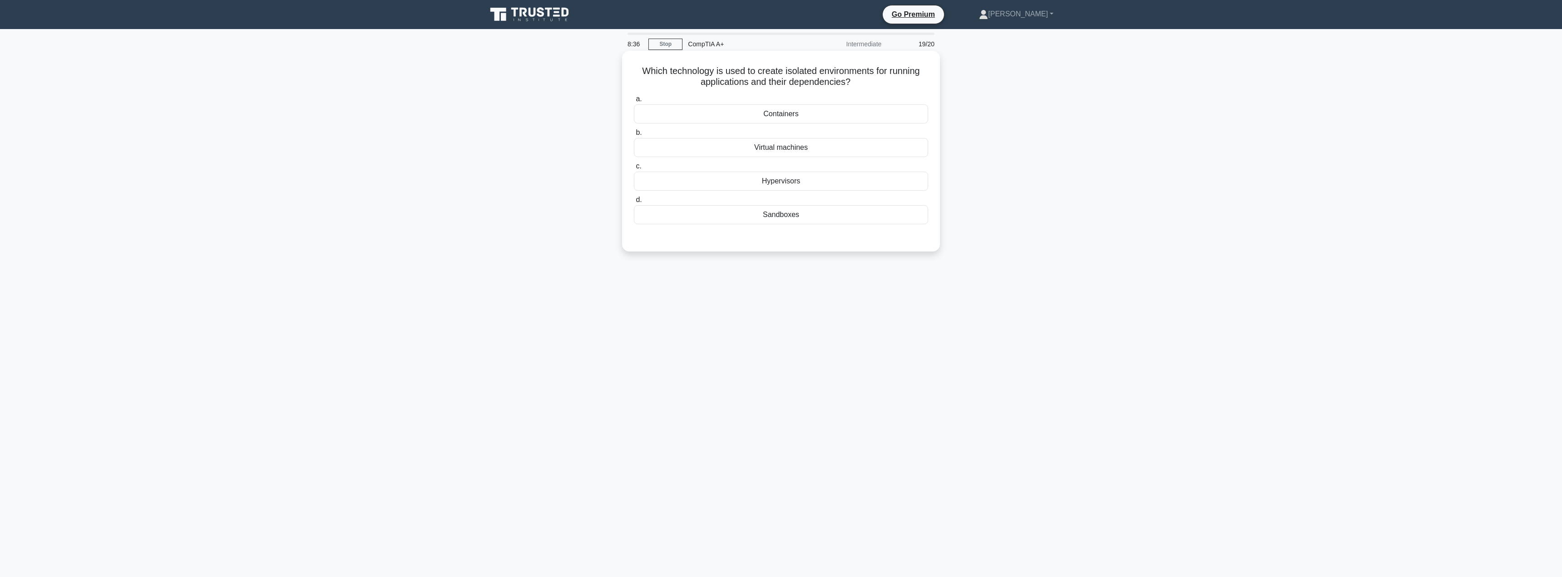
click at [854, 123] on div "Containers" at bounding box center [781, 113] width 294 height 19
click at [634, 102] on input "a. Containers" at bounding box center [634, 99] width 0 height 6
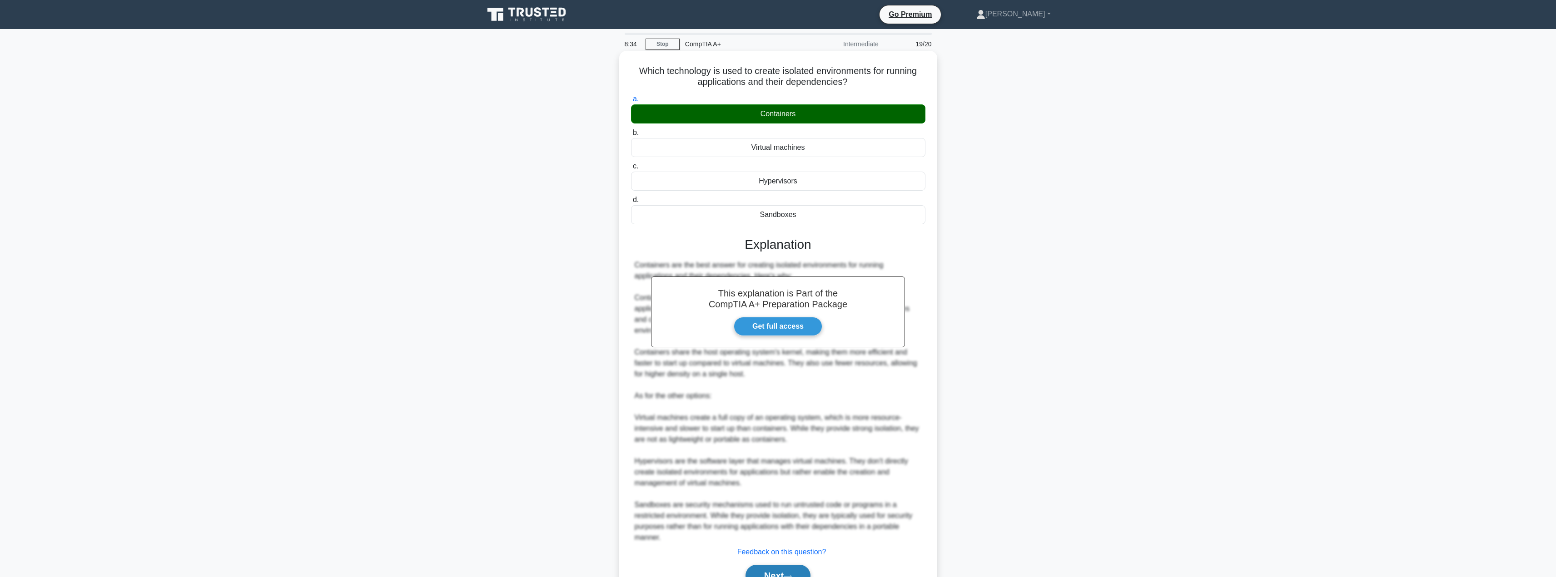
click at [781, 571] on button "Next" at bounding box center [777, 576] width 65 height 22
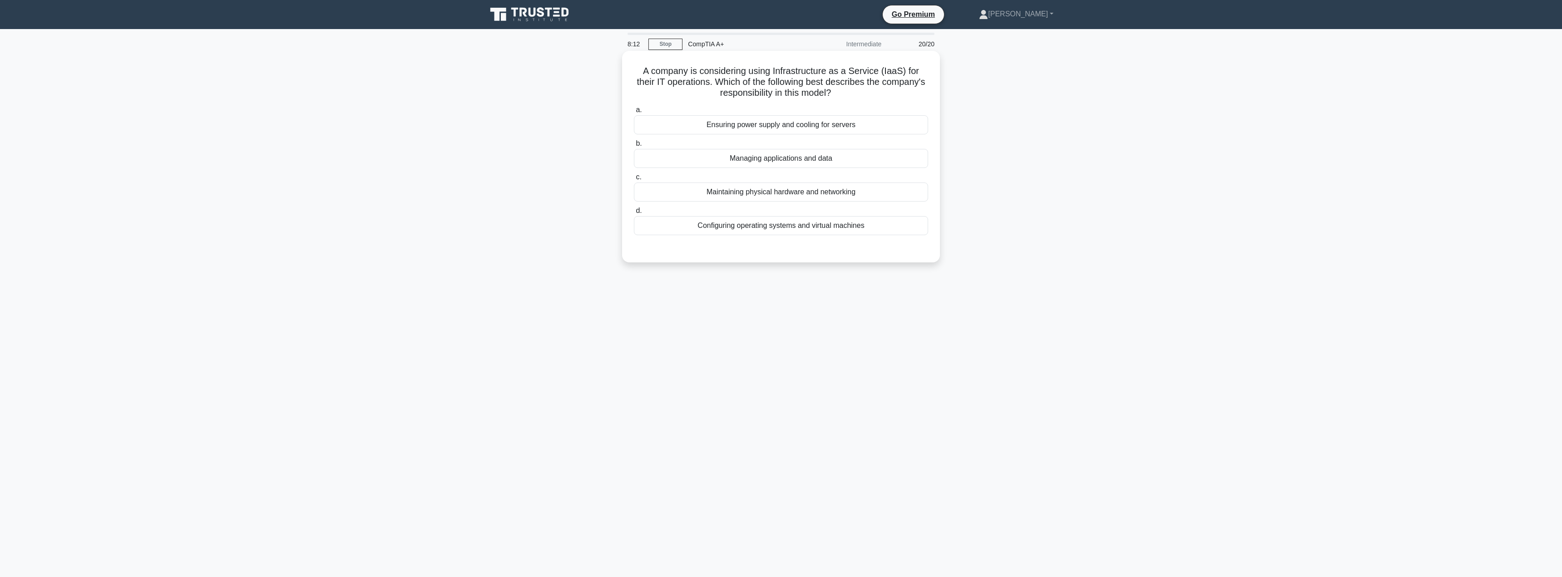
click at [887, 220] on div "Configuring operating systems and virtual machines" at bounding box center [781, 225] width 294 height 19
click at [634, 214] on input "d. Configuring operating systems and virtual machines" at bounding box center [634, 211] width 0 height 6
